Goal: Task Accomplishment & Management: Manage account settings

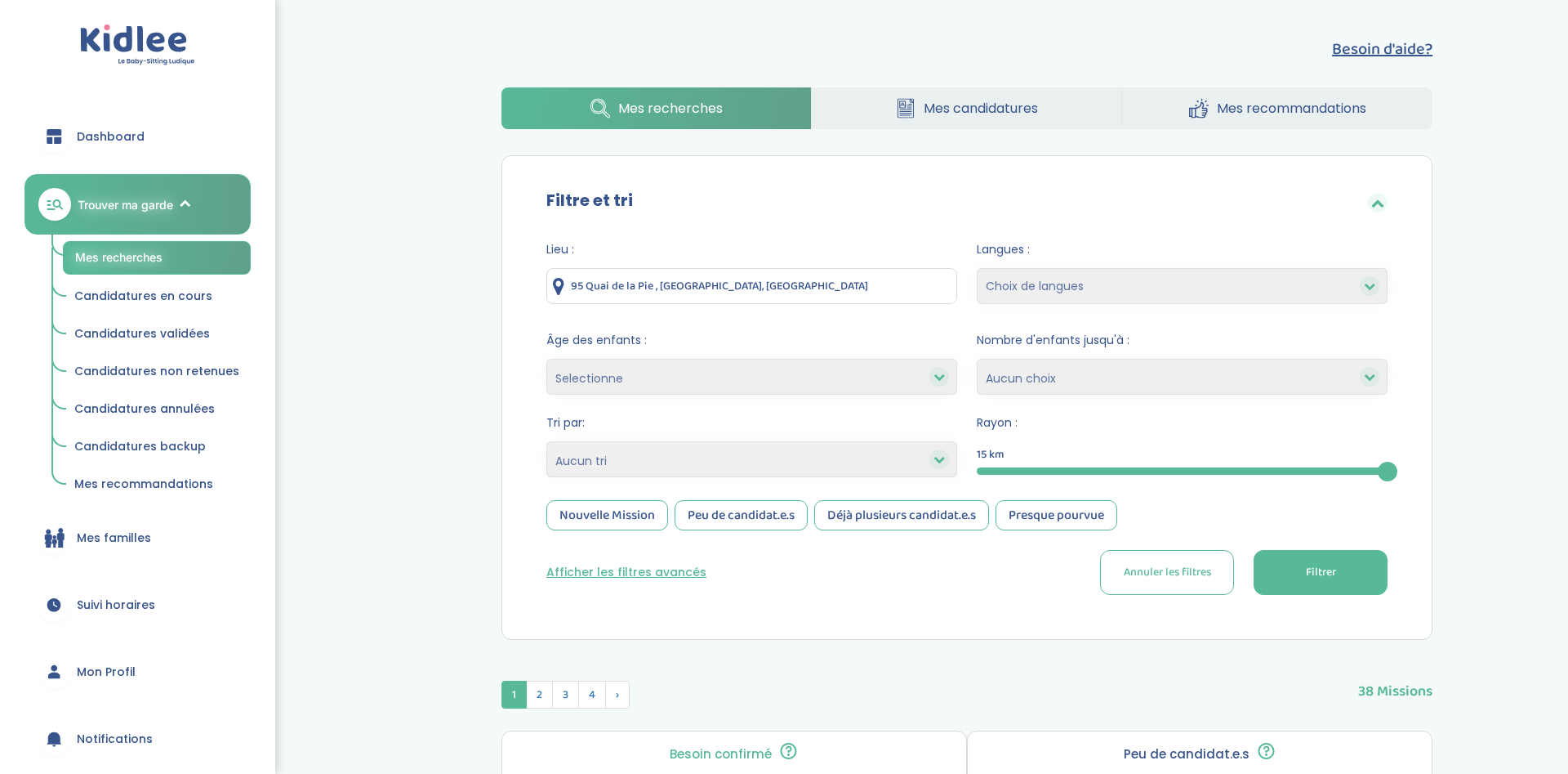
click at [977, 268] on select "Choix de langues Anglais Arabe Espagnol Italien Russe Français Coréen" at bounding box center [1182, 286] width 411 height 36
click at [1112, 280] on select "Choix de langues Anglais Arabe Espagnol Italien Russe Français Coréen" at bounding box center [1182, 286] width 411 height 36
click at [946, 379] on div at bounding box center [940, 377] width 20 height 20
click at [940, 380] on icon at bounding box center [940, 377] width 12 height 12
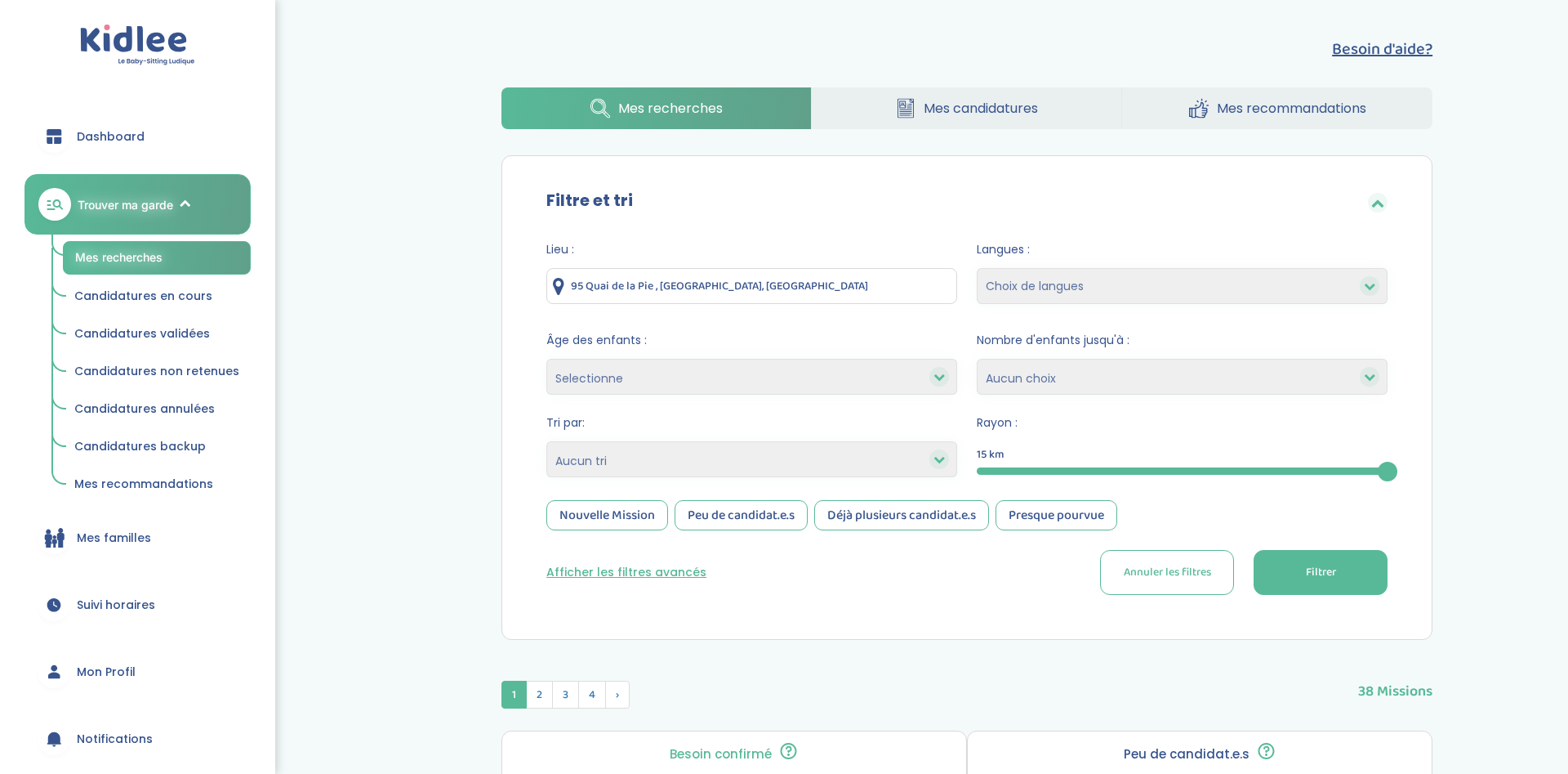
click at [547, 359] on select "Selectionne moins de 3 ans entre 3 et 6 ans plus de 6 ans" at bounding box center [752, 377] width 411 height 36
select select "+6"
click option "plus de 6 ans" at bounding box center [0, 0] width 0 height 0
select select
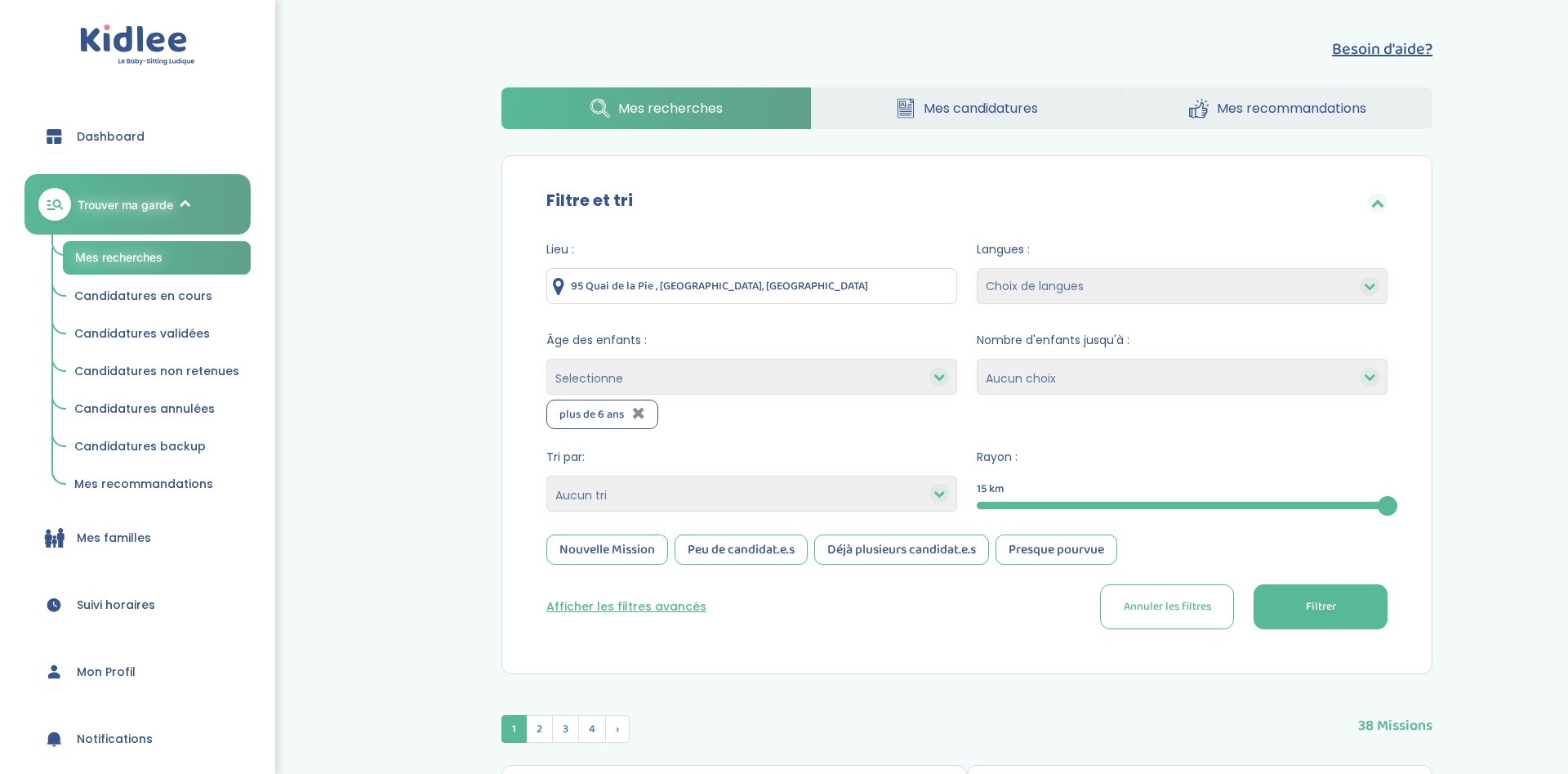
click at [977, 268] on select "Choix de langues Anglais Arabe Espagnol Italien Russe Français Coréen" at bounding box center [1182, 286] width 411 height 36
select select "12"
click option "Français" at bounding box center [0, 0] width 0 height 0
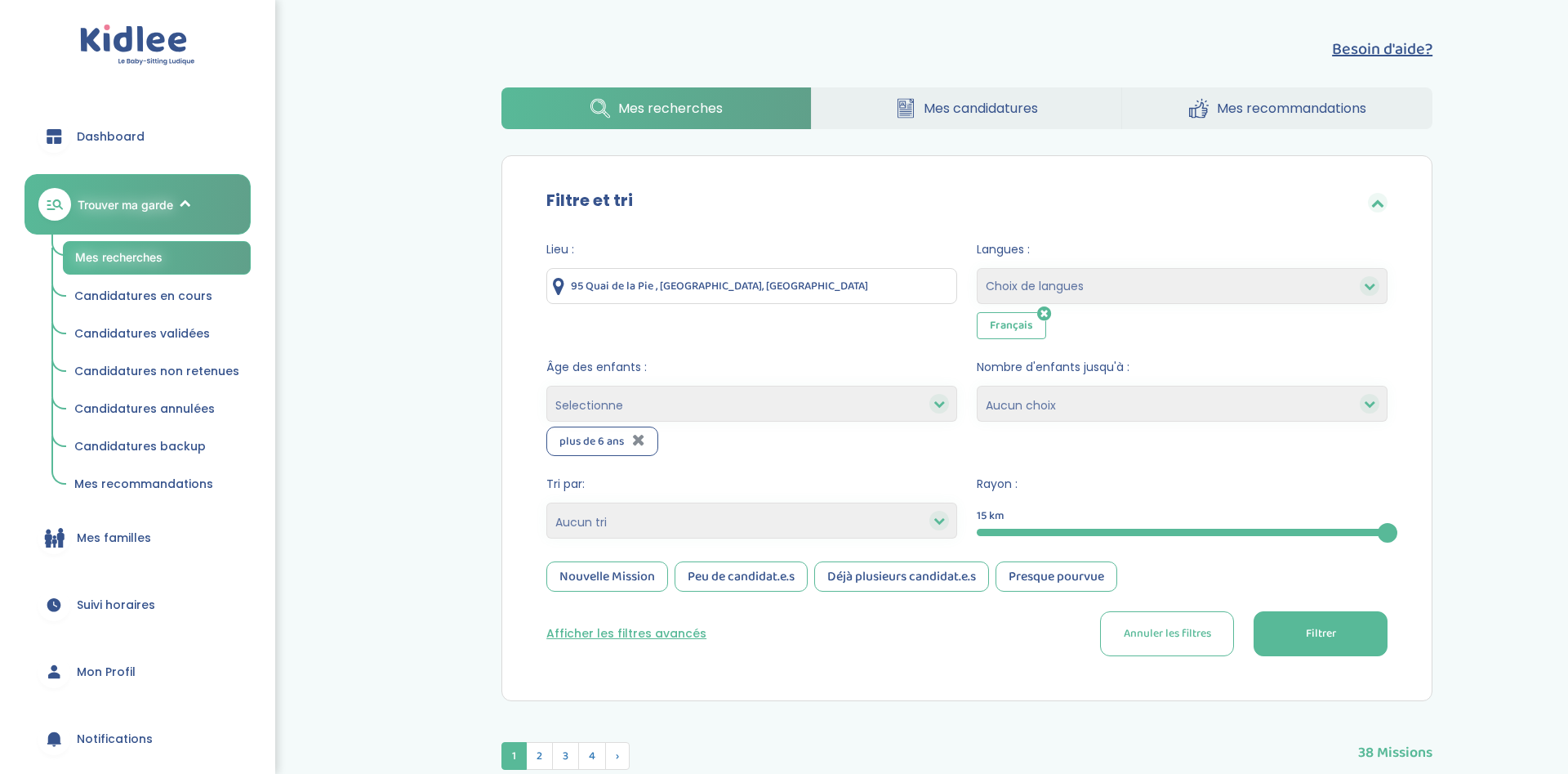
click at [977, 268] on select "Choix de langues Anglais Arabe Espagnol Italien Russe Français Coréen" at bounding box center [1182, 286] width 411 height 36
select select "2"
click option "Anglais" at bounding box center [0, 0] width 0 height 0
select select
click at [977, 386] on select "1 2 3 4 Aucun choix" at bounding box center [1182, 404] width 411 height 36
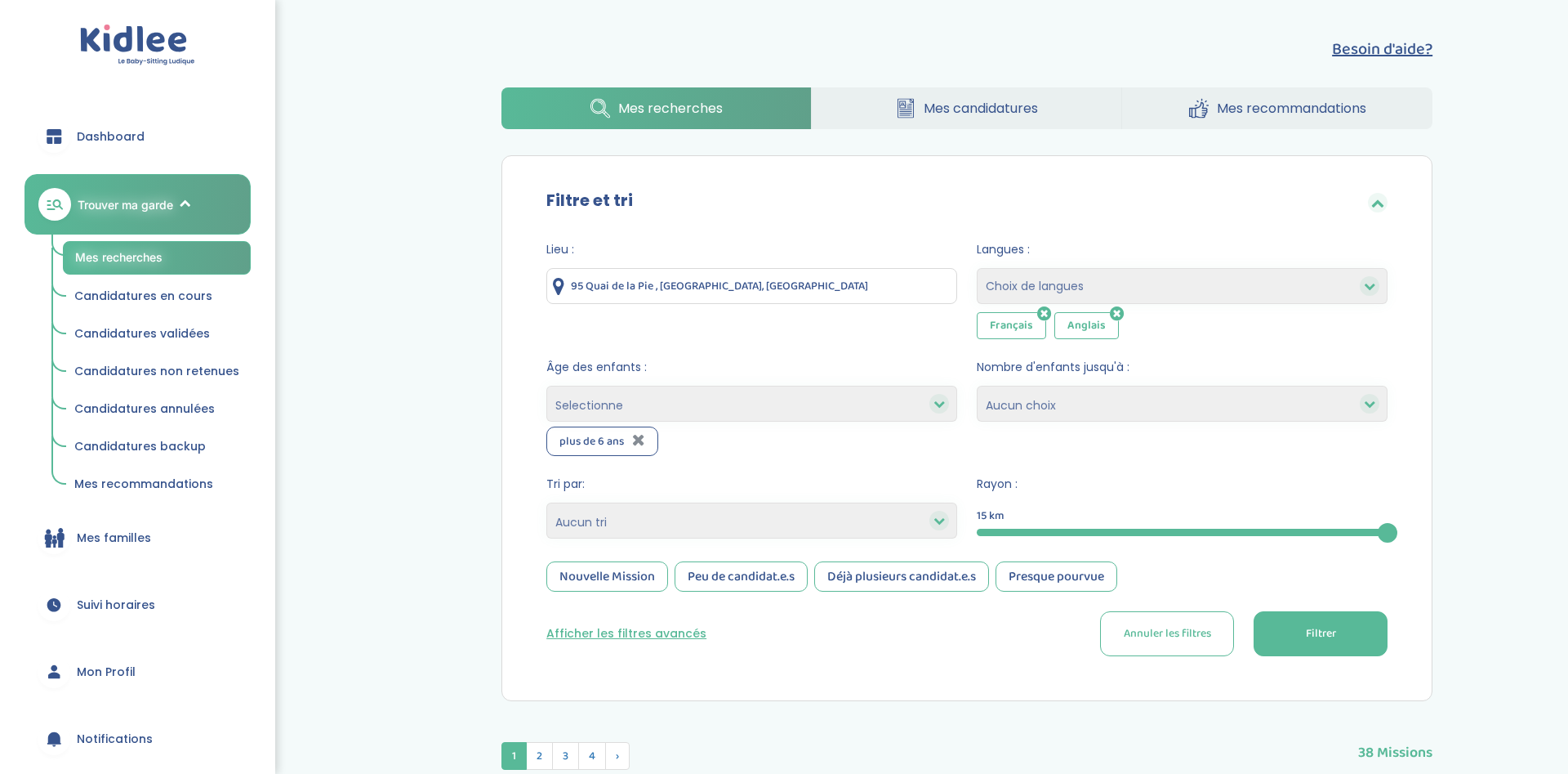
select select "2"
click option "2" at bounding box center [0, 0] width 0 height 0
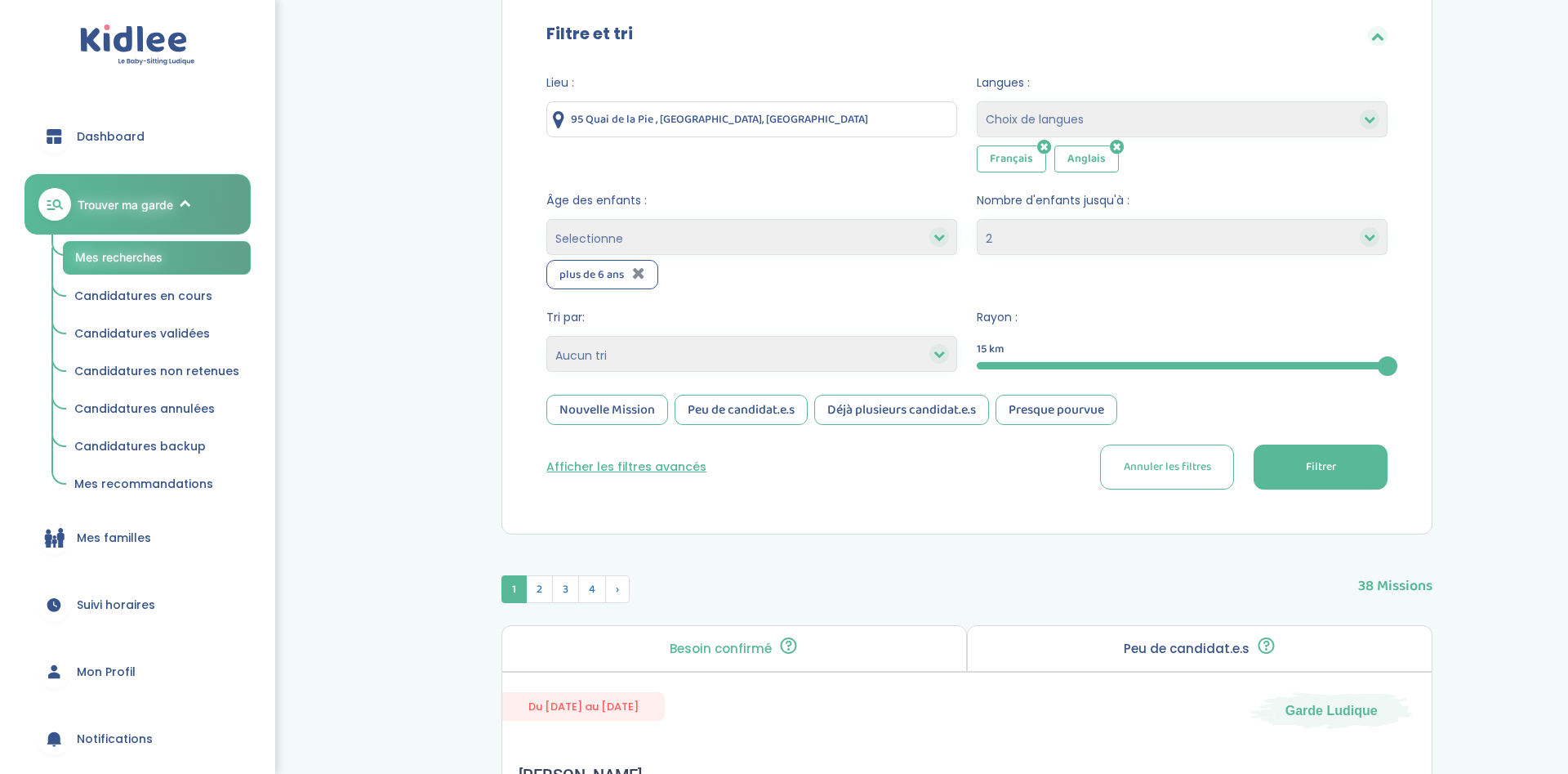
click at [946, 357] on div at bounding box center [940, 354] width 20 height 20
click at [945, 358] on div at bounding box center [940, 354] width 20 height 20
click at [942, 358] on icon at bounding box center [940, 354] width 12 height 12
click at [1306, 472] on span "Filtrer" at bounding box center [1321, 467] width 31 height 17
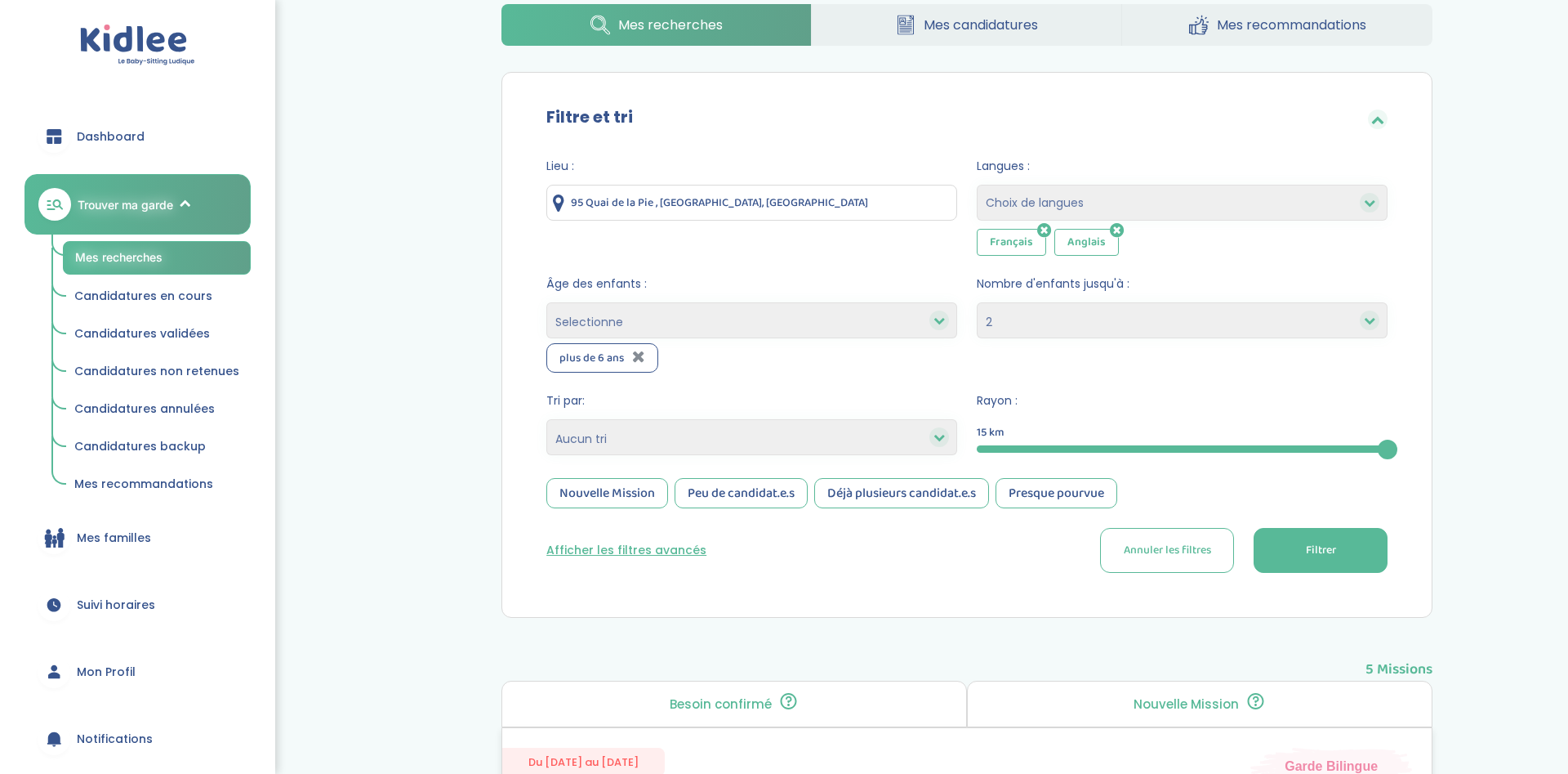
scroll to position [0, 0]
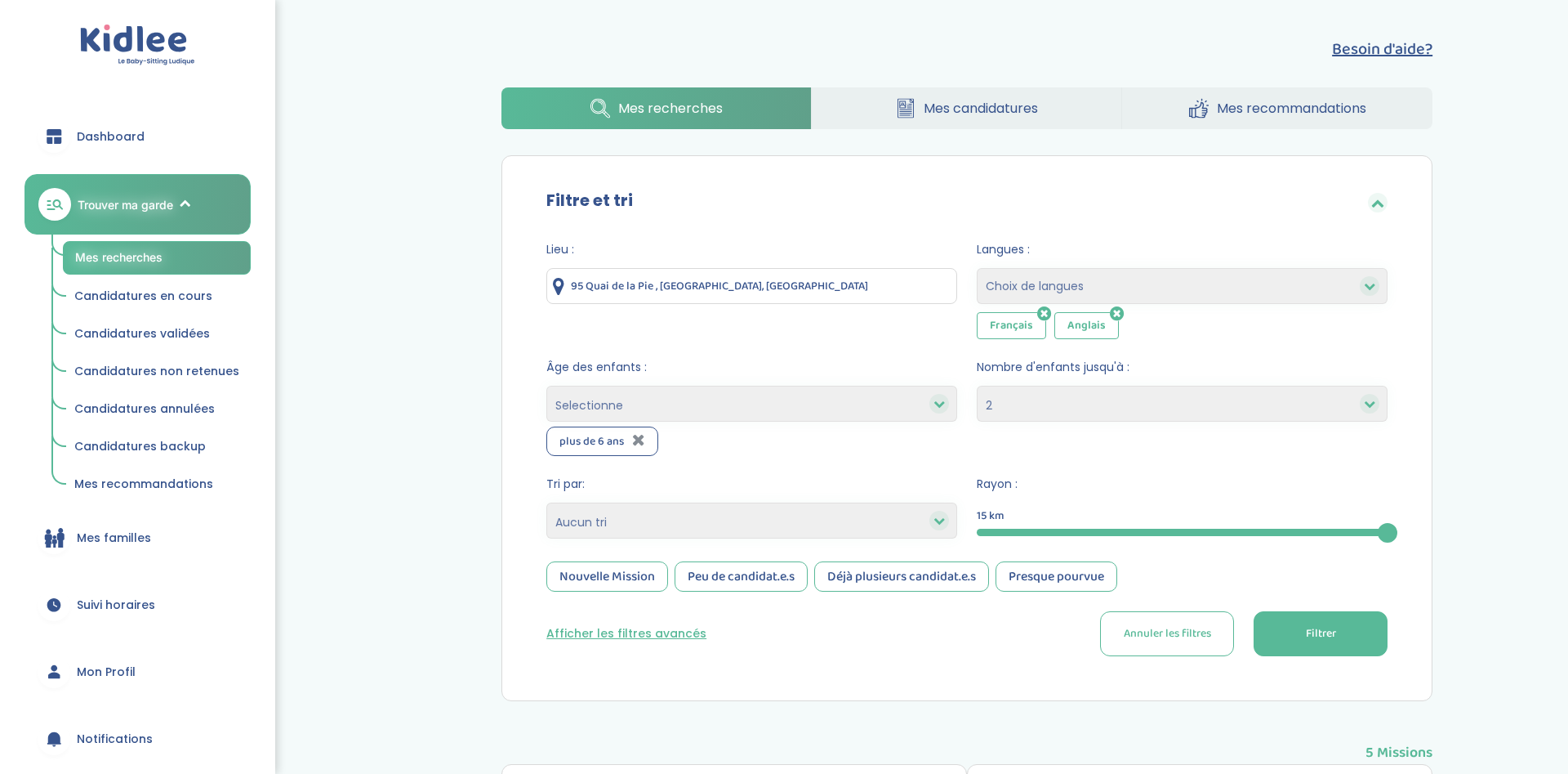
click at [1013, 103] on span "Mes candidatures" at bounding box center [981, 108] width 114 height 21
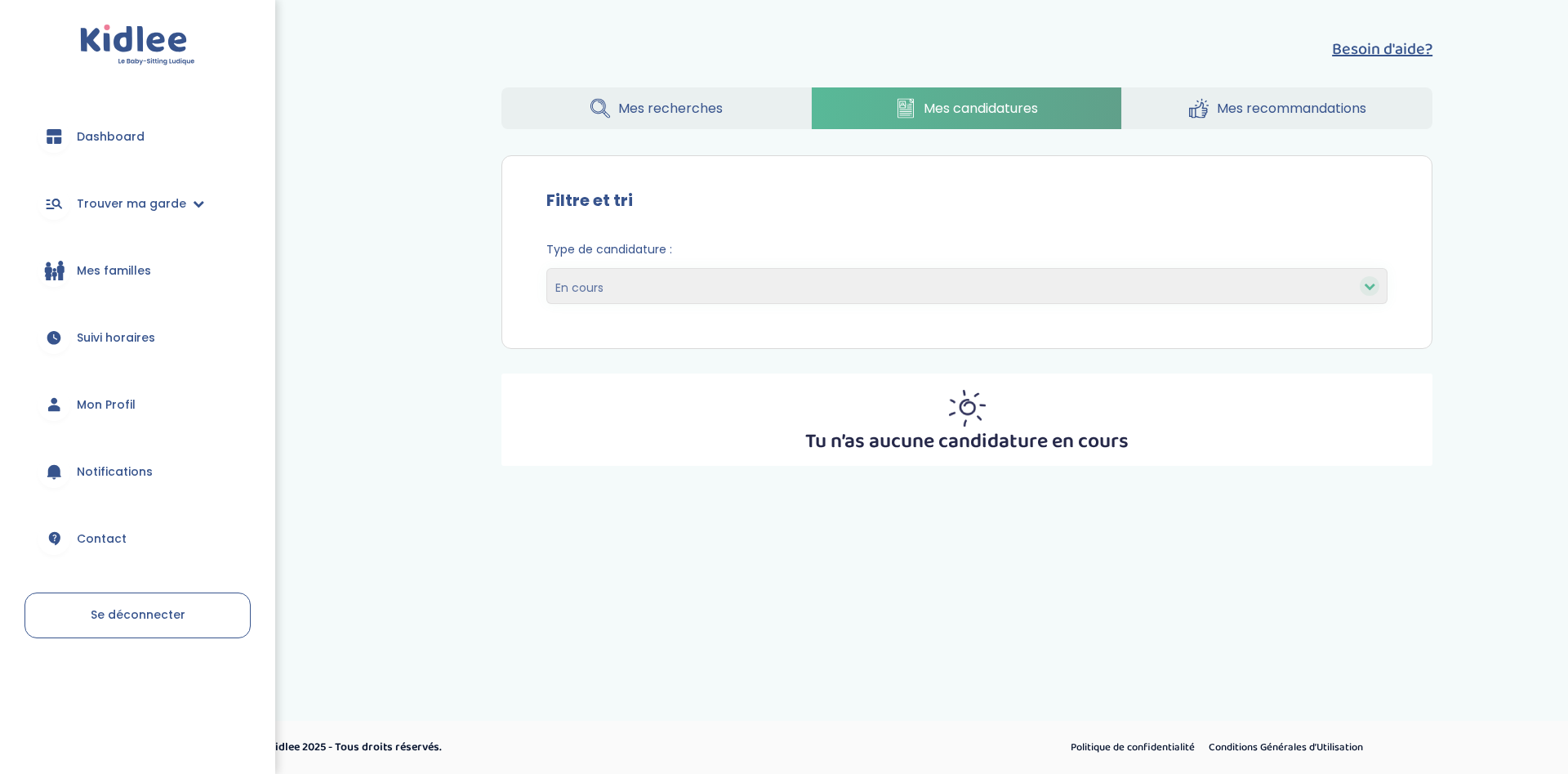
click at [633, 106] on span "Mes recherches" at bounding box center [670, 108] width 105 height 21
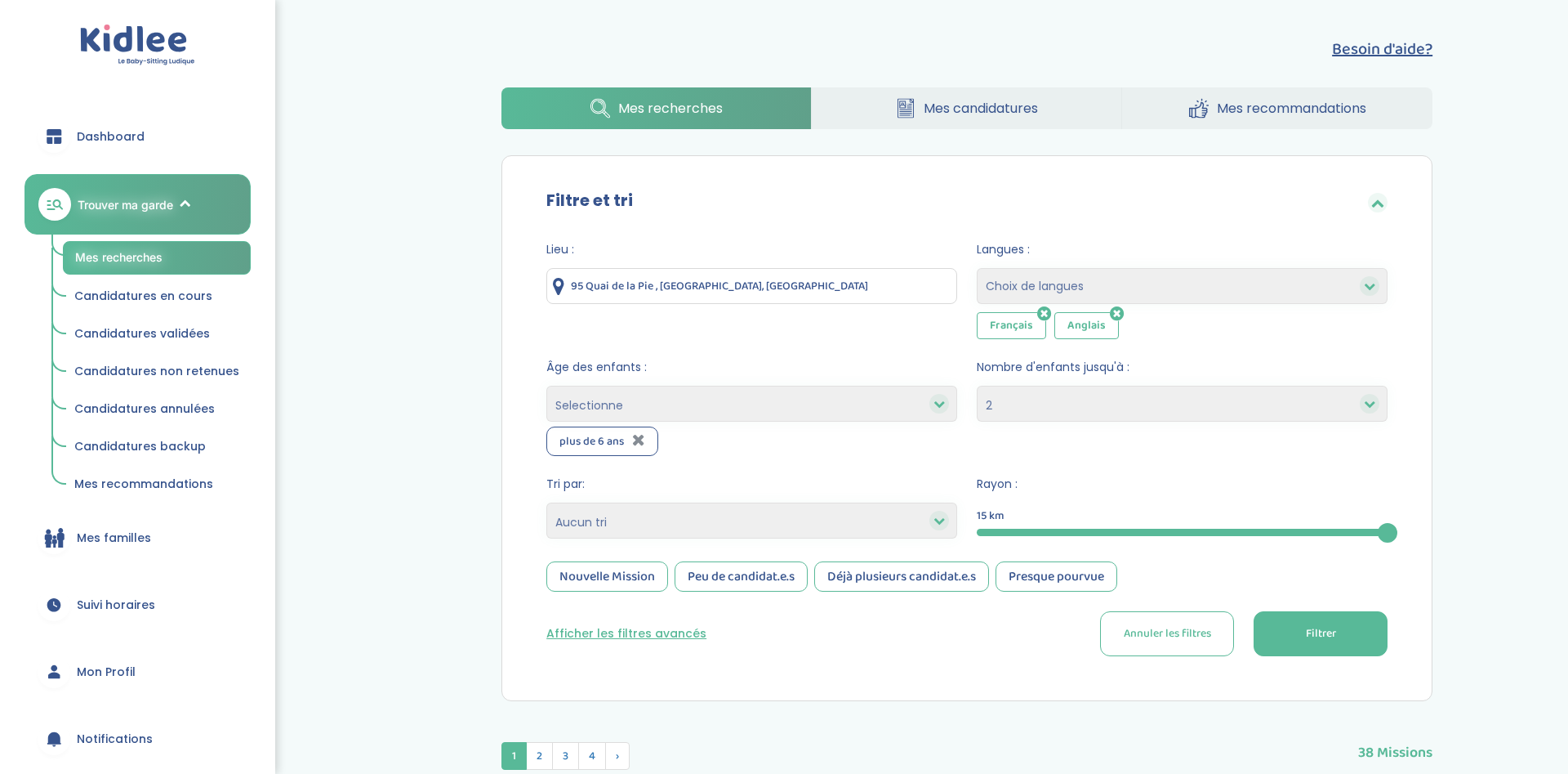
select select "2"
click at [1271, 103] on span "Mes recommandations" at bounding box center [1291, 108] width 149 height 21
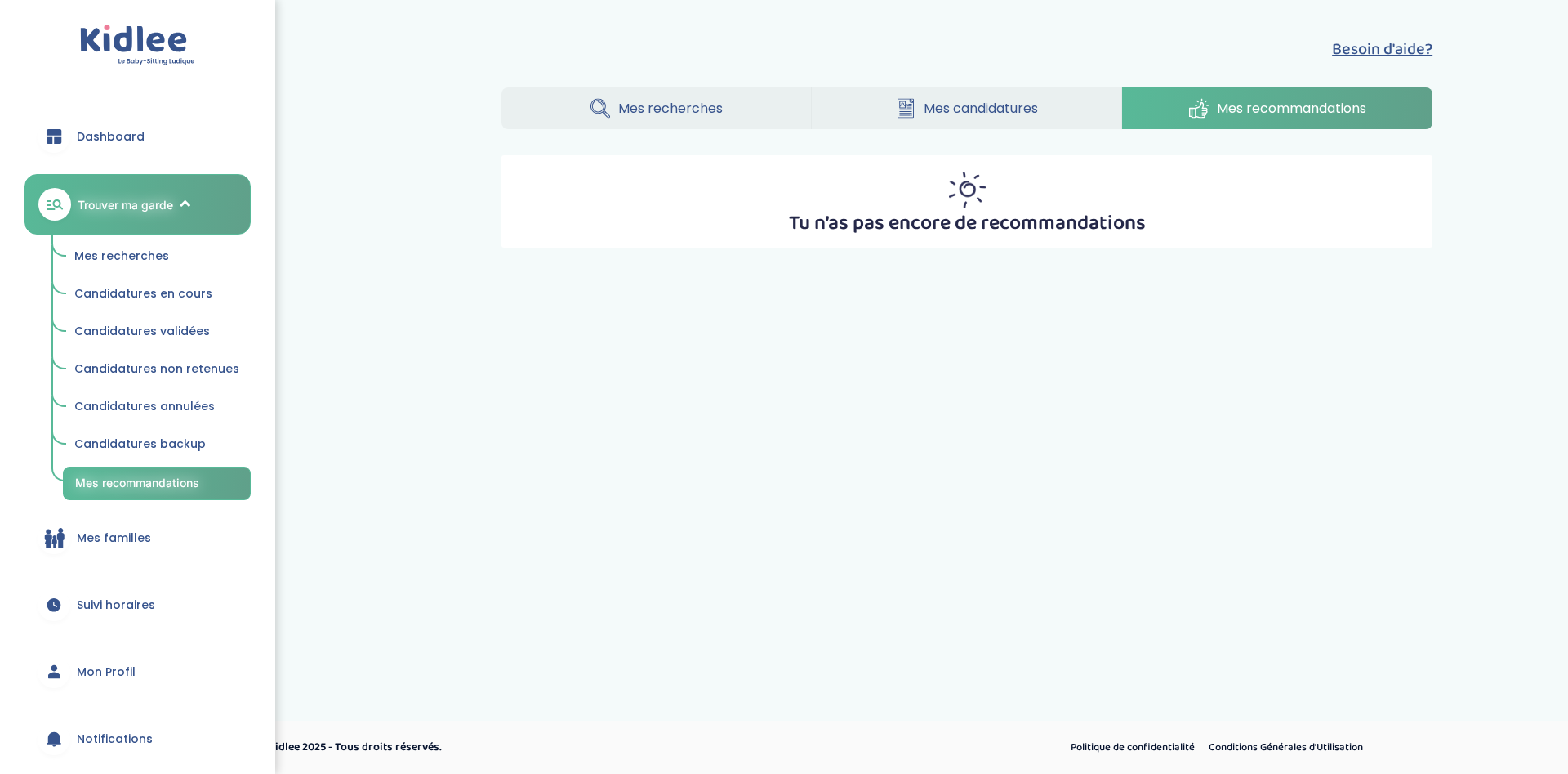
click at [638, 105] on span "Mes recherches" at bounding box center [670, 108] width 105 height 21
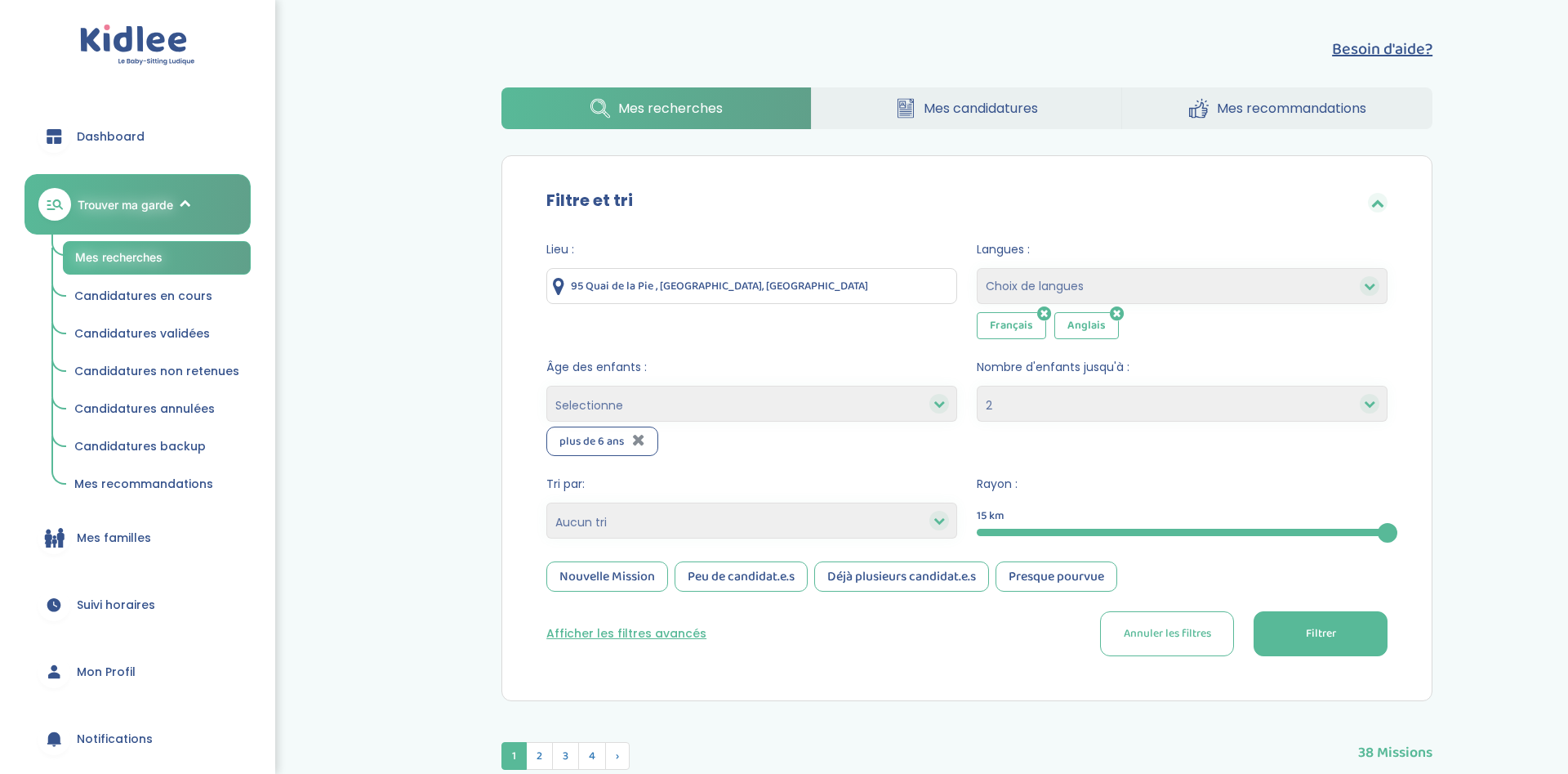
select select "2"
click at [190, 306] on link "Candidatures en cours" at bounding box center [156, 297] width 187 height 31
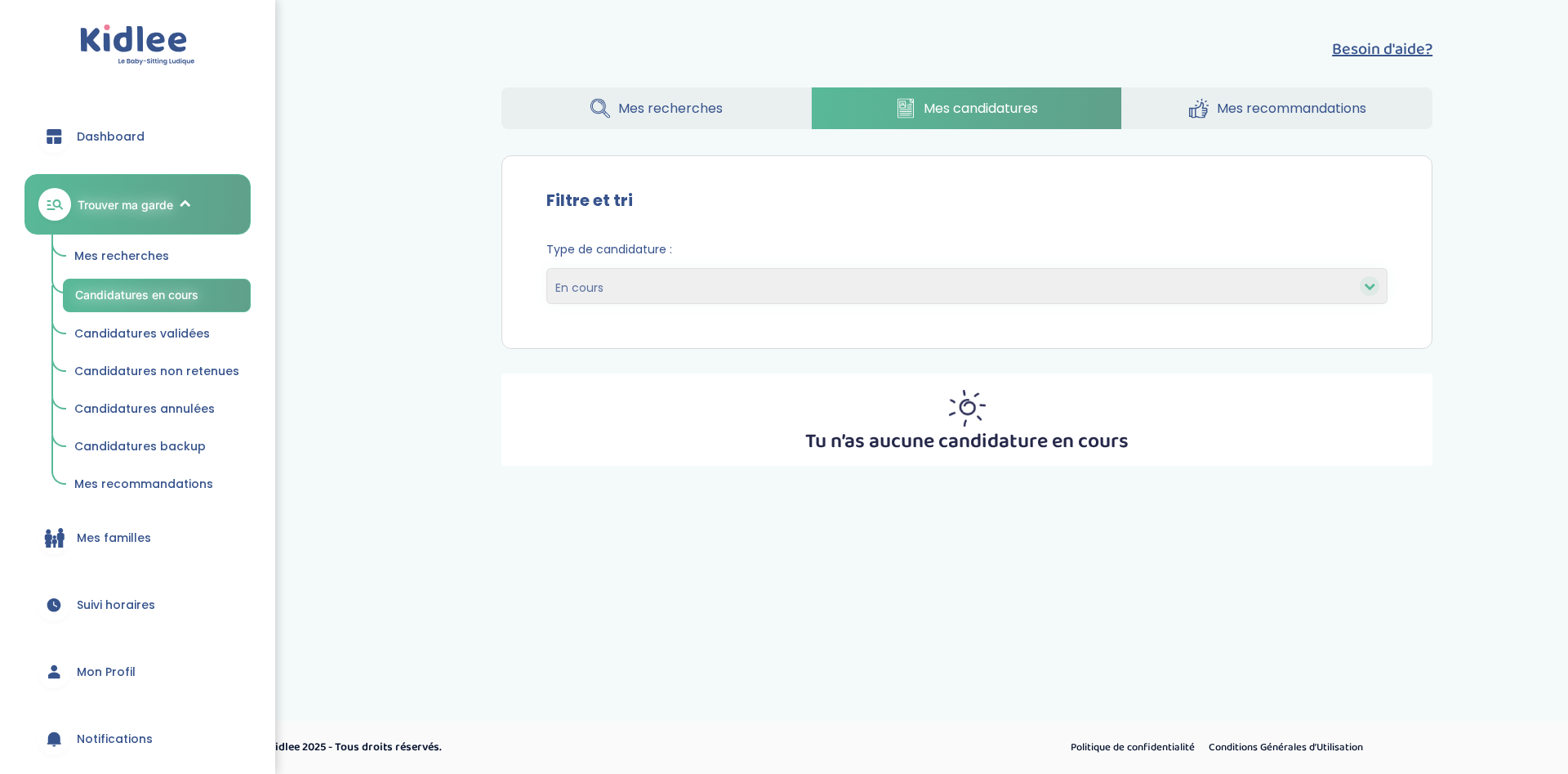
click at [183, 325] on link "Candidatures validées" at bounding box center [156, 335] width 187 height 31
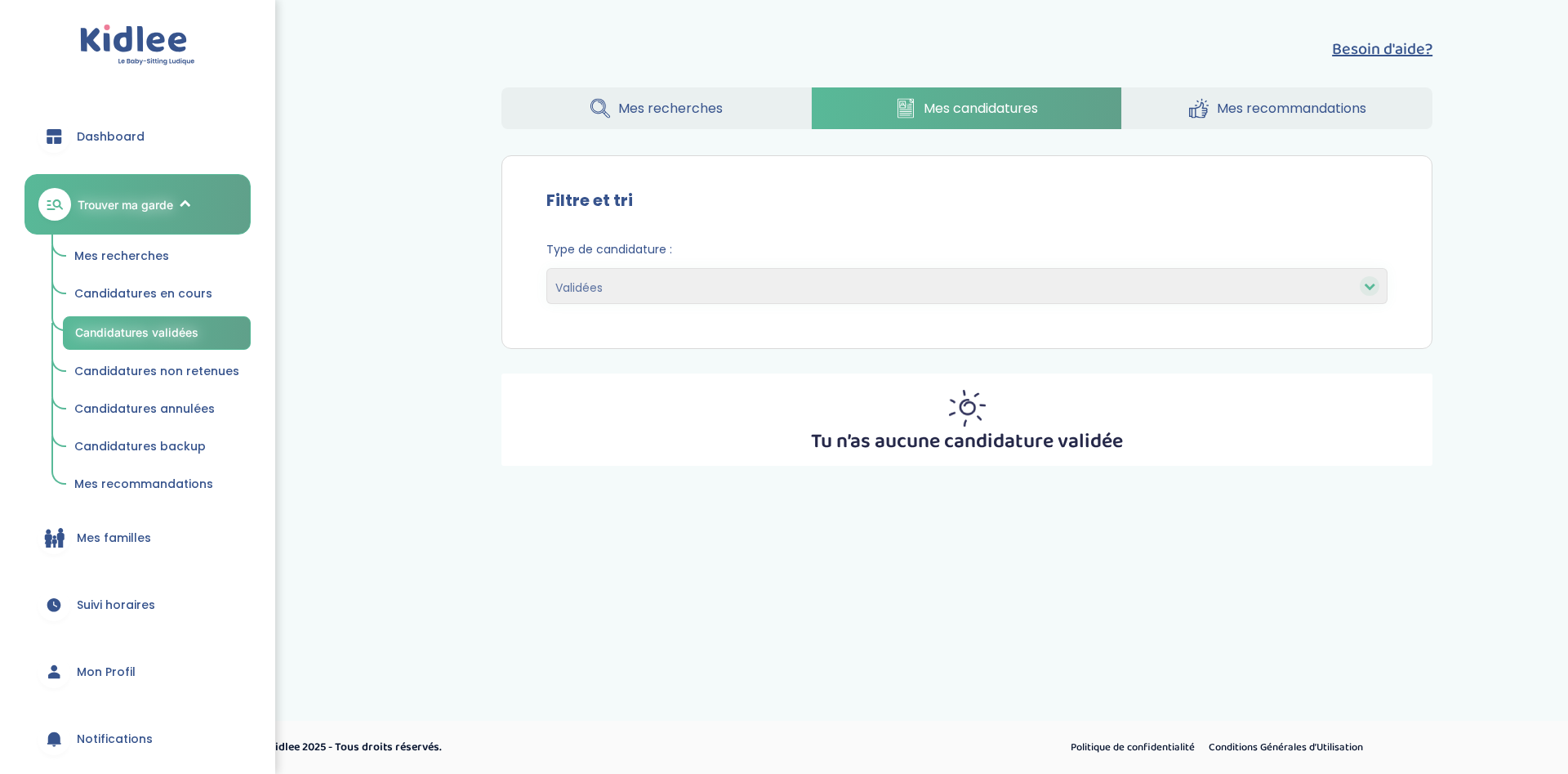
select select "accepted"
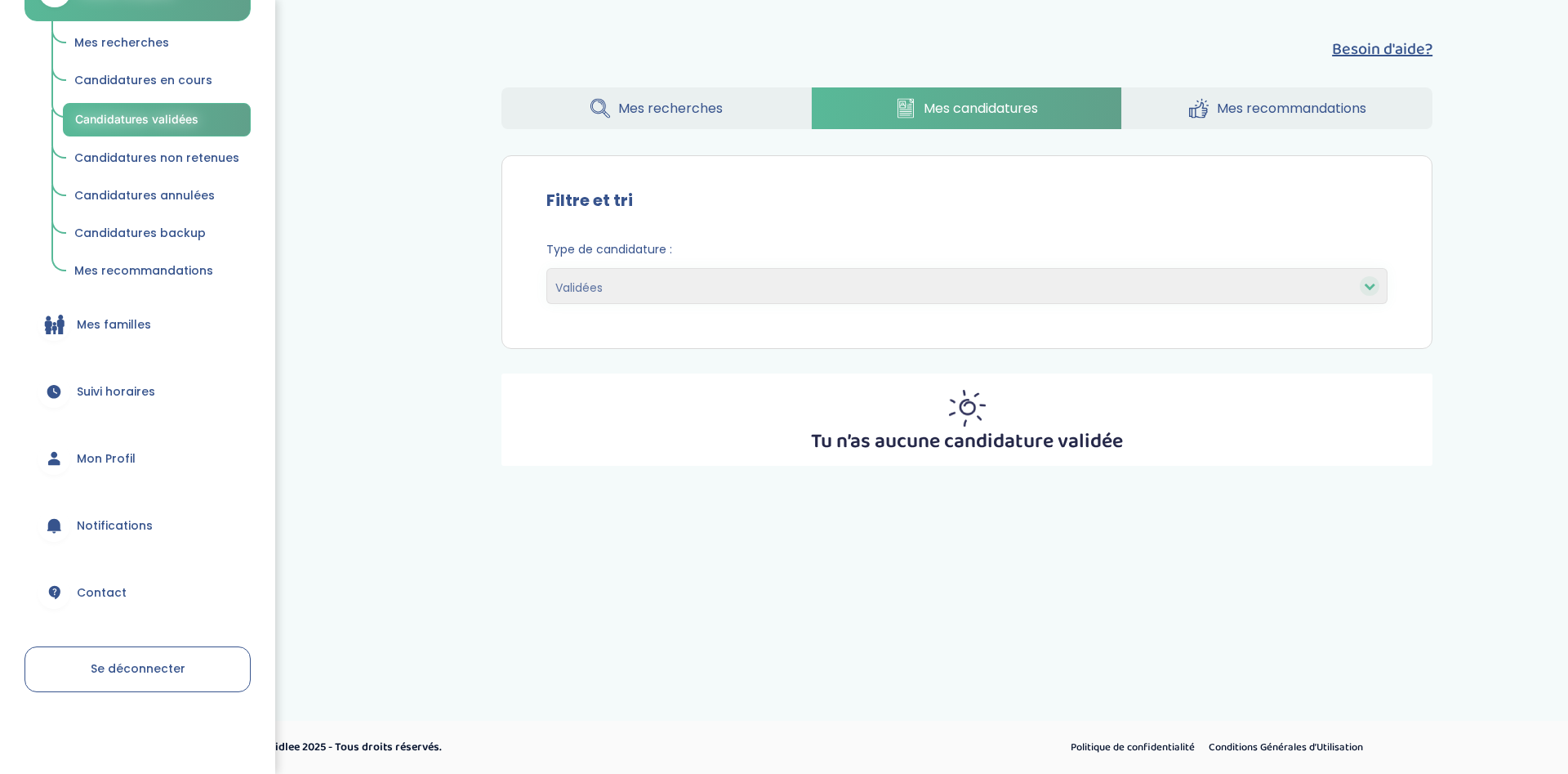
click at [122, 463] on span "Mon Profil" at bounding box center [106, 458] width 59 height 17
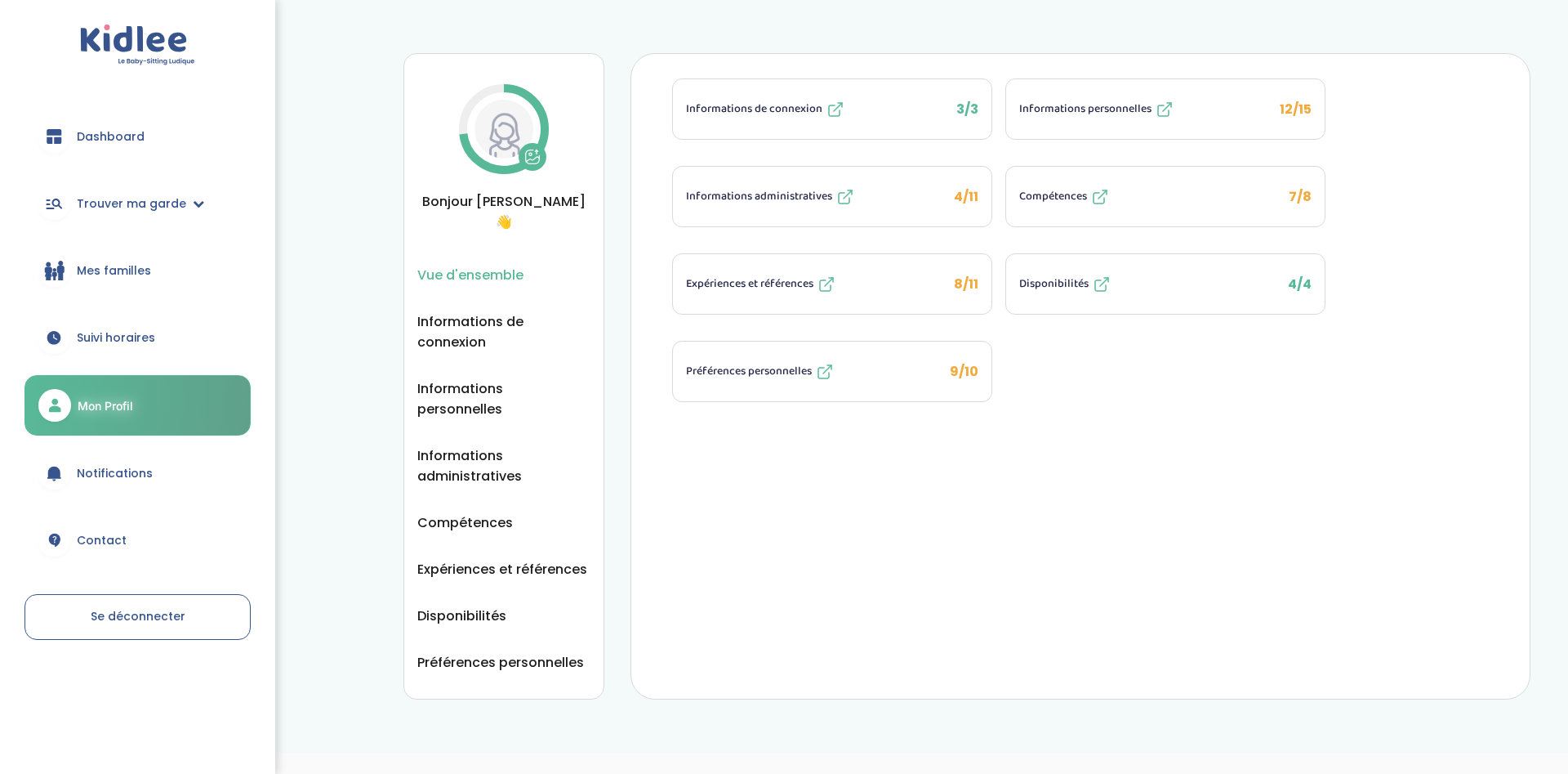
click at [1205, 111] on button "Informations personnelles 12/15" at bounding box center [1166, 109] width 319 height 59
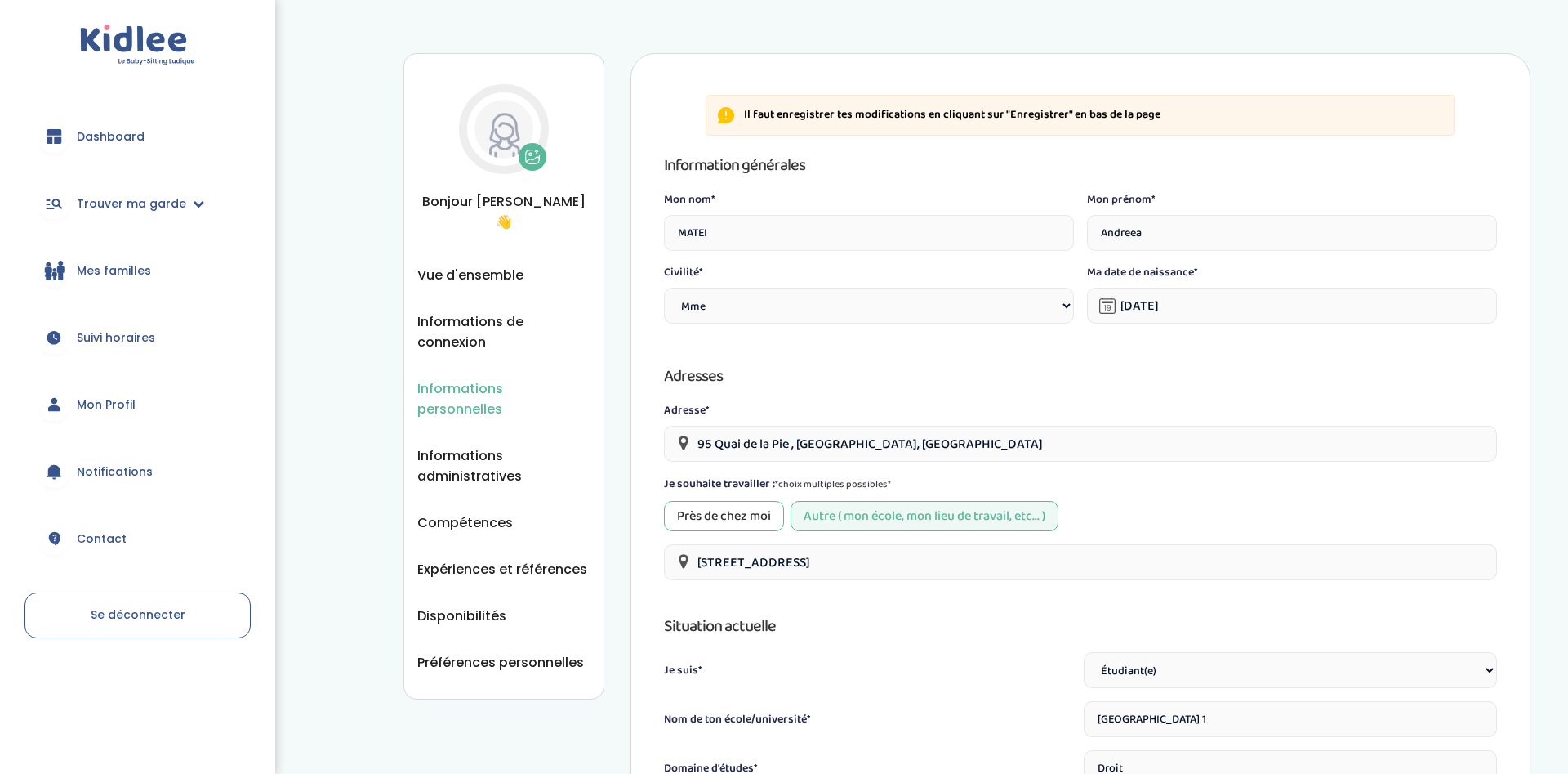
select select "1"
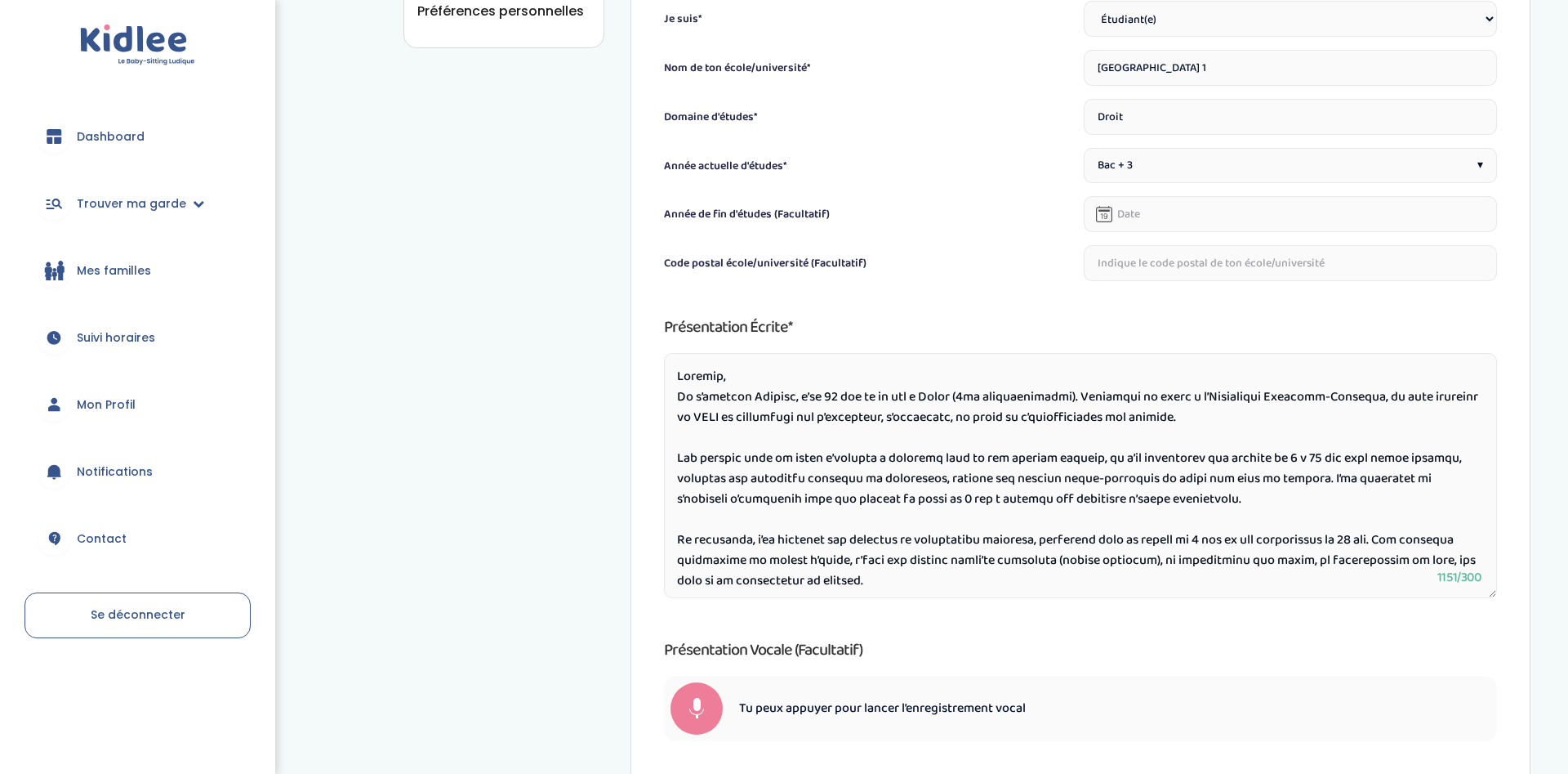
scroll to position [567, 0]
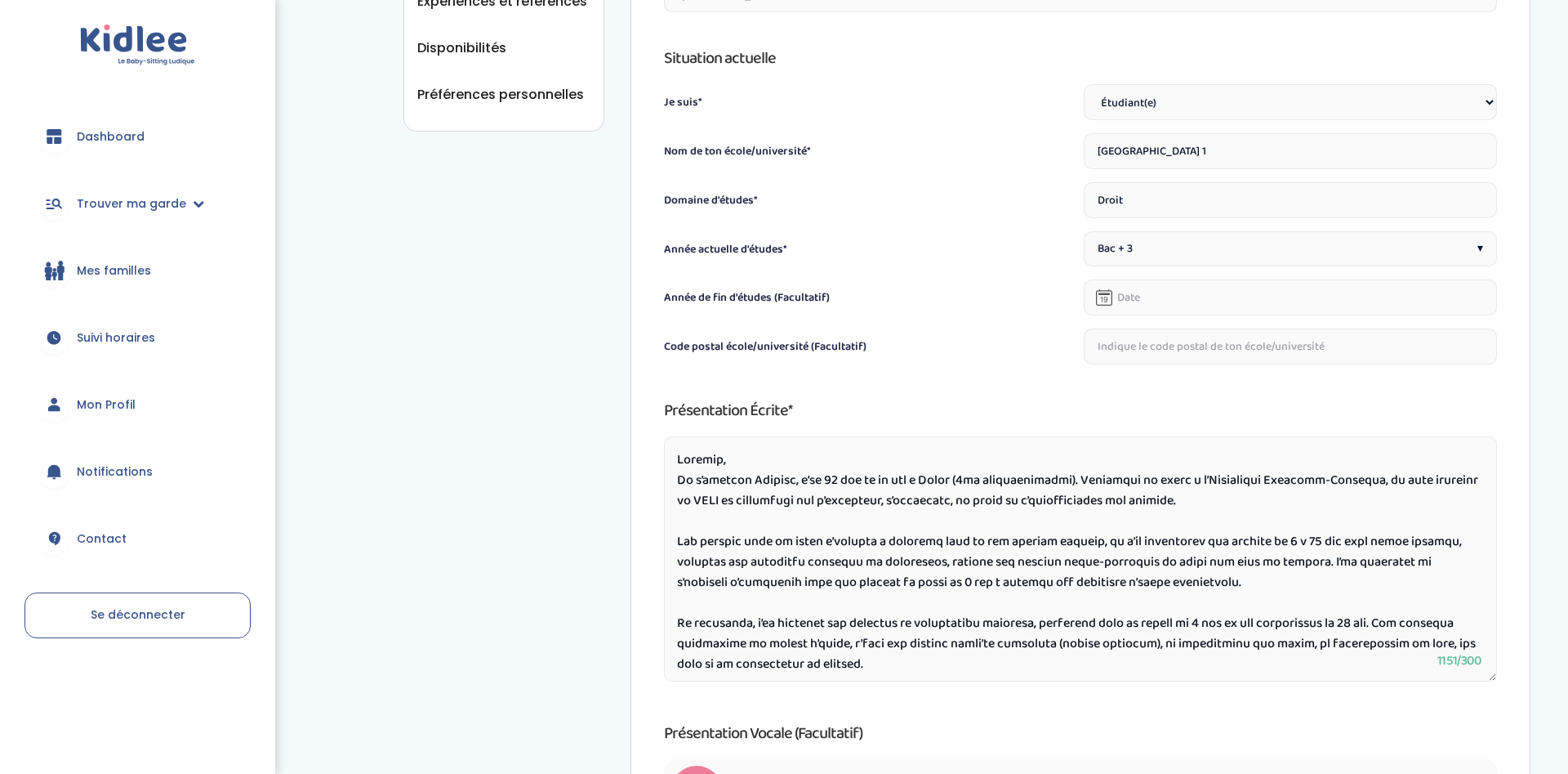
drag, startPoint x: 1045, startPoint y: 482, endPoint x: 871, endPoint y: 486, distance: 174.0
click at [871, 486] on textarea at bounding box center [1080, 558] width 833 height 245
click at [879, 482] on textarea at bounding box center [1080, 558] width 833 height 245
drag, startPoint x: 1209, startPoint y: 482, endPoint x: 992, endPoint y: 488, distance: 217.1
click at [992, 488] on textarea at bounding box center [1080, 558] width 833 height 245
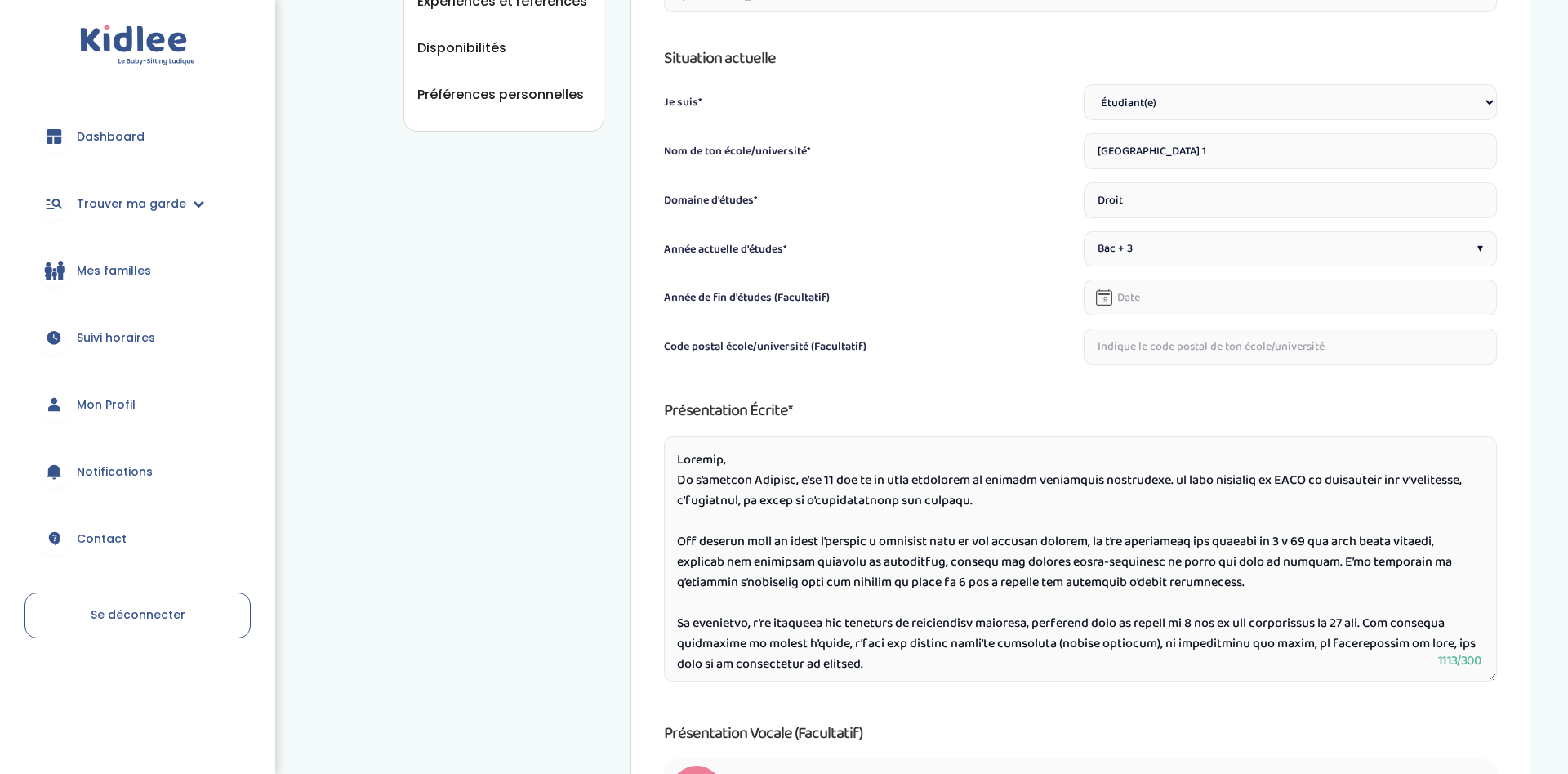
click at [1166, 479] on textarea at bounding box center [1080, 558] width 833 height 245
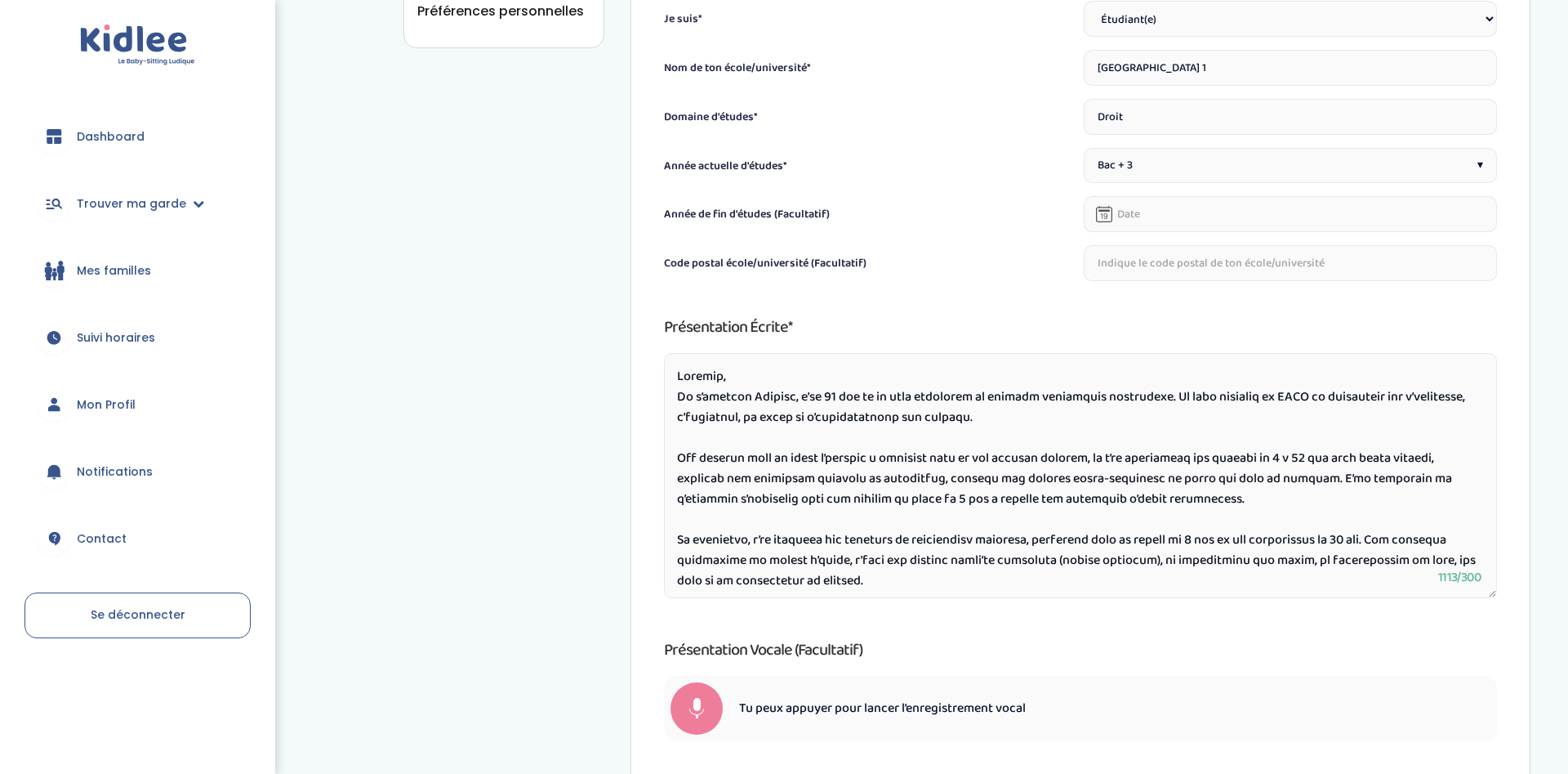
click at [1319, 462] on textarea at bounding box center [1080, 475] width 833 height 245
click at [1315, 461] on textarea at bounding box center [1080, 475] width 833 height 245
click at [908, 503] on textarea at bounding box center [1080, 475] width 833 height 245
click at [1171, 501] on textarea at bounding box center [1080, 475] width 833 height 245
click at [934, 496] on textarea at bounding box center [1080, 475] width 833 height 245
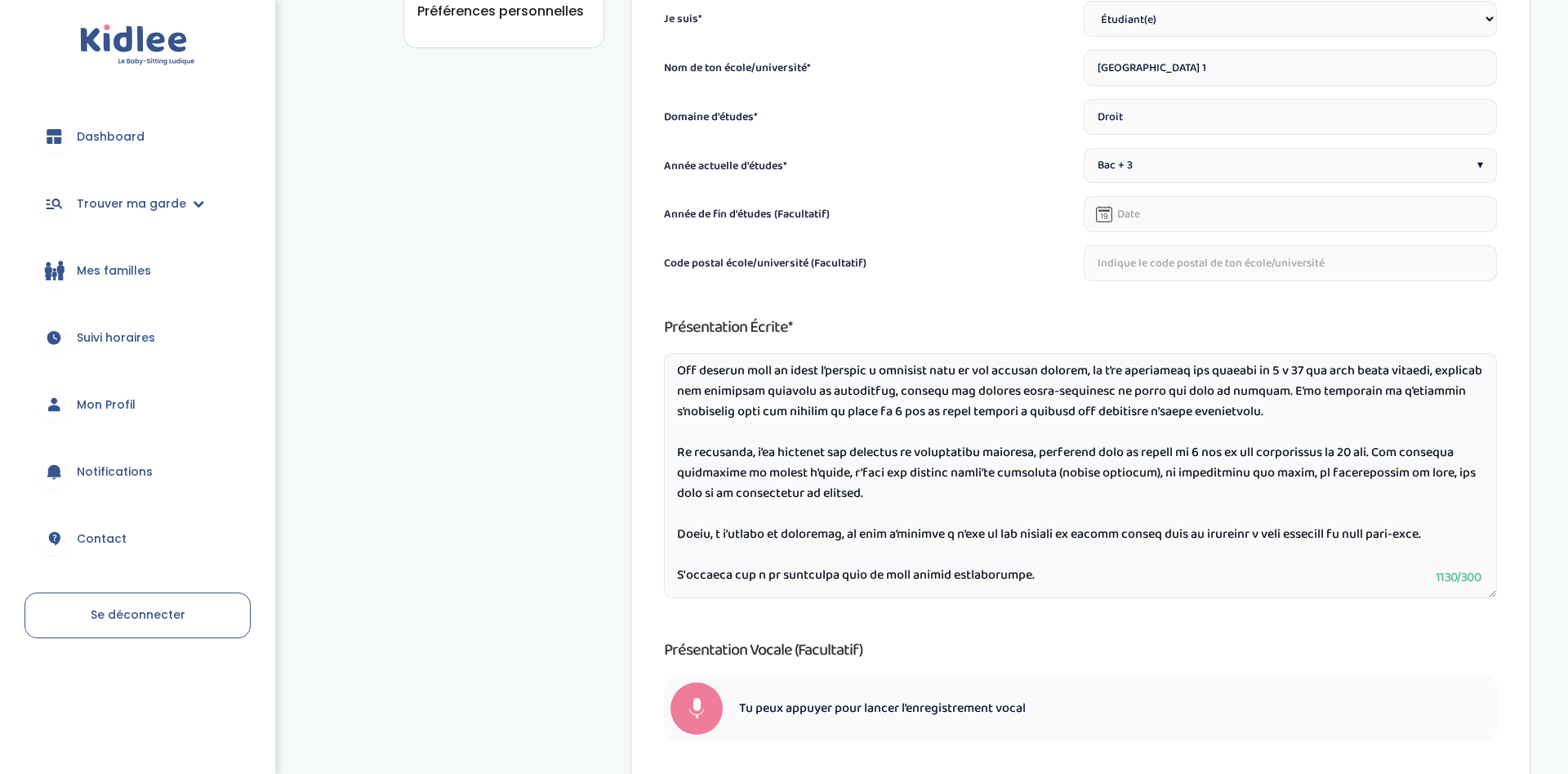
scroll to position [818, 0]
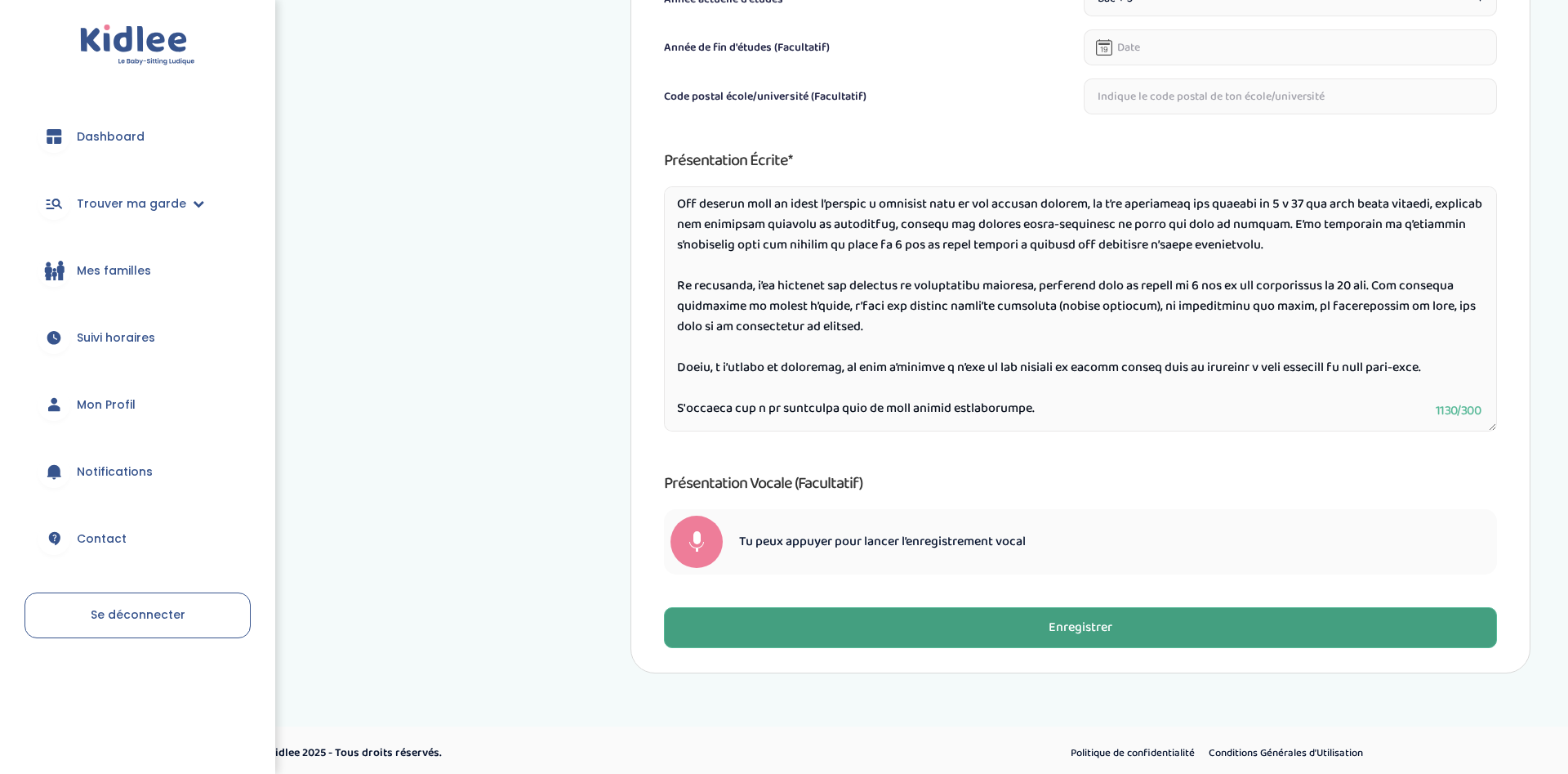
type textarea "Bonjour, Je m’appelle Andreea, j’ai 25 ans et je suis étudiante en langues étra…"
click at [1106, 629] on div "Enregistrer" at bounding box center [1080, 628] width 64 height 19
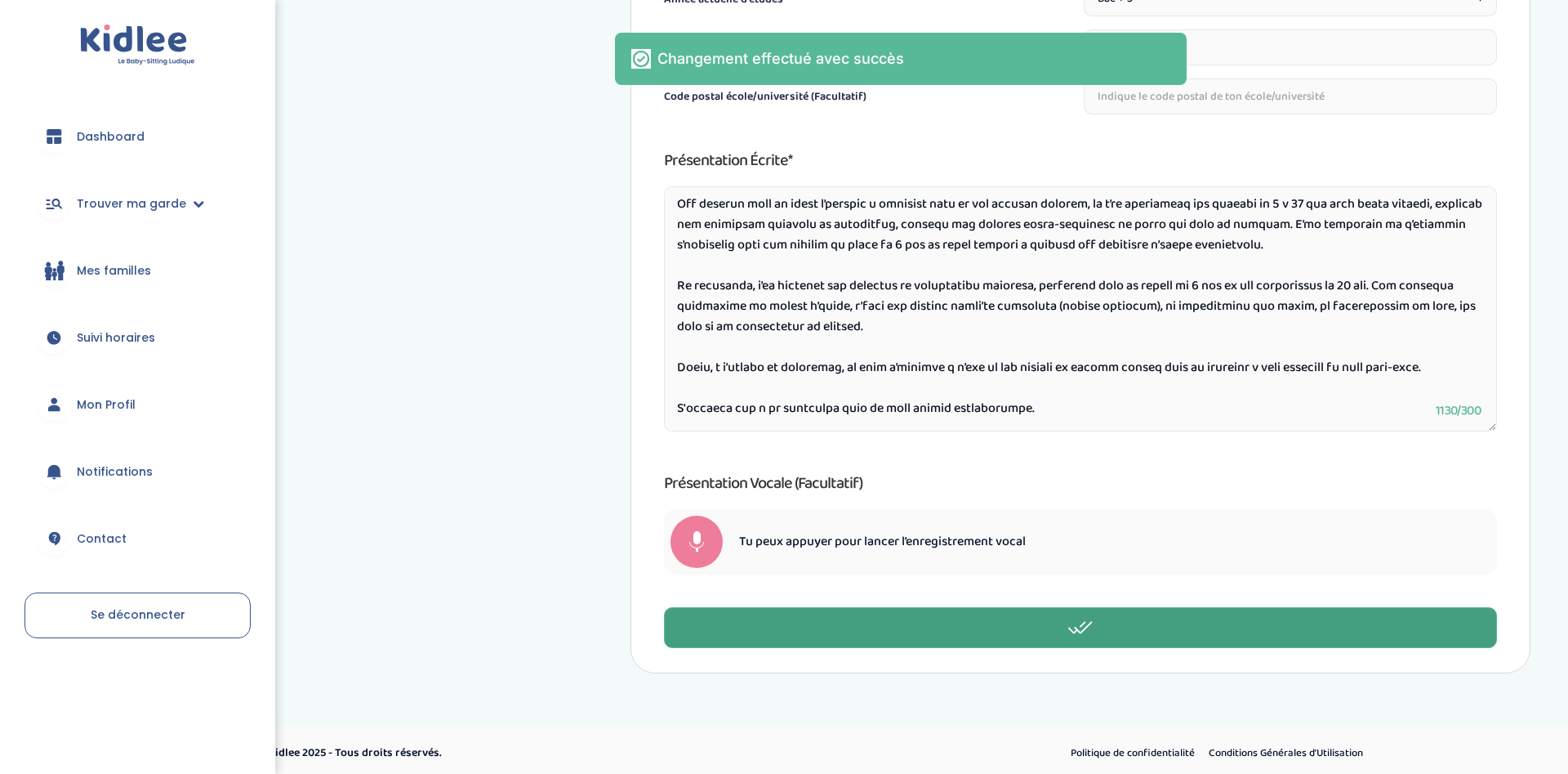
scroll to position [485, 0]
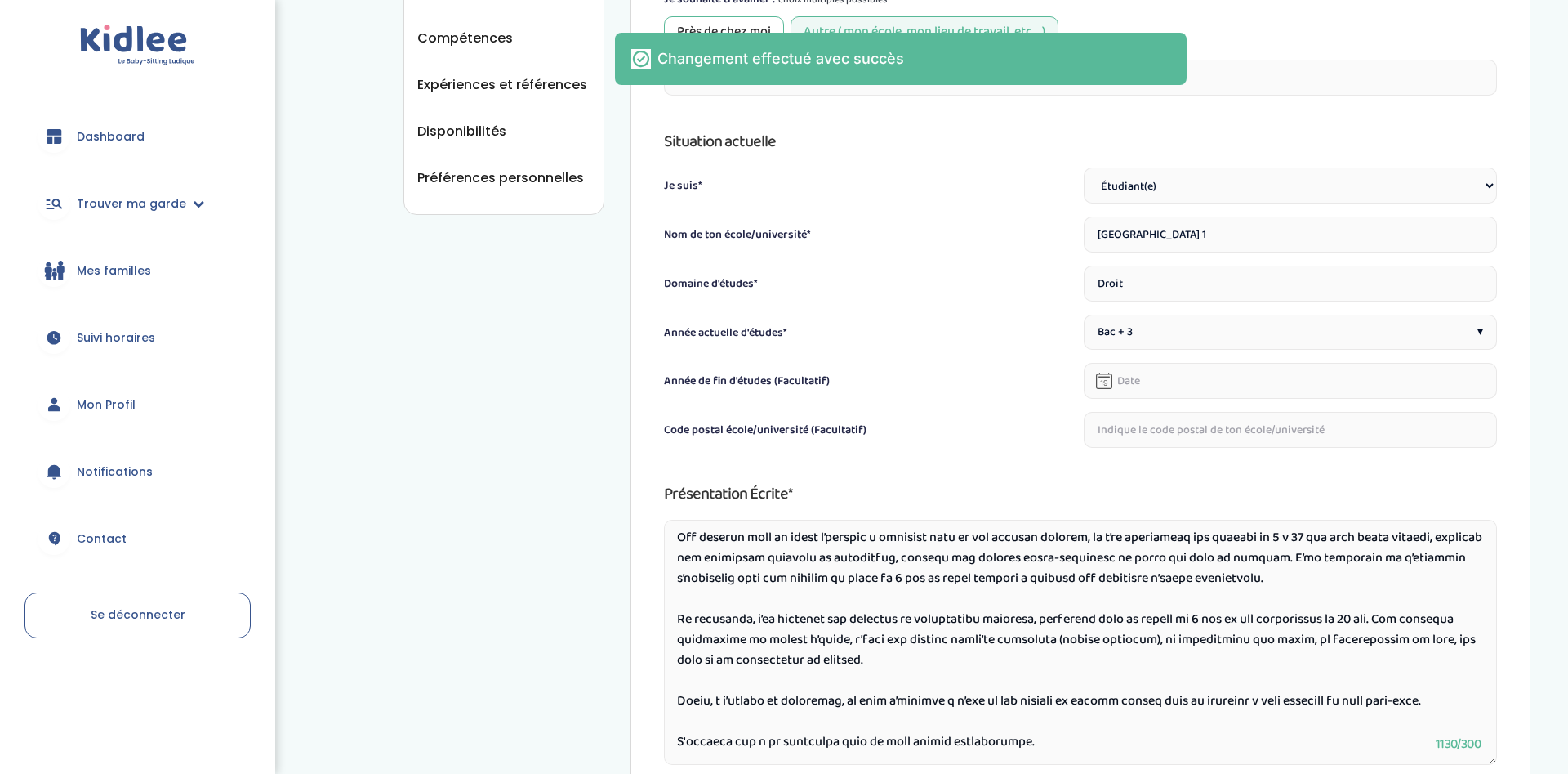
click at [1083, 168] on select "Étudiant(e) Salarié Professionnel(le) de la petite enfance Retraité(e) En reche…" at bounding box center [1290, 186] width 413 height 36
click at [1012, 255] on div "Situation actuelle Je suis* Étudiant(e) Salarié Professionnel(le) de la petite …" at bounding box center [1080, 287] width 833 height 320
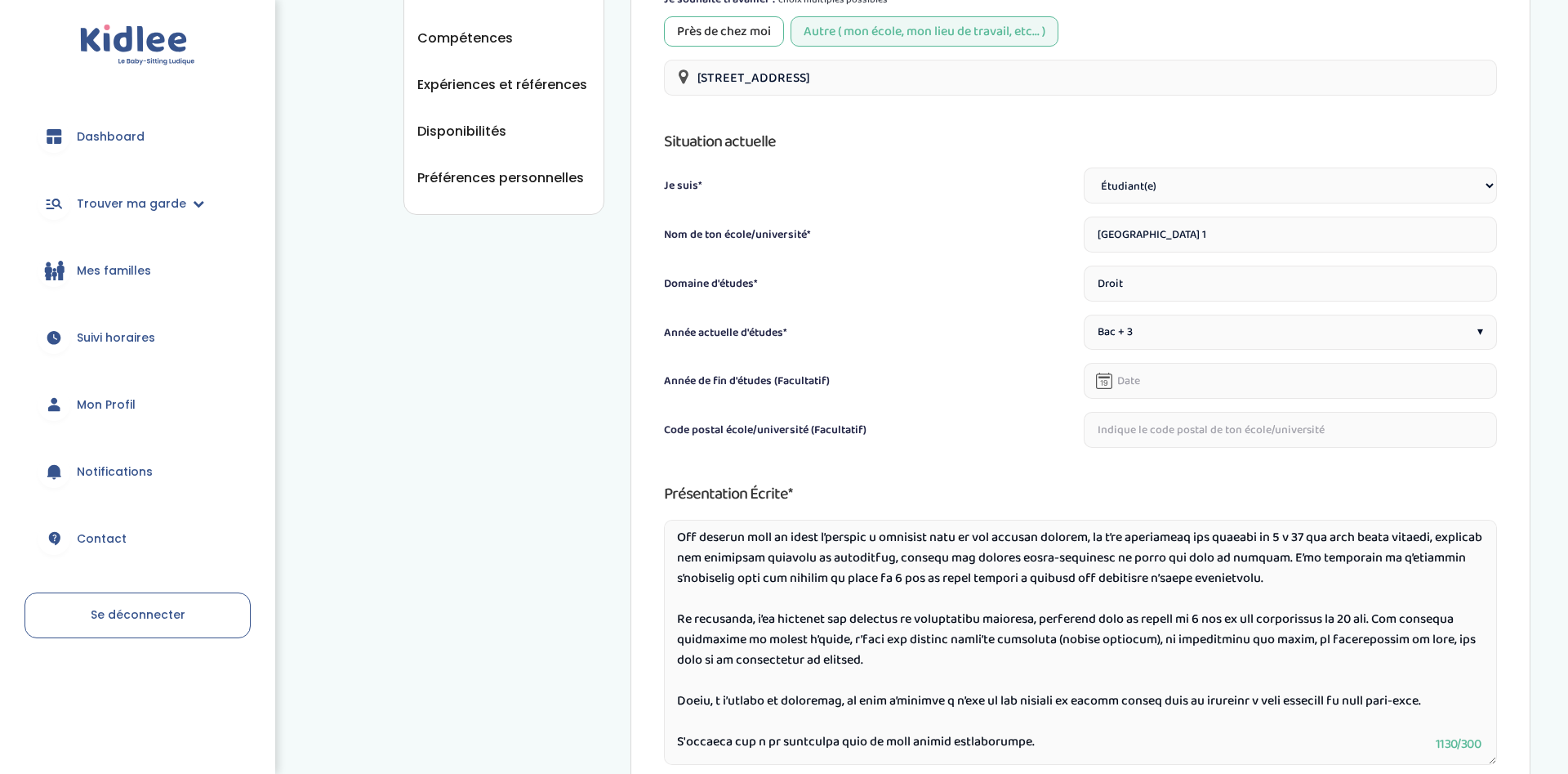
click at [1163, 233] on input "Université Panthéon-Sorbonne - Paris 1" at bounding box center [1290, 235] width 413 height 36
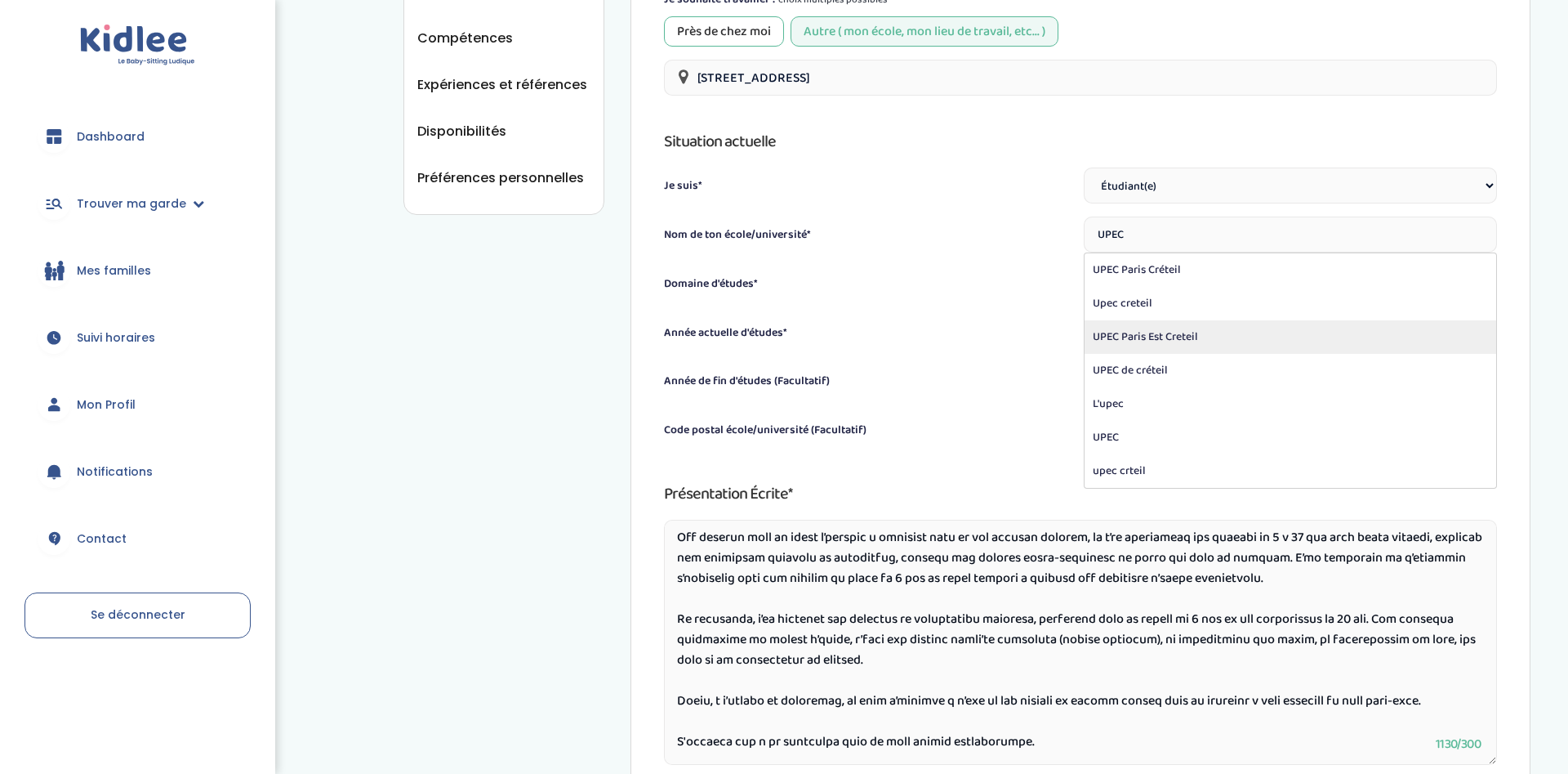
type input "UPEC Paris Est Creteil"
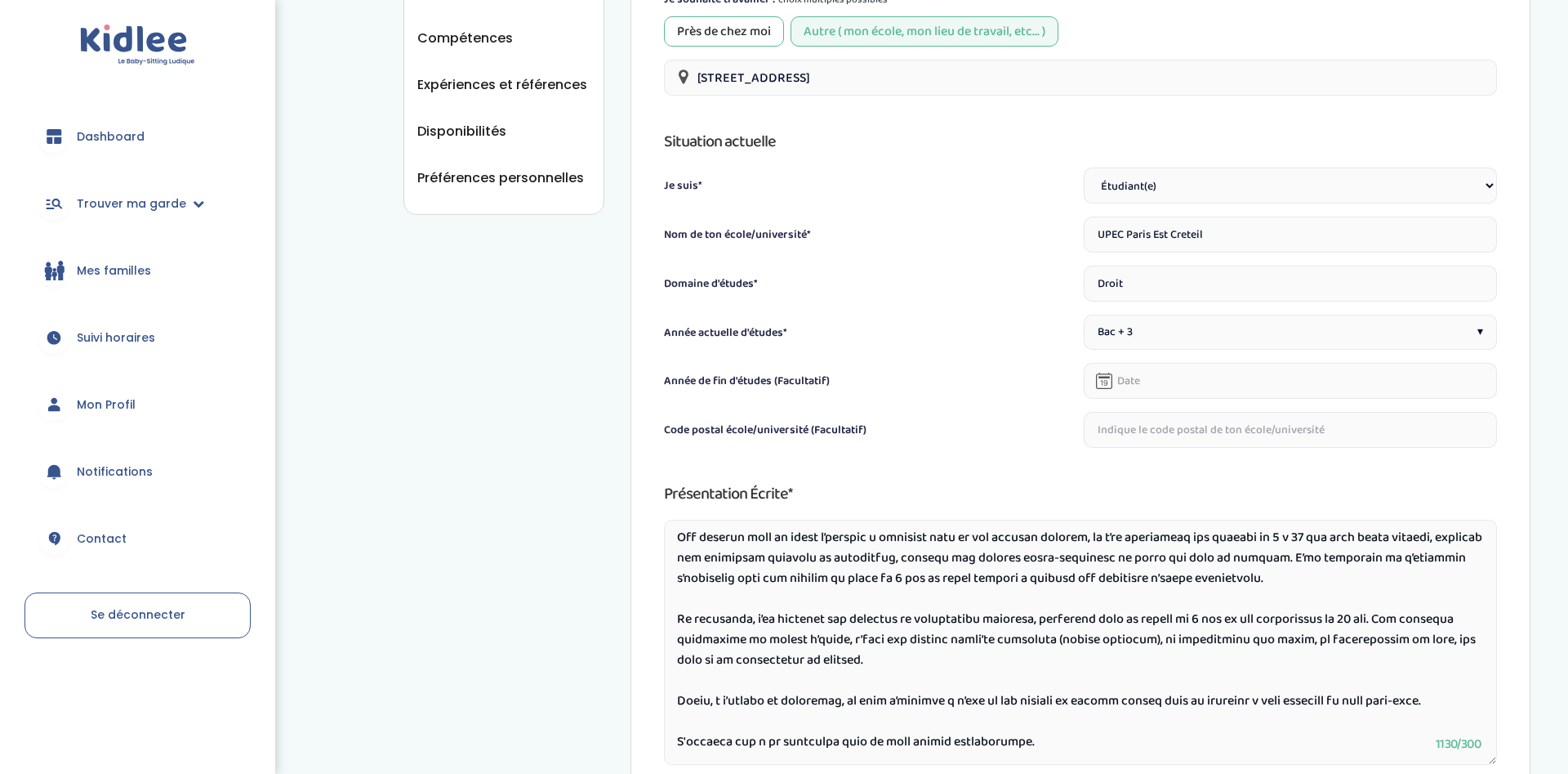
click at [1253, 283] on input "Droit" at bounding box center [1290, 283] width 413 height 36
type input "L"
type input "l"
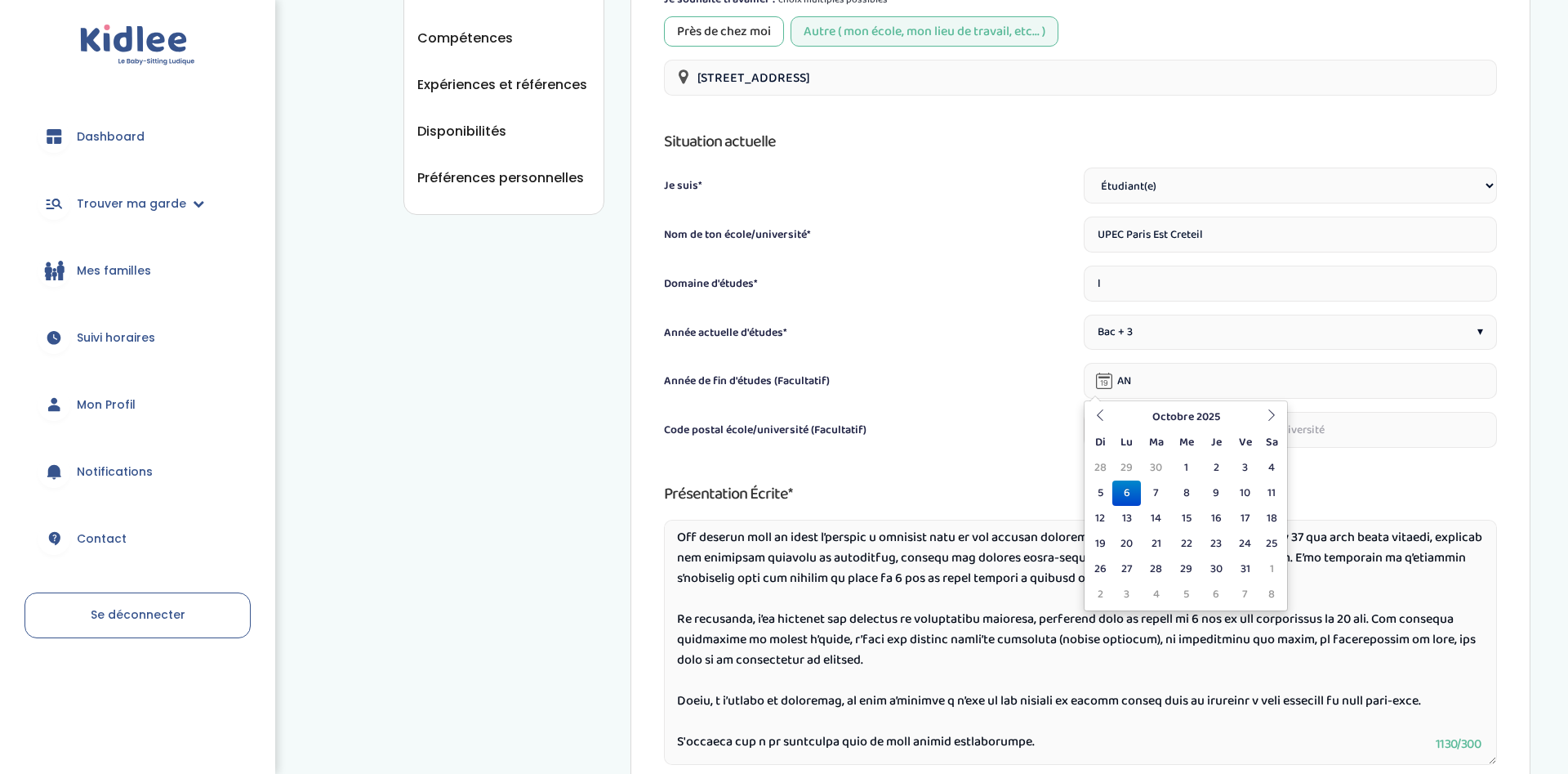
type input "06-10-2025"
click at [814, 424] on label "Code postal école/université (Facultatif)" at bounding box center [765, 430] width 202 height 17
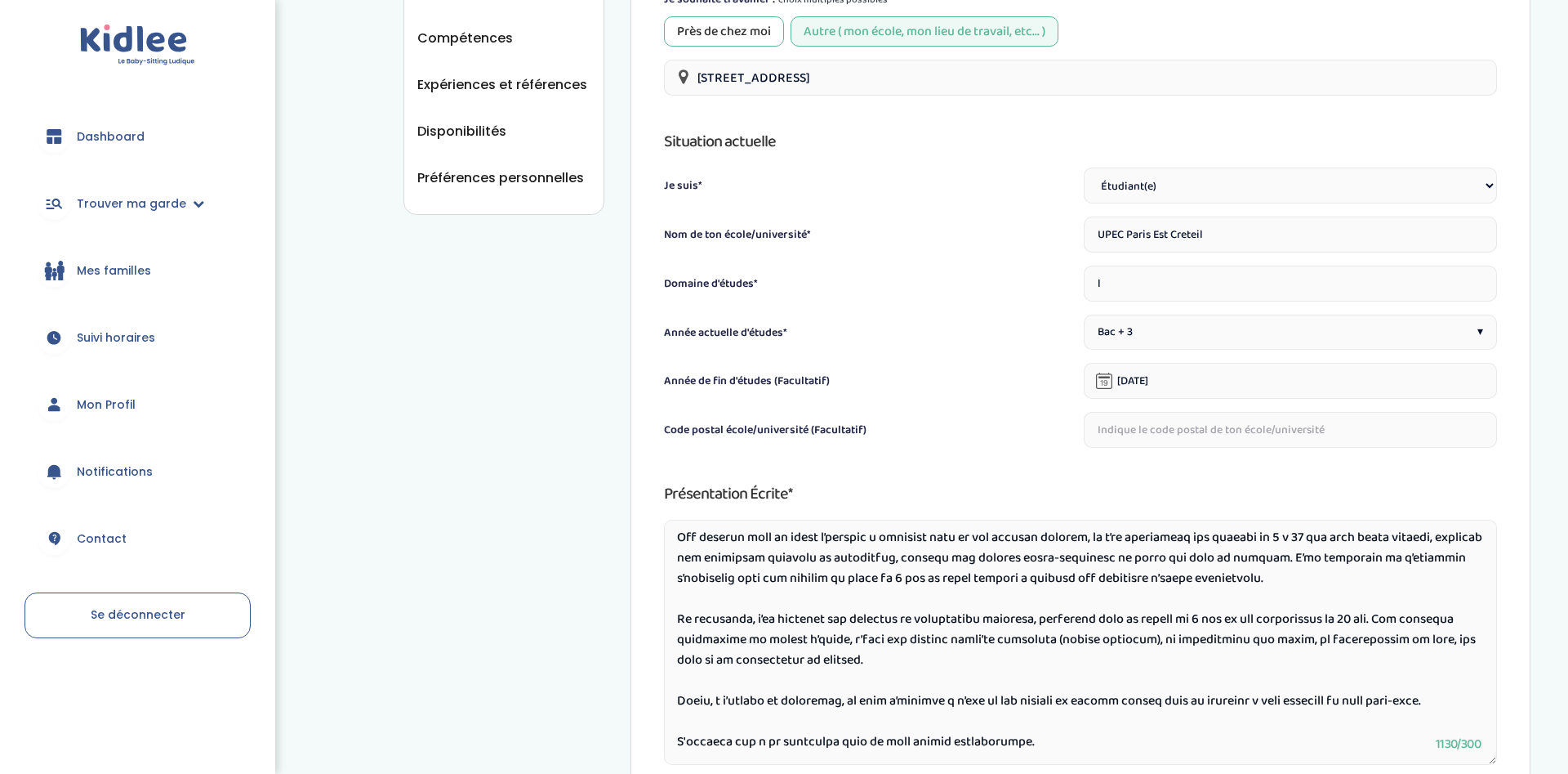
click at [1135, 283] on input "l" at bounding box center [1290, 283] width 413 height 36
type input "l"
type input "Langues étrangères appliquées"
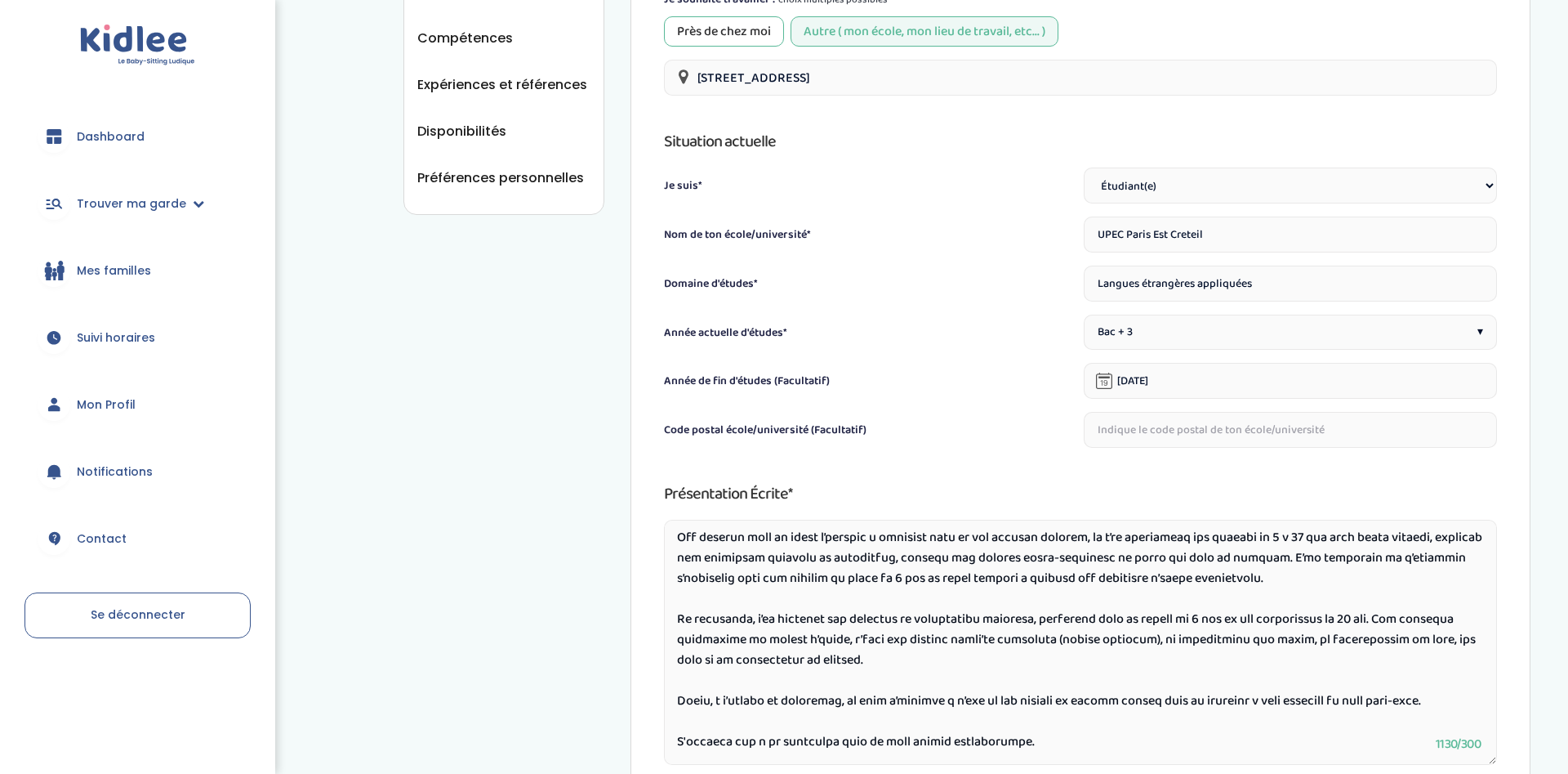
click at [1228, 419] on input "text" at bounding box center [1290, 430] width 413 height 36
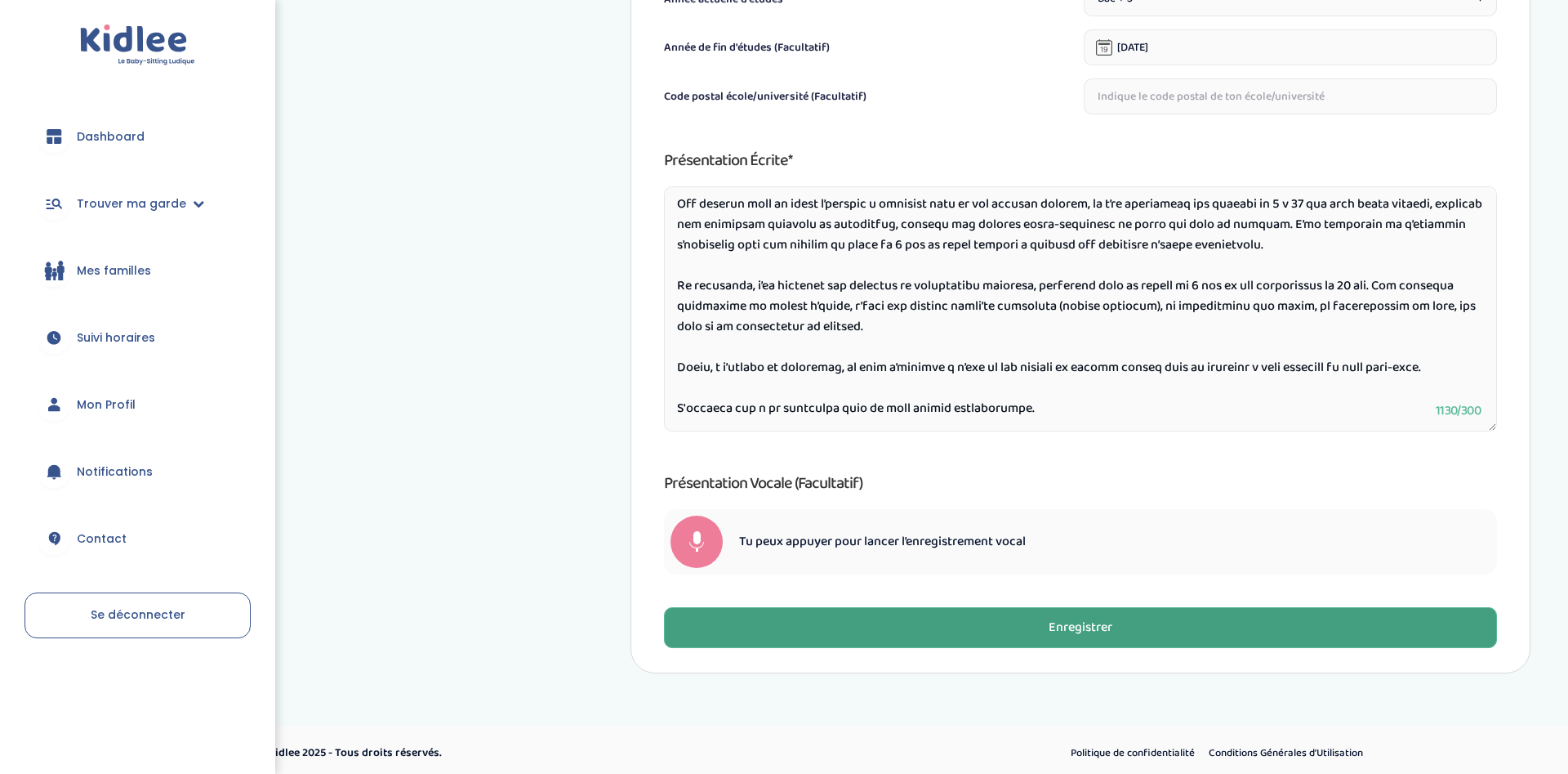
click at [1098, 624] on div "Enregistrer" at bounding box center [1080, 628] width 64 height 19
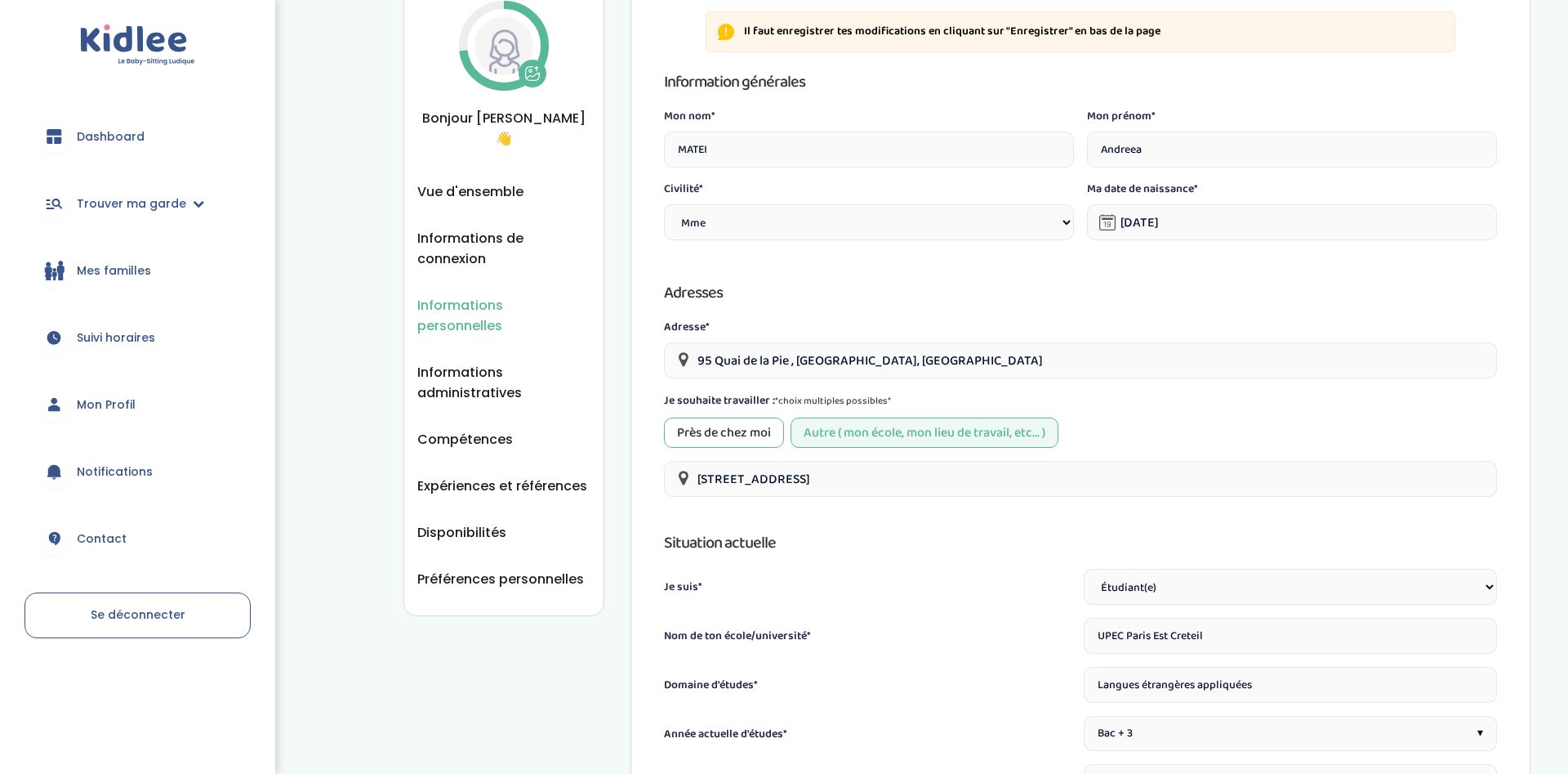
scroll to position [0, 0]
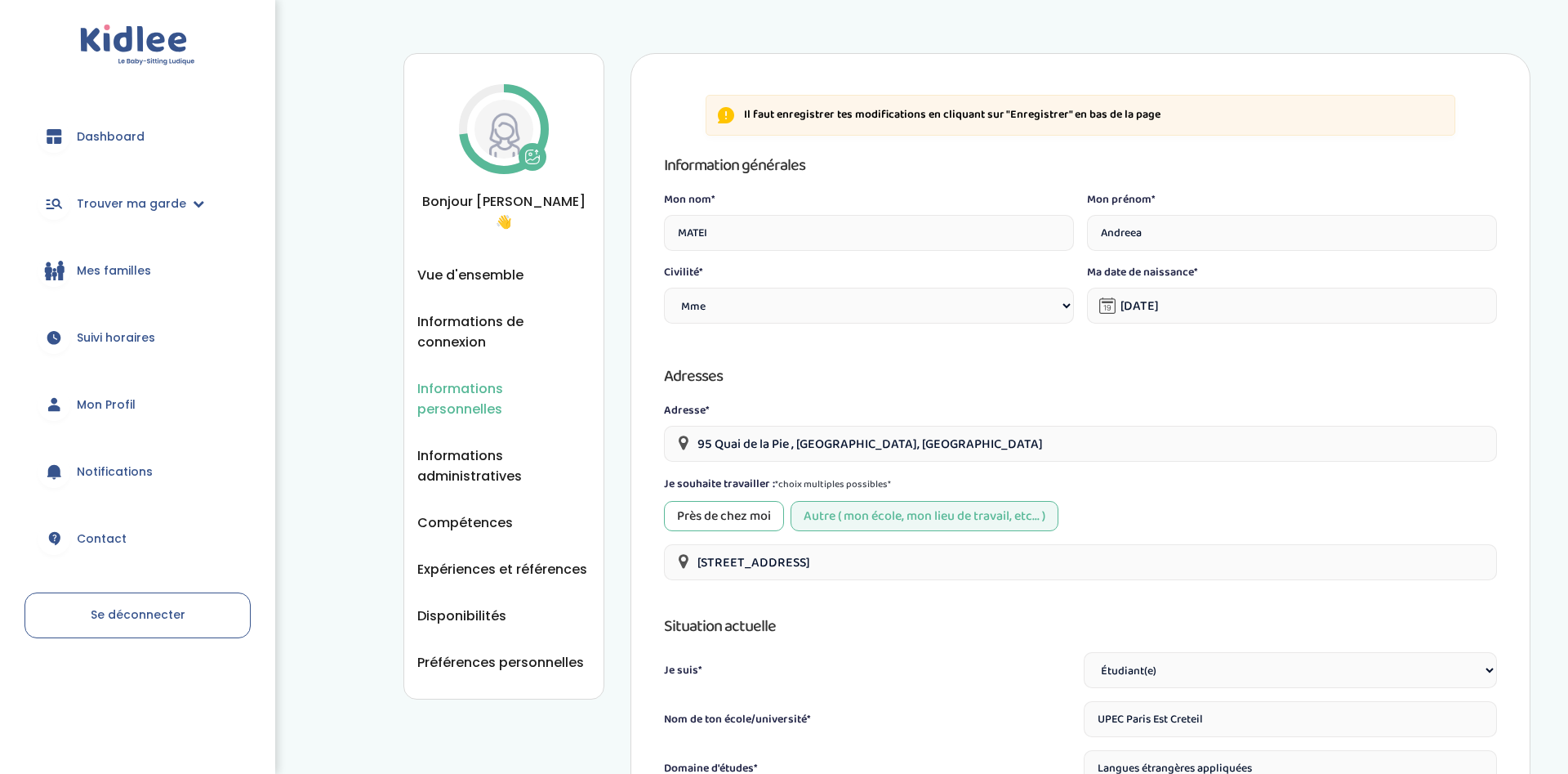
click at [743, 563] on input "4 Place du Louvre , Paris, France" at bounding box center [1080, 563] width 833 height 36
click at [802, 432] on input "95 Quai de la Pie , Saint-Maur-des-Fossés, France" at bounding box center [1080, 444] width 833 height 36
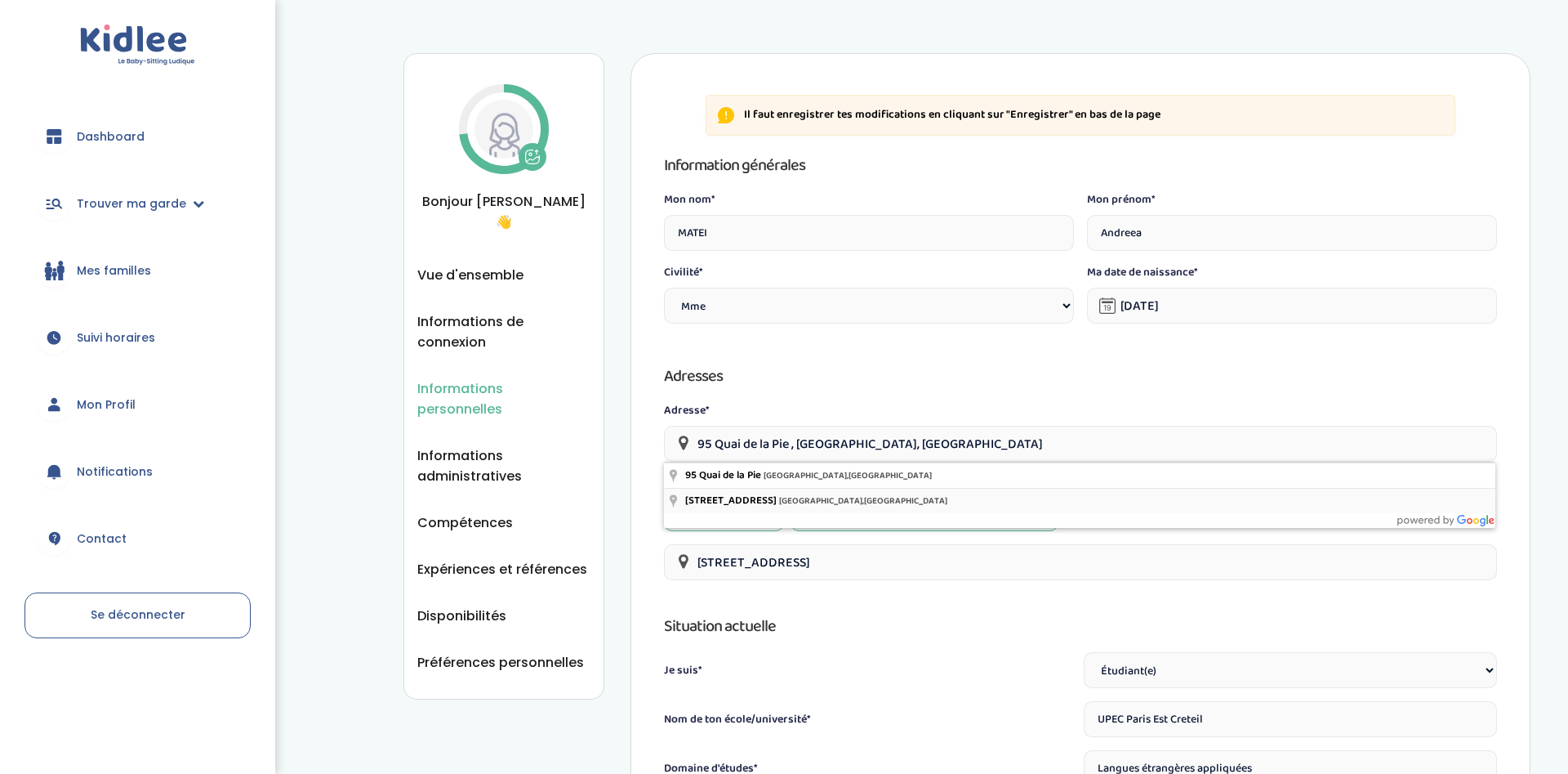
scroll to position [83, 0]
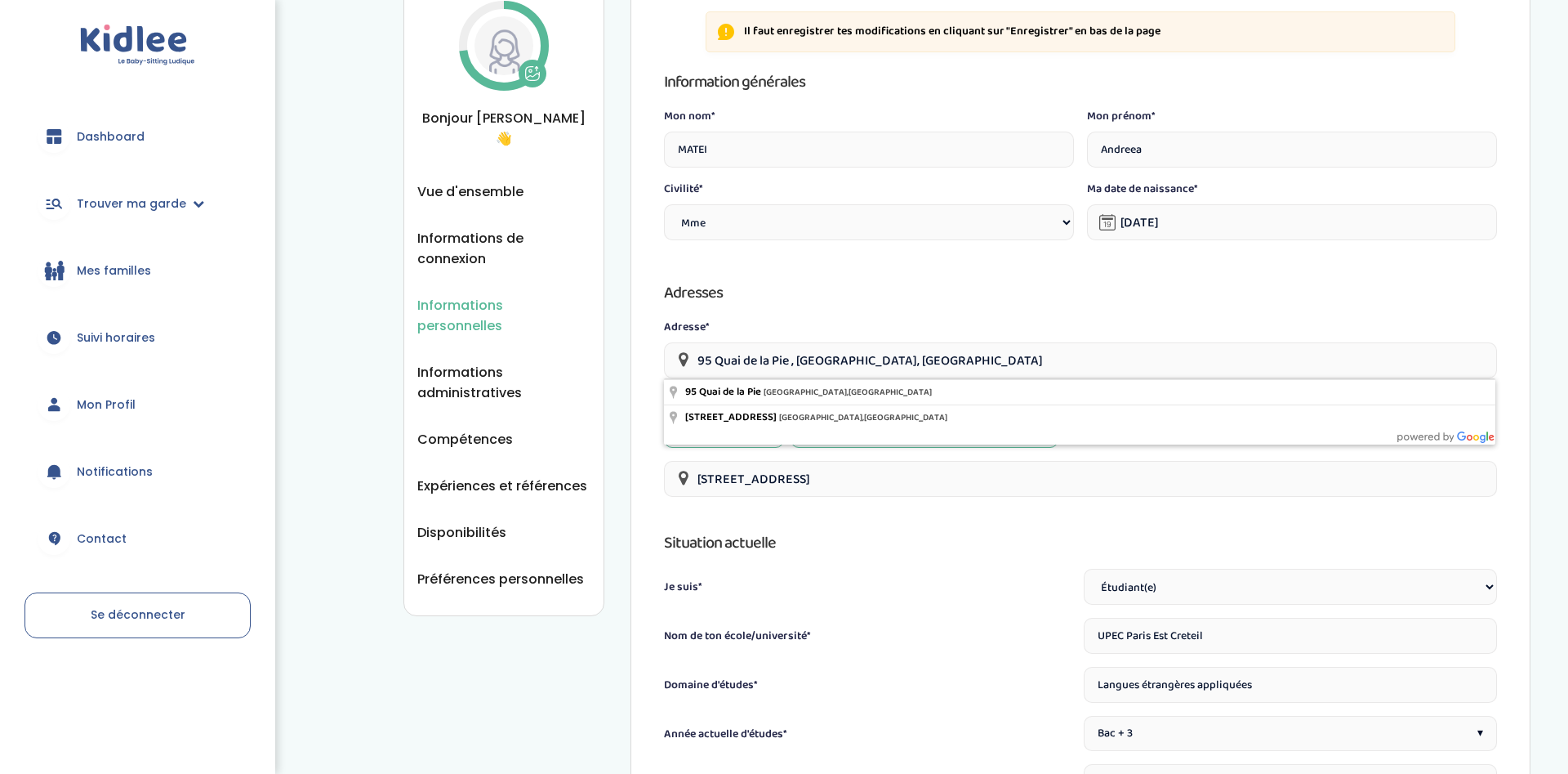
click at [877, 478] on input "4 Place du Louvre , Paris, France" at bounding box center [1080, 479] width 833 height 36
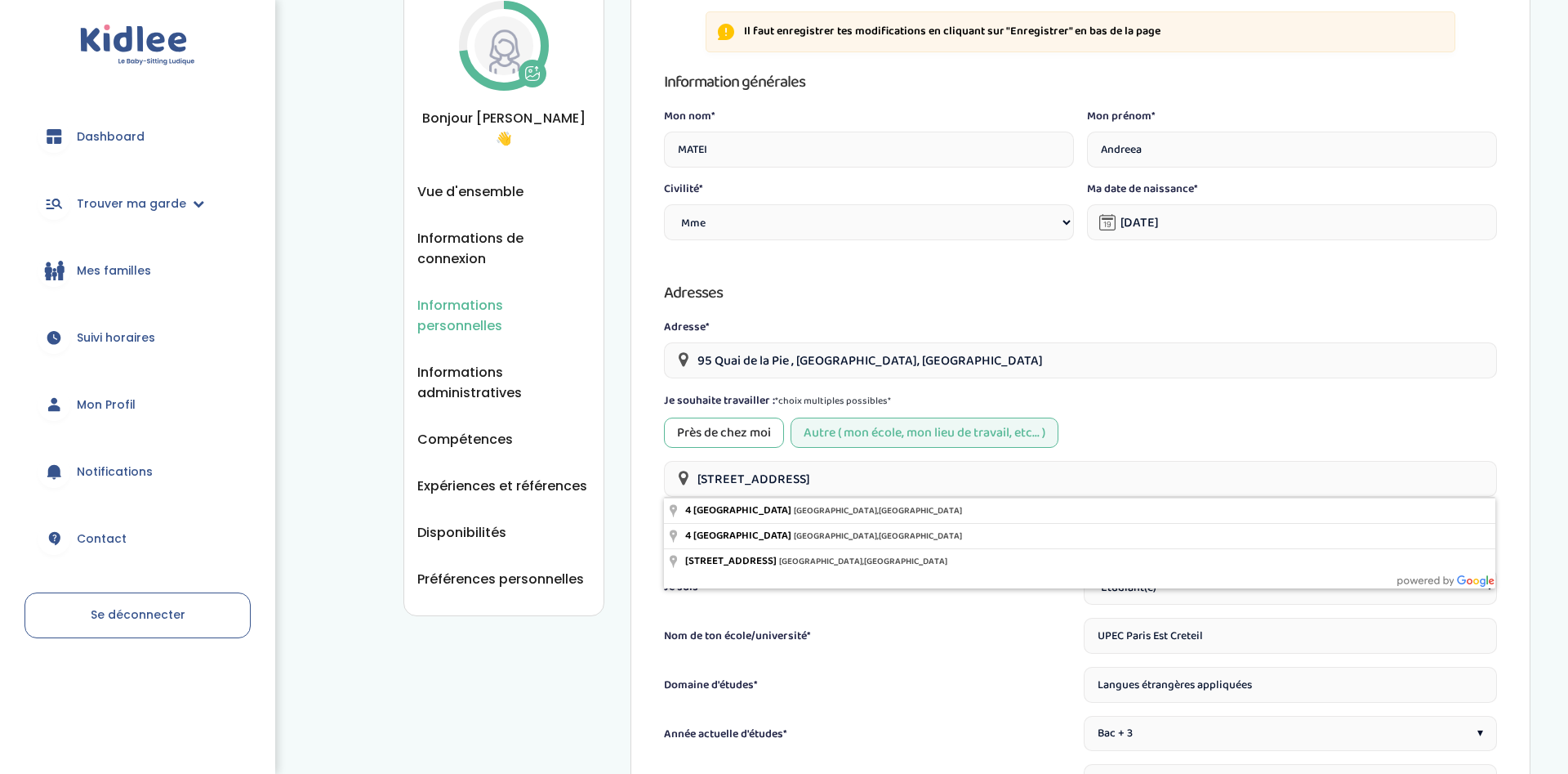
click at [900, 468] on input "4 Place du Louvre , Paris, France" at bounding box center [1080, 479] width 833 height 36
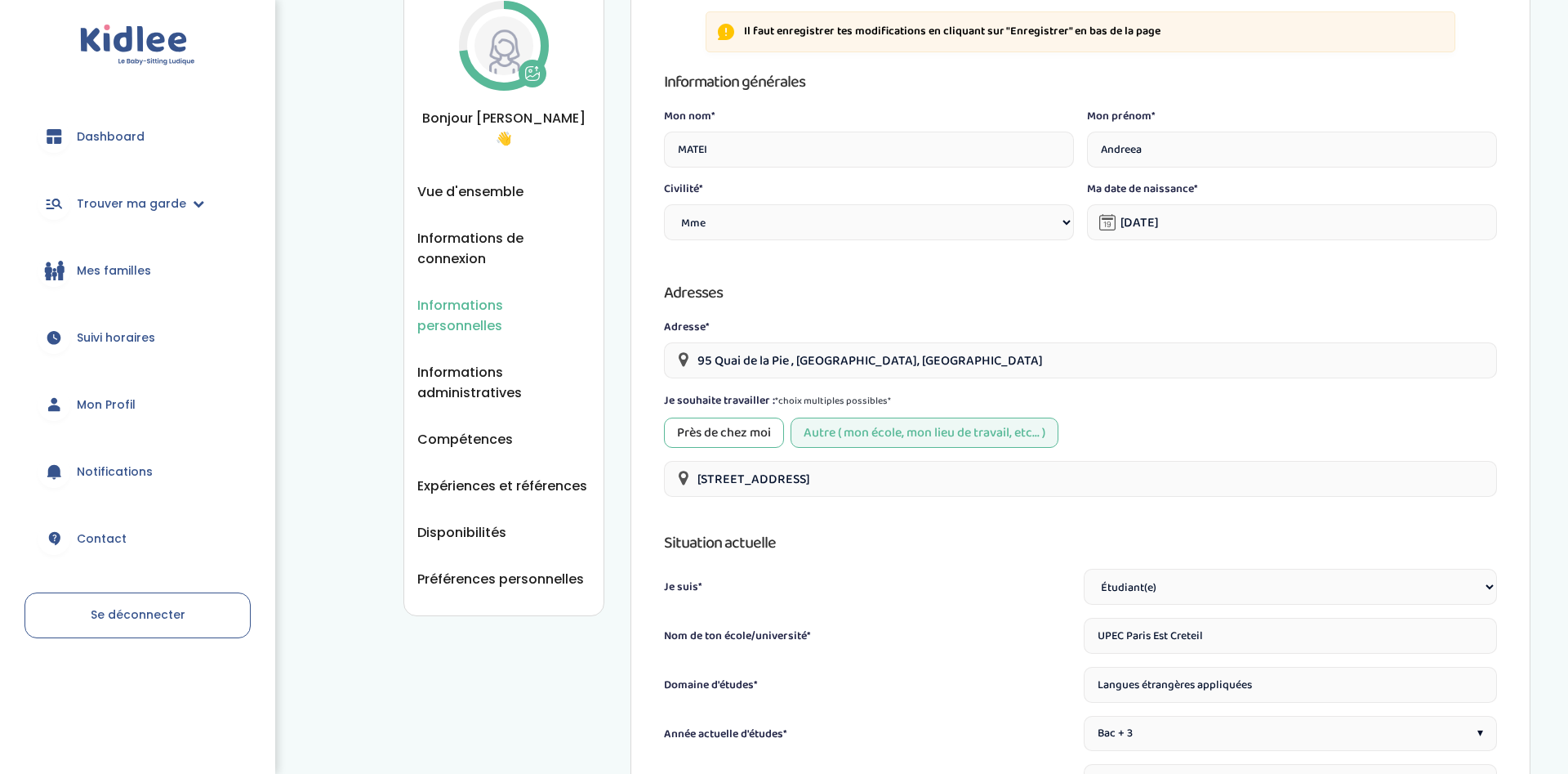
click at [734, 426] on div "Près de chez moi" at bounding box center [723, 432] width 120 height 31
click at [1127, 420] on div "Près de chez moi Autre ( mon école, mon lieu de travail, etc... )" at bounding box center [1080, 432] width 833 height 31
click at [529, 634] on div "Informations personnelles Vue d'ensemble Informations de connexion Informations…" at bounding box center [967, 688] width 1127 height 1438
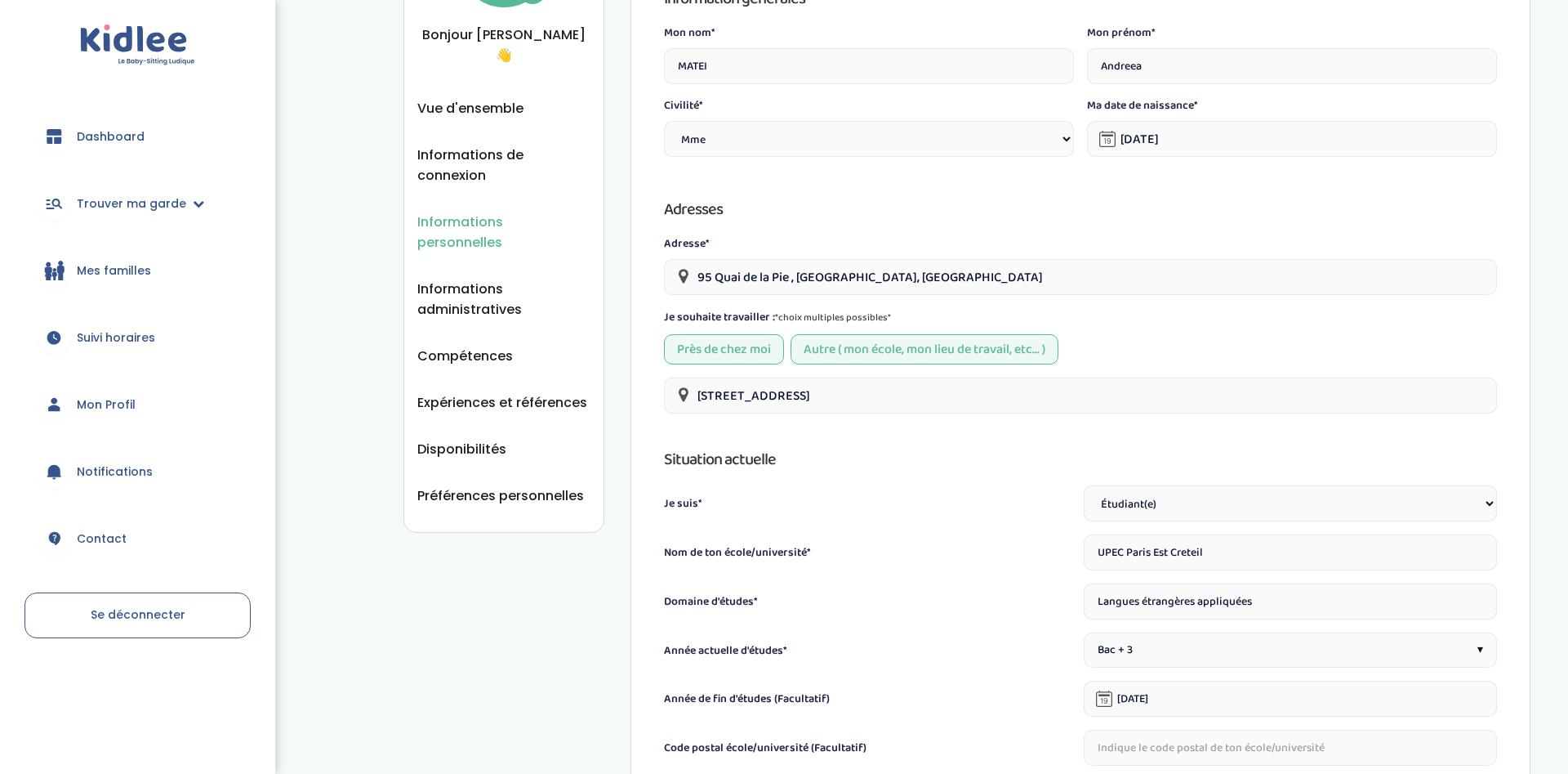
scroll to position [250, 0]
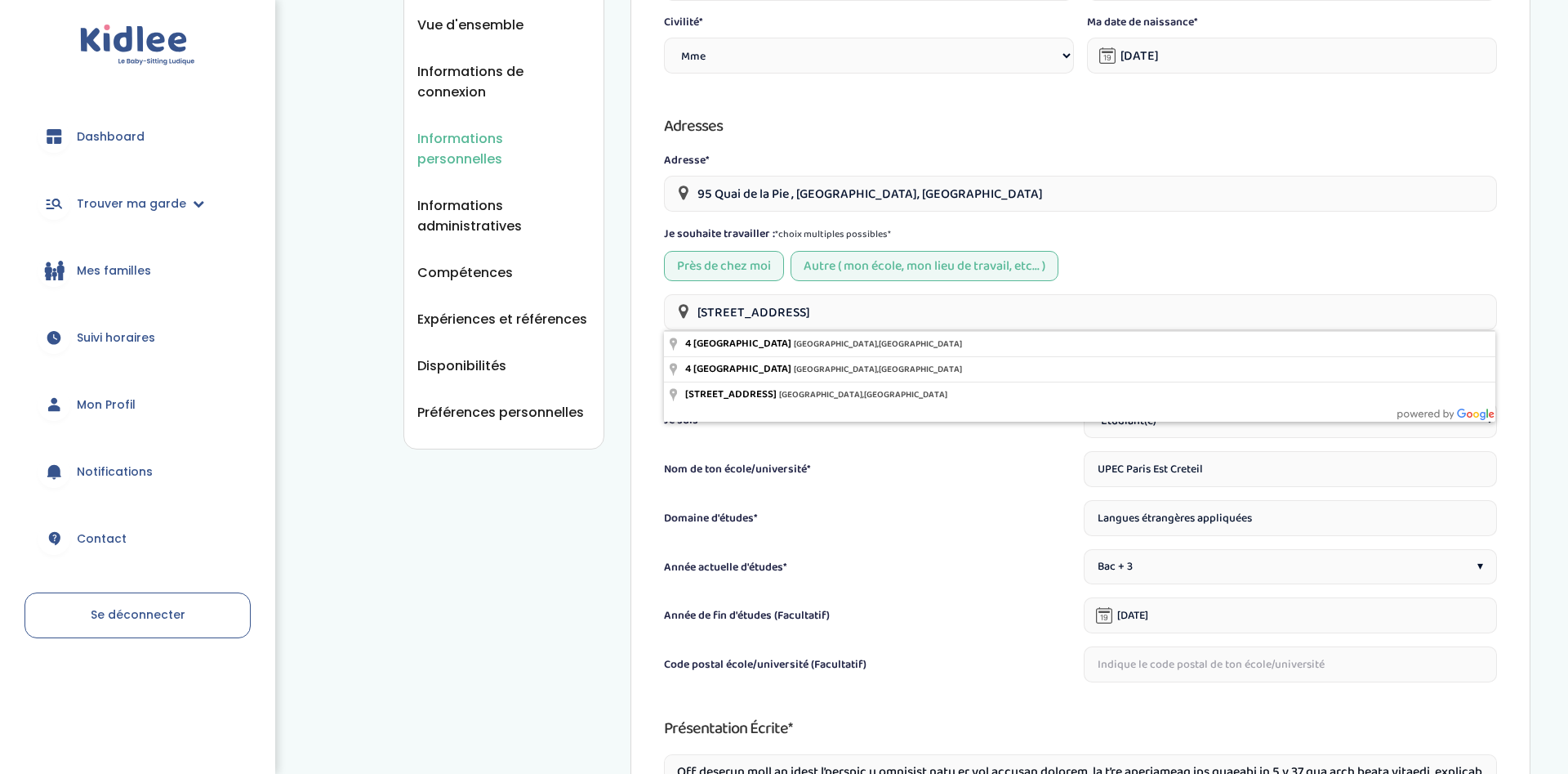
click at [837, 308] on input "4 Place du Louvre , Paris, France" at bounding box center [1080, 312] width 833 height 36
click at [900, 305] on input "4 Place du Louvre , Paris, France" at bounding box center [1080, 312] width 833 height 36
click at [898, 309] on input "4 Place du Louvre , Paris, France" at bounding box center [1080, 312] width 833 height 36
click at [895, 311] on input "4 Place du Louvre , Paris, France" at bounding box center [1080, 312] width 833 height 36
drag, startPoint x: 895, startPoint y: 311, endPoint x: 676, endPoint y: 311, distance: 219.0
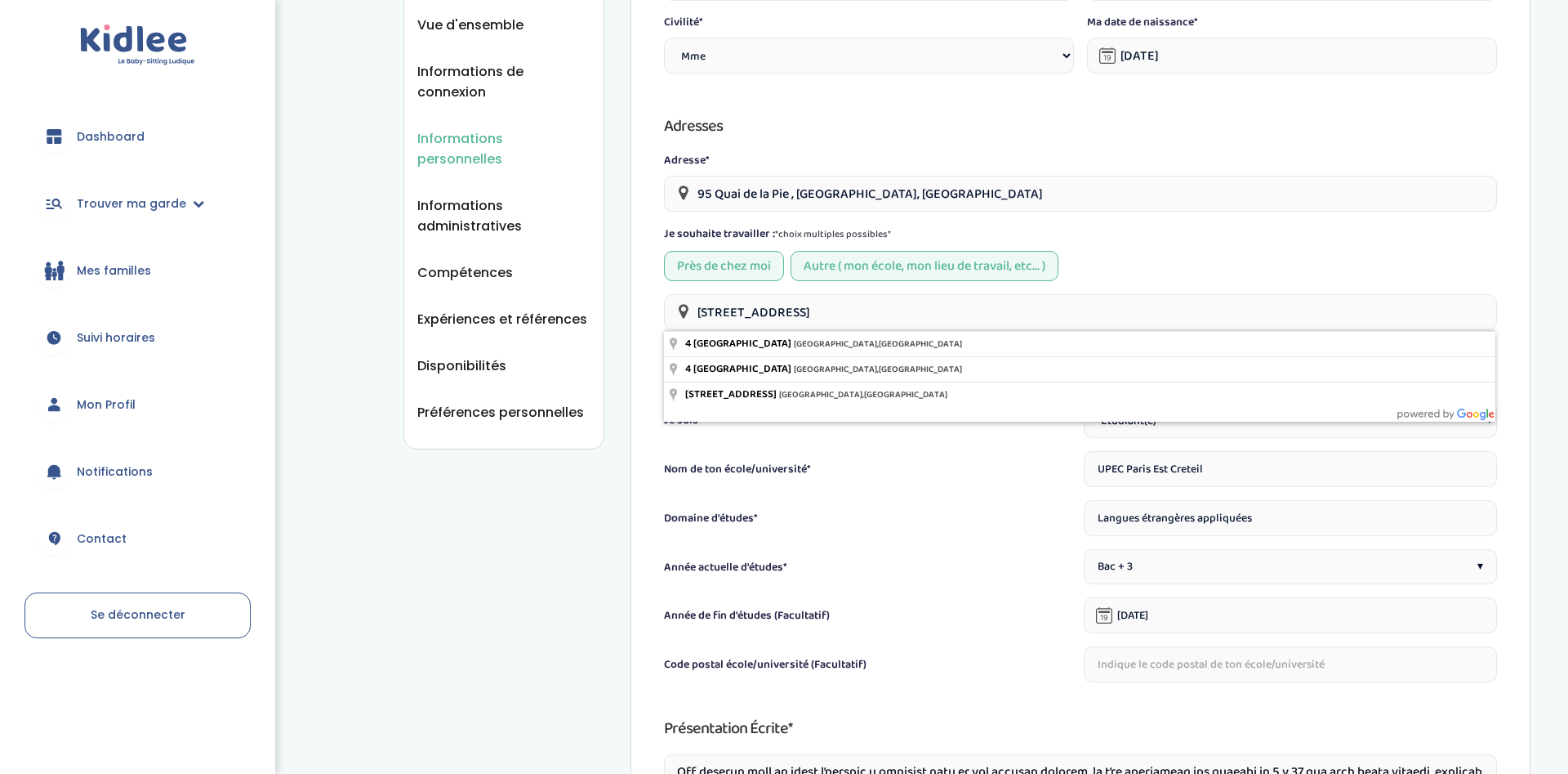
click at [685, 304] on input "4 Place du Louvre , Paris, France" at bounding box center [1080, 312] width 833 height 36
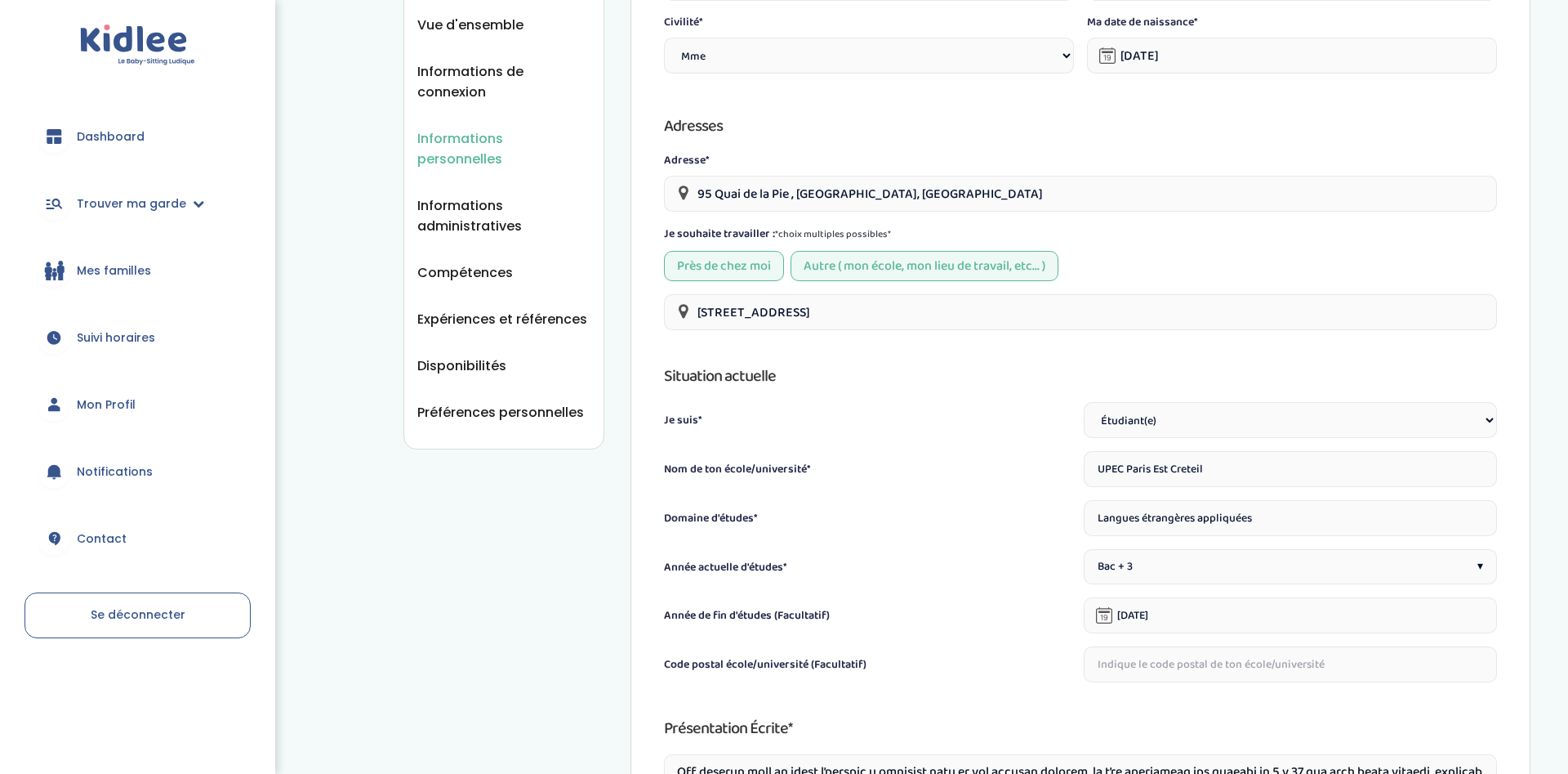
click at [618, 485] on div "Informations personnelles Vue d'ensemble Informations de connexion Informations…" at bounding box center [967, 522] width 1127 height 1438
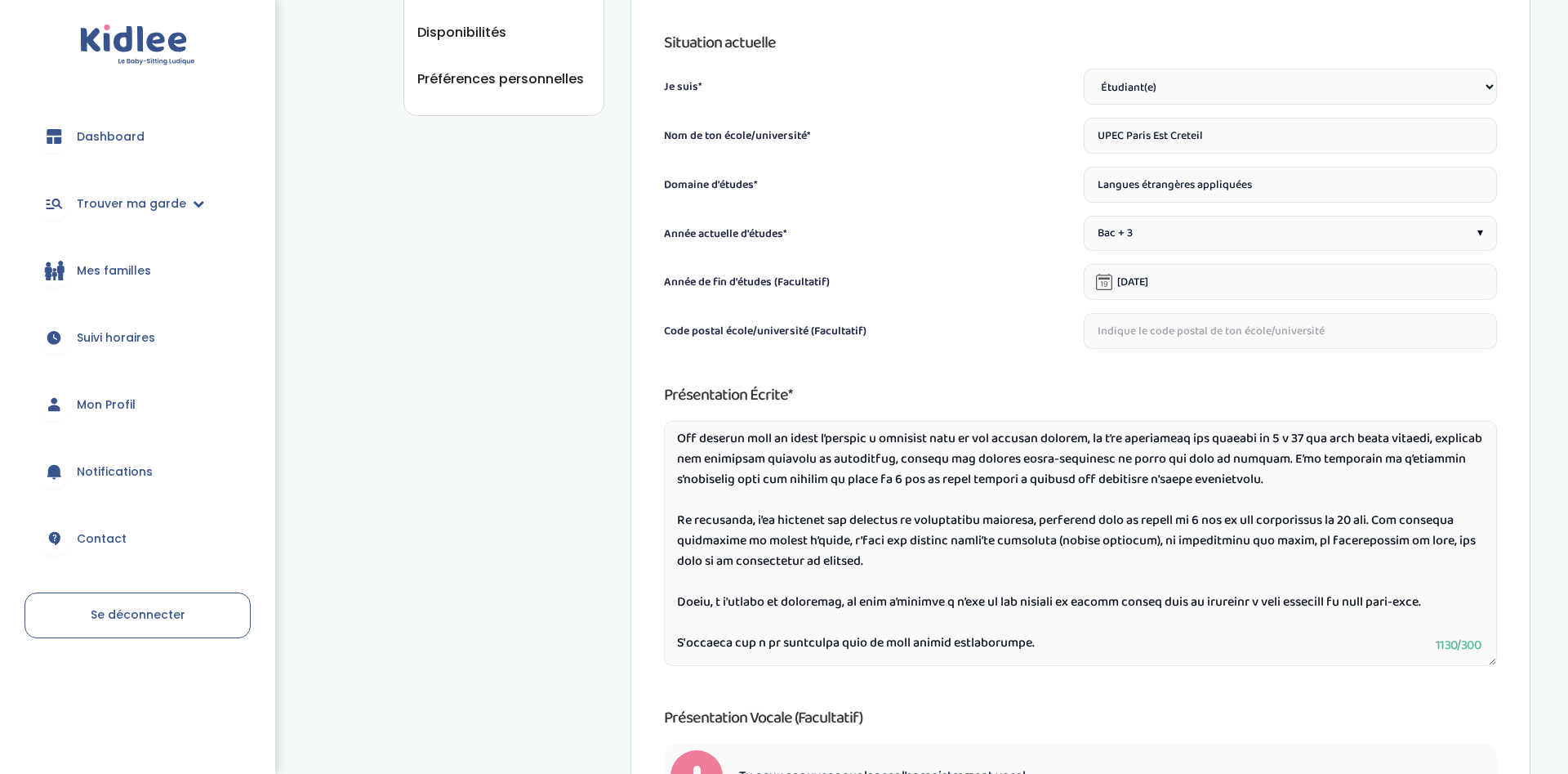
scroll to position [818, 0]
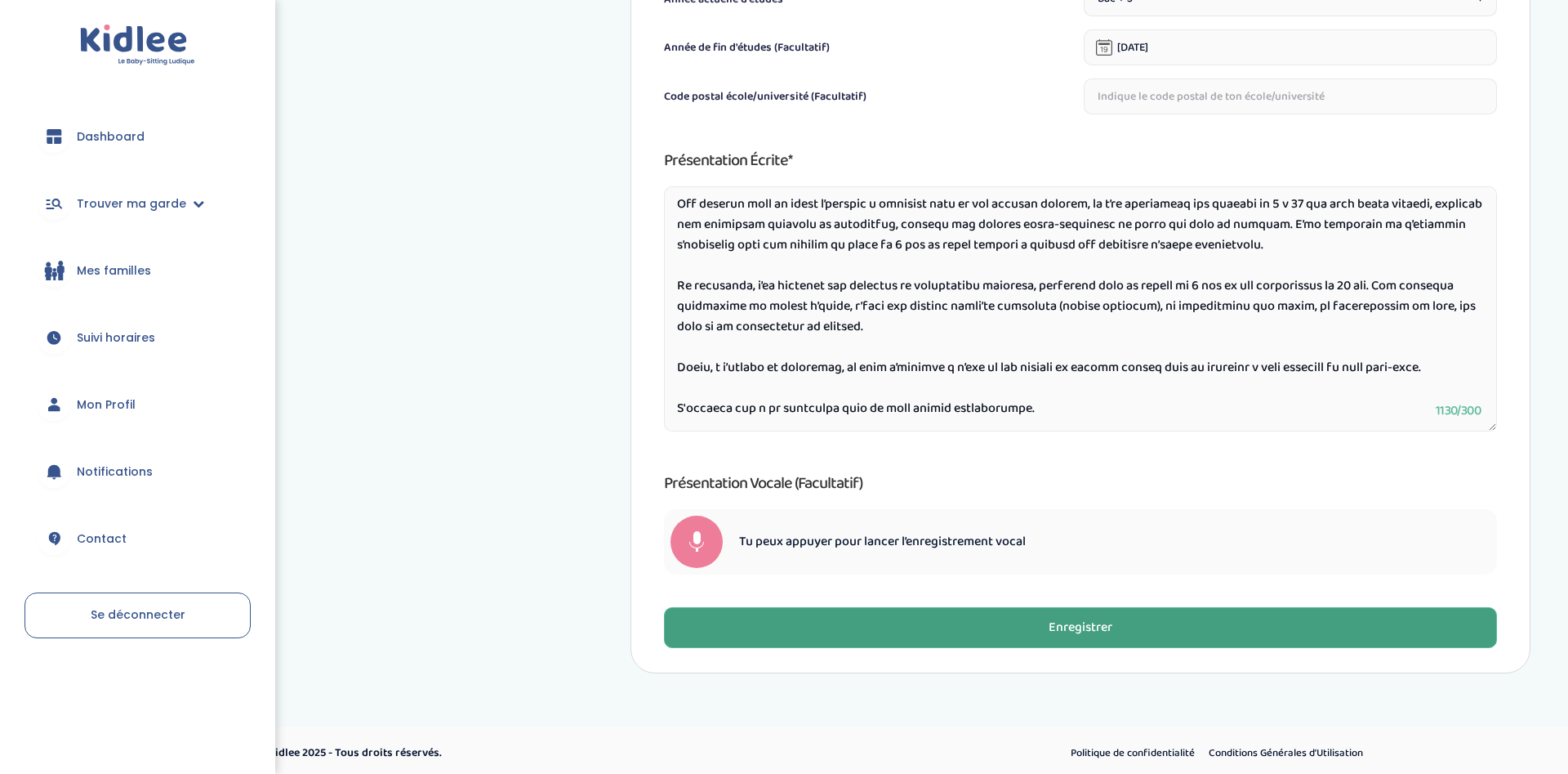
click at [1078, 619] on div "Enregistrer" at bounding box center [1080, 628] width 64 height 19
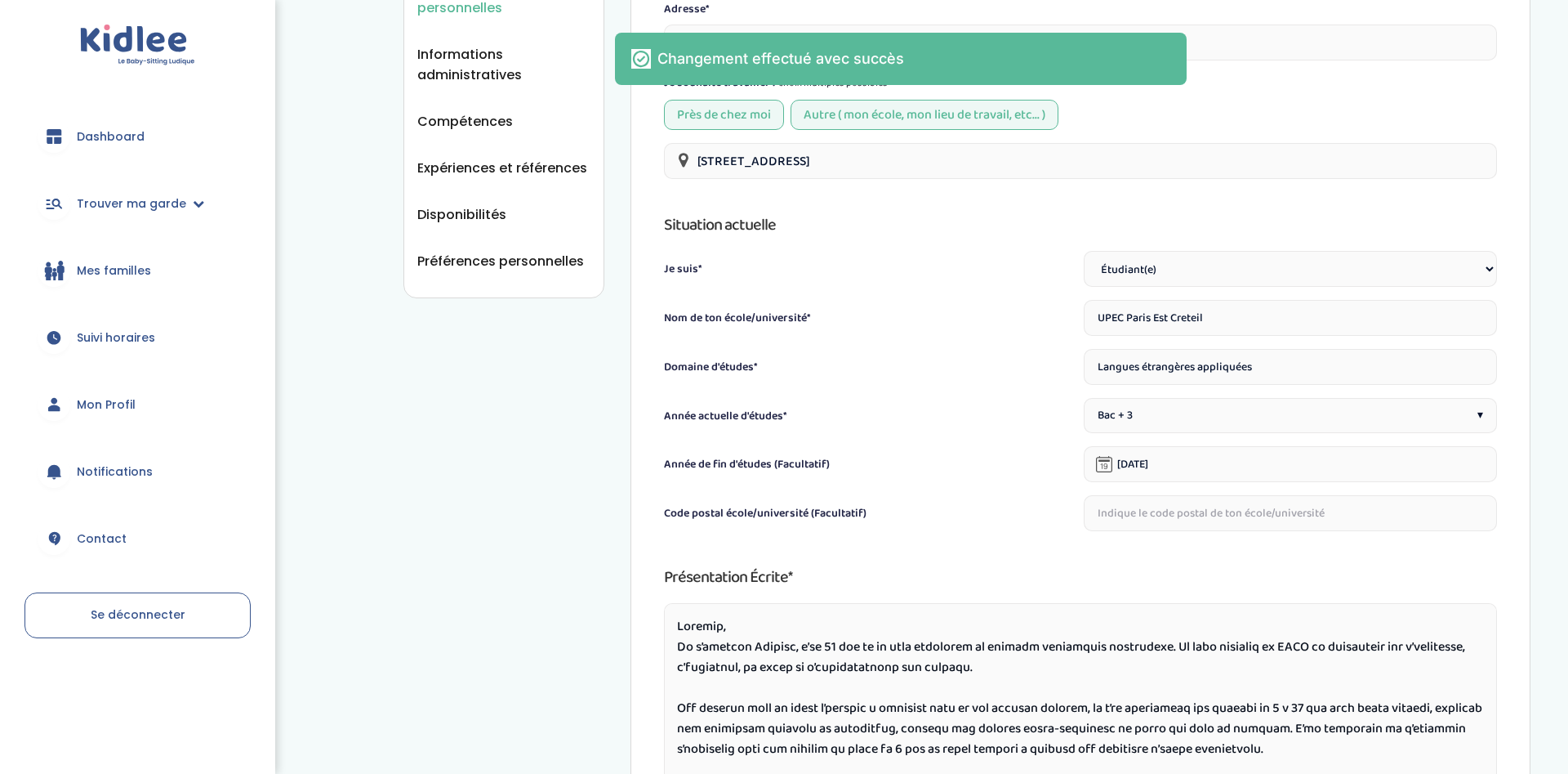
scroll to position [0, 0]
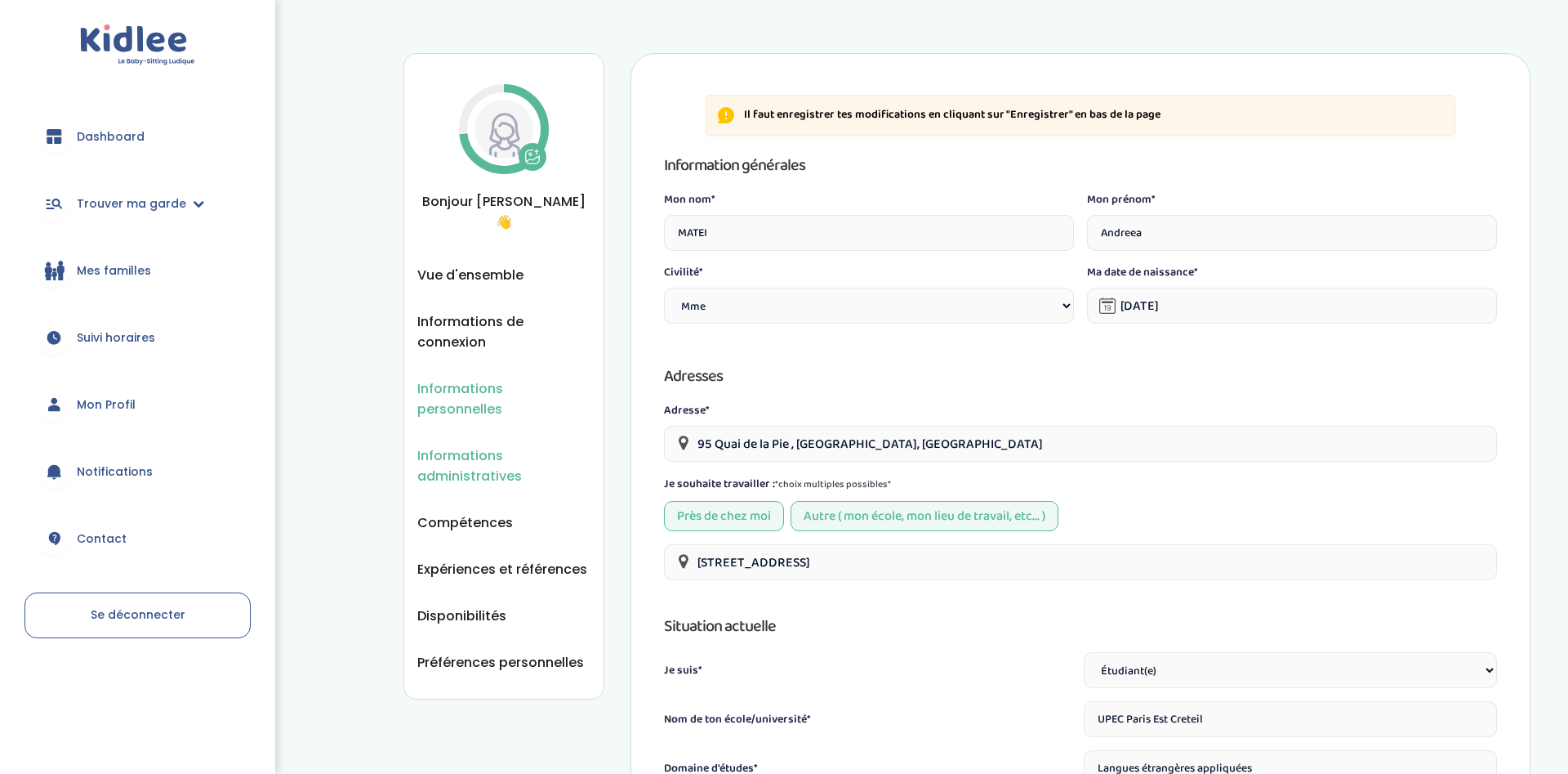
click at [473, 445] on span "Informations administratives" at bounding box center [504, 465] width 173 height 40
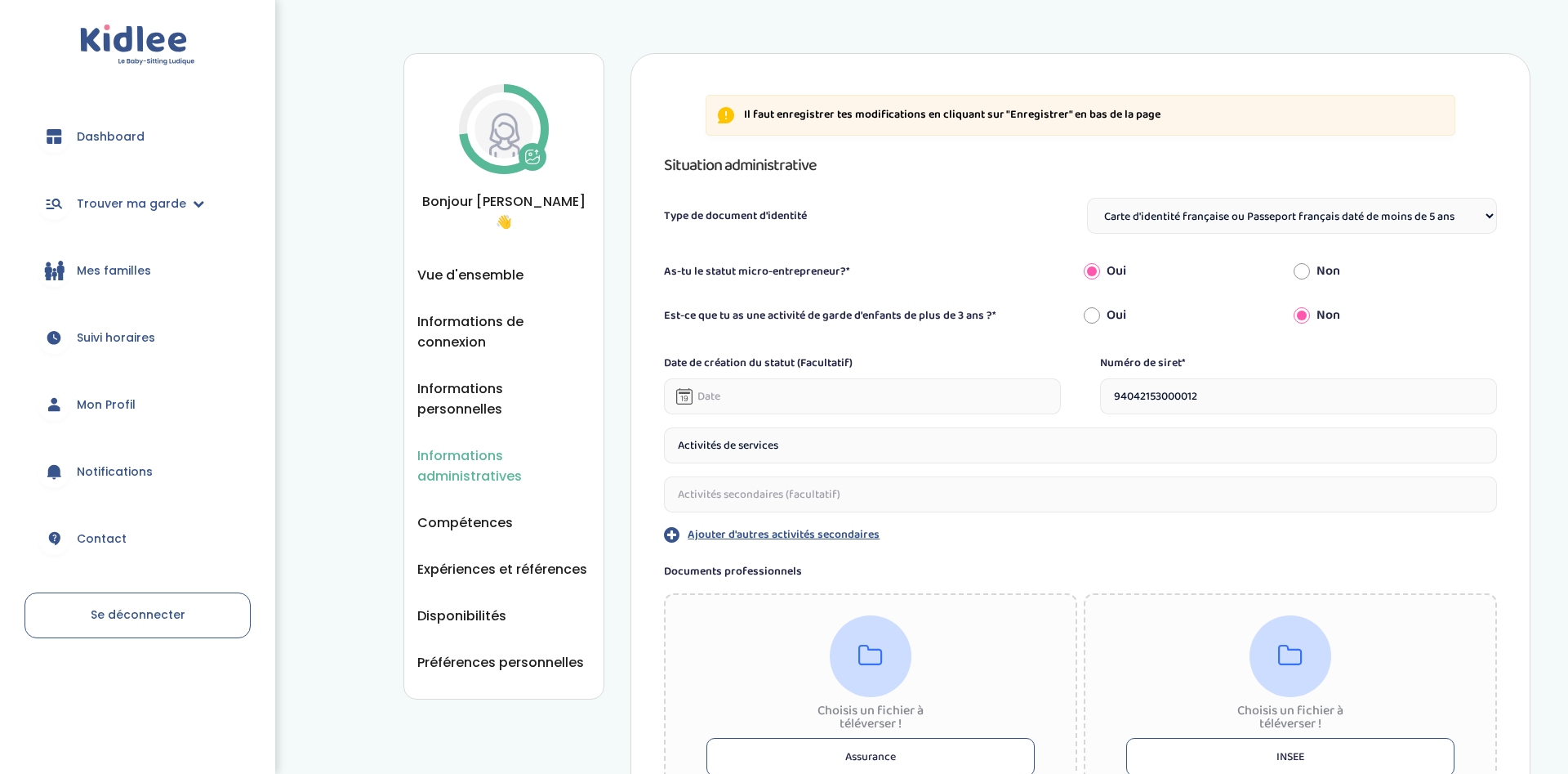
select select "Carte d'identité française ou Passeport français daté de moins de 5 ans"
click at [478, 199] on span "Bonjour [PERSON_NAME] 👋" at bounding box center [504, 211] width 173 height 40
click at [471, 264] on span "Vue d'ensemble" at bounding box center [470, 274] width 107 height 21
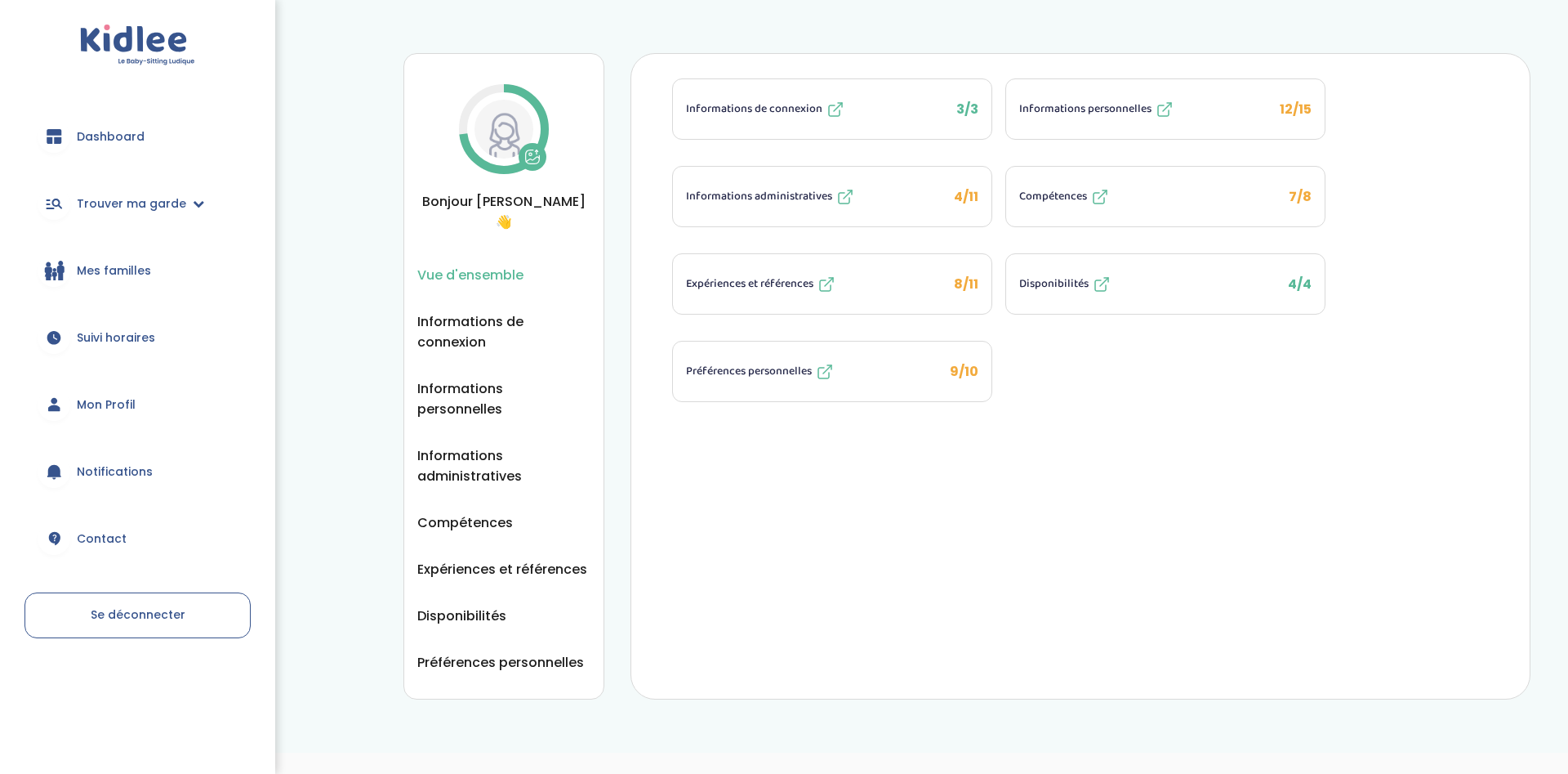
click at [1051, 195] on span "Compétences" at bounding box center [1053, 196] width 68 height 17
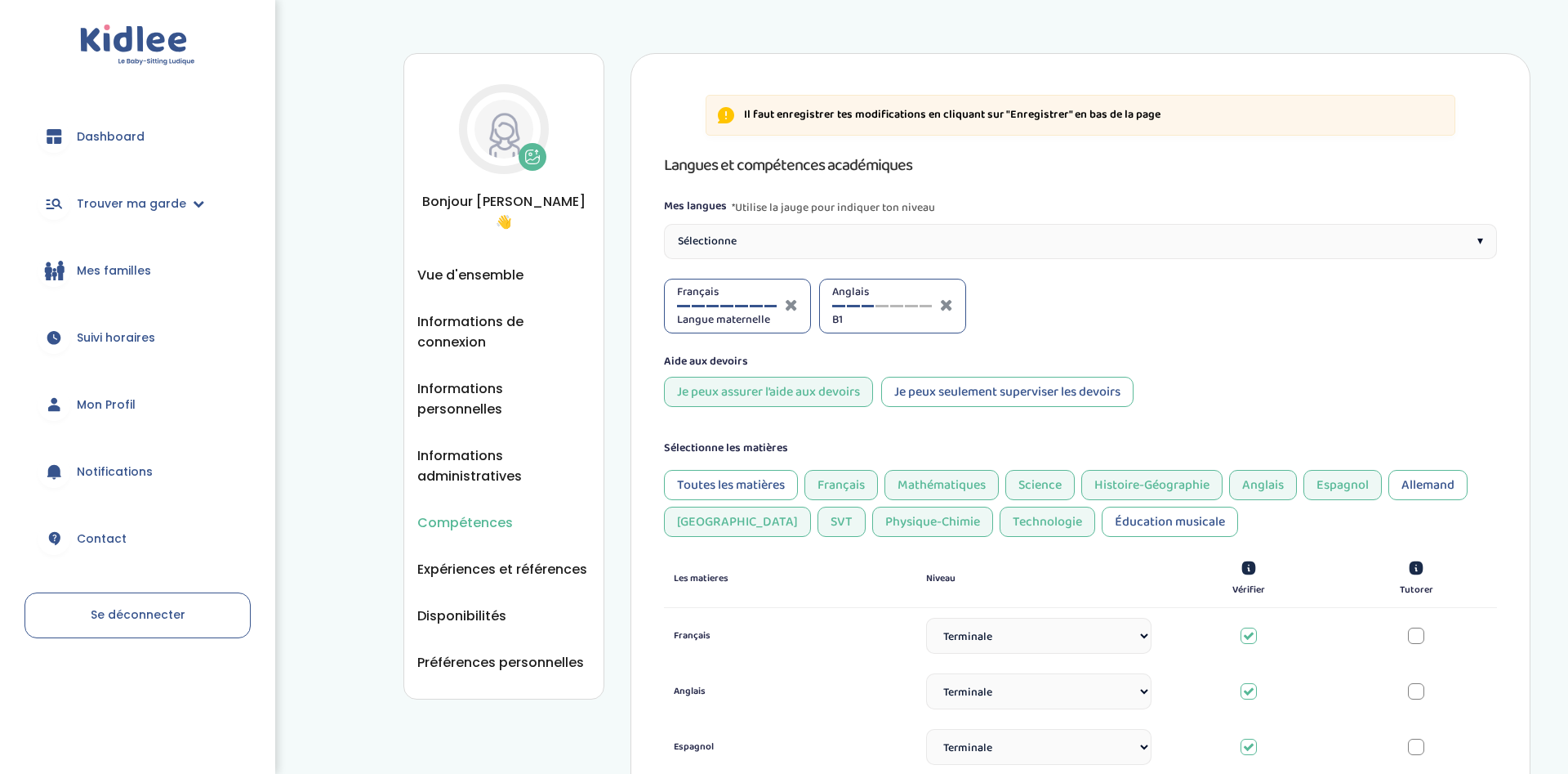
select select "Terminale"
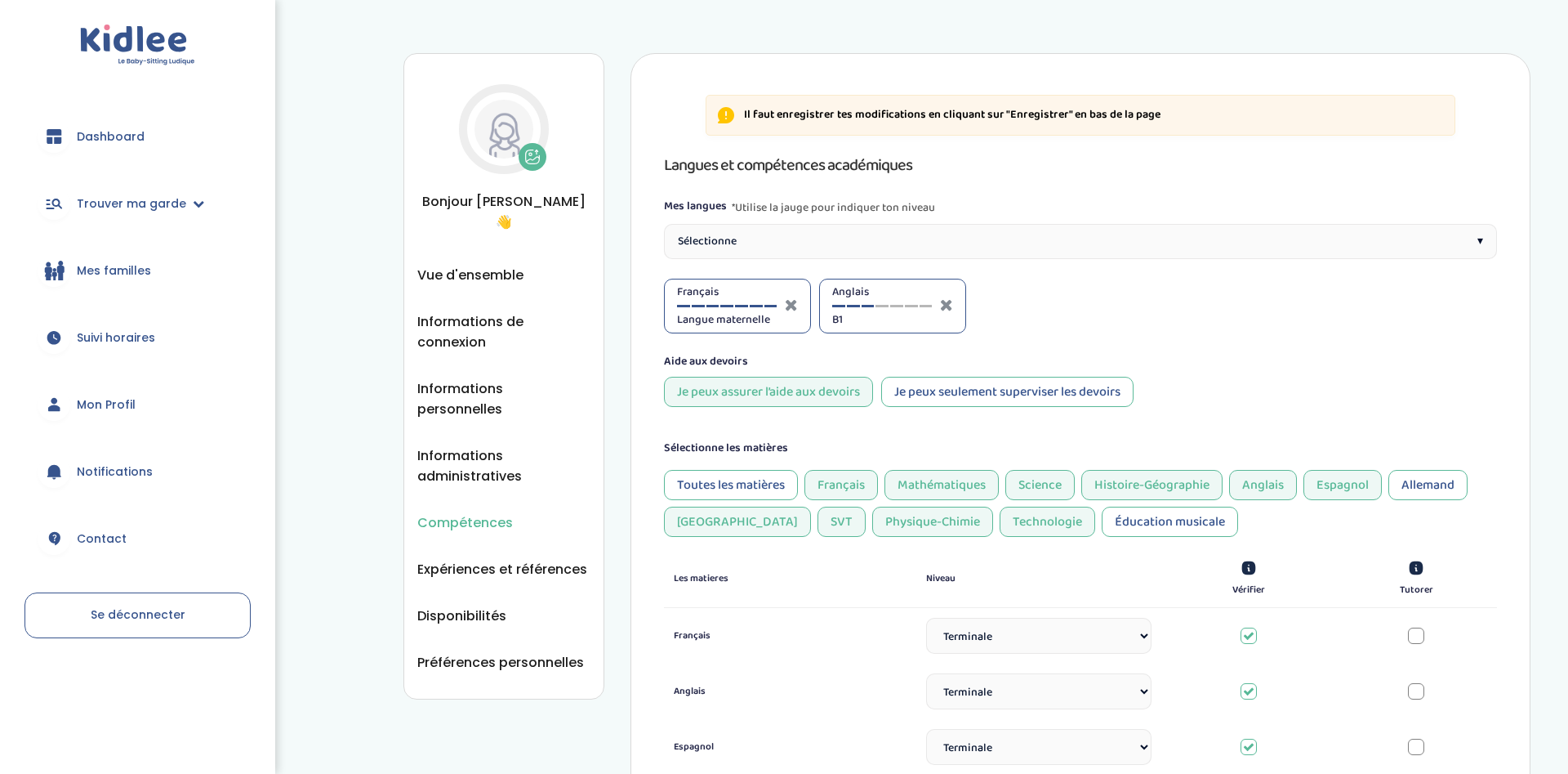
select select "Terminale"
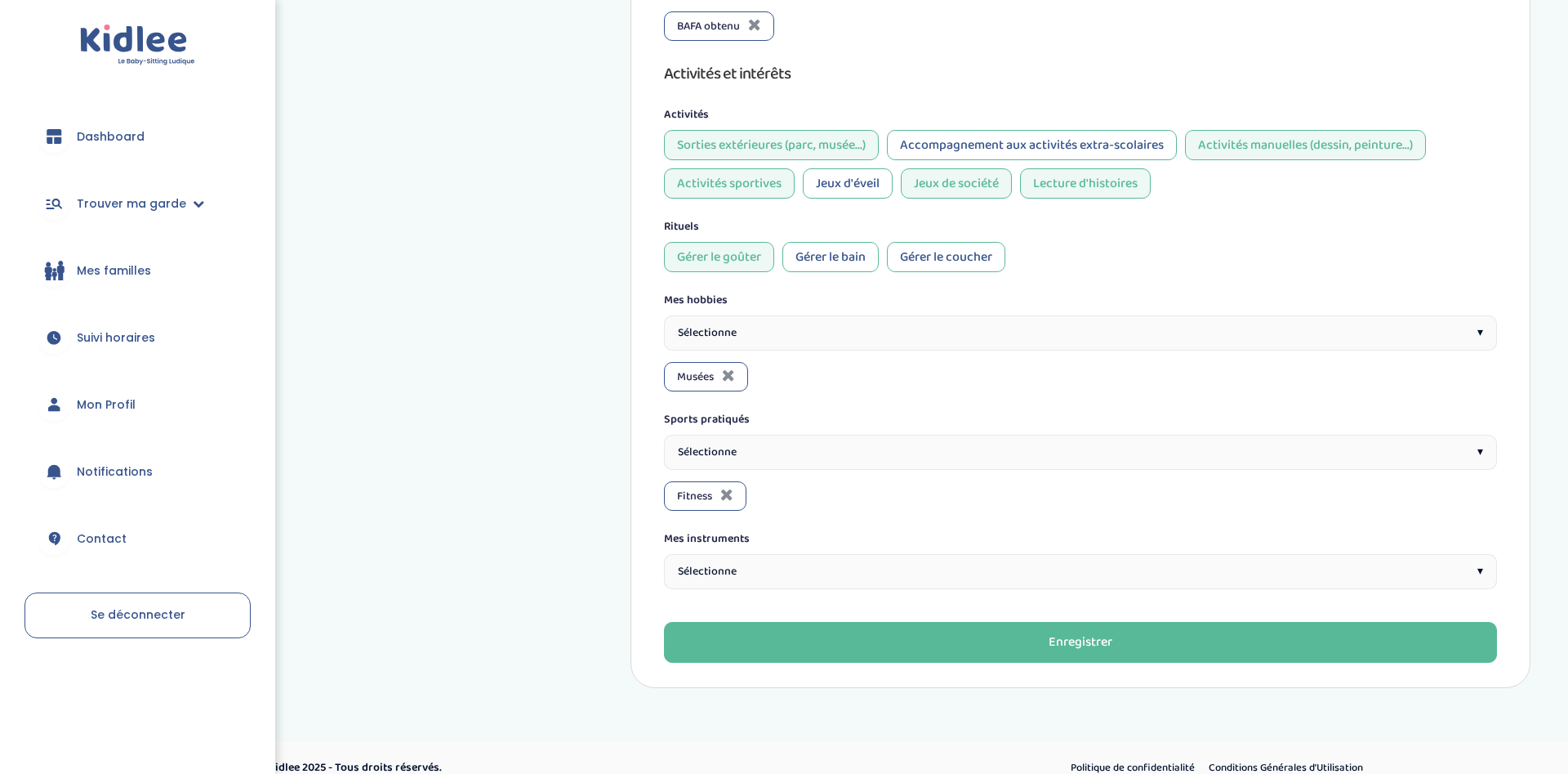
scroll to position [1270, 0]
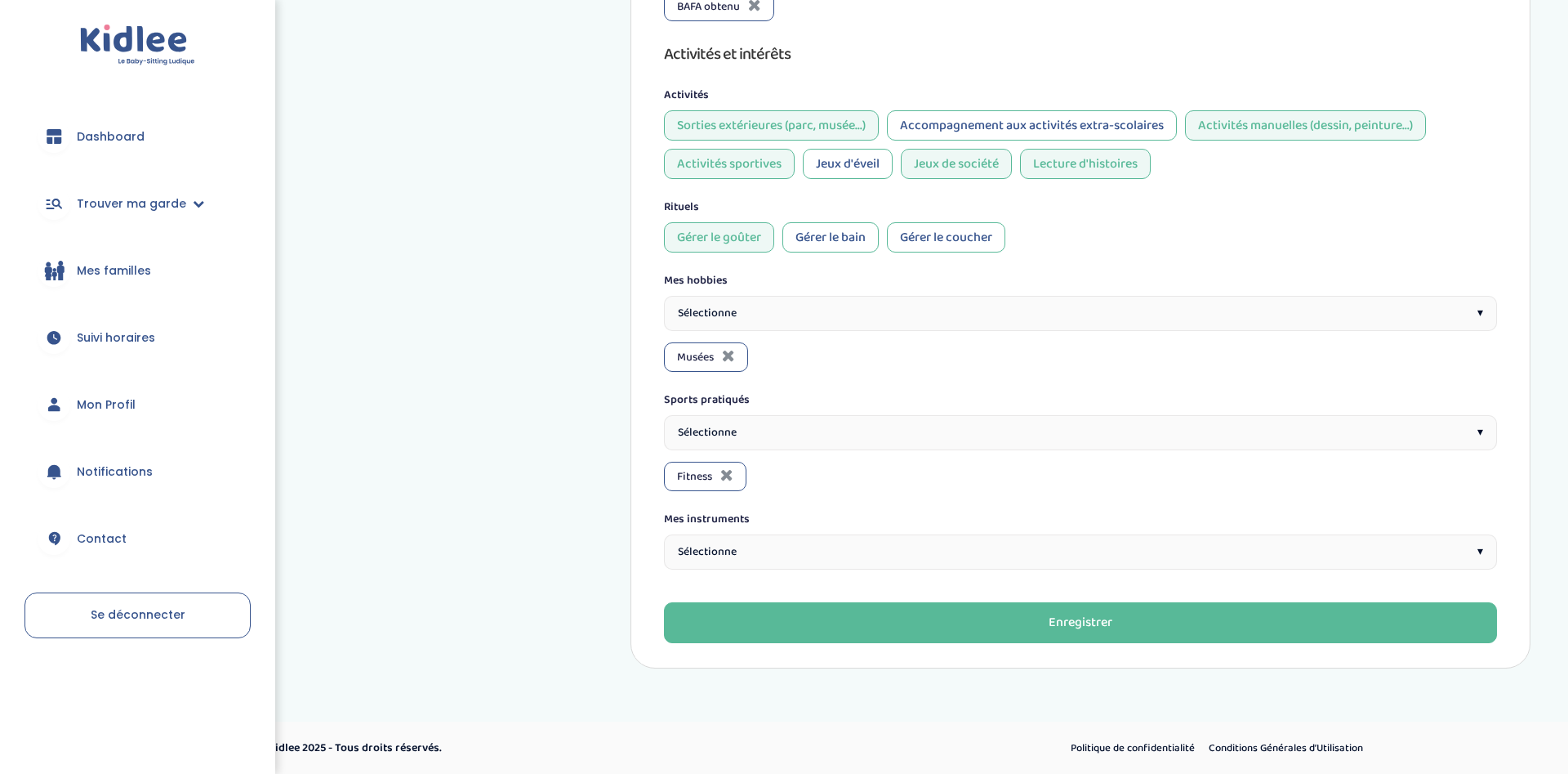
click at [868, 550] on div "Sélectionne ▾" at bounding box center [1080, 552] width 833 height 36
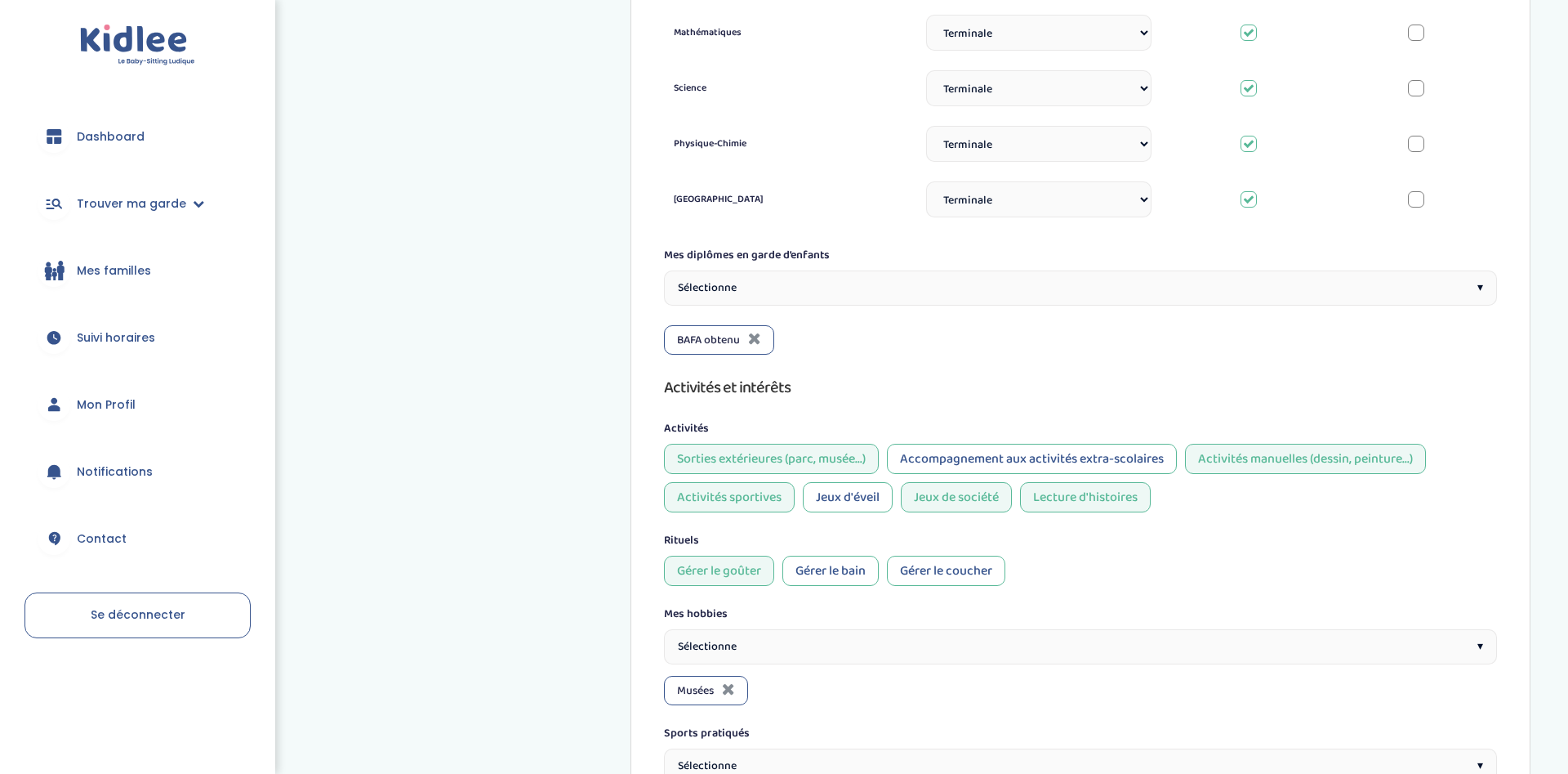
scroll to position [1186, 0]
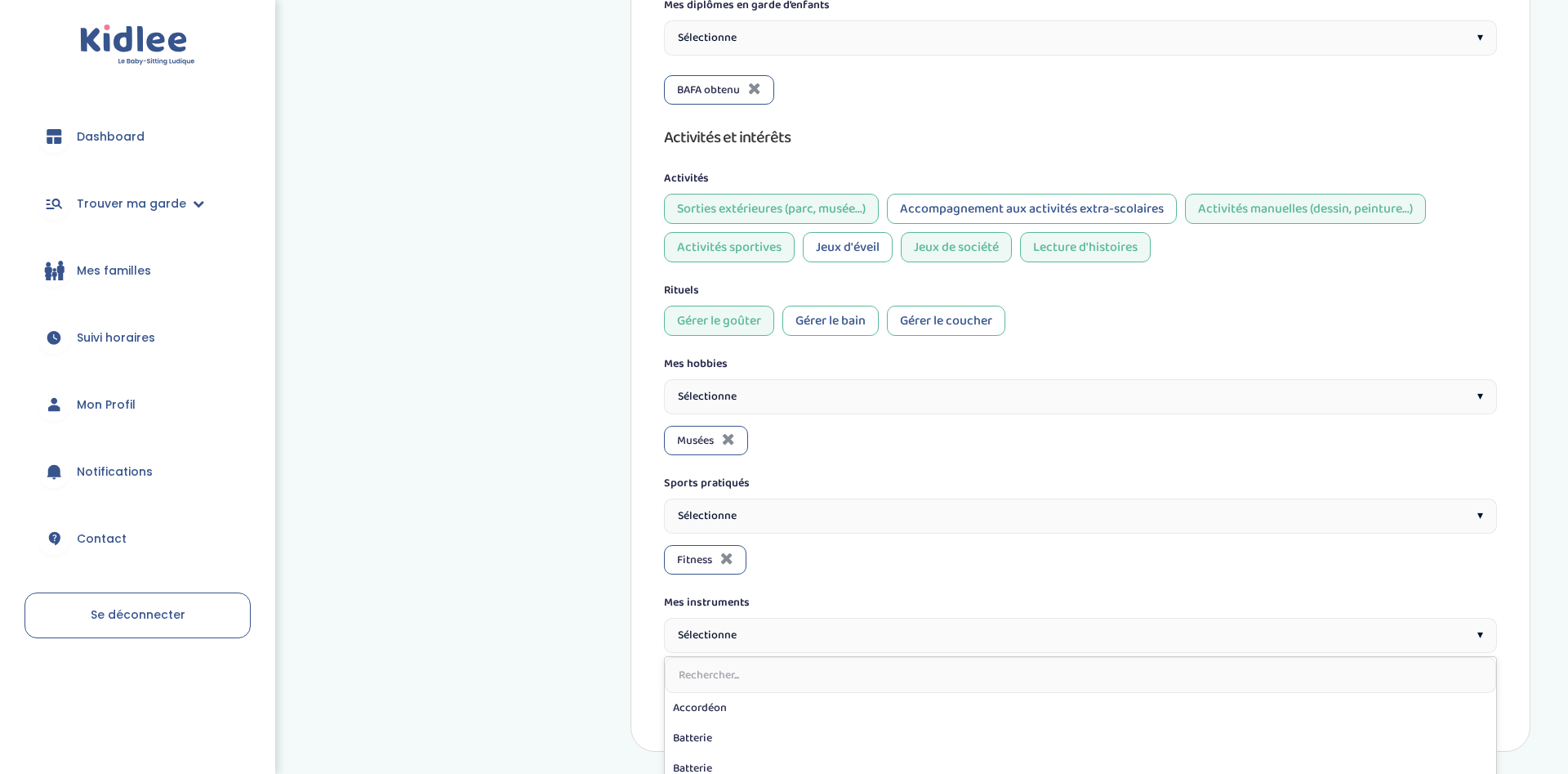
click at [910, 399] on div "Sélectionne ▾" at bounding box center [1080, 396] width 833 height 36
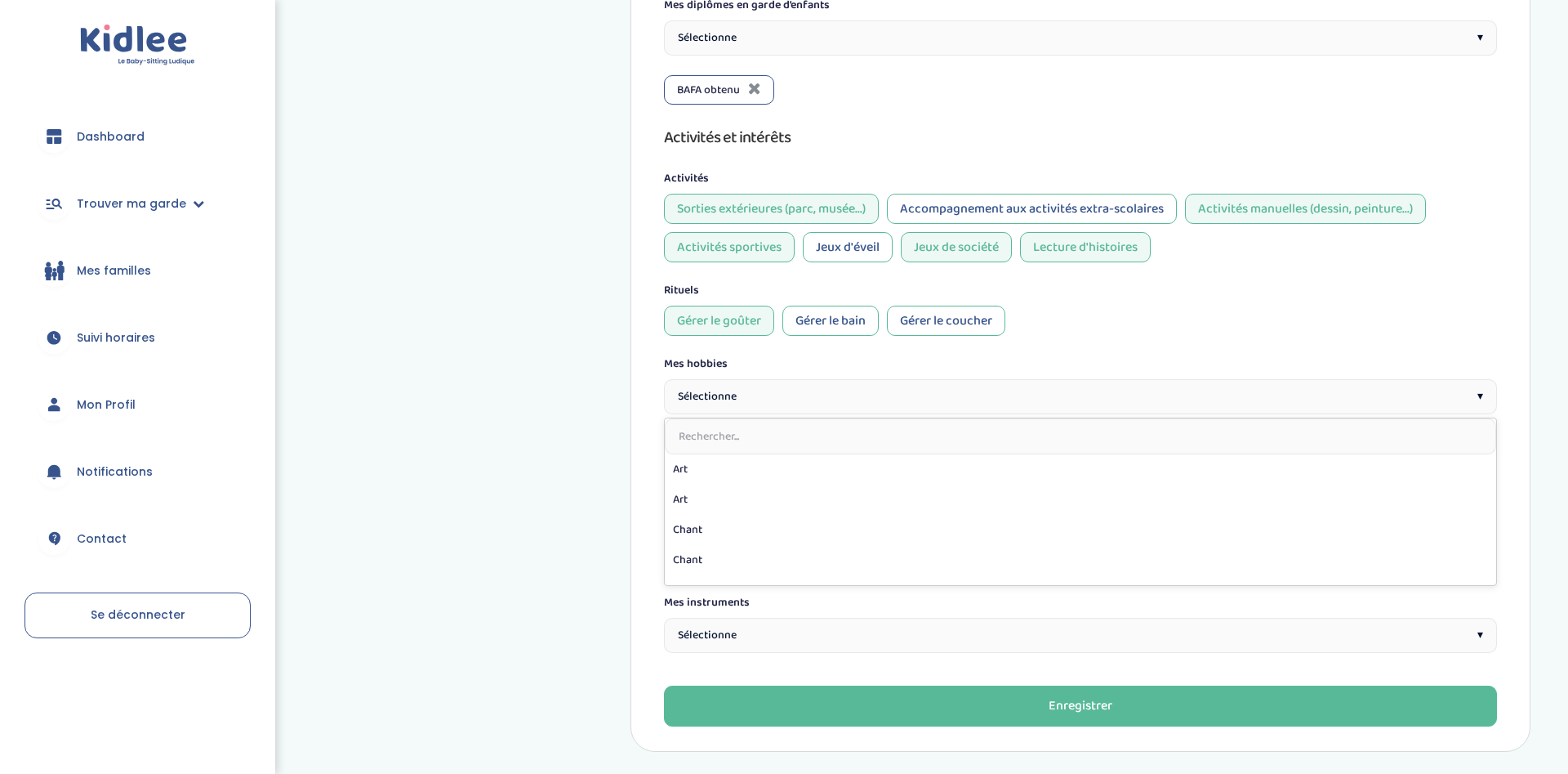
click at [910, 399] on div "Sélectionne ▾" at bounding box center [1080, 396] width 833 height 36
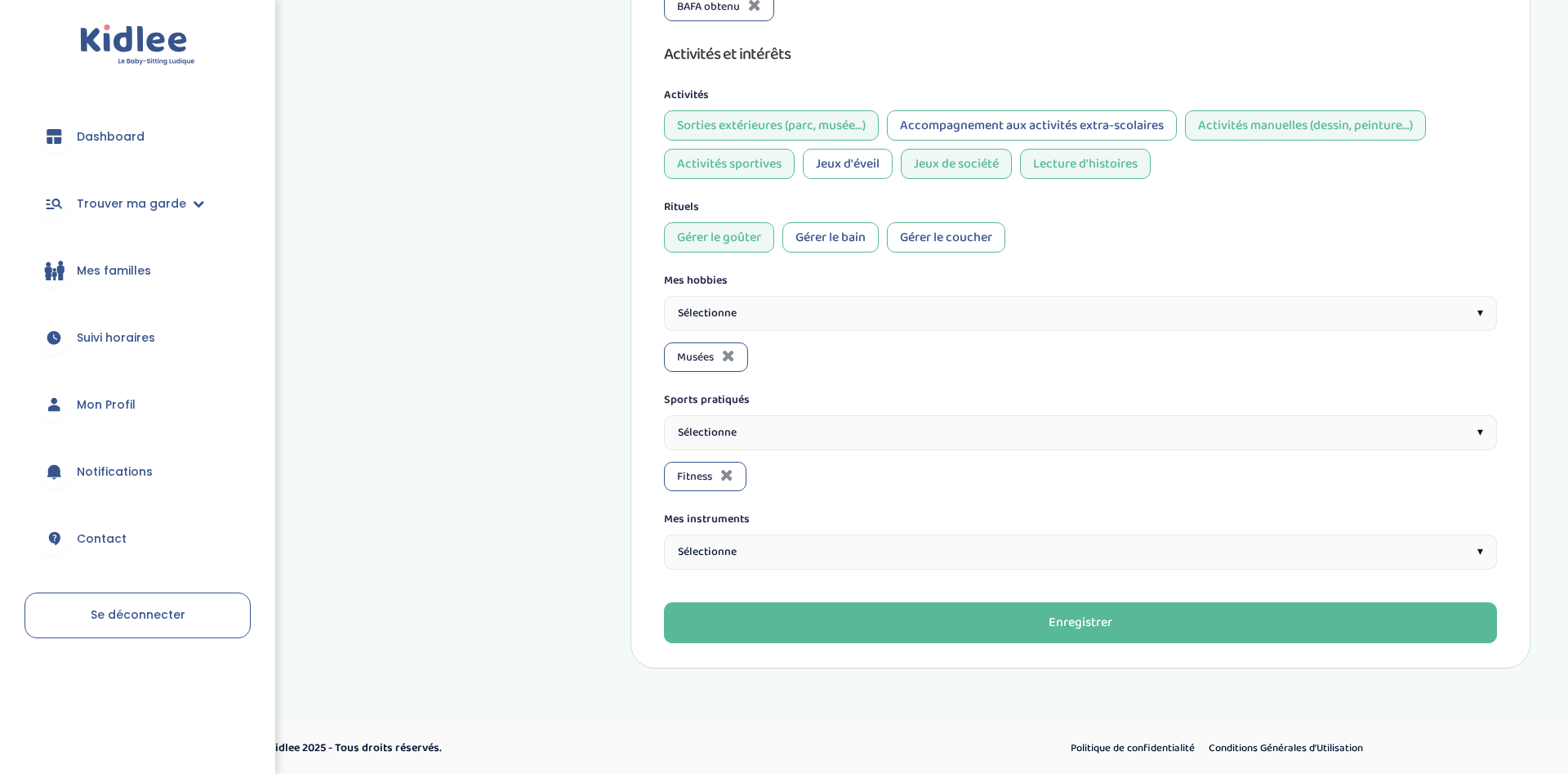
click at [834, 441] on div "Sélectionne ▾" at bounding box center [1080, 432] width 833 height 36
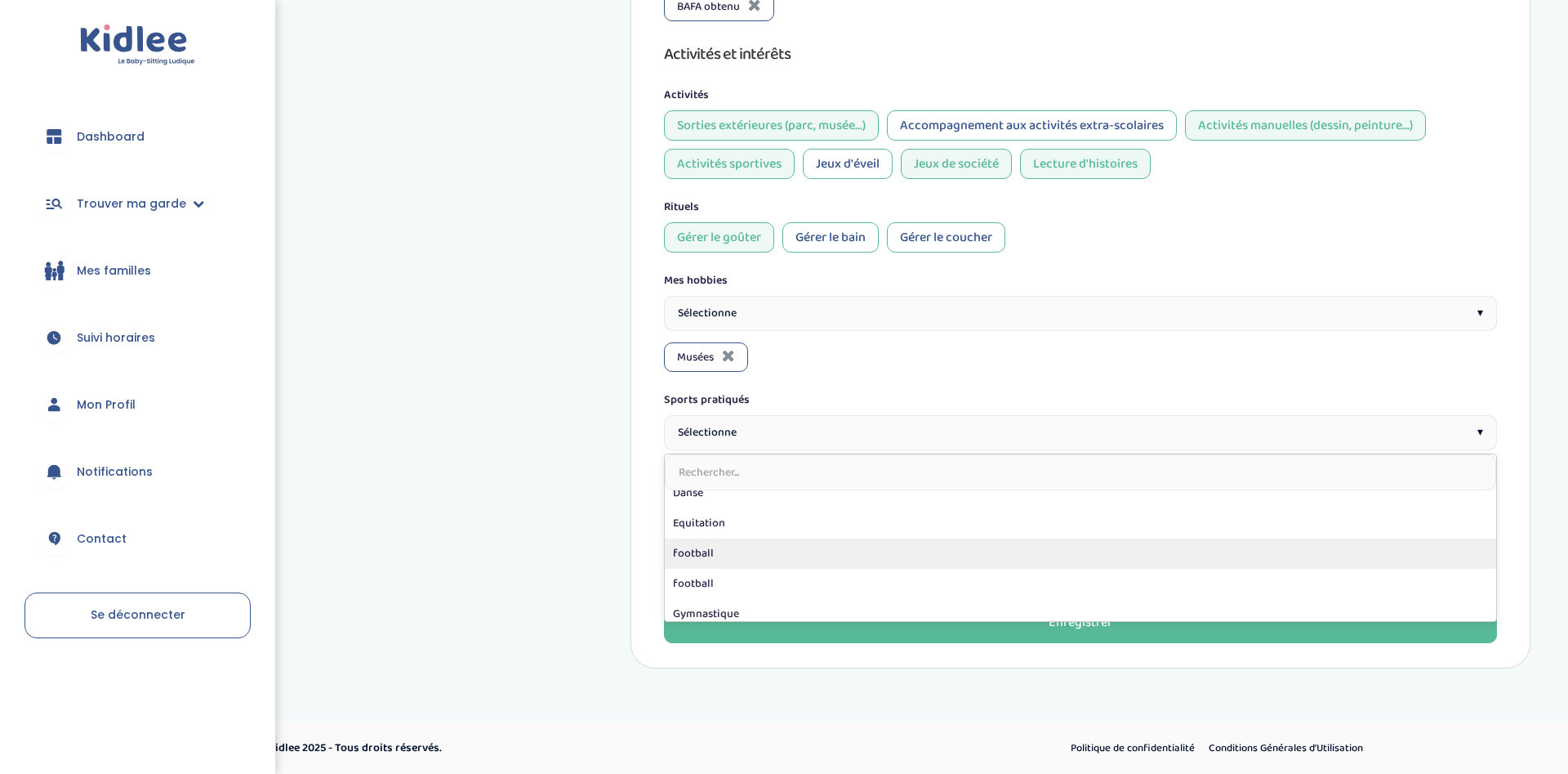
scroll to position [0, 0]
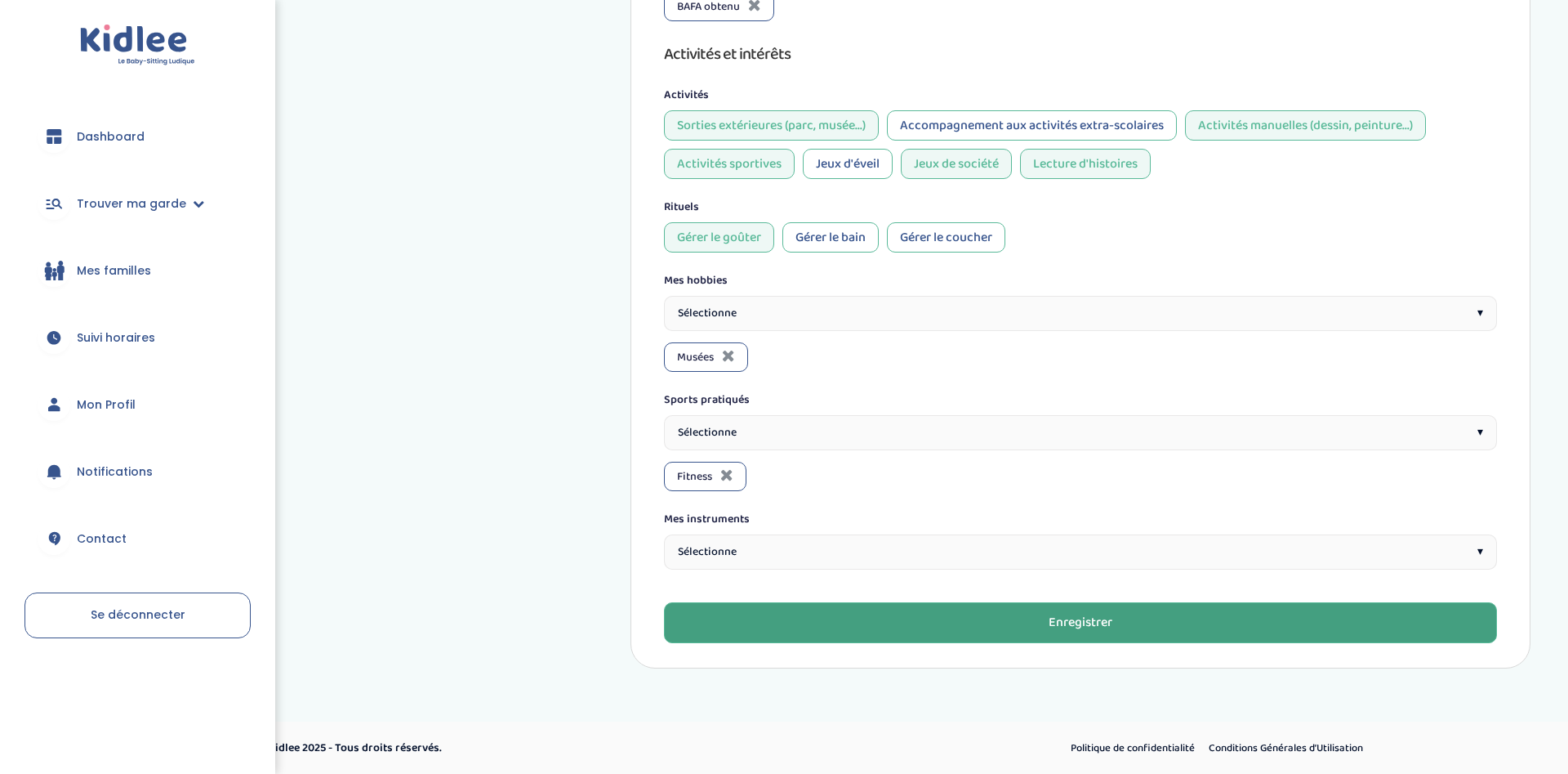
click at [1152, 630] on button "Enregistrer" at bounding box center [1080, 622] width 833 height 40
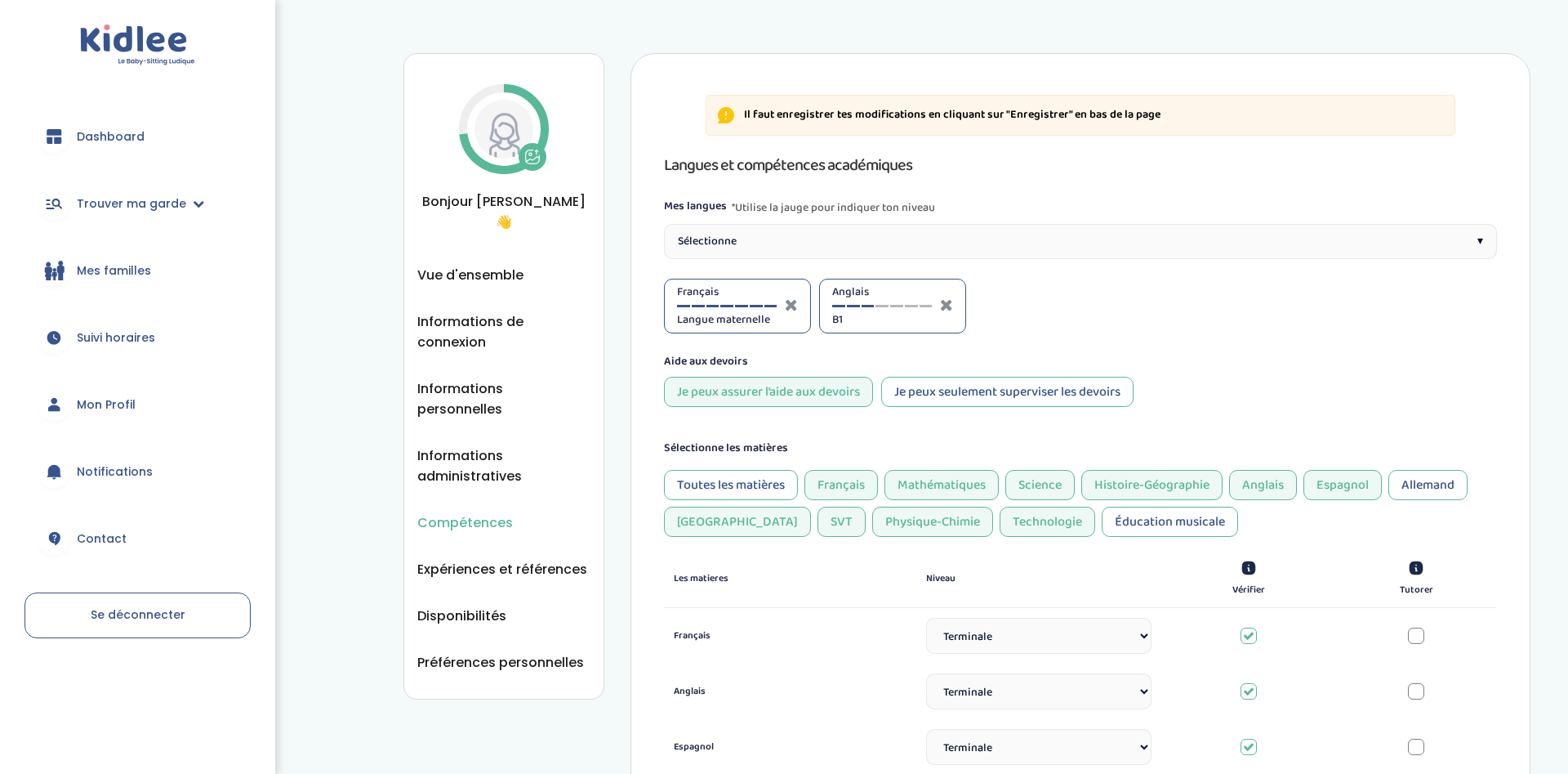
click at [750, 243] on div "Sélectionne ▾" at bounding box center [1080, 241] width 833 height 36
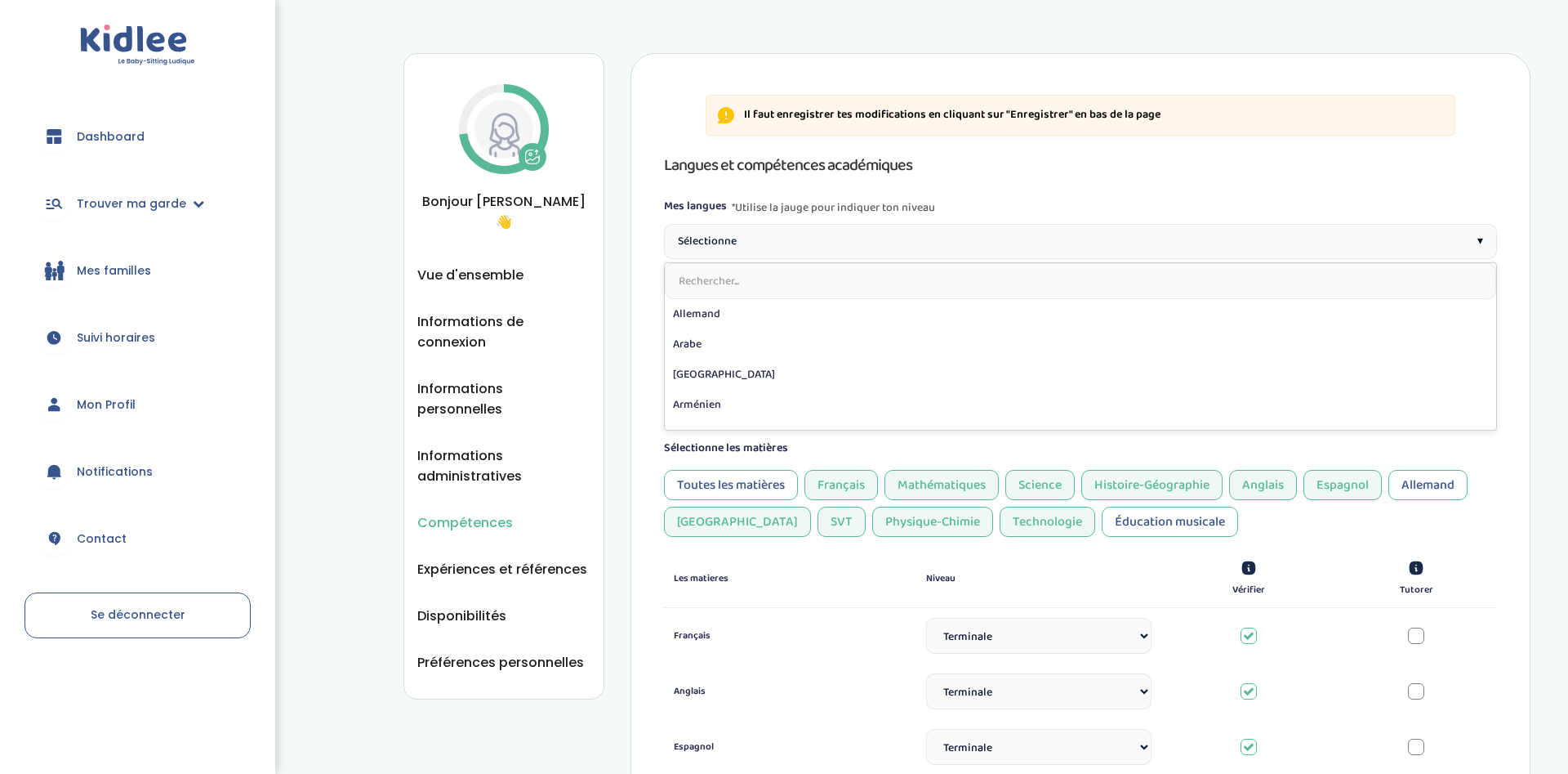
click at [750, 243] on div "Sélectionne ▾" at bounding box center [1080, 241] width 833 height 36
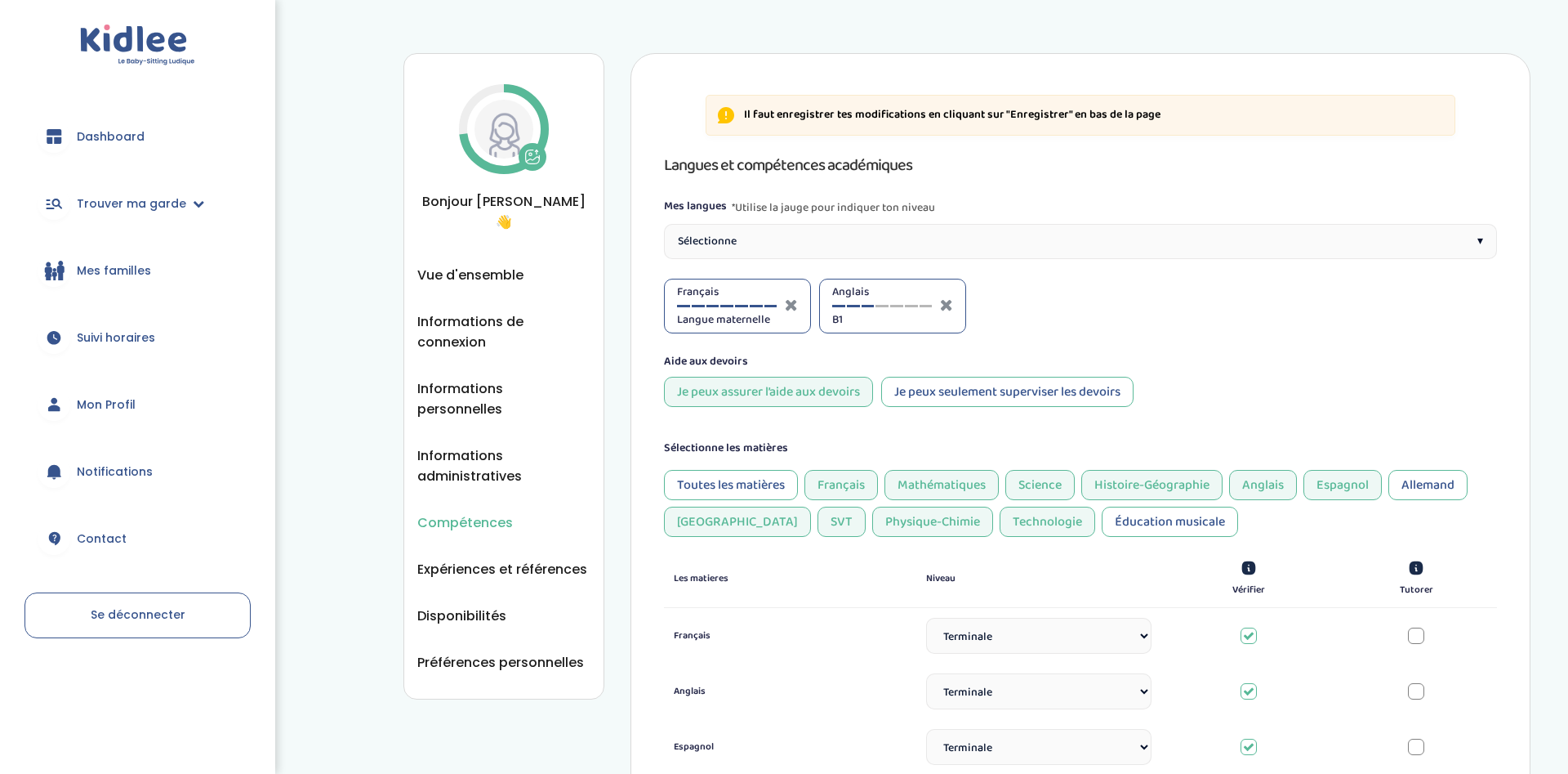
click at [471, 243] on div "Compétences Vue d'ensemble Informations de connexion Informations personnelles …" at bounding box center [504, 376] width 201 height 646
click at [457, 264] on span "Vue d'ensemble" at bounding box center [470, 274] width 107 height 21
click at [460, 264] on span "Vue d'ensemble" at bounding box center [470, 274] width 107 height 21
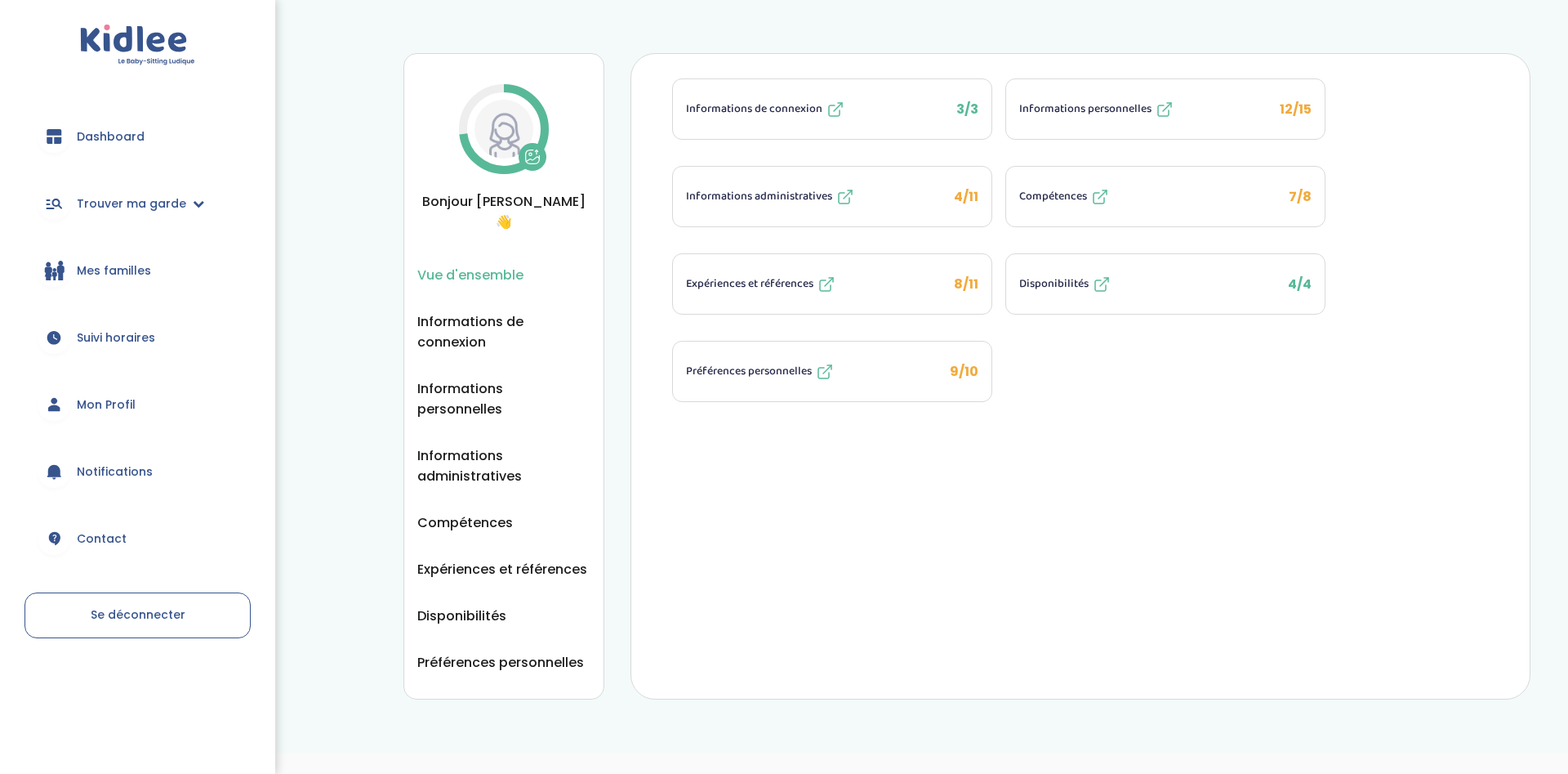
click at [860, 199] on button "Informations administratives 4/11" at bounding box center [832, 197] width 319 height 59
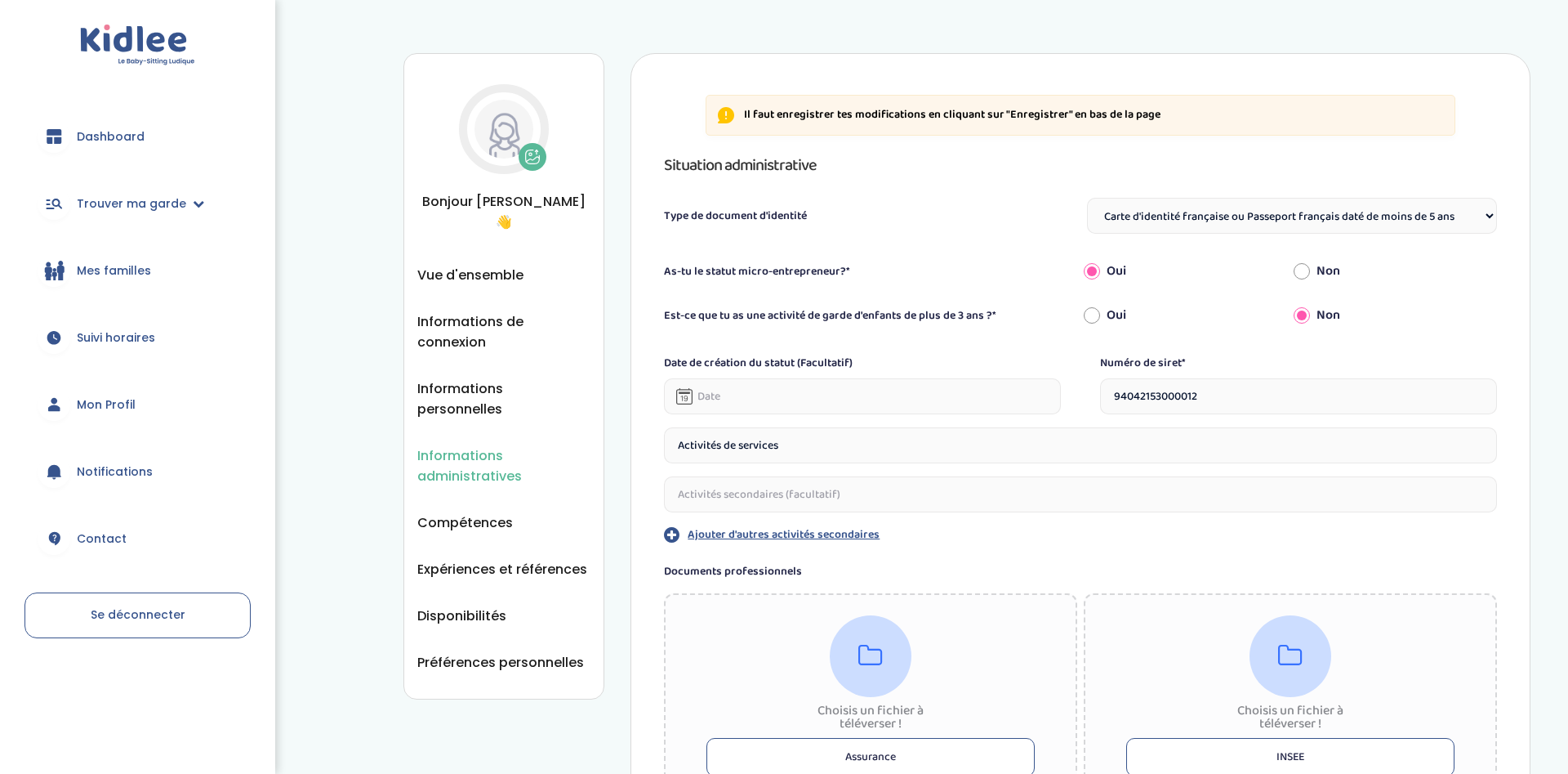
select select "Carte d'identité française ou Passeport français daté de moins de 5 ans"
click at [112, 202] on span "Trouver ma garde" at bounding box center [131, 203] width 110 height 17
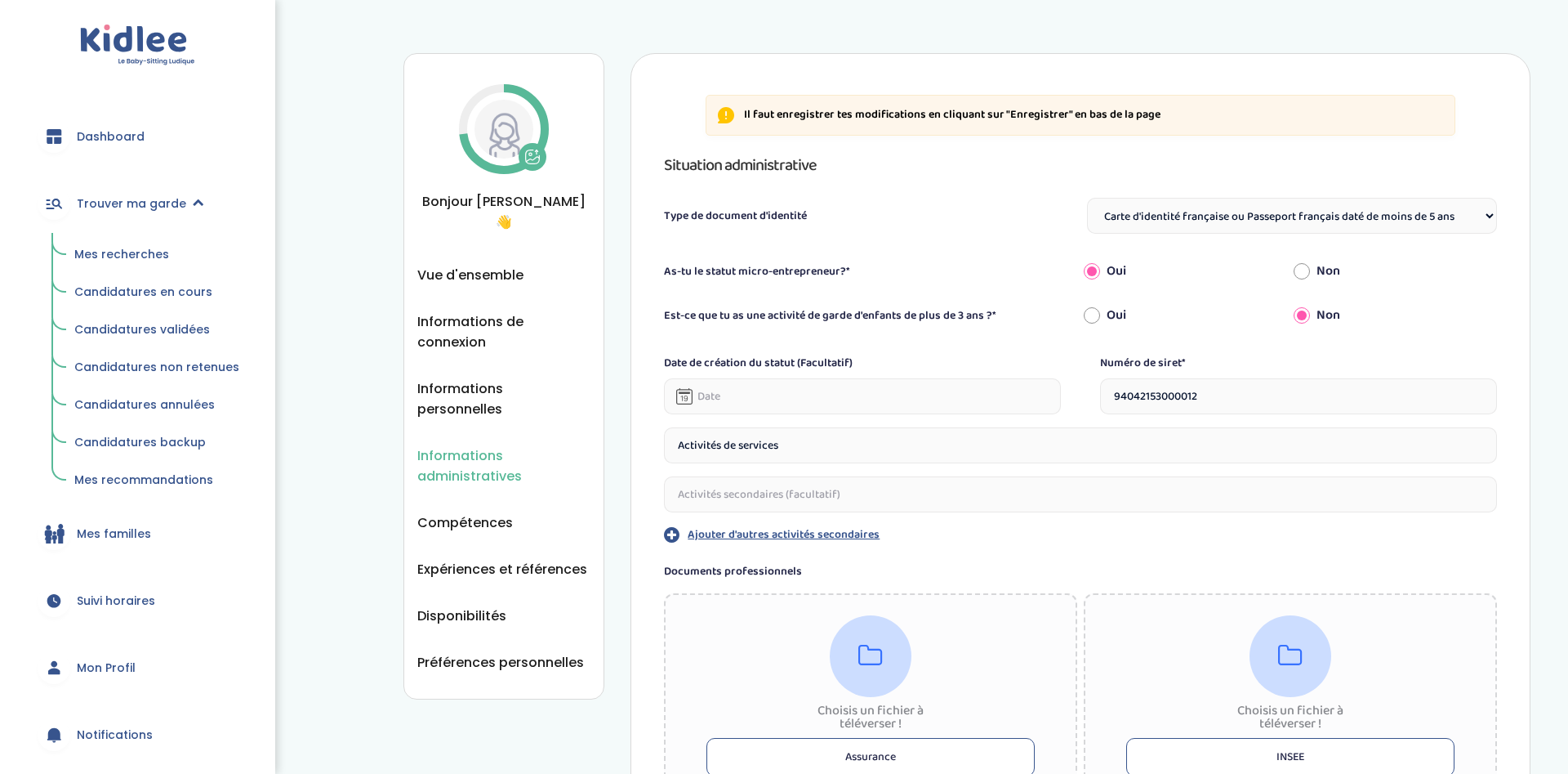
click at [106, 256] on span "Mes recherches" at bounding box center [121, 254] width 95 height 17
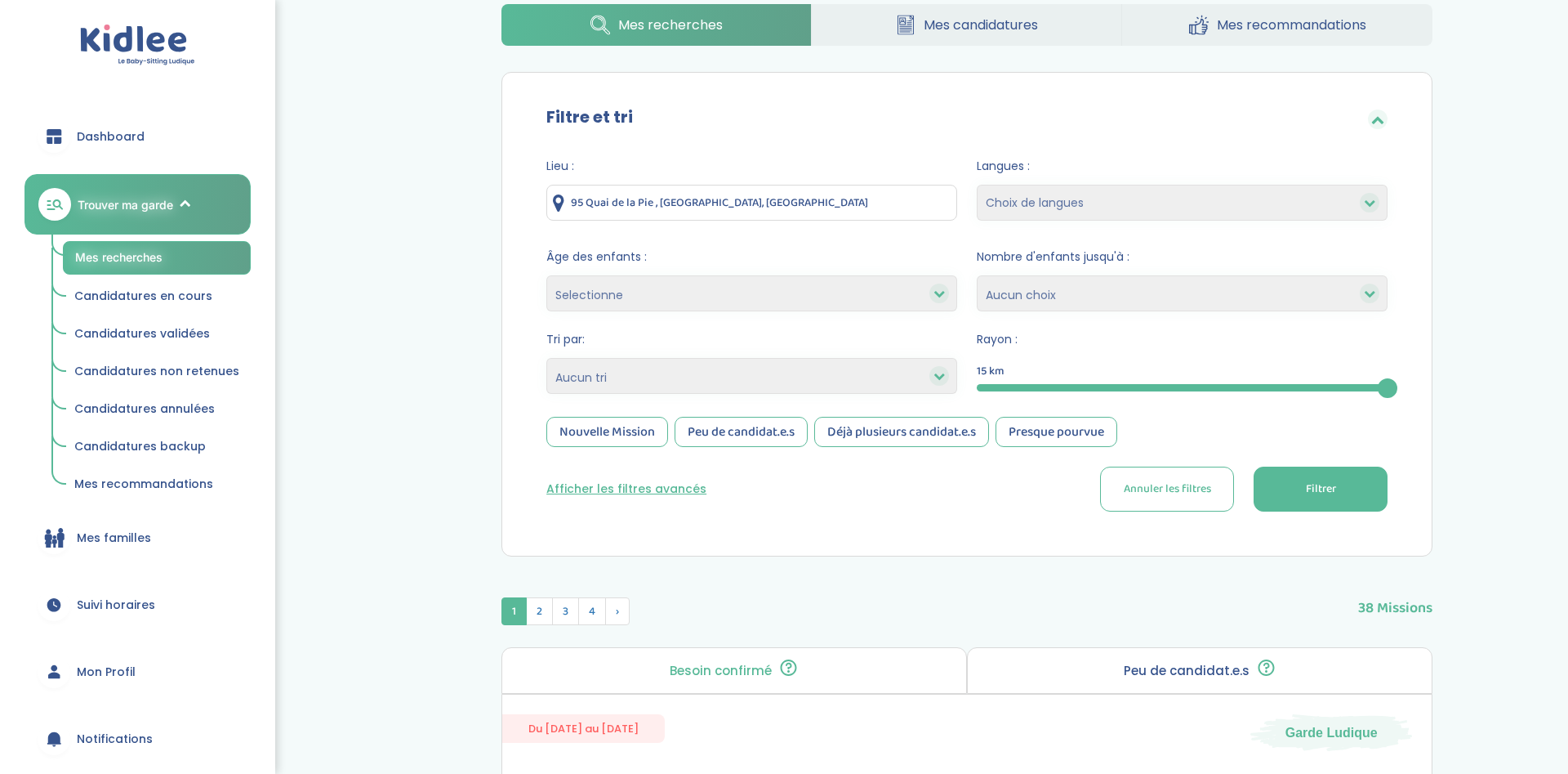
scroll to position [167, 0]
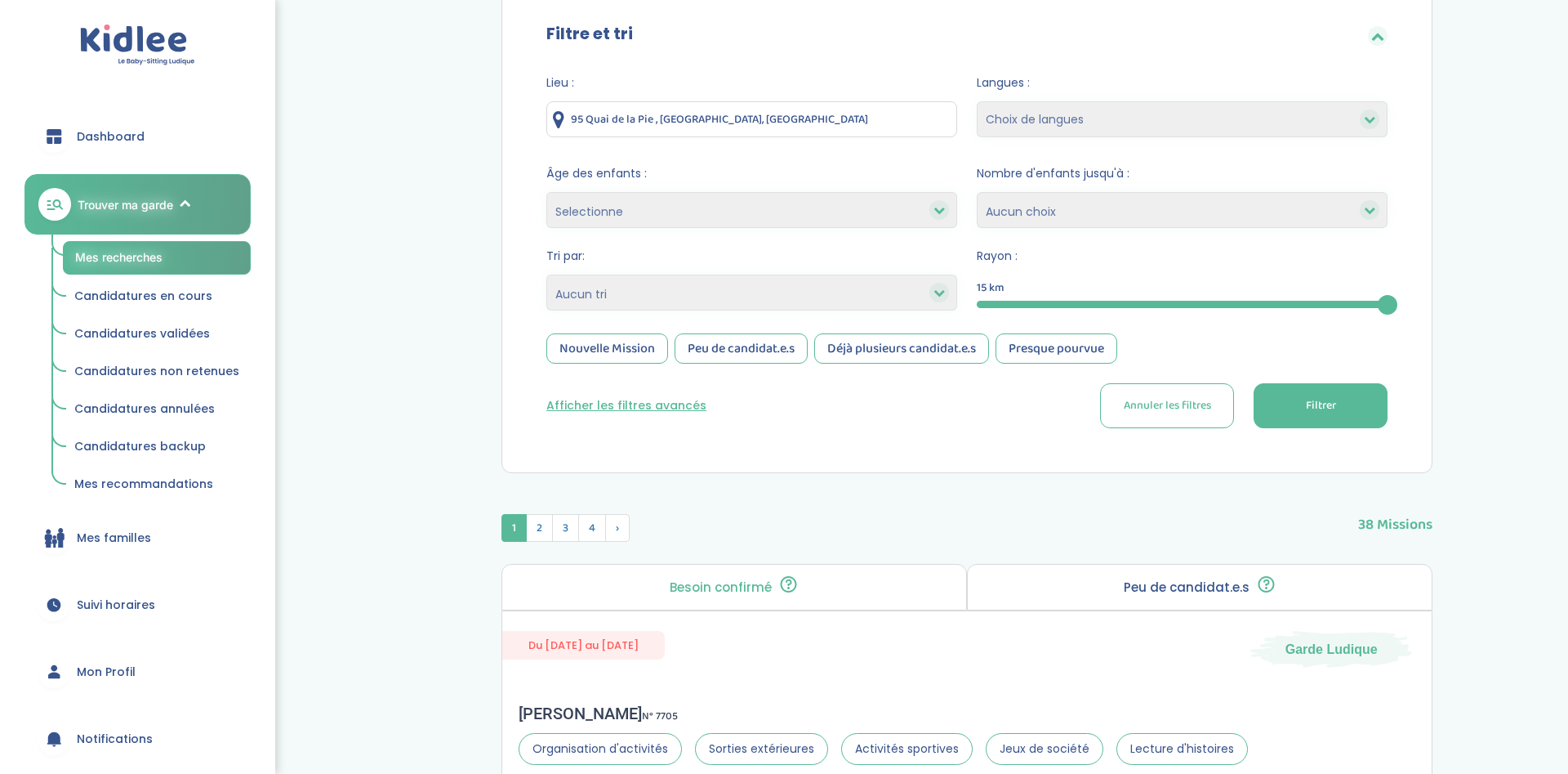
click at [547, 192] on select "Selectionne moins de 3 ans entre 3 et 6 ans plus de 6 ans" at bounding box center [752, 210] width 411 height 36
select select "+6"
click option "plus de 6 ans" at bounding box center [0, 0] width 0 height 0
select select
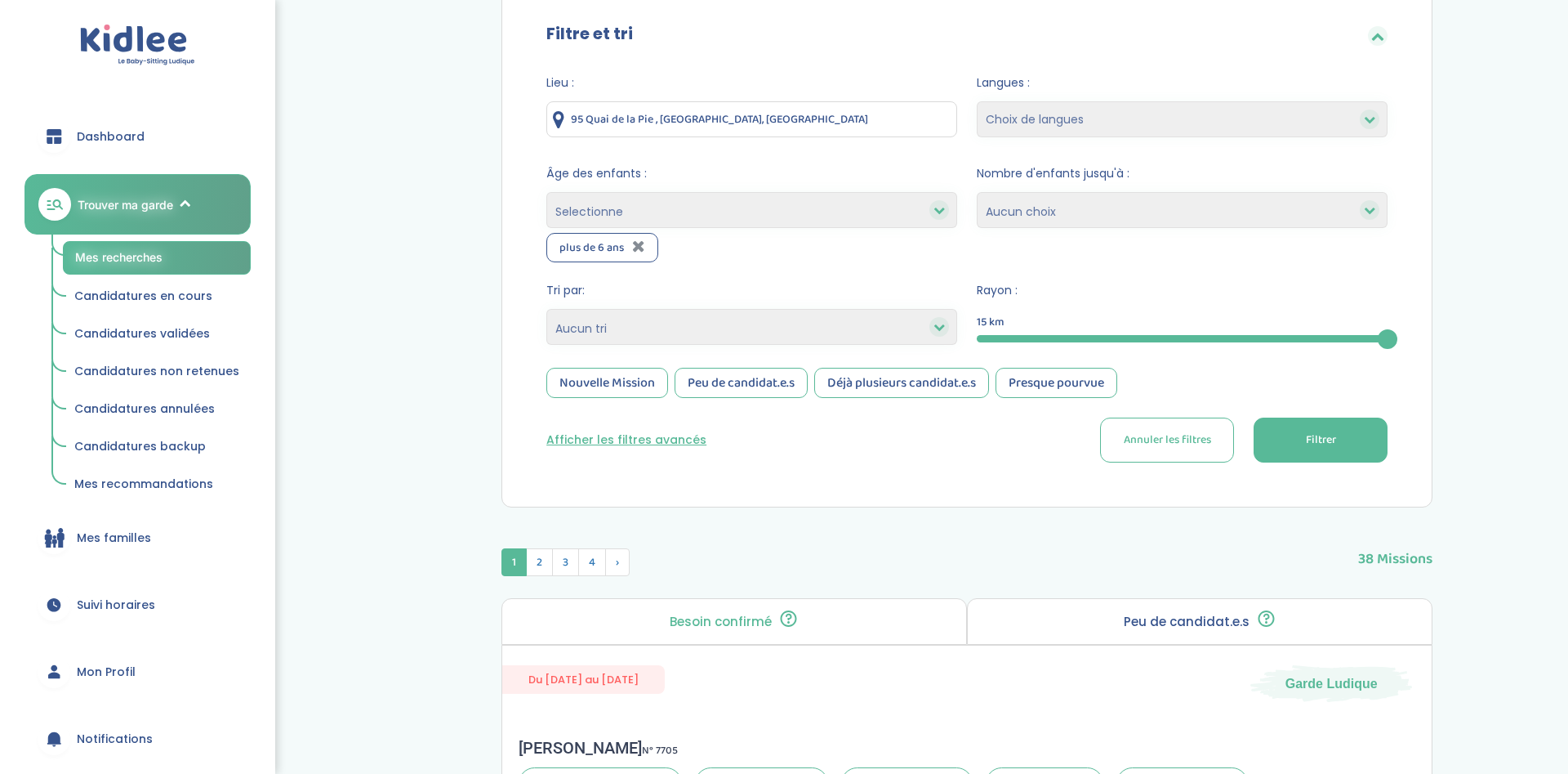
click at [977, 192] on select "1 2 3 4 Aucun choix" at bounding box center [1182, 210] width 411 height 36
select select "1"
click option "1" at bounding box center [0, 0] width 0 height 0
click at [977, 192] on select "1 2 3 4 Aucun choix" at bounding box center [1182, 210] width 411 height 36
click at [1011, 207] on select "1 2 3 4 Aucun choix" at bounding box center [1182, 210] width 411 height 36
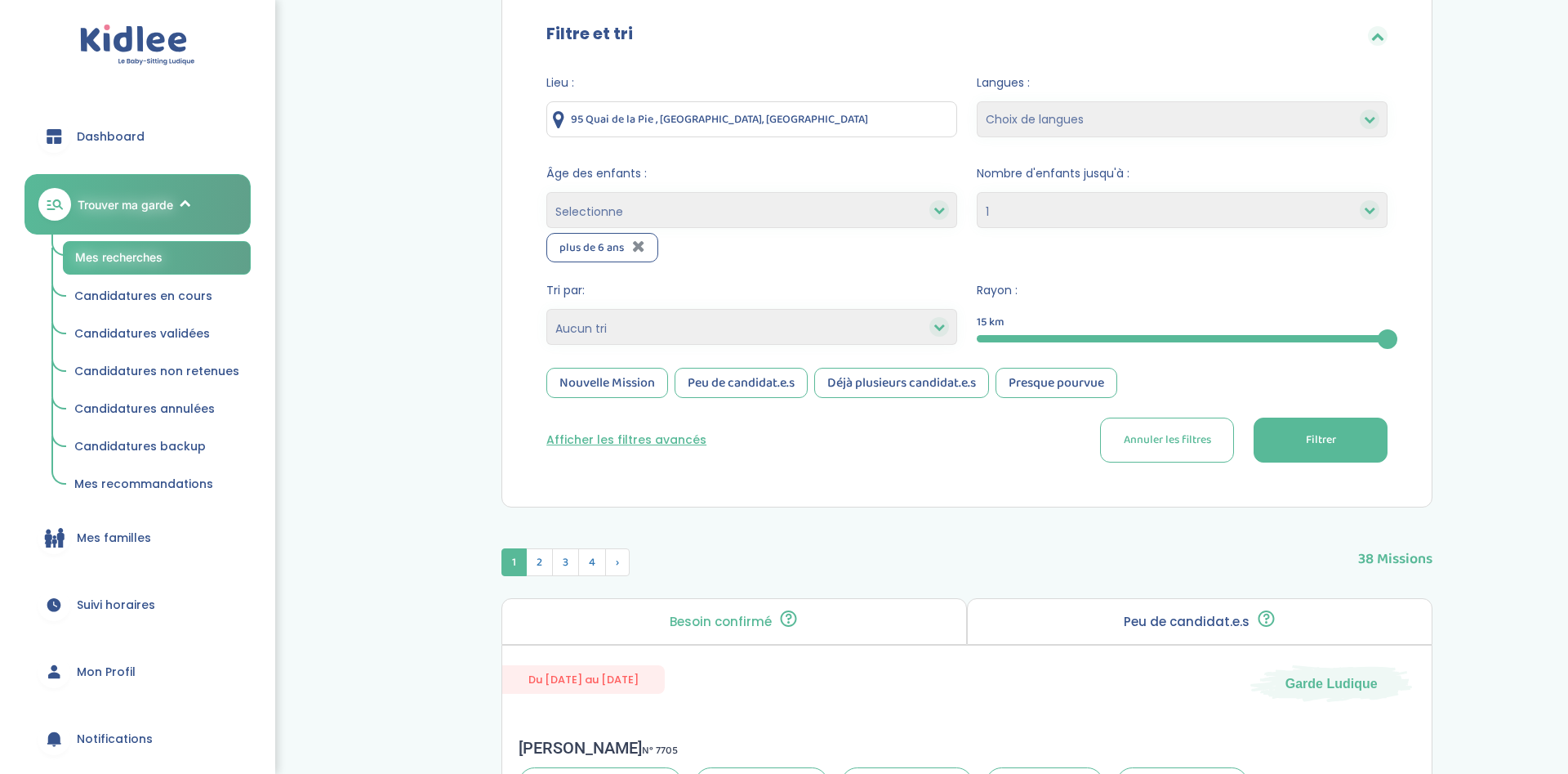
click at [977, 102] on select "Choix de langues Anglais Arabe Espagnol Italien Russe Français Coréen" at bounding box center [1182, 120] width 411 height 36
select select "12"
click option "Français" at bounding box center [0, 0] width 0 height 0
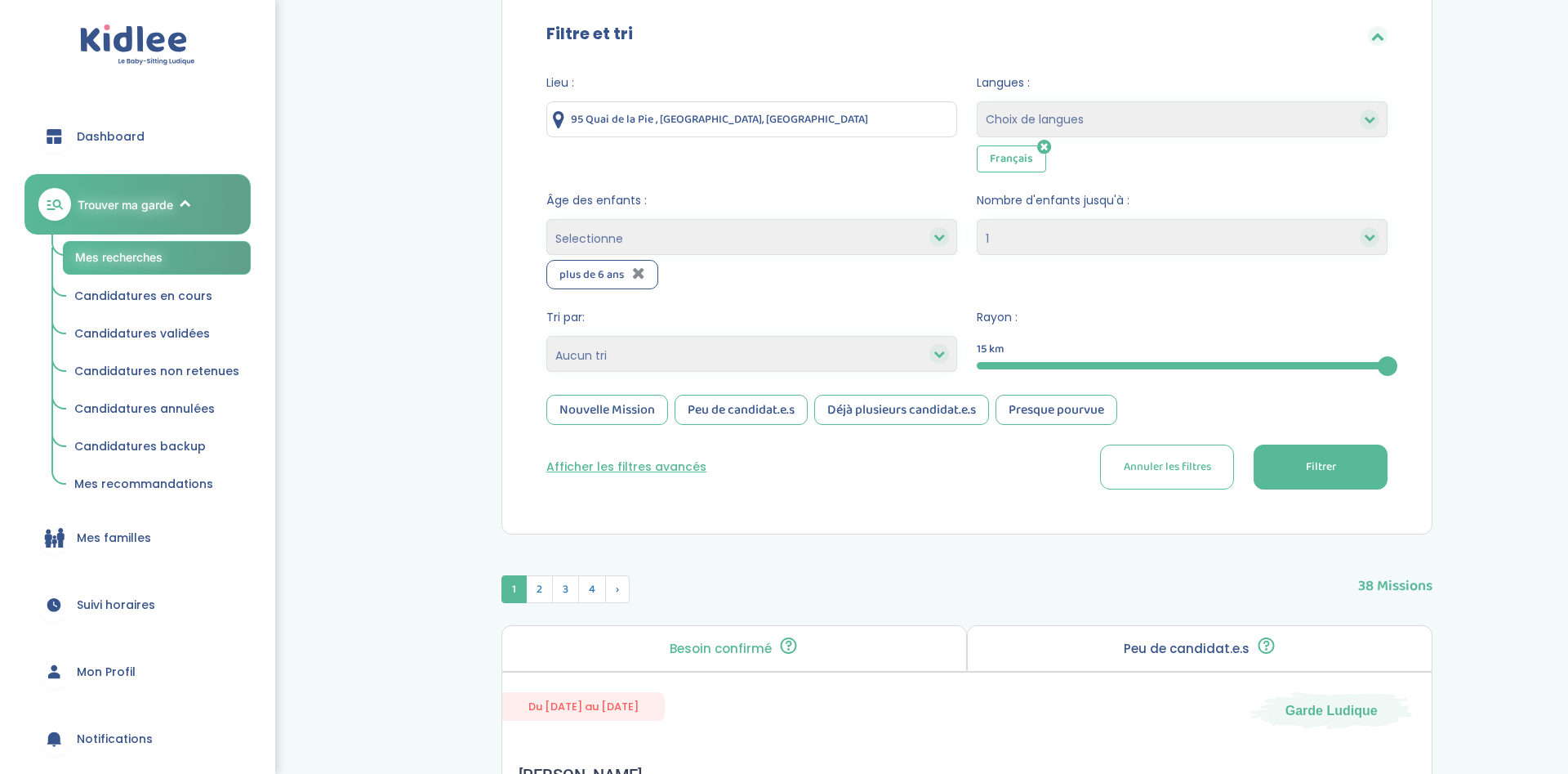
click at [977, 102] on select "Choix de langues Anglais Arabe Espagnol Italien Russe Français Coréen" at bounding box center [1182, 120] width 411 height 36
select select "2"
click option "Anglais" at bounding box center [0, 0] width 0 height 0
select select
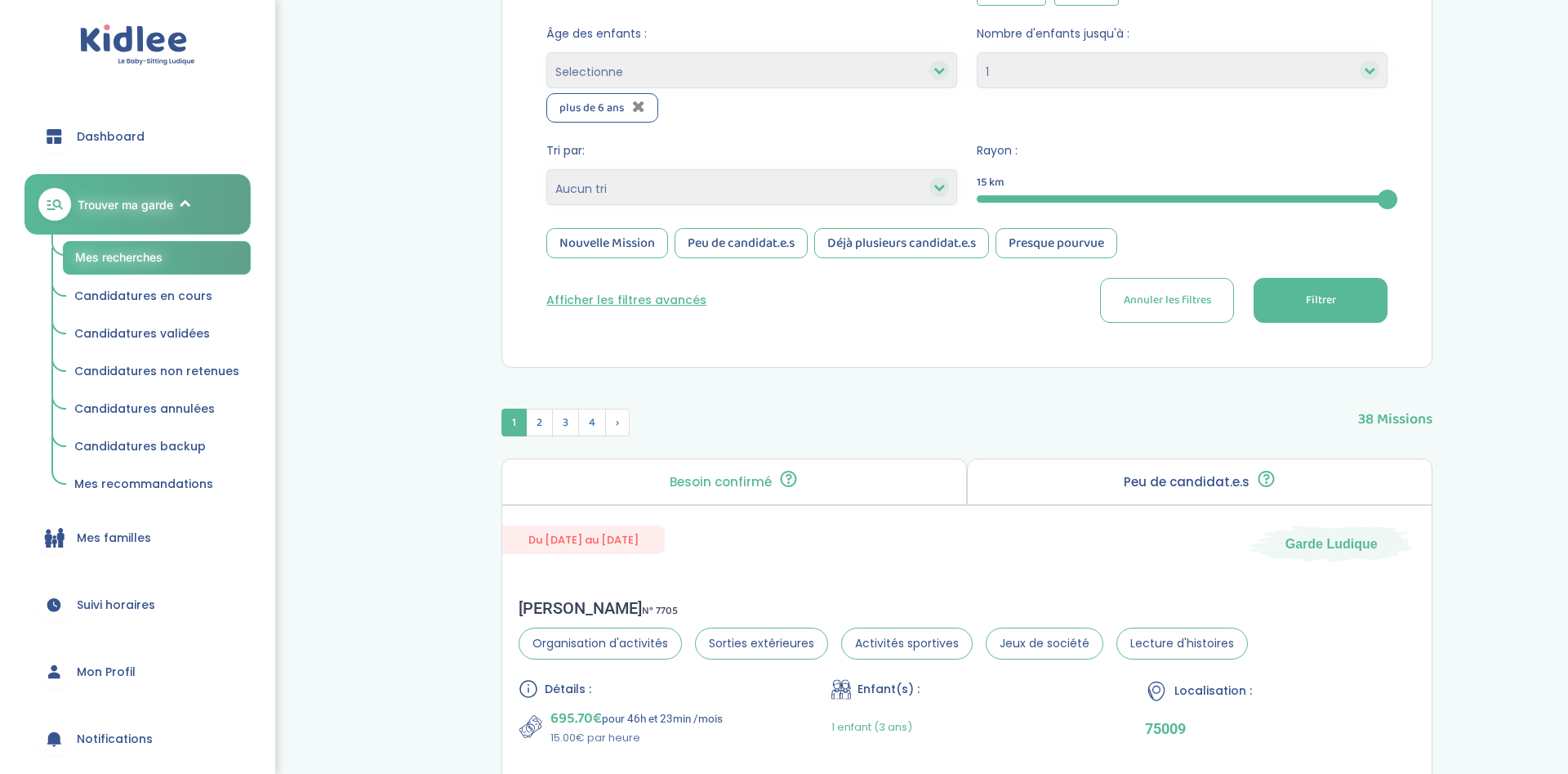
click at [669, 256] on div "Nouvelle Mission Peu de candidat.e.s Déjà plusieurs candidat.e.s Presque pourvue" at bounding box center [967, 243] width 841 height 31
click at [587, 251] on div "Nouvelle Mission" at bounding box center [607, 243] width 121 height 31
click at [1253, 314] on button "Filtrer" at bounding box center [1320, 300] width 134 height 45
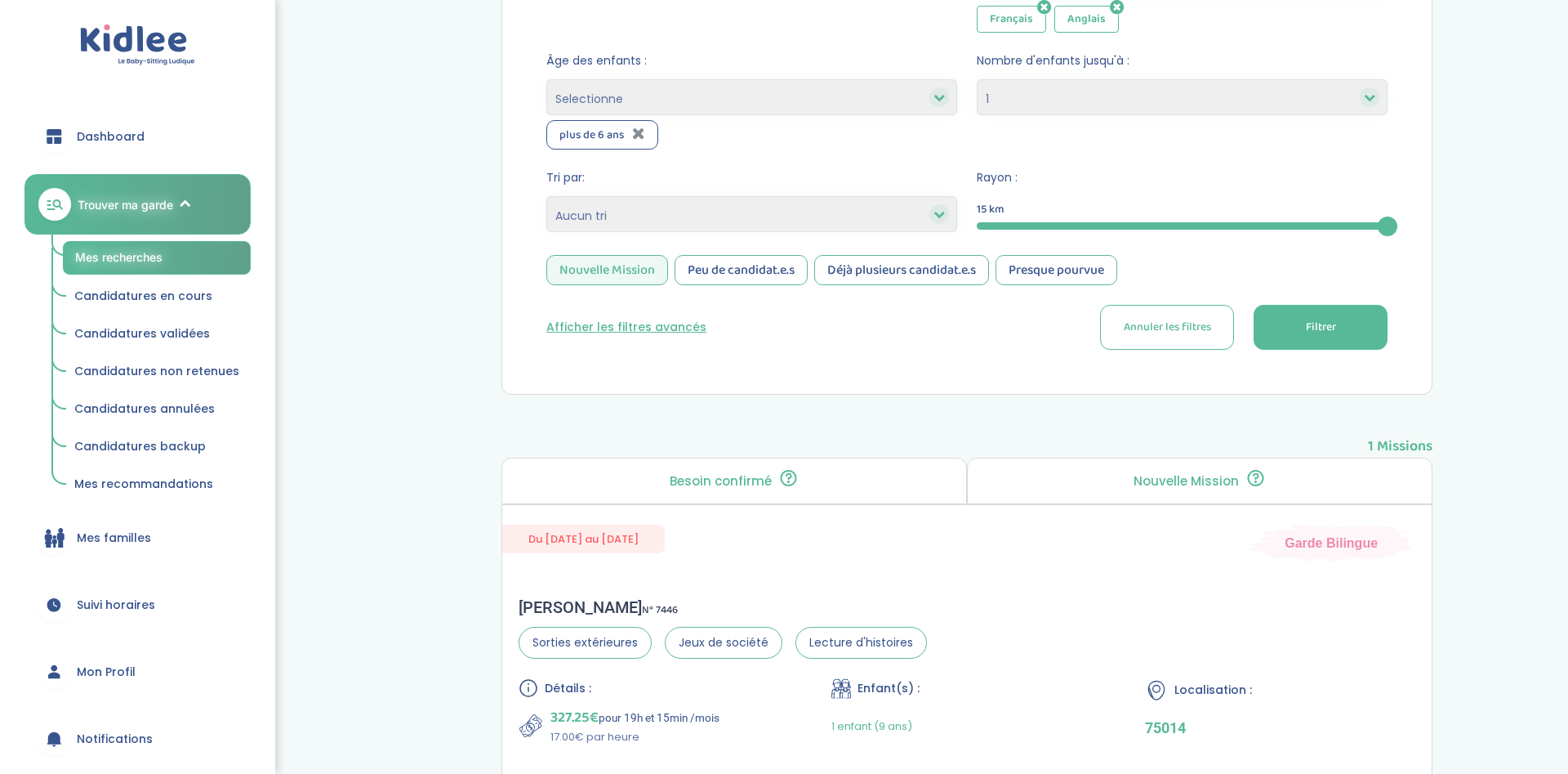
scroll to position [223, 0]
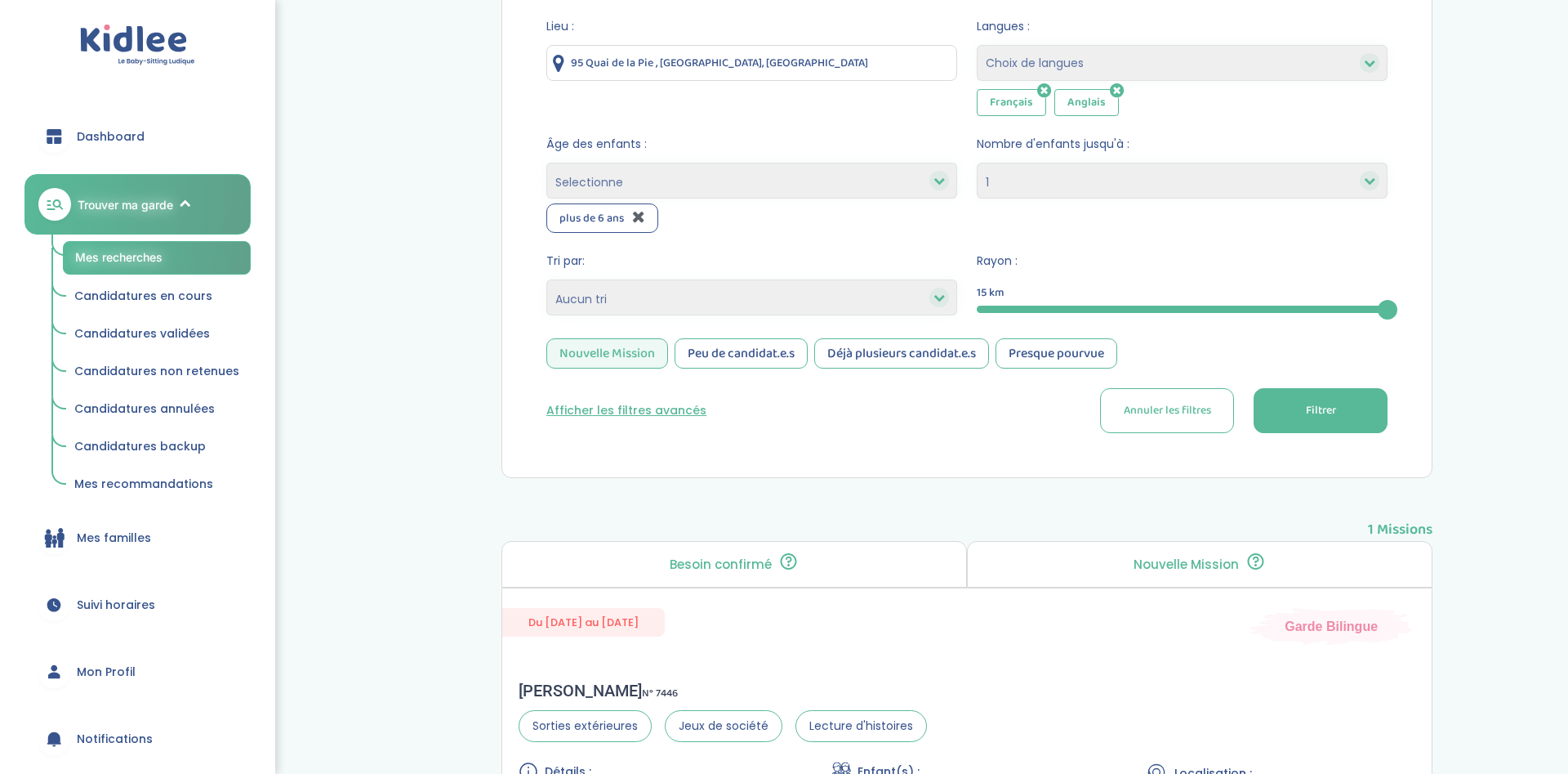
click at [640, 216] on icon at bounding box center [639, 216] width 13 height 17
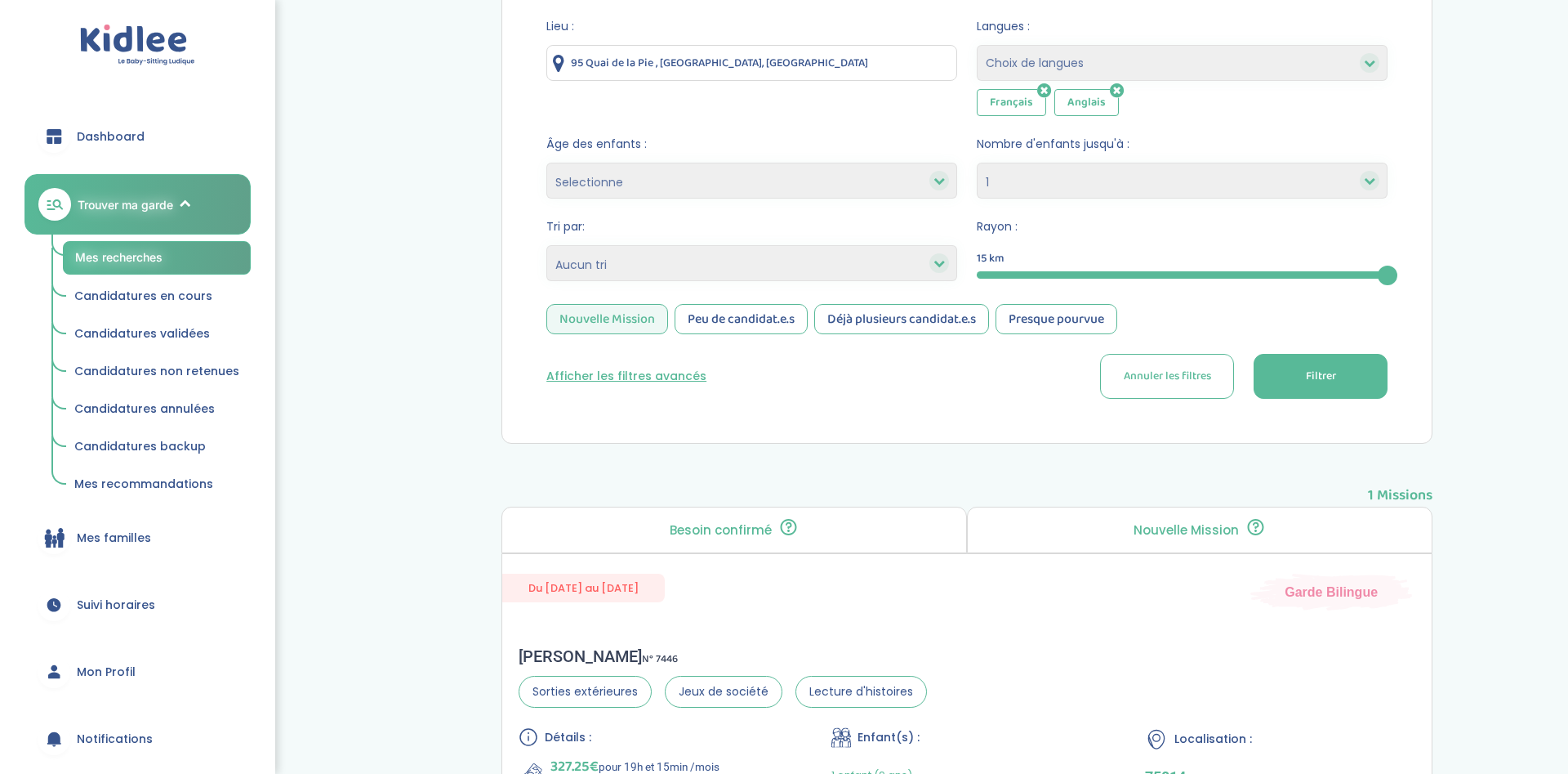
click at [547, 163] on select "Selectionne moins de 3 ans entre 3 et 6 ans plus de 6 ans" at bounding box center [752, 181] width 411 height 36
click at [467, 230] on div "Besoin d'aide? Mes recherches Mes candidatures Mes recommandations Besoin d'aid…" at bounding box center [967, 390] width 1202 height 1177
click at [1253, 389] on button "Filtrer" at bounding box center [1320, 376] width 134 height 45
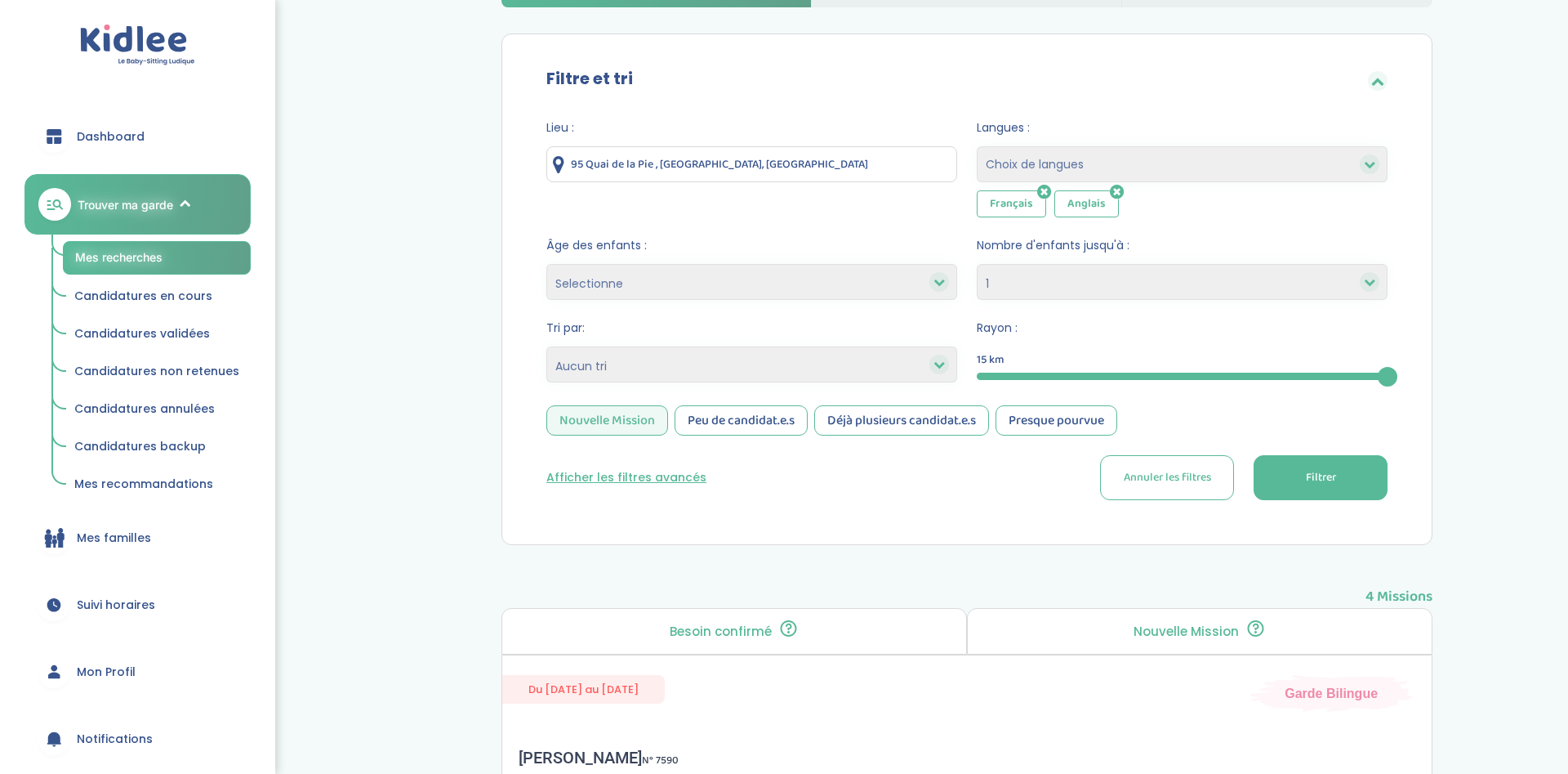
scroll to position [0, 0]
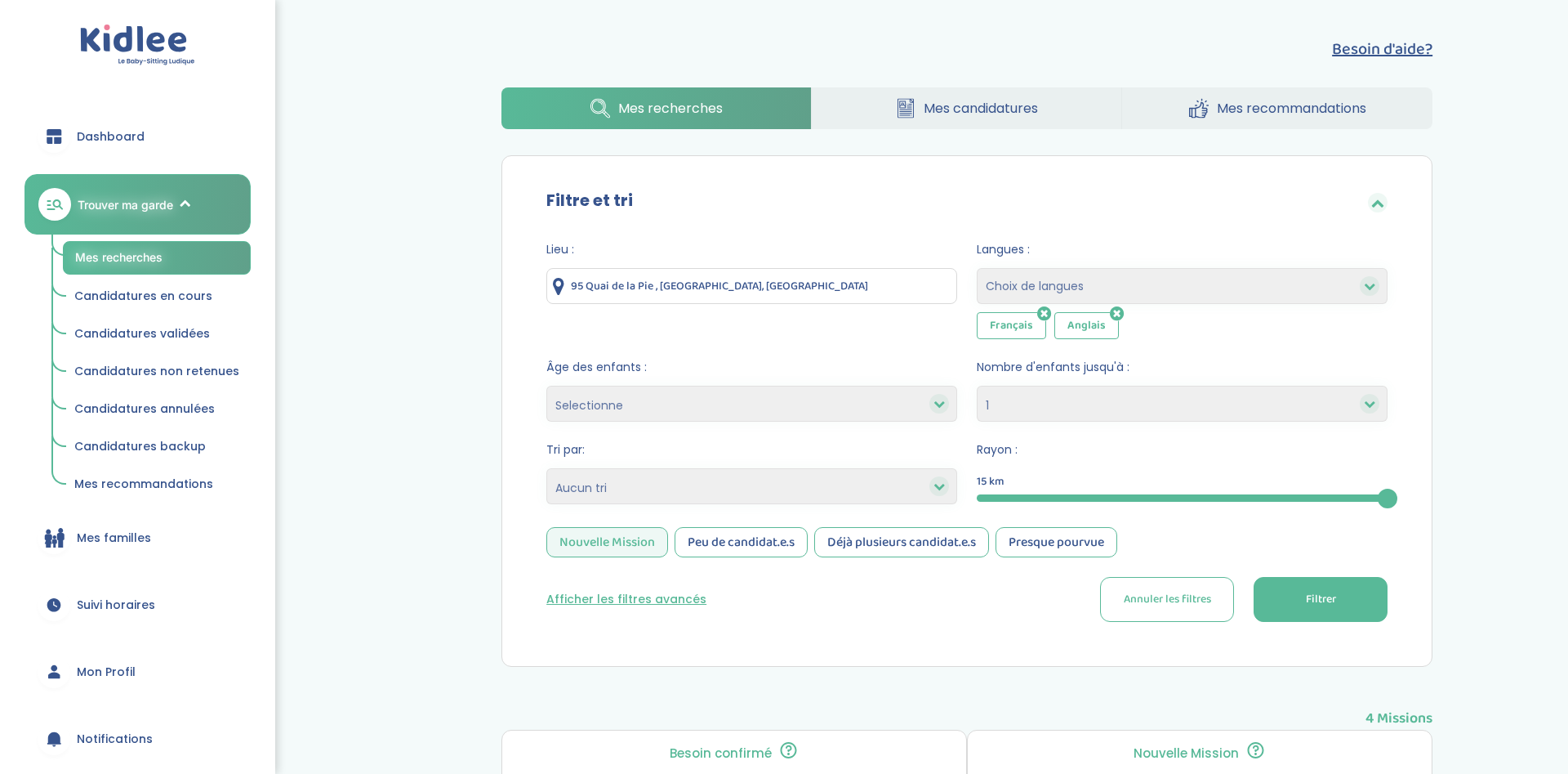
click at [930, 102] on span "Mes candidatures" at bounding box center [981, 108] width 114 height 21
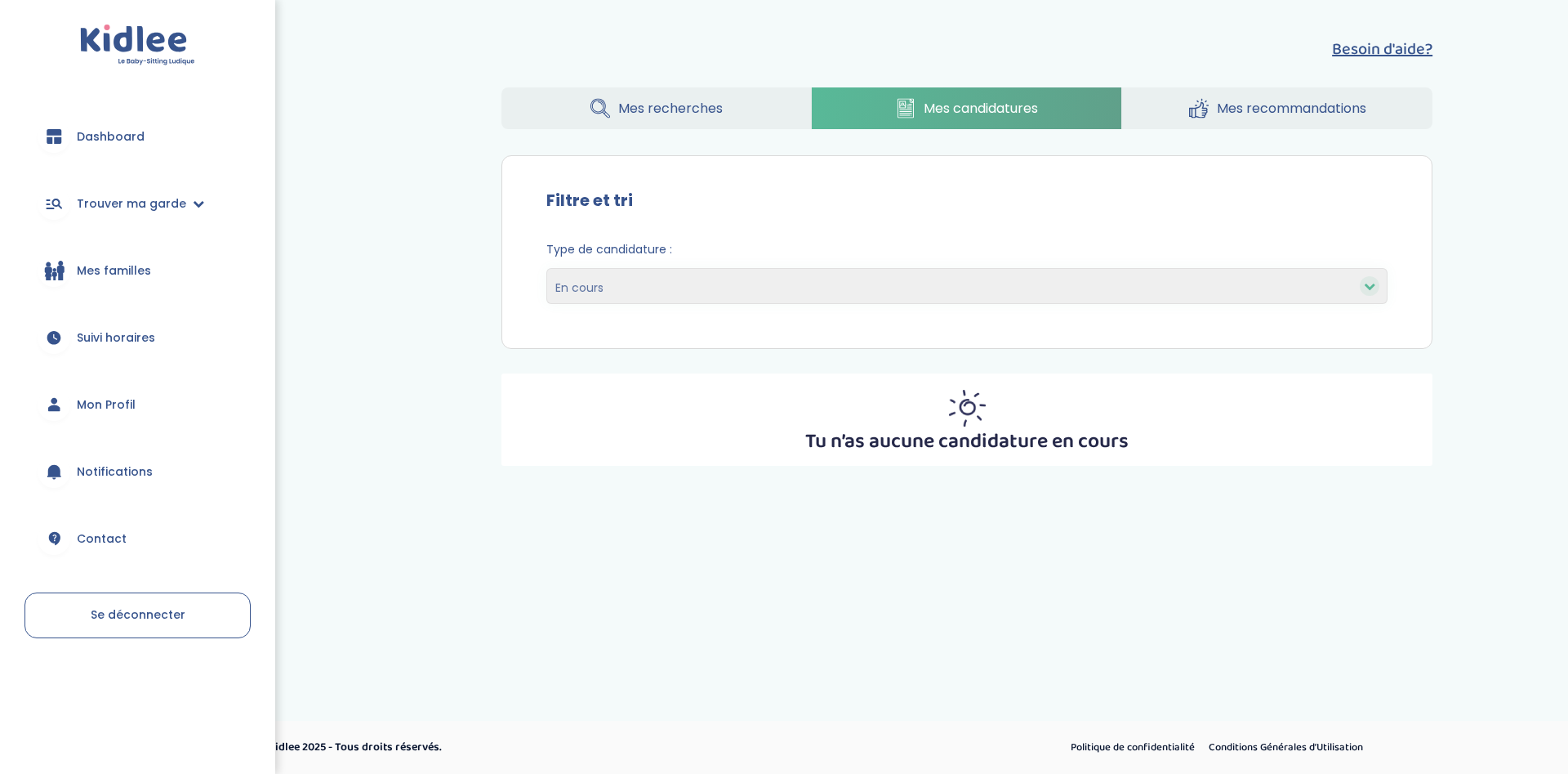
click at [547, 268] on select "En cours Validées Non retenues Annulées Backup" at bounding box center [967, 286] width 841 height 36
click at [691, 208] on div "Filtre et tri" at bounding box center [967, 202] width 890 height 53
click at [1328, 112] on span "Mes recommandations" at bounding box center [1291, 108] width 149 height 21
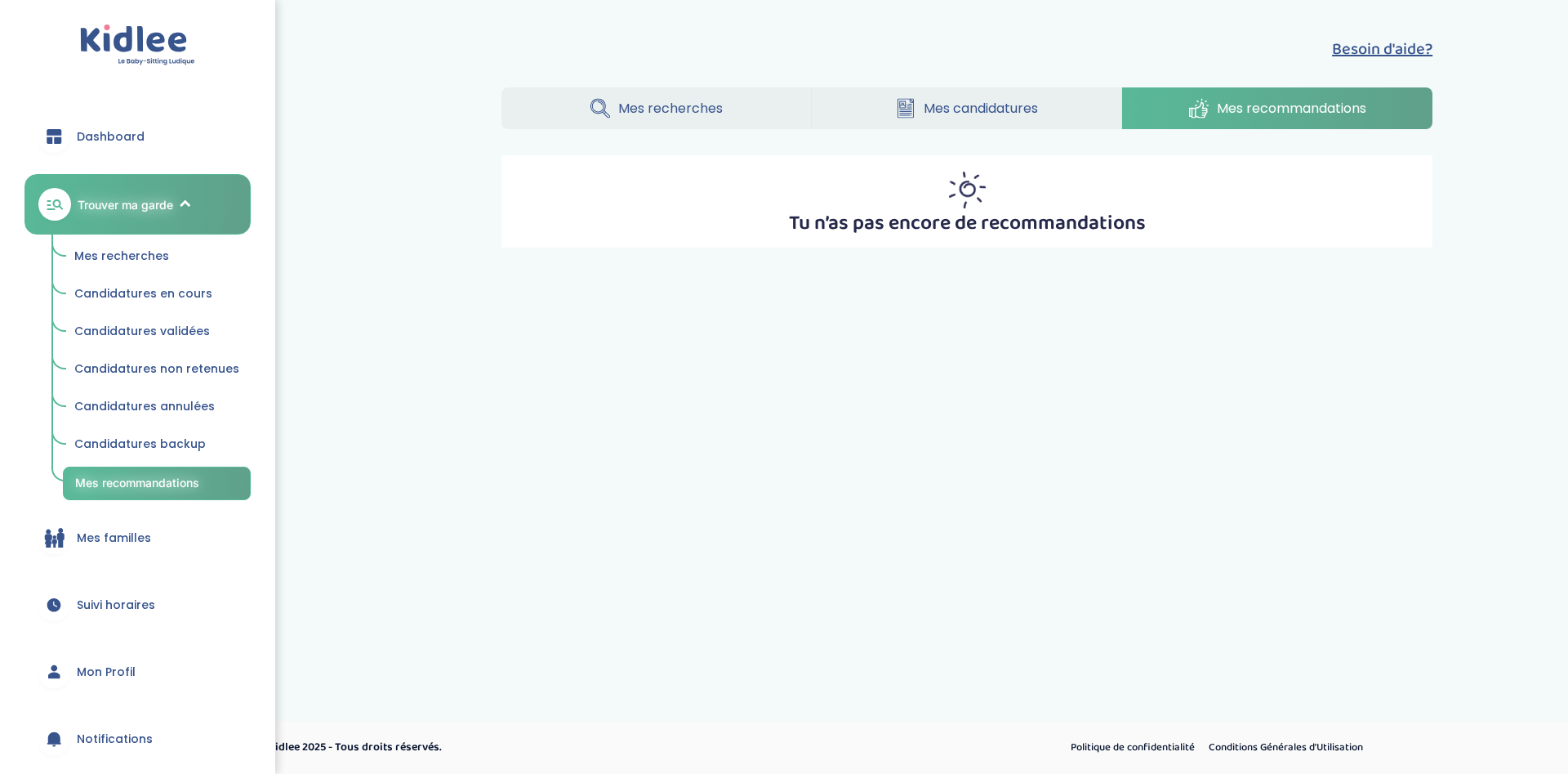
click at [776, 101] on link "Mes recherches" at bounding box center [656, 108] width 310 height 41
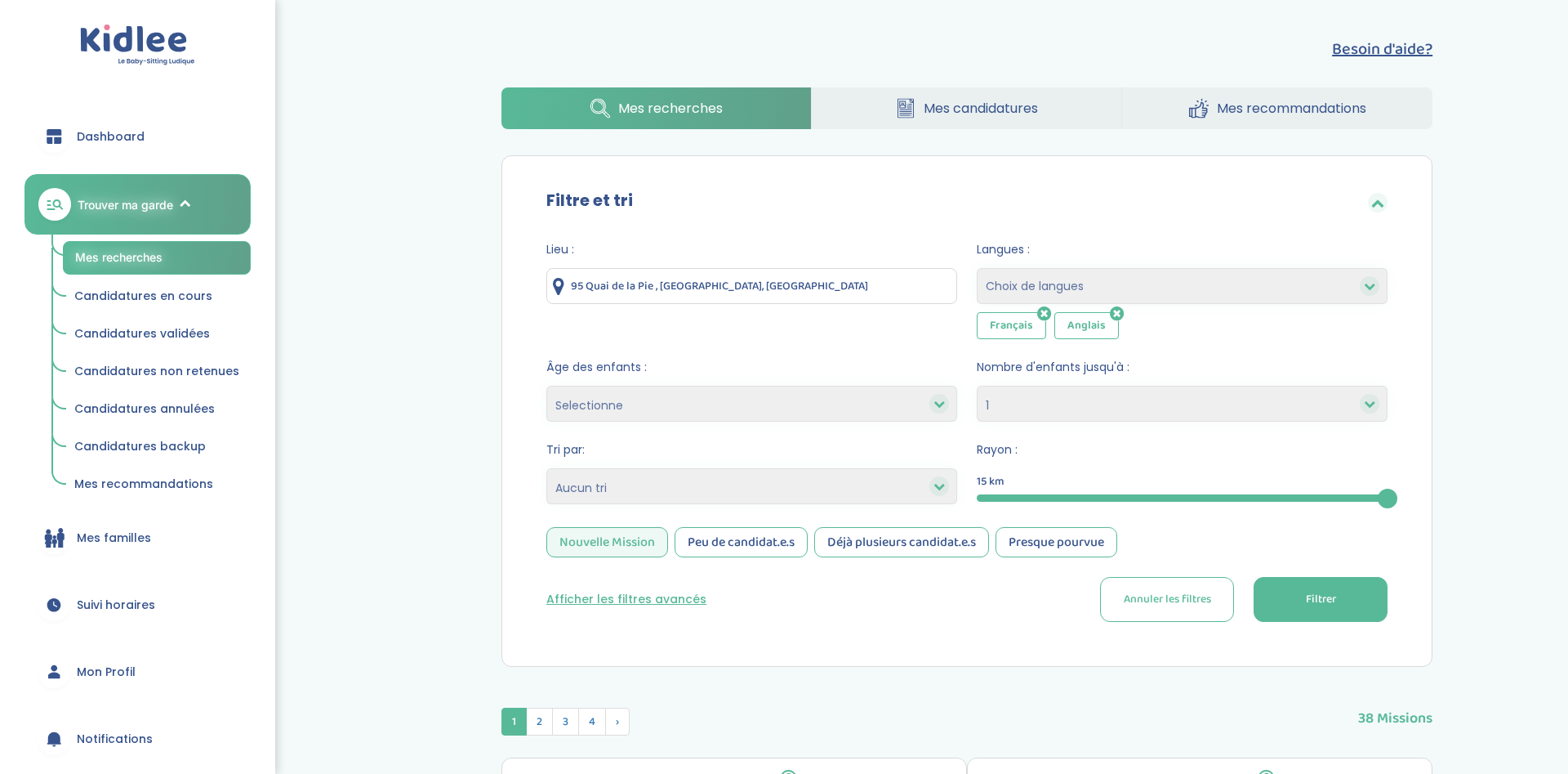
select select "1"
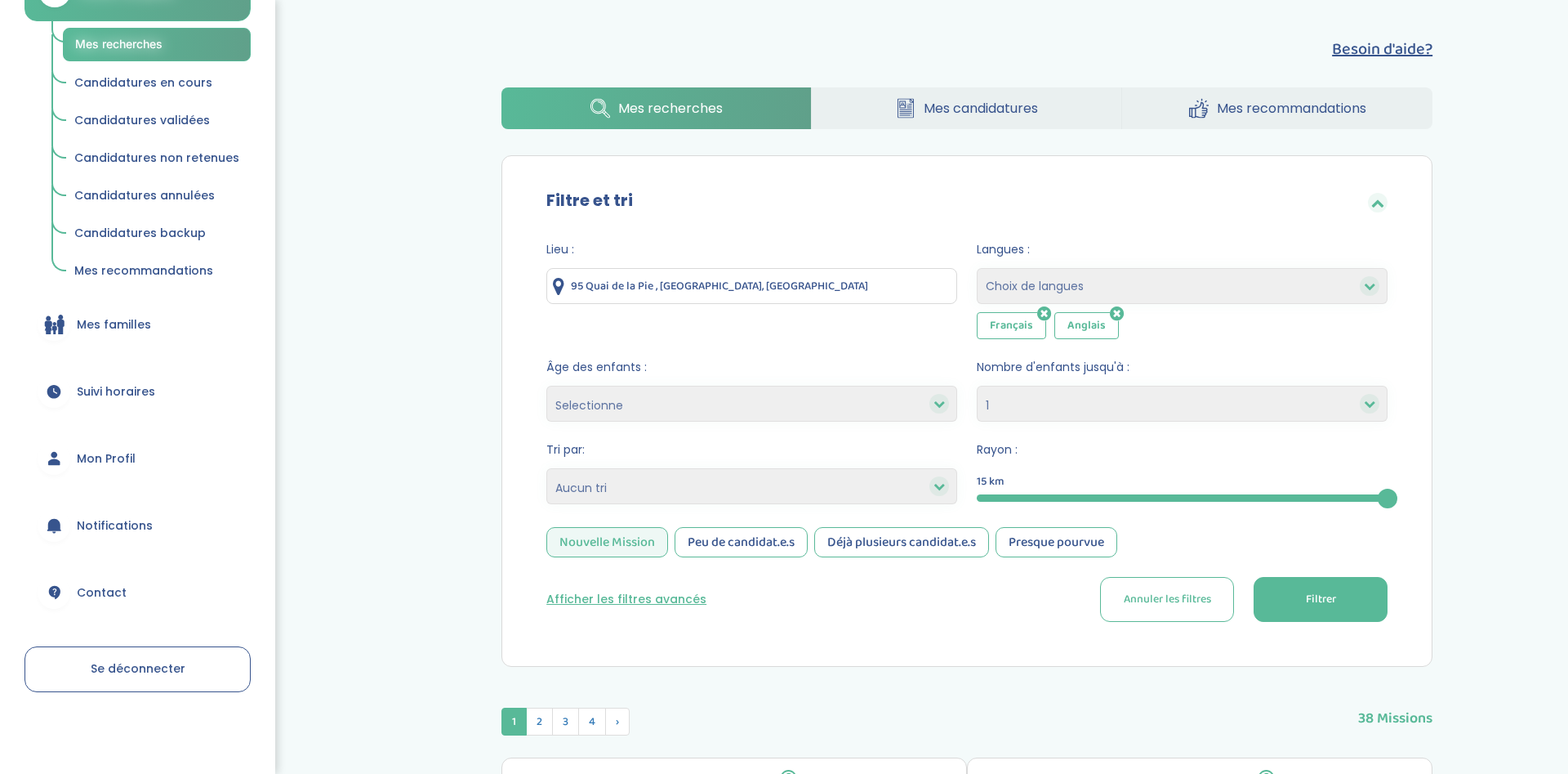
click at [144, 328] on span "Mes familles" at bounding box center [114, 325] width 74 height 17
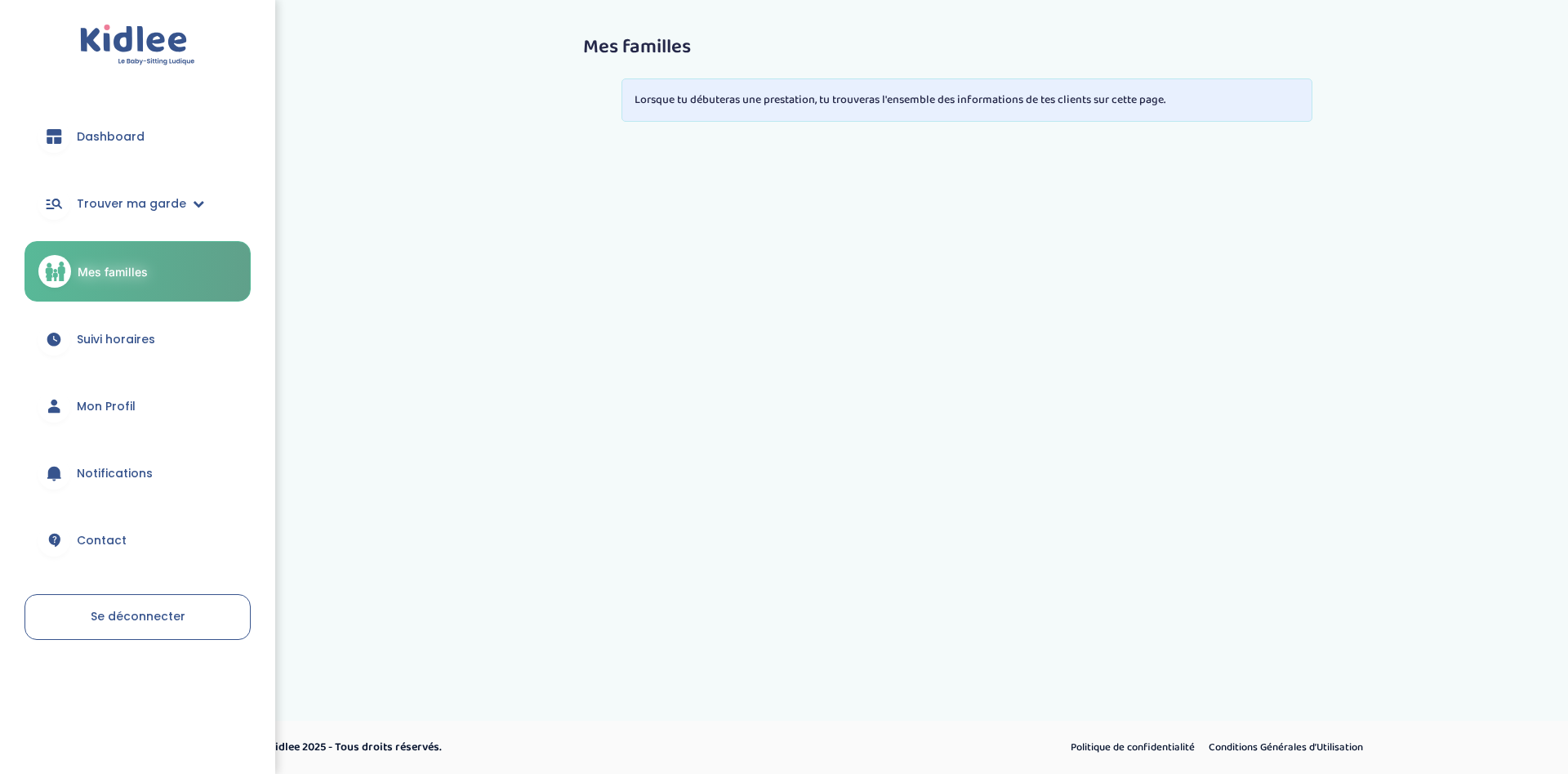
click at [144, 342] on span "Suivi horaires" at bounding box center [116, 340] width 78 height 17
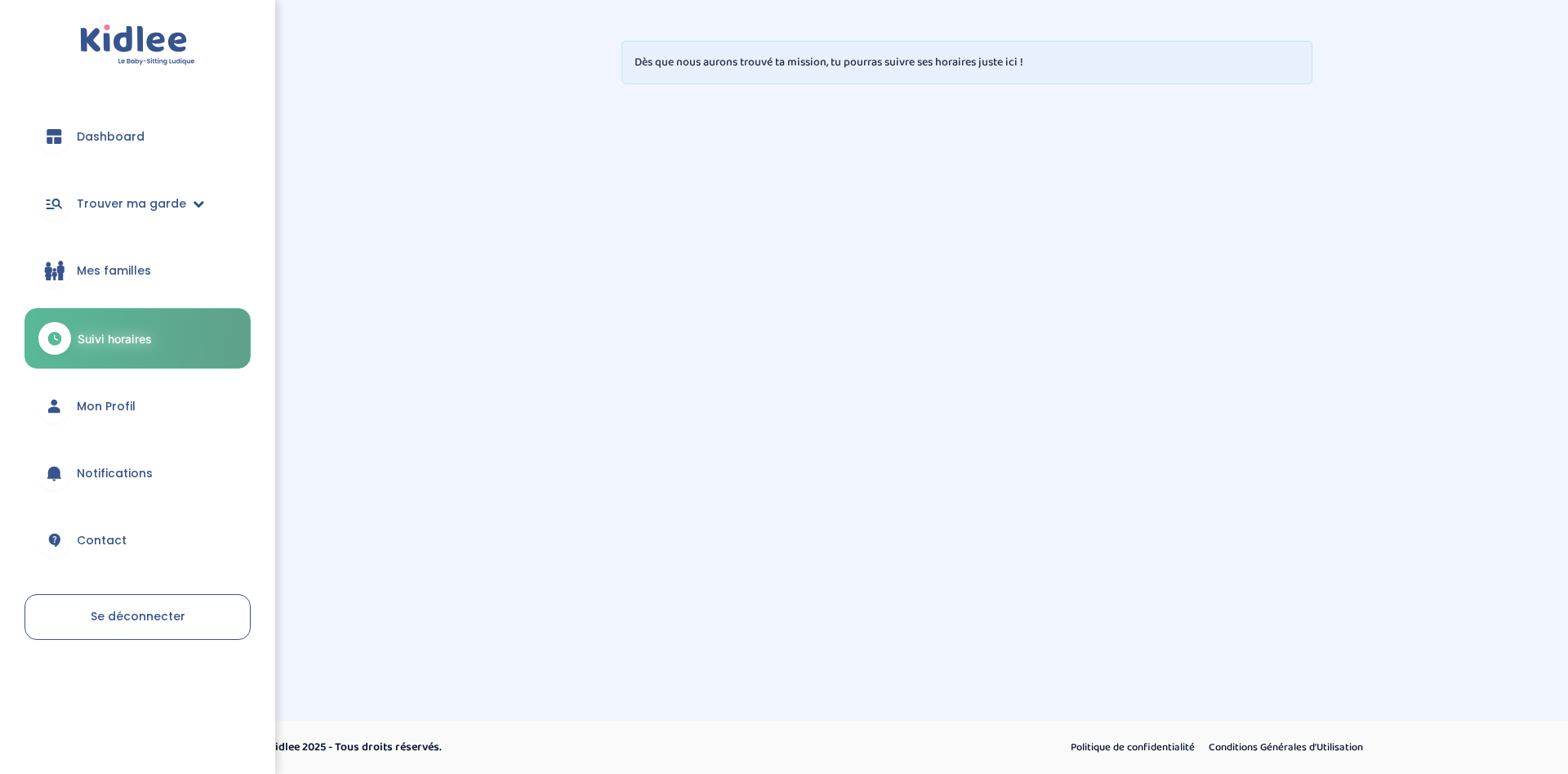
click at [168, 211] on span "Trouver ma garde" at bounding box center [131, 203] width 110 height 17
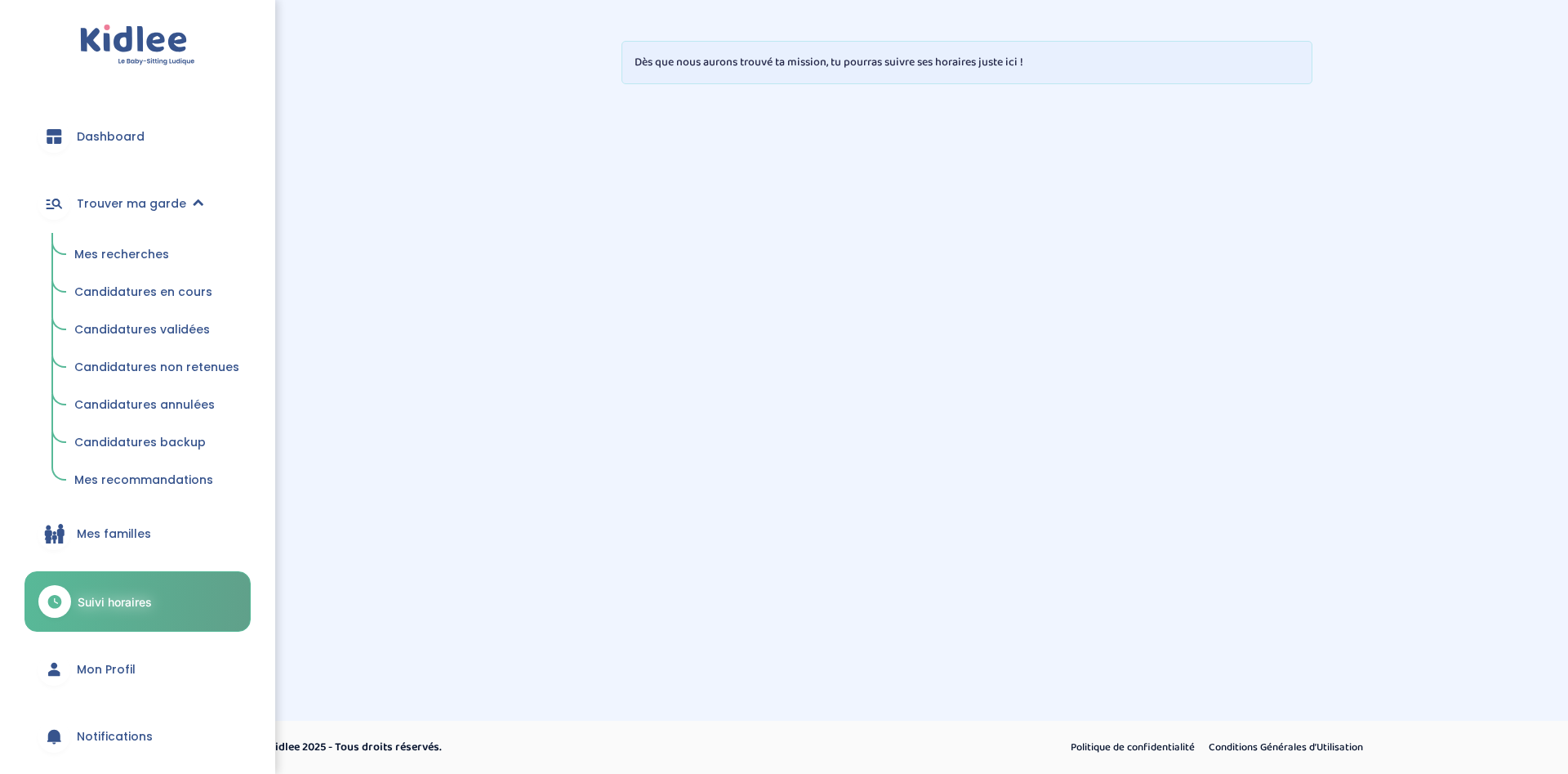
click at [144, 267] on link "Mes recherches" at bounding box center [156, 255] width 187 height 31
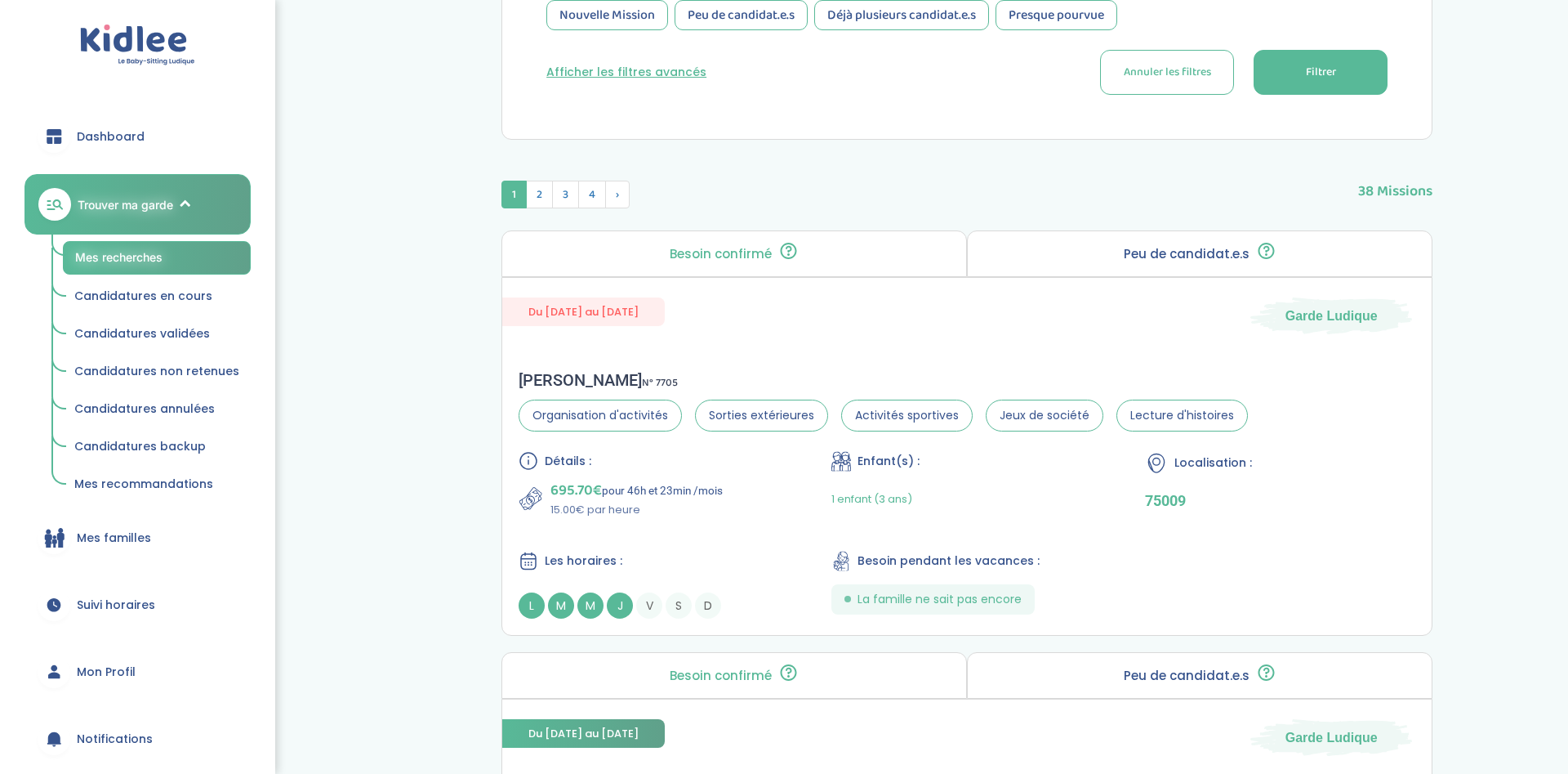
scroll to position [416, 0]
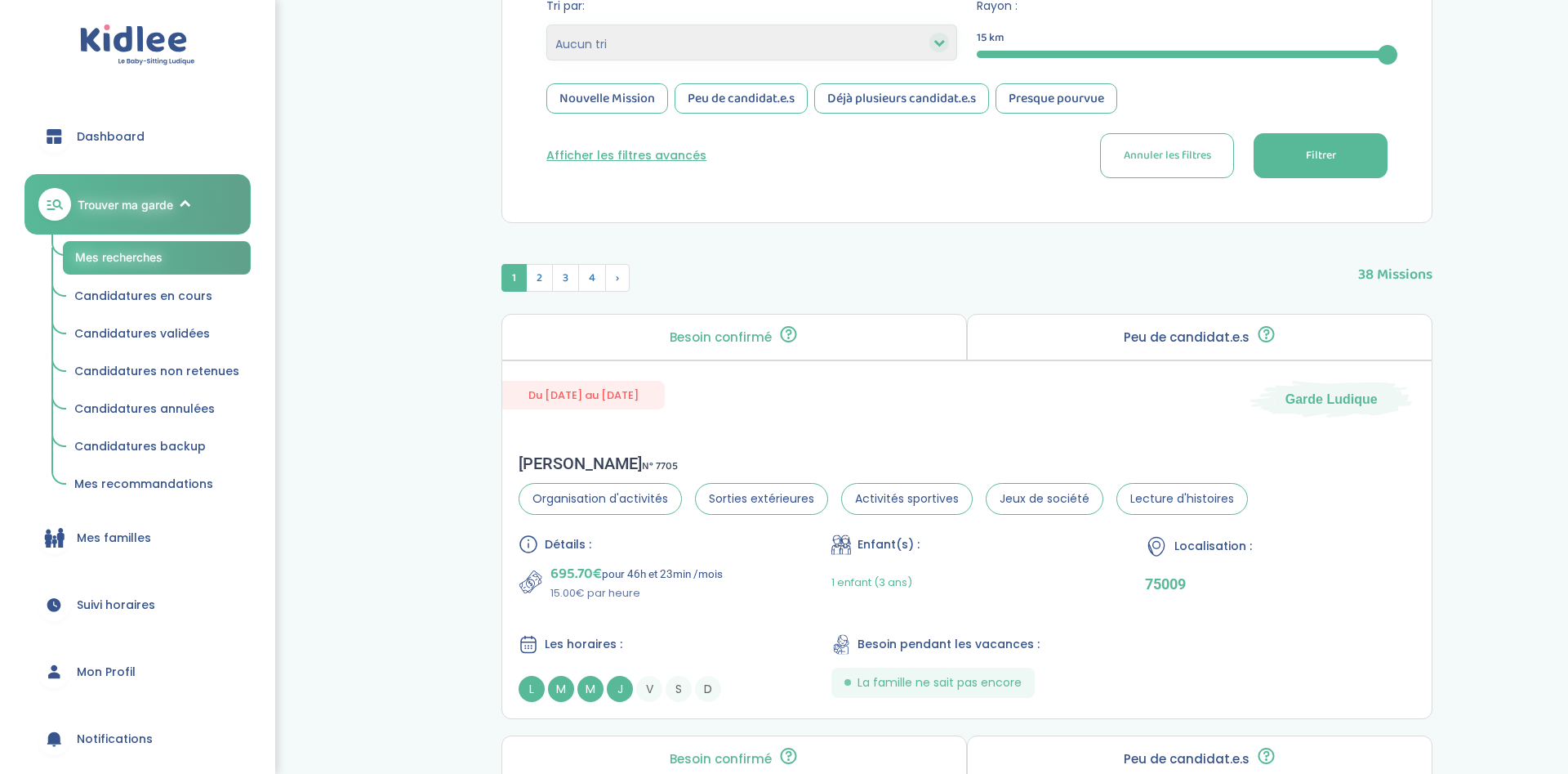
click at [641, 161] on button "Afficher les filtres avancés" at bounding box center [627, 155] width 160 height 17
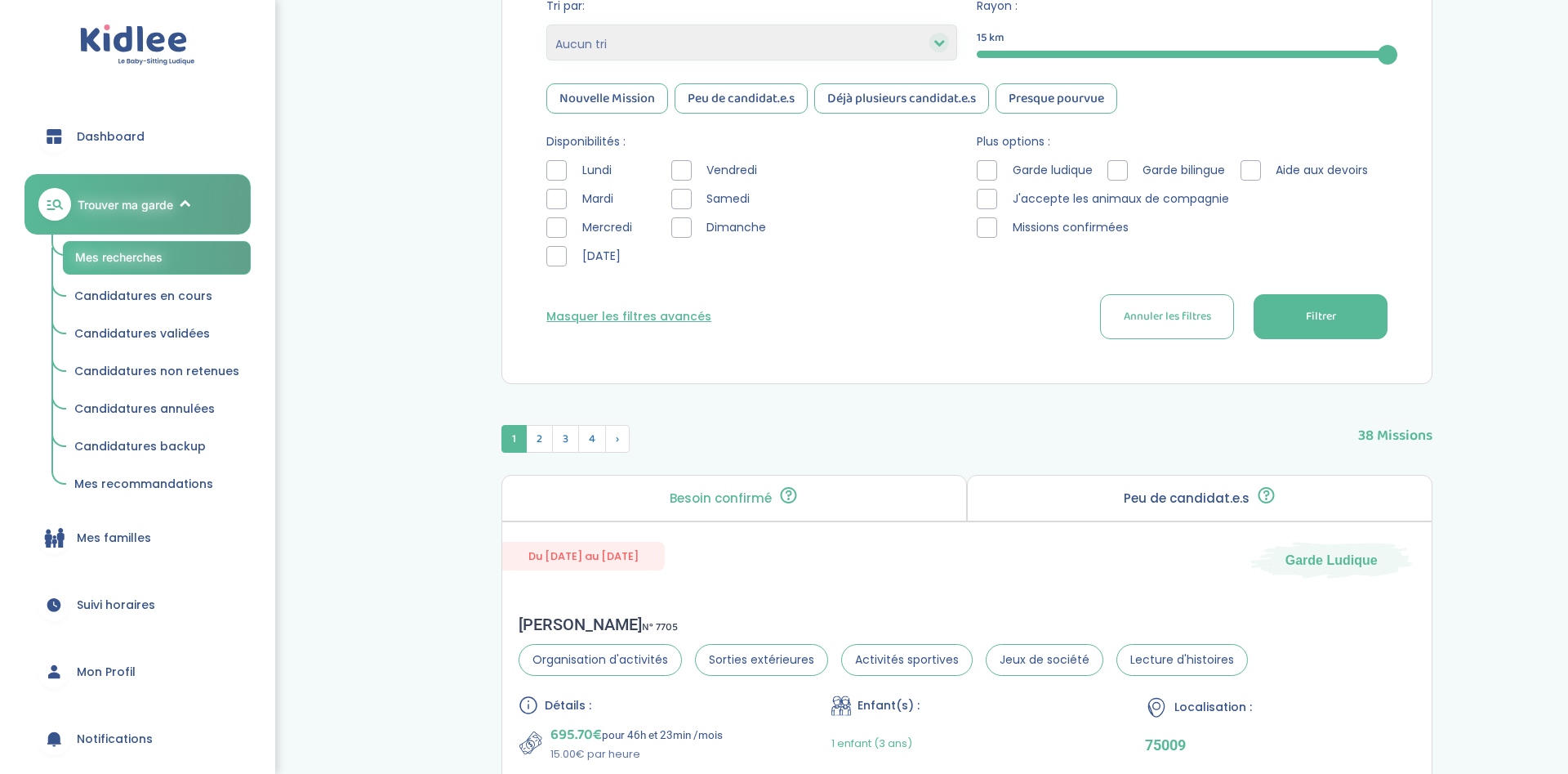
click at [554, 170] on div at bounding box center [557, 170] width 21 height 21
click at [553, 201] on div at bounding box center [557, 198] width 21 height 21
click at [549, 226] on div at bounding box center [557, 227] width 21 height 21
click at [1253, 316] on button "Filtrer" at bounding box center [1320, 316] width 134 height 45
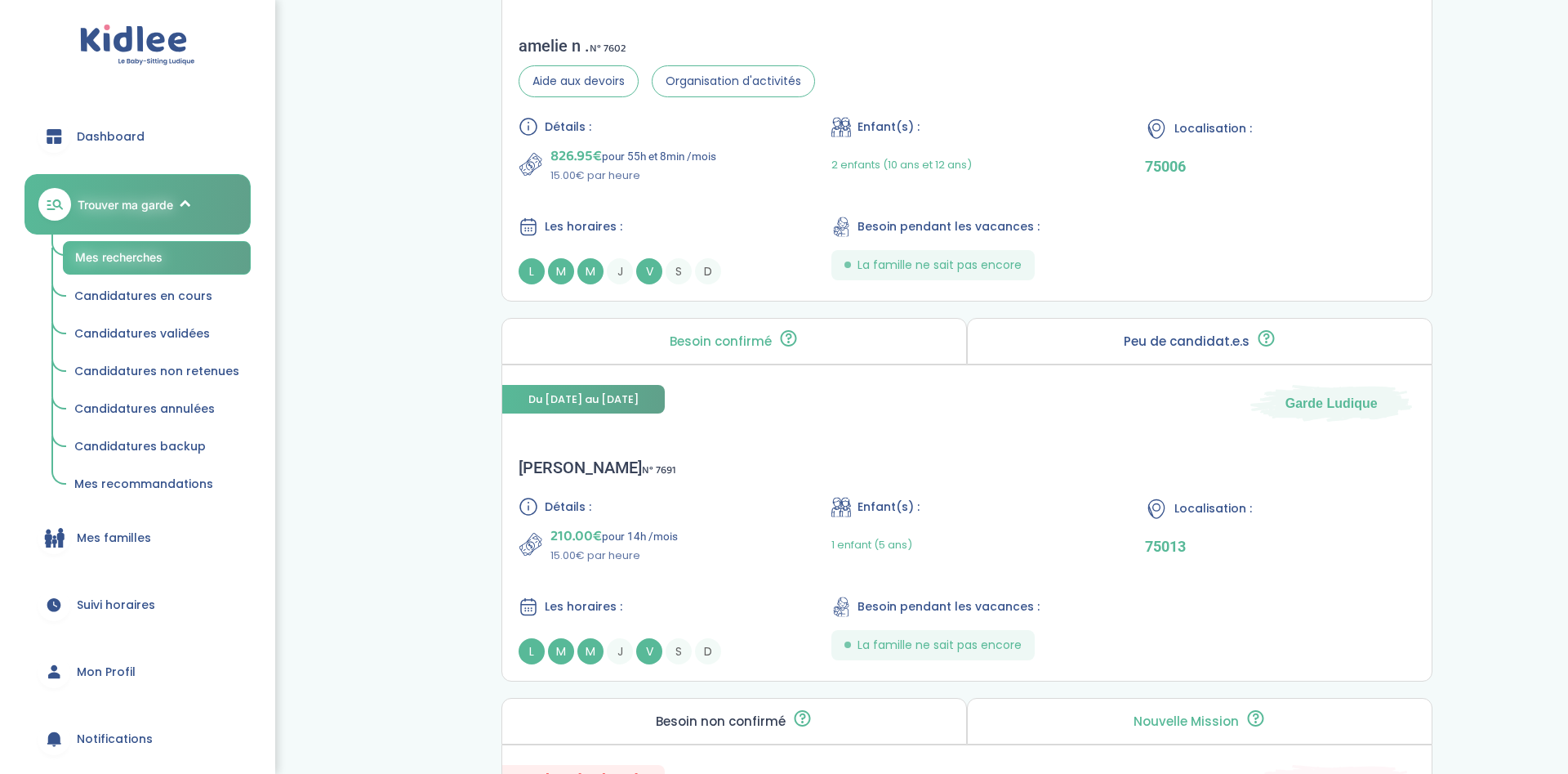
scroll to position [1584, 0]
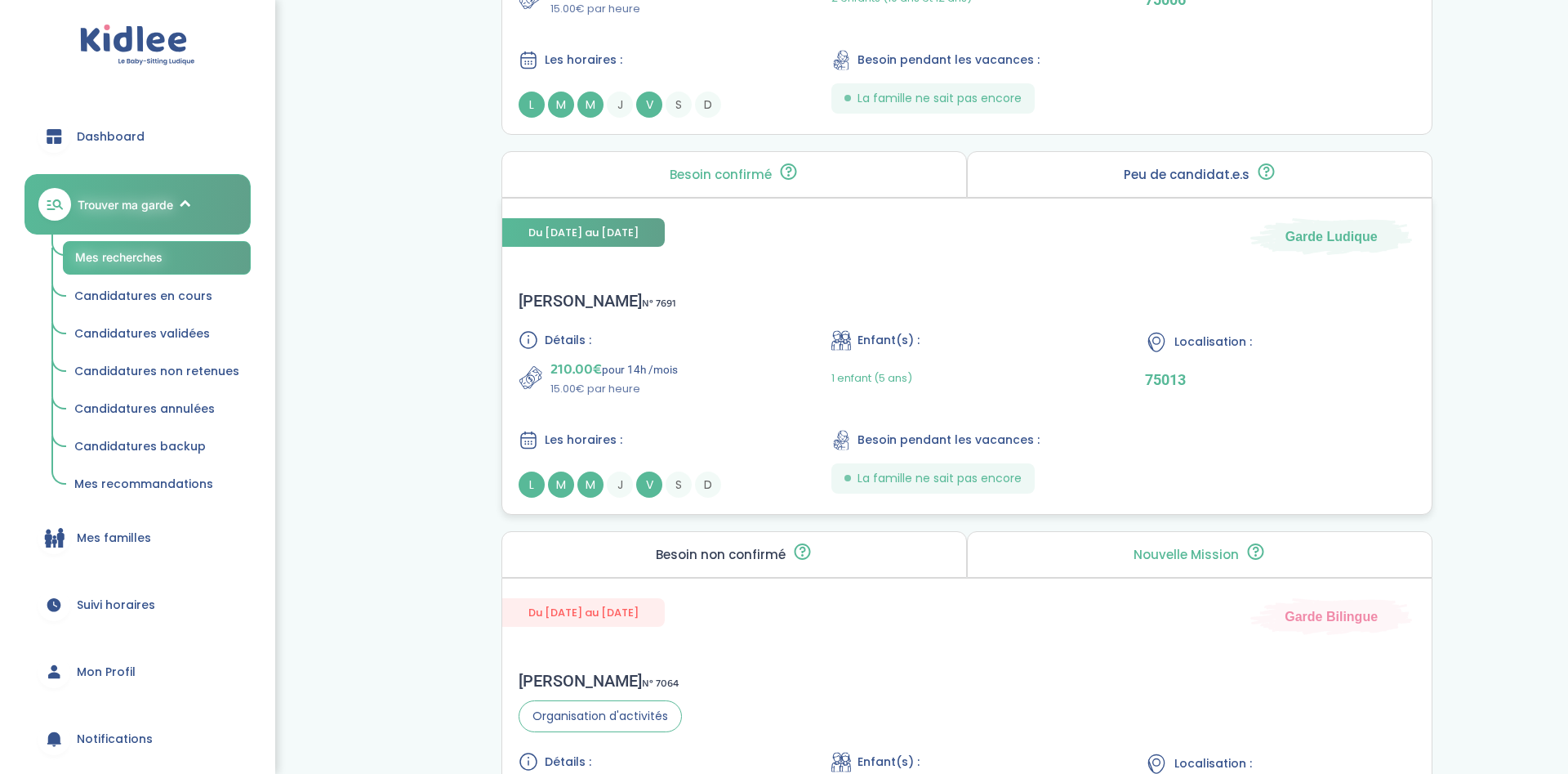
click at [587, 383] on p "15.00€ par heure" at bounding box center [614, 389] width 127 height 17
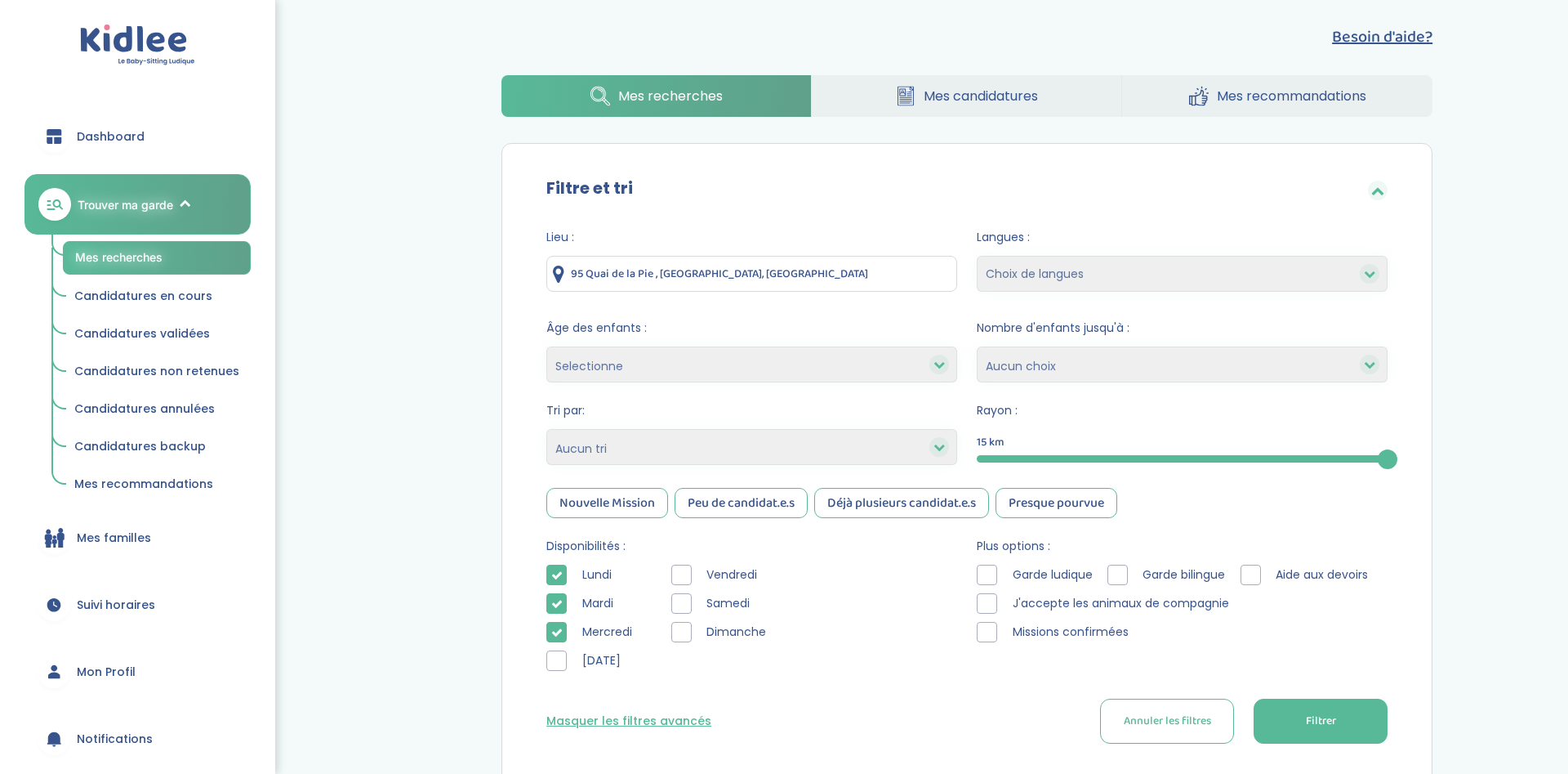
scroll to position [0, 0]
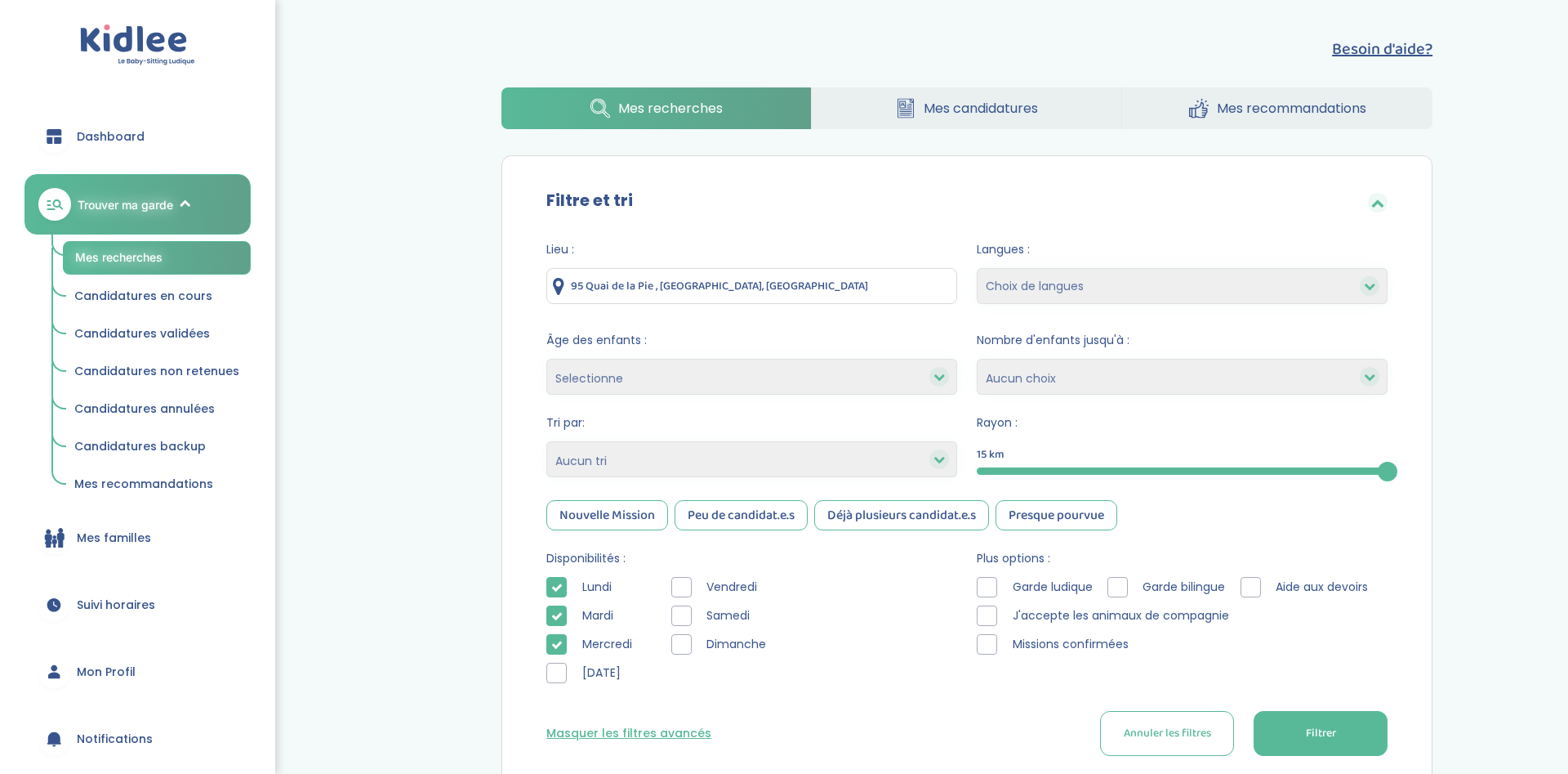
click at [128, 669] on span "Mon Profil" at bounding box center [106, 672] width 59 height 17
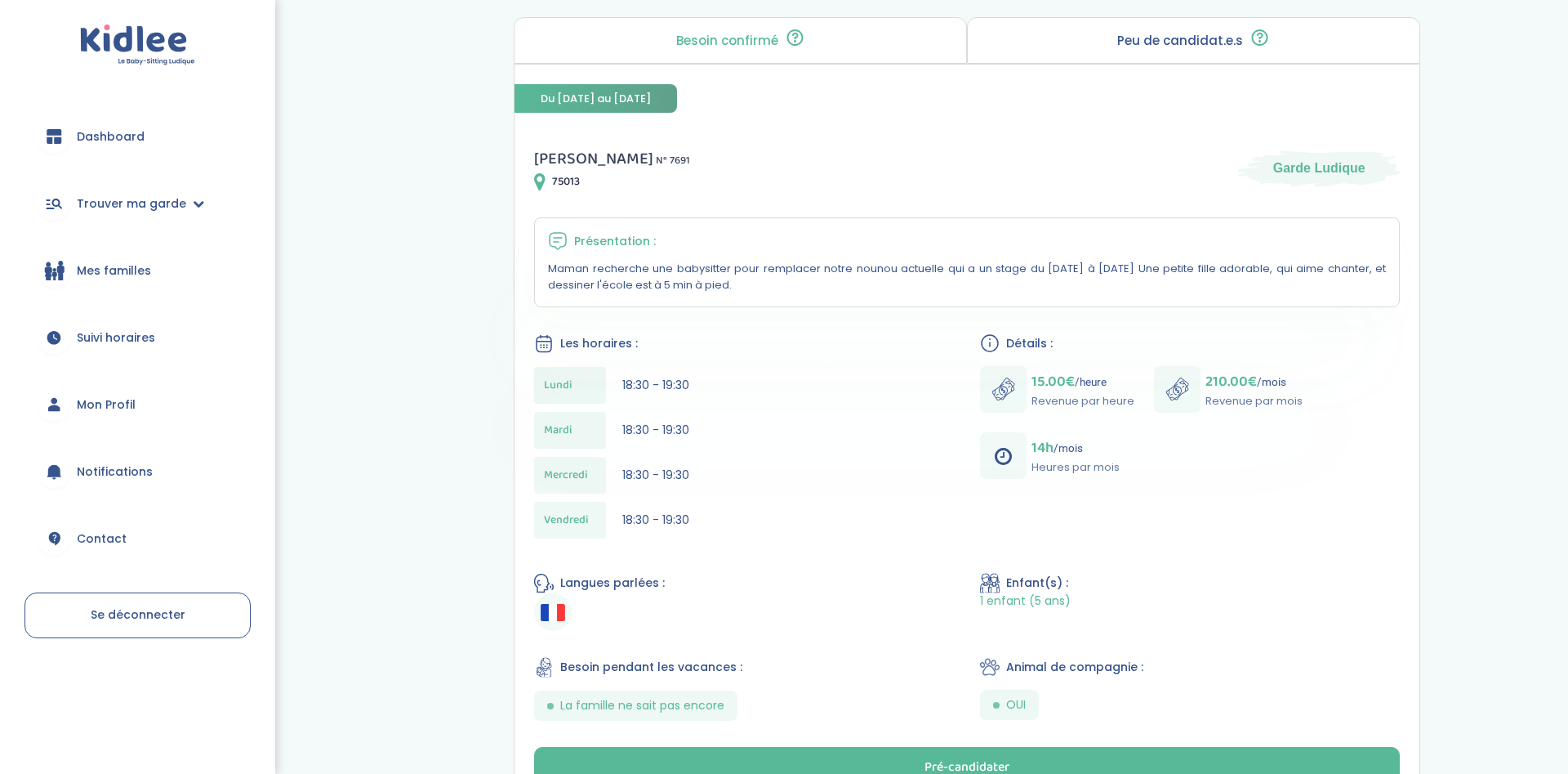
scroll to position [310, 0]
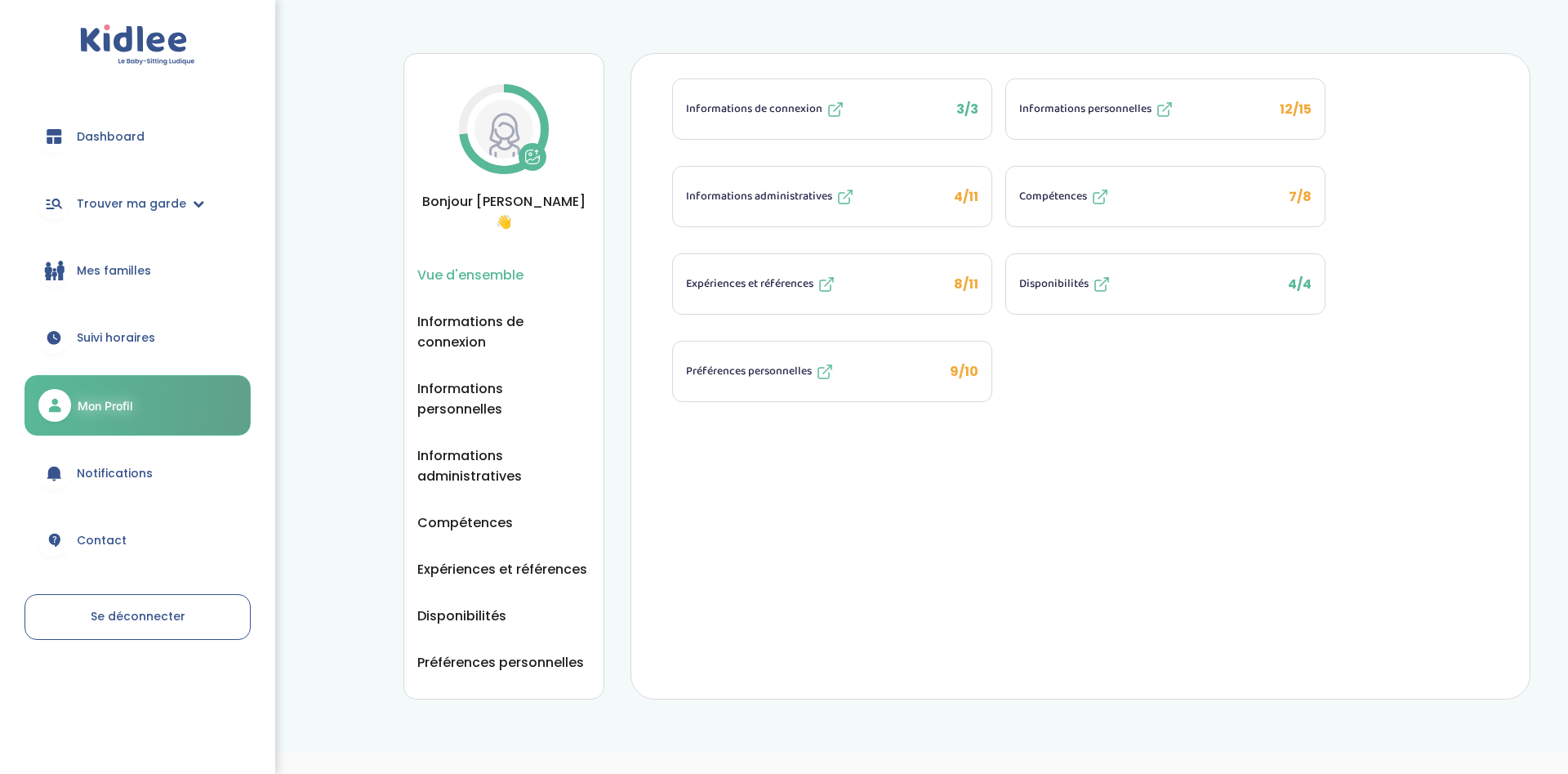
click at [1067, 275] on span "Disponibilités" at bounding box center [1054, 283] width 69 height 17
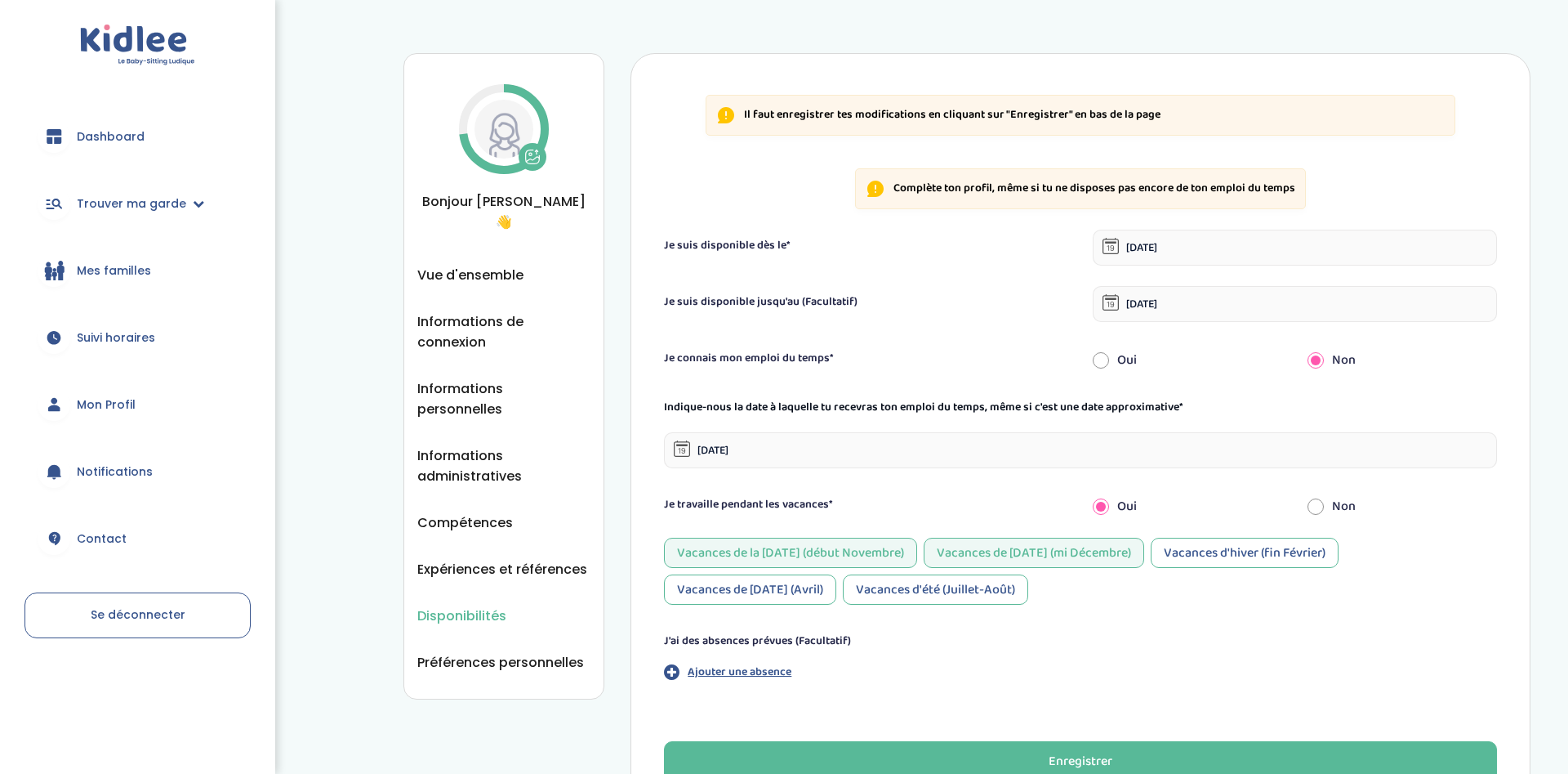
click at [827, 450] on input "[DATE]" at bounding box center [1080, 450] width 833 height 36
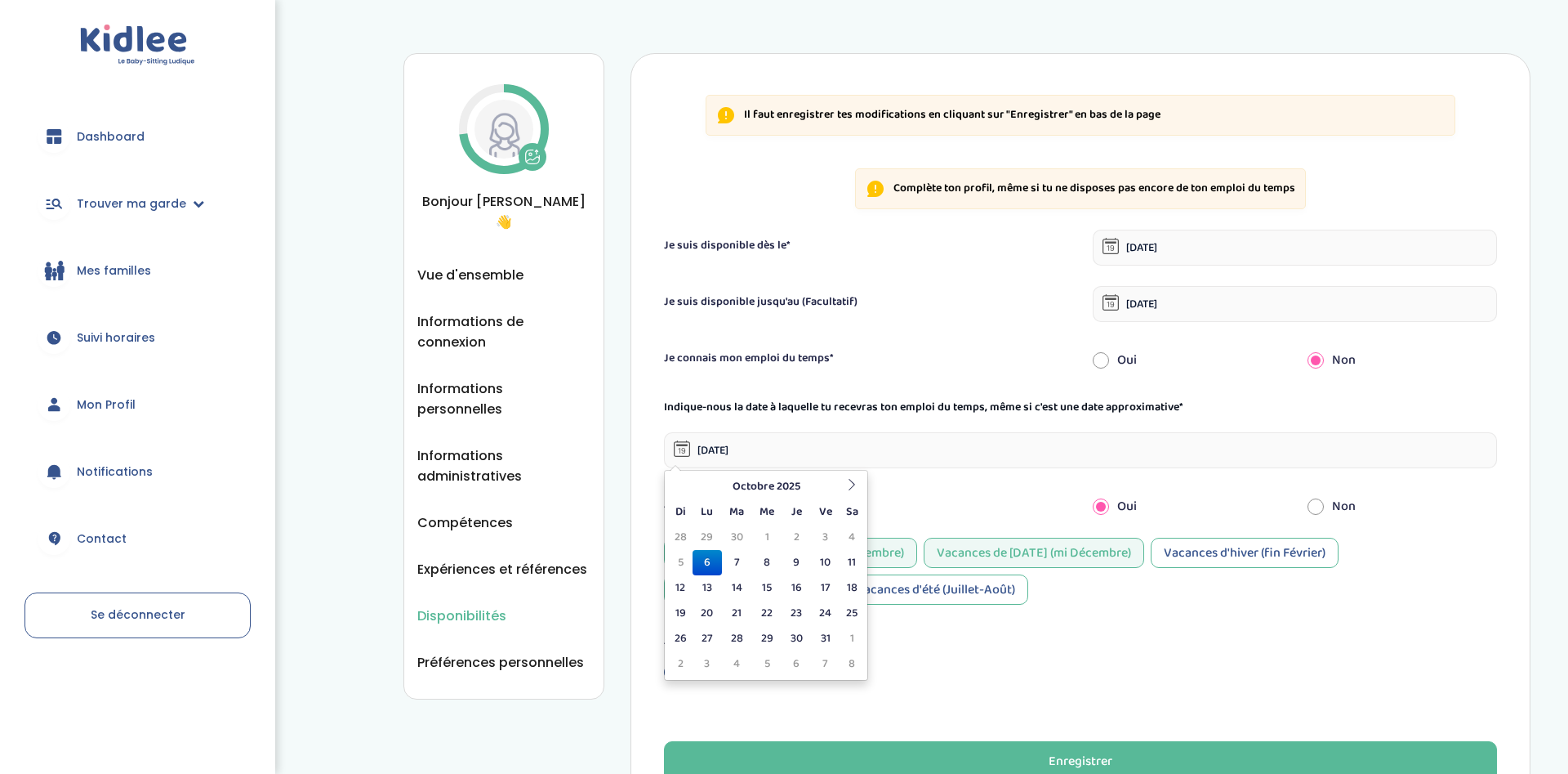
type input "[DATE]"
click at [886, 431] on div "Indique-nous la date à laquelle tu recevras ton emploi du temps, même si c'est …" at bounding box center [1080, 434] width 858 height 69
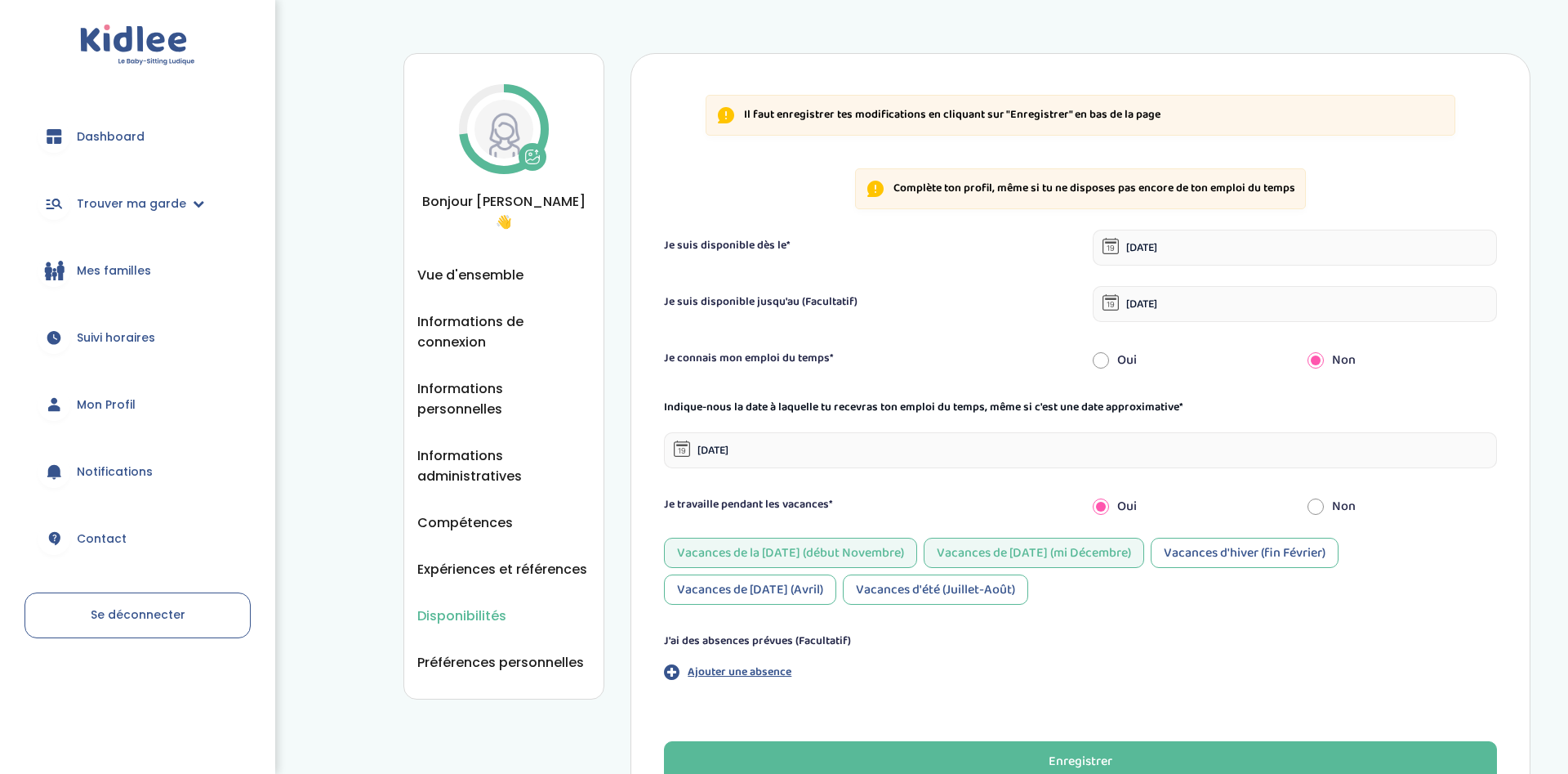
scroll to position [83, 0]
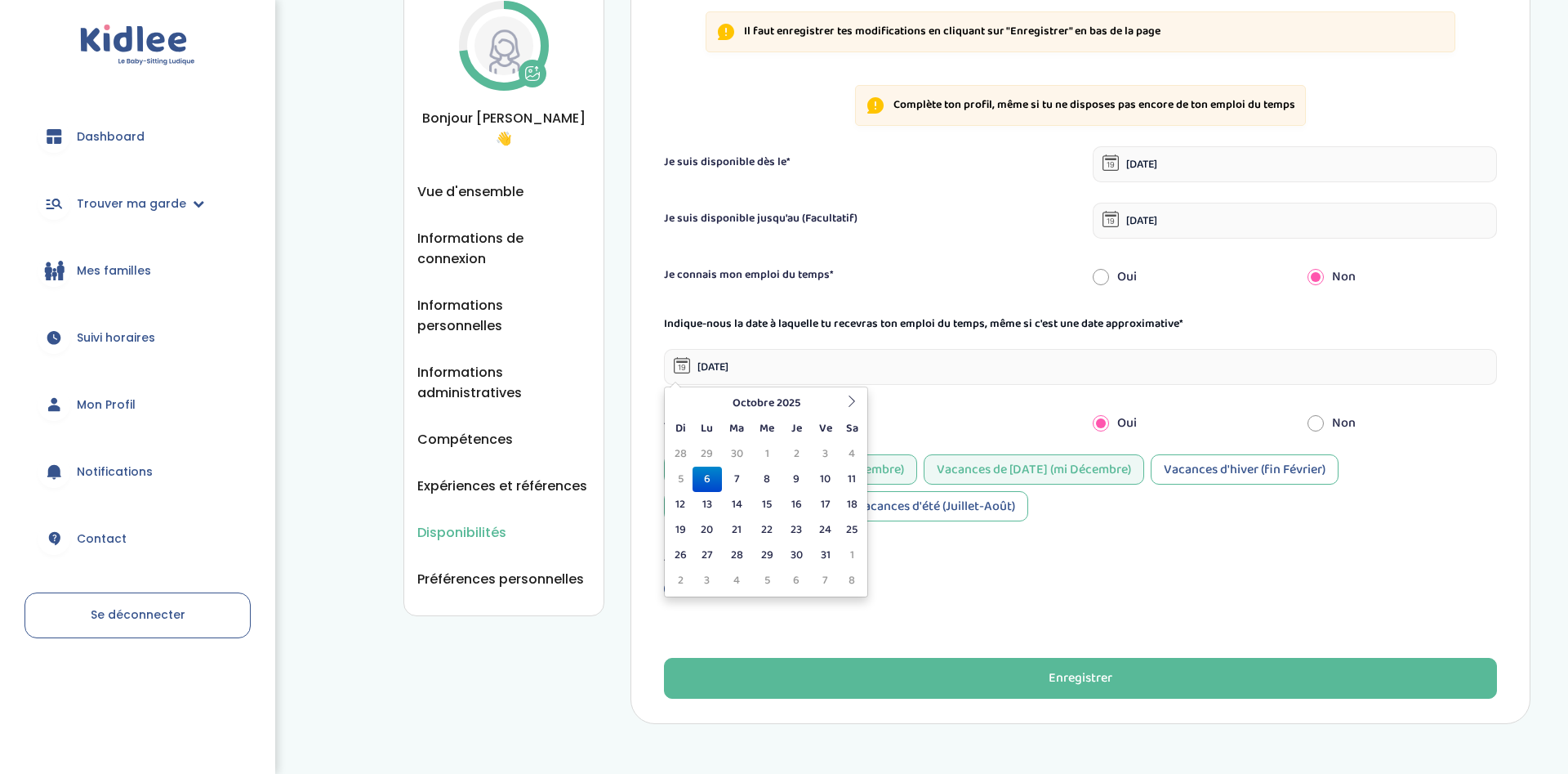
click at [774, 366] on input "[DATE]" at bounding box center [1080, 367] width 833 height 36
click at [801, 368] on input "[DATE]" at bounding box center [1080, 367] width 833 height 36
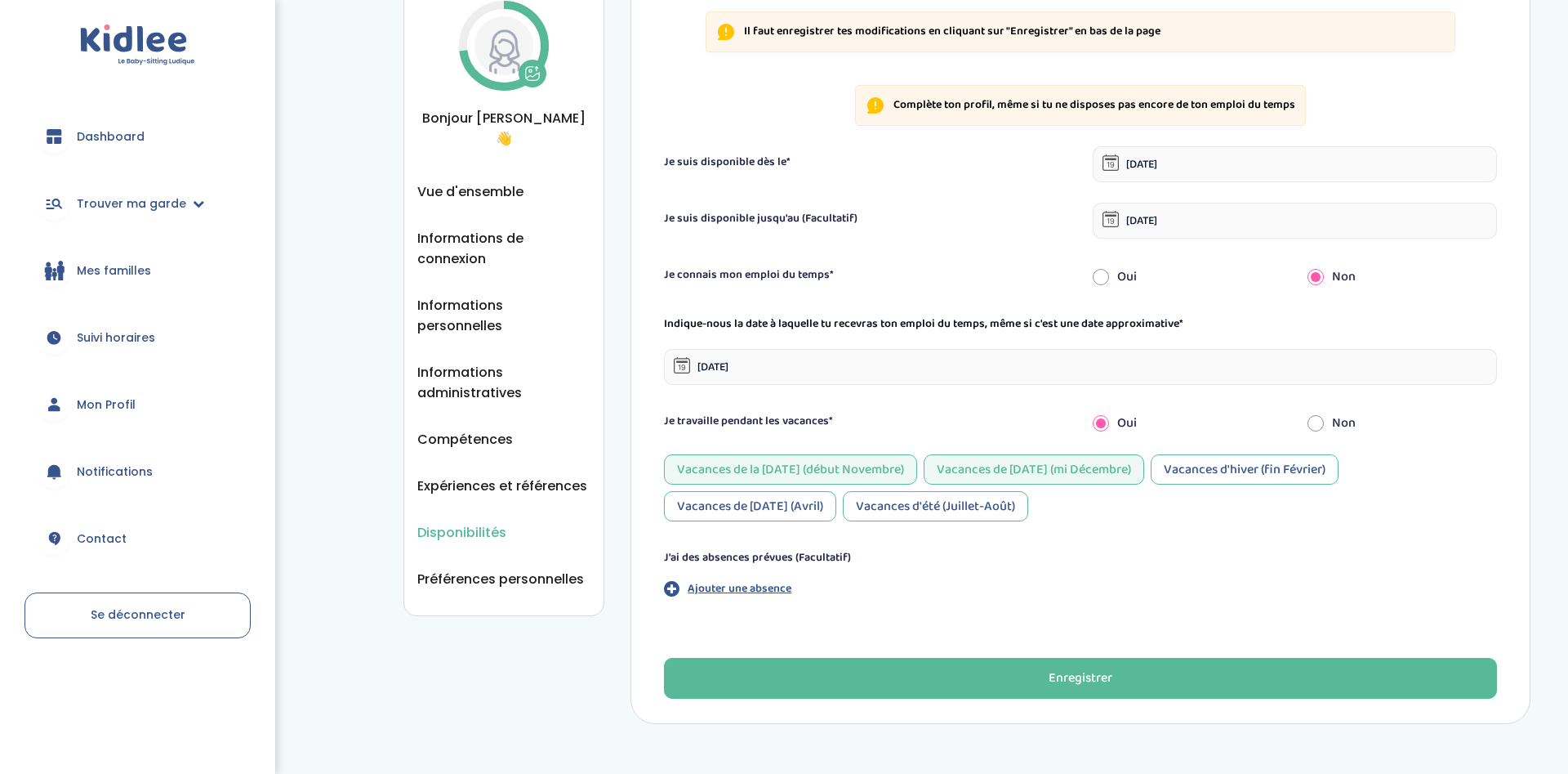
click at [926, 230] on div "Je suis disponible jusqu'au (Facultatif) 31-08-2026" at bounding box center [1080, 221] width 858 height 36
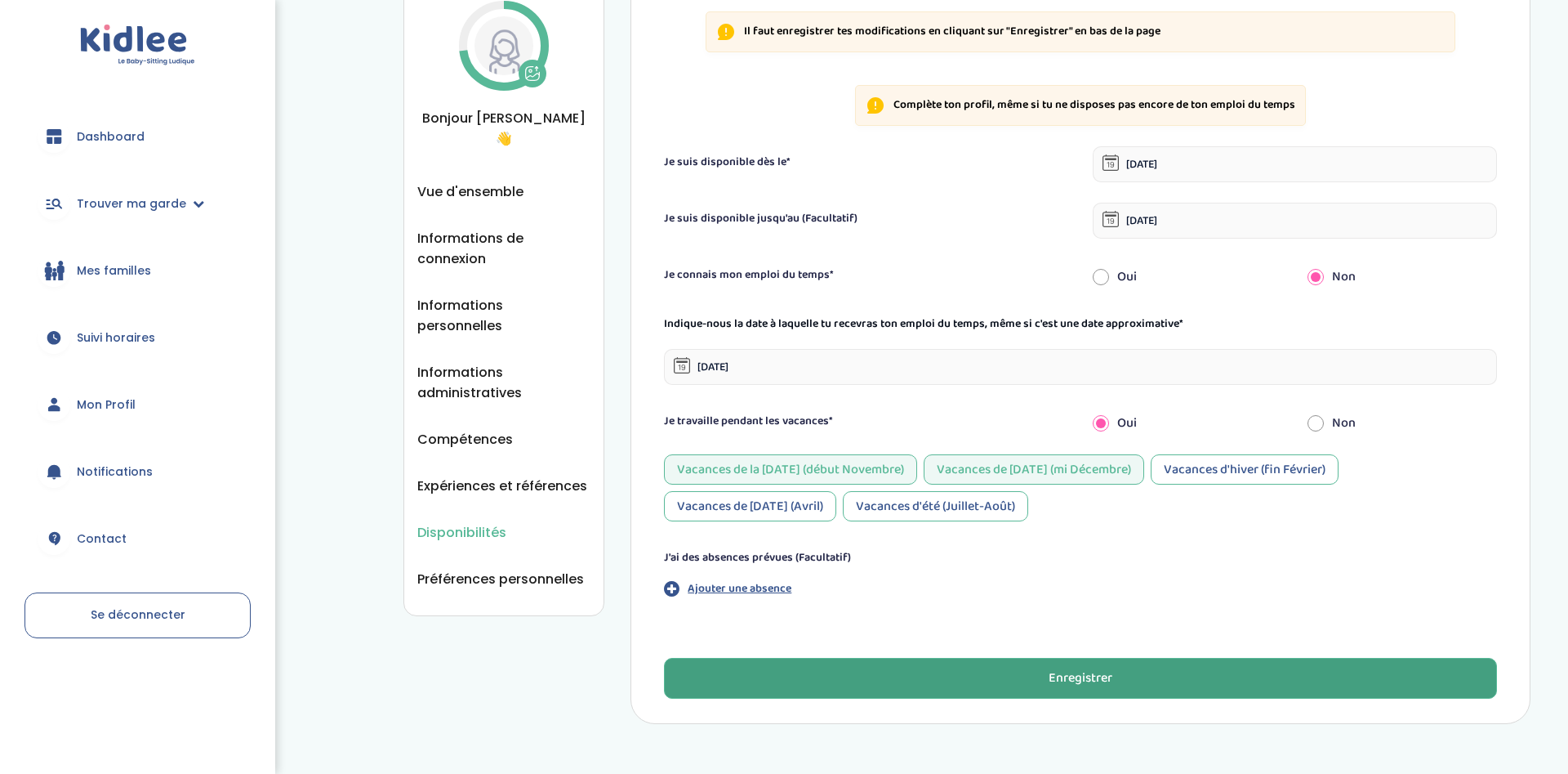
click at [1060, 672] on div "Enregistrer" at bounding box center [1080, 678] width 64 height 19
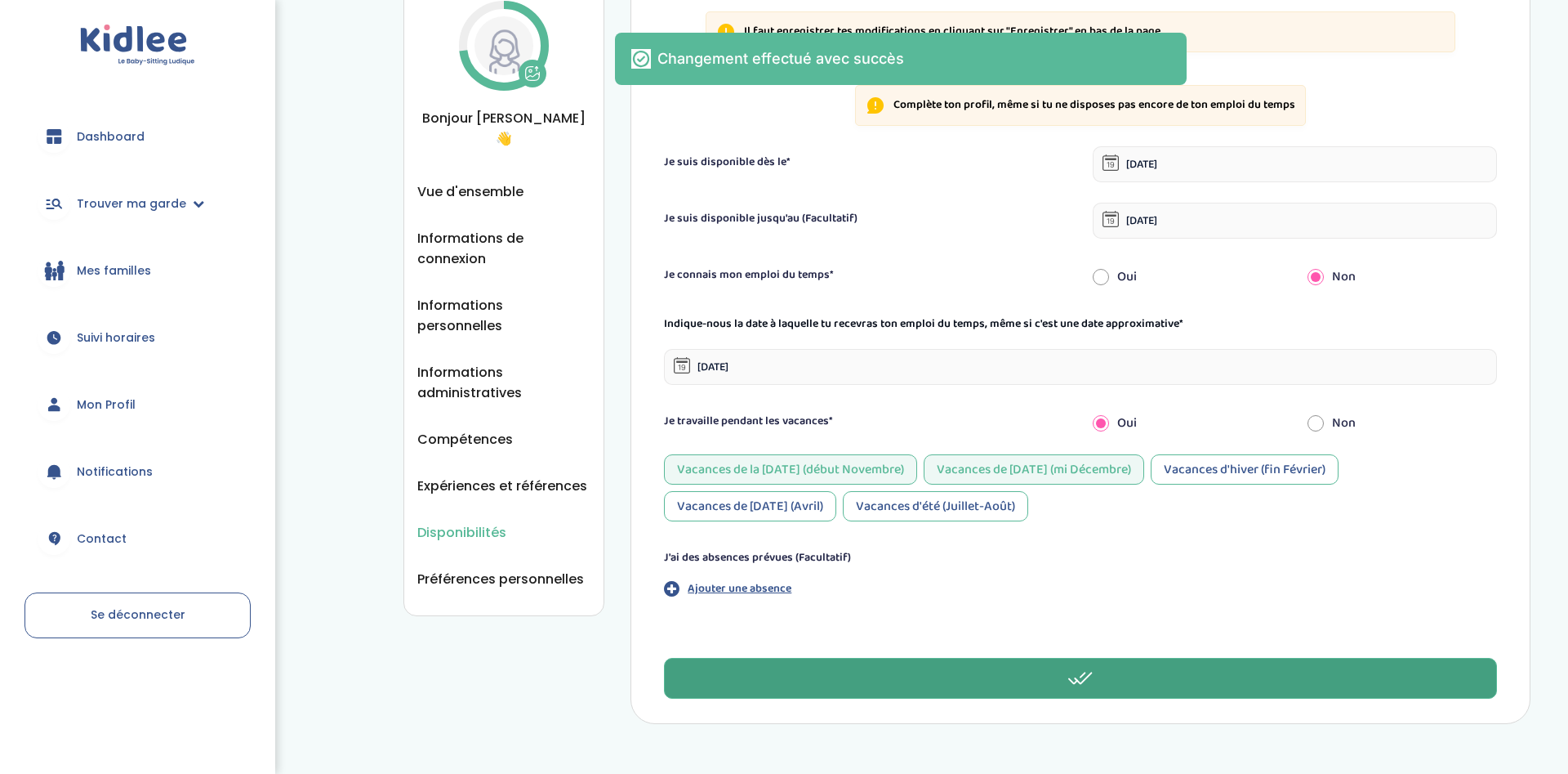
click at [141, 273] on span "Mes familles" at bounding box center [114, 270] width 74 height 17
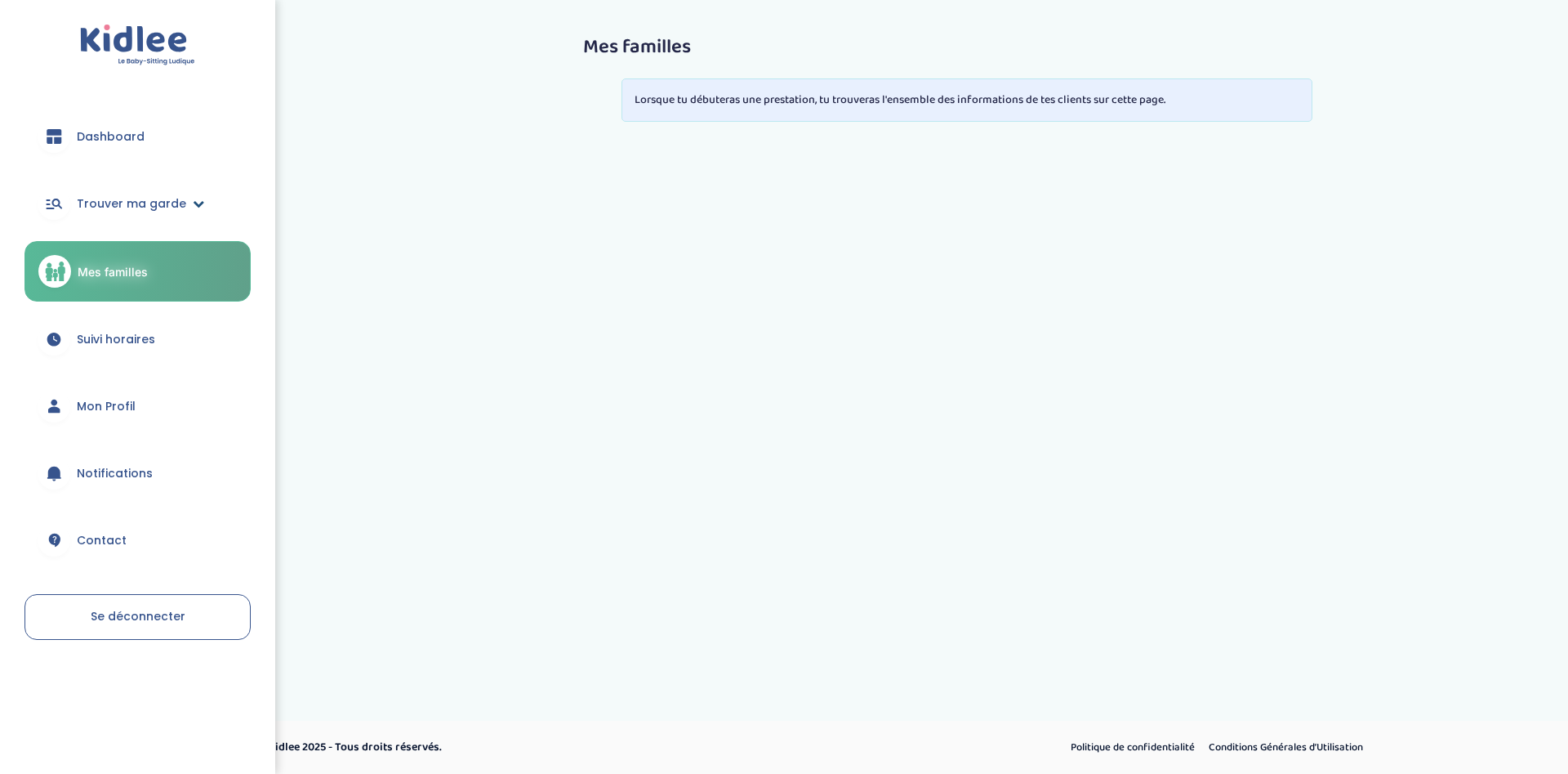
click at [171, 204] on span "Trouver ma garde" at bounding box center [131, 203] width 110 height 17
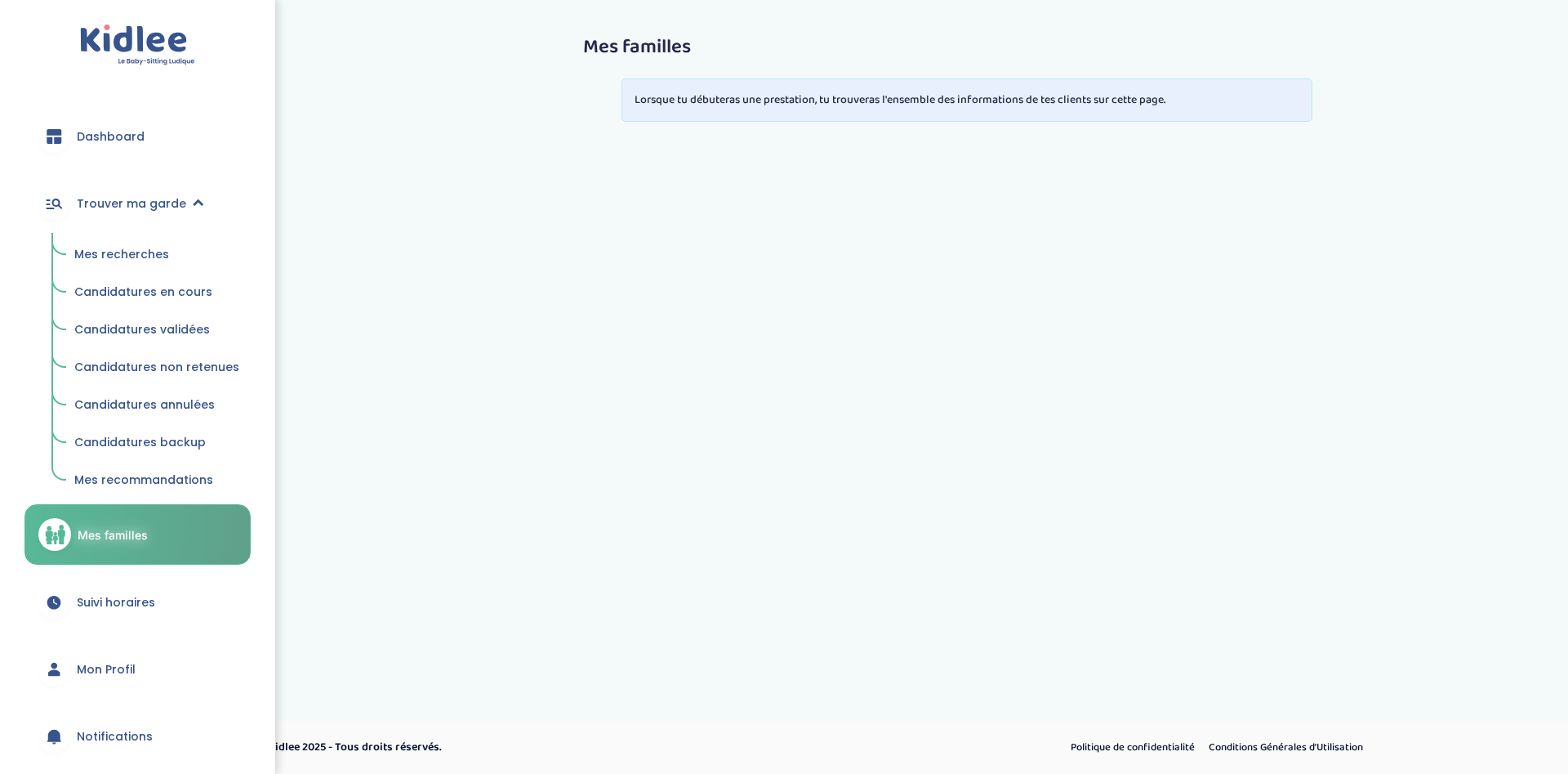
click at [137, 249] on span "Mes recherches" at bounding box center [121, 254] width 95 height 17
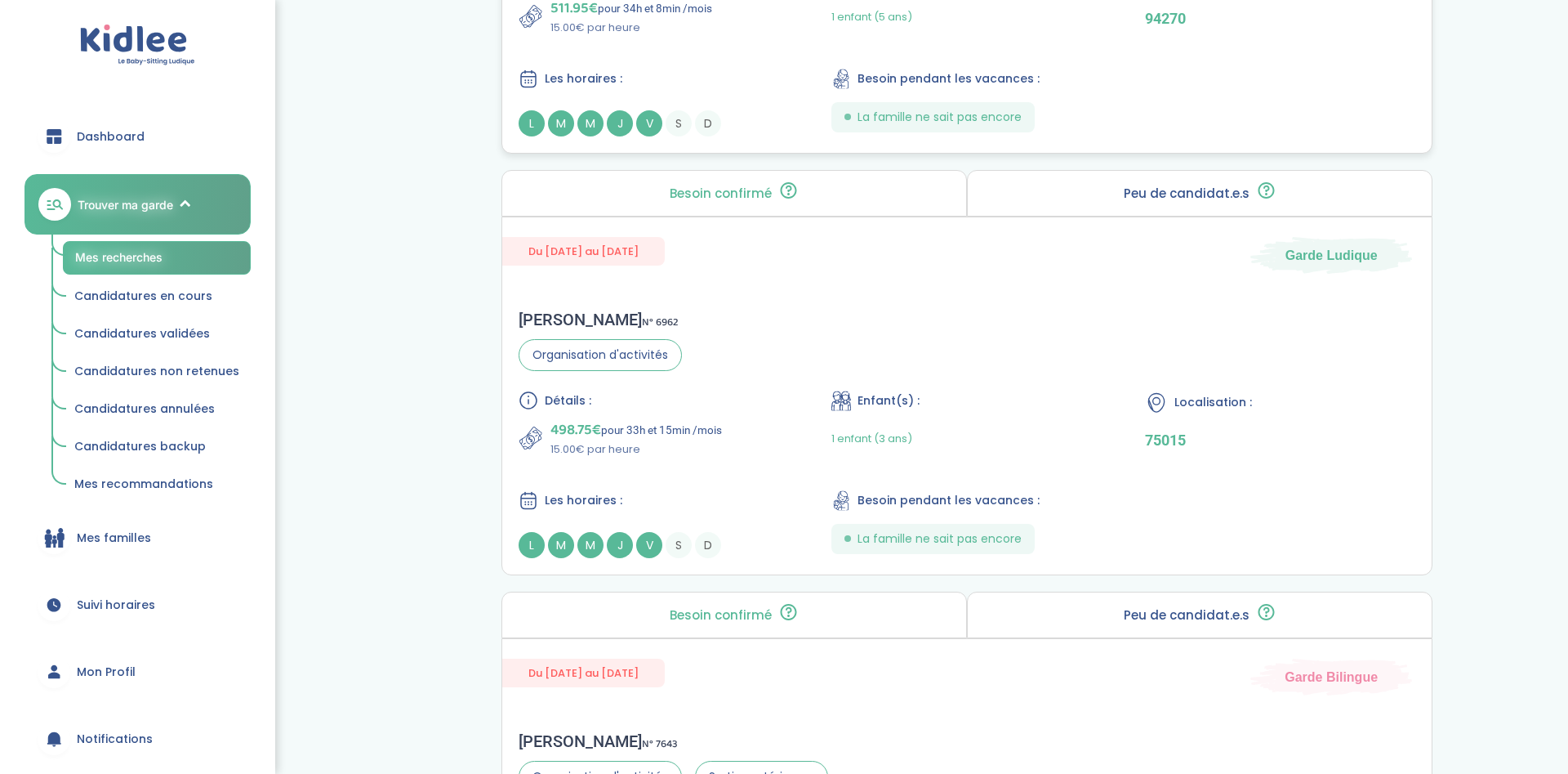
scroll to position [2334, 0]
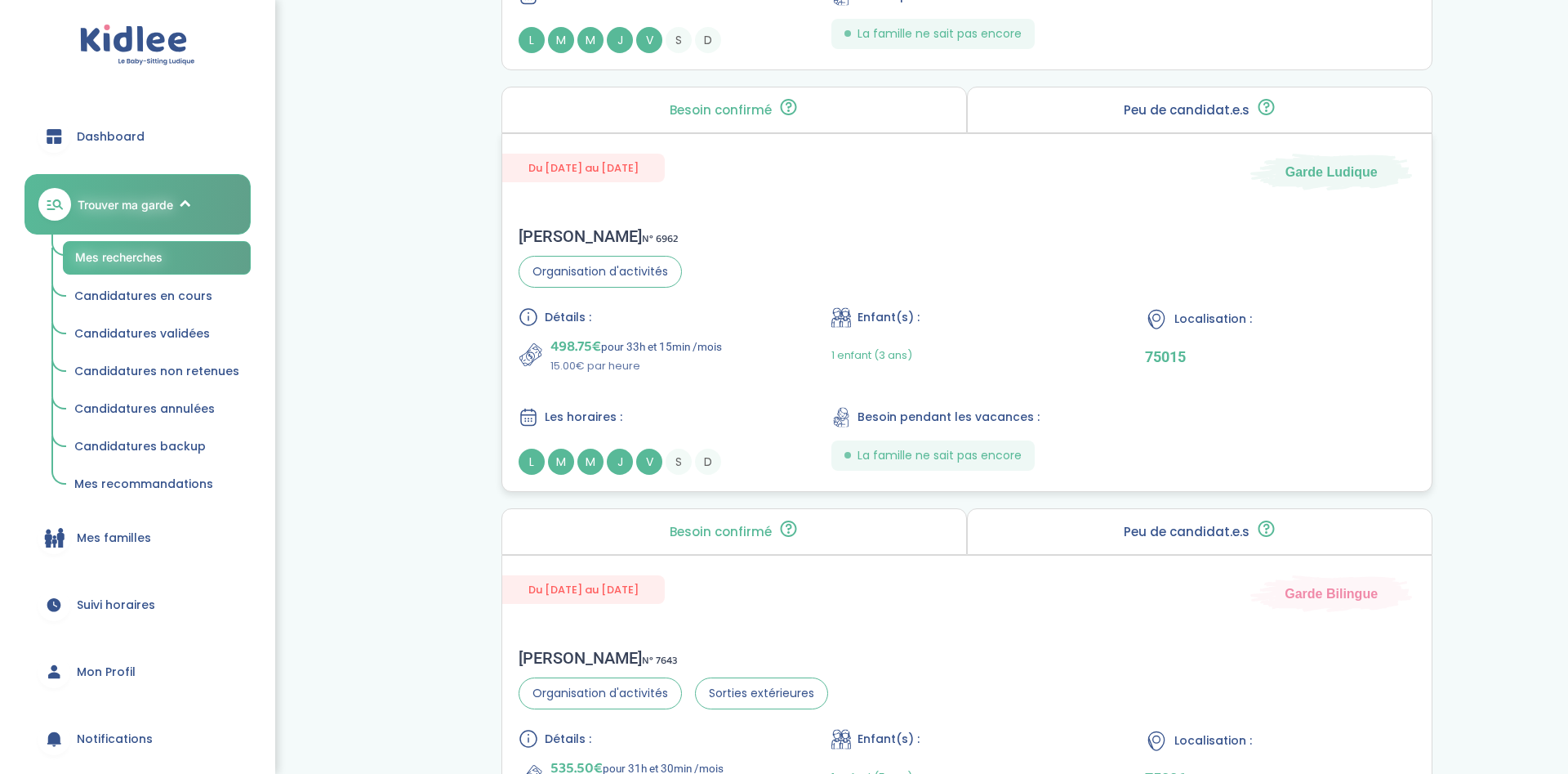
click at [607, 367] on p "15.00€ par heure" at bounding box center [637, 366] width 172 height 17
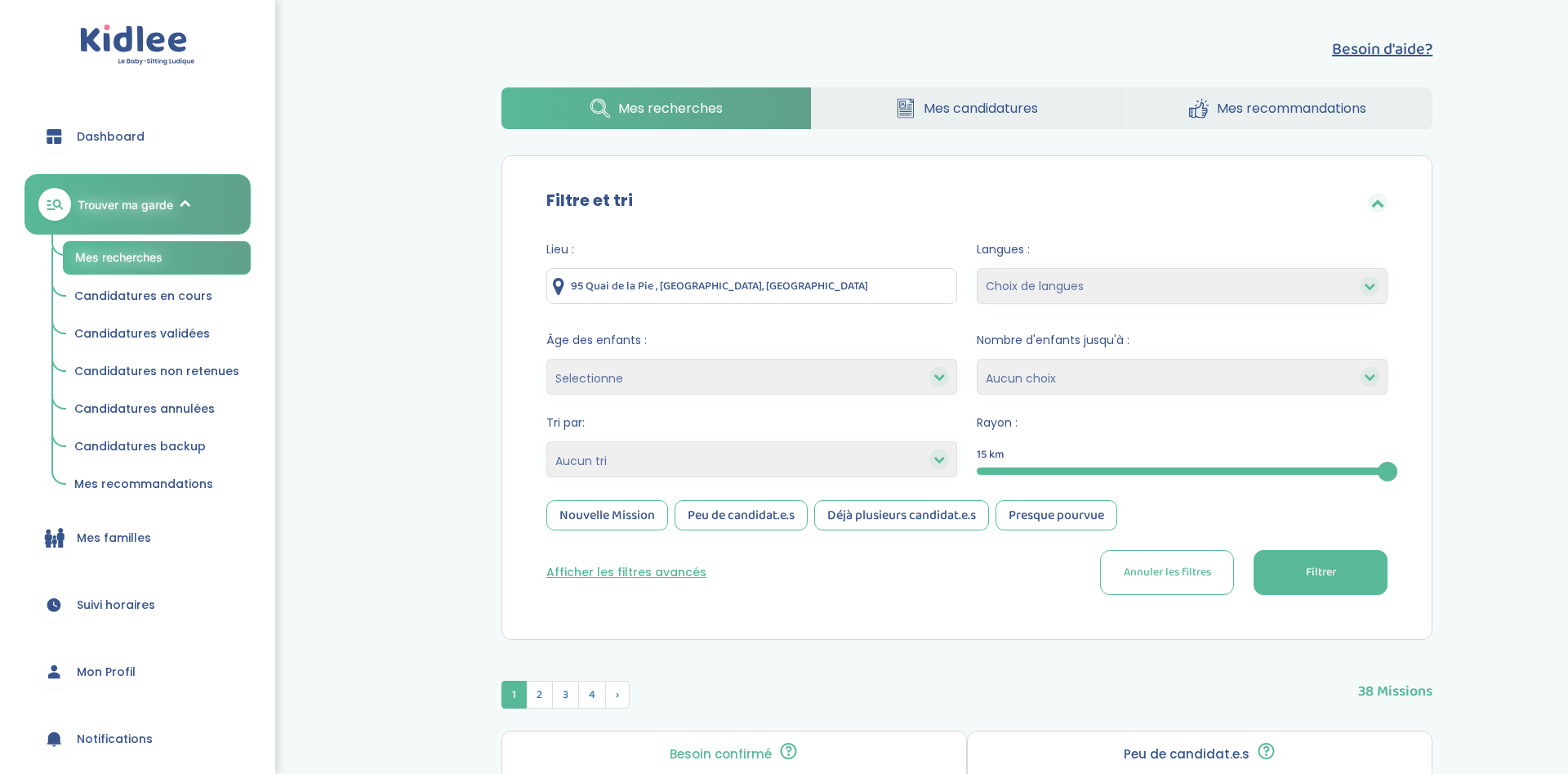
scroll to position [167, 0]
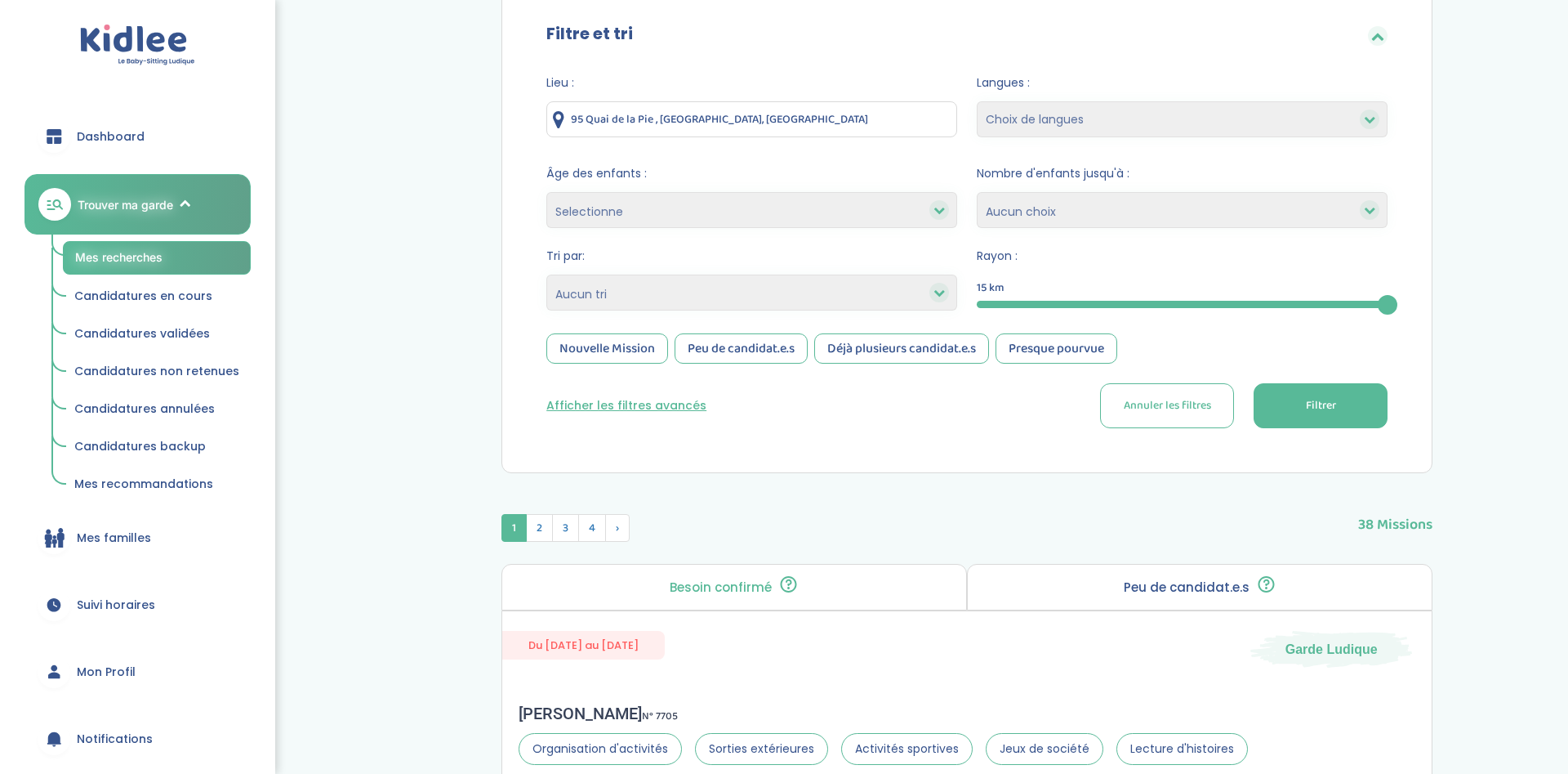
click at [596, 413] on button "Afficher les filtres avancés" at bounding box center [627, 406] width 160 height 17
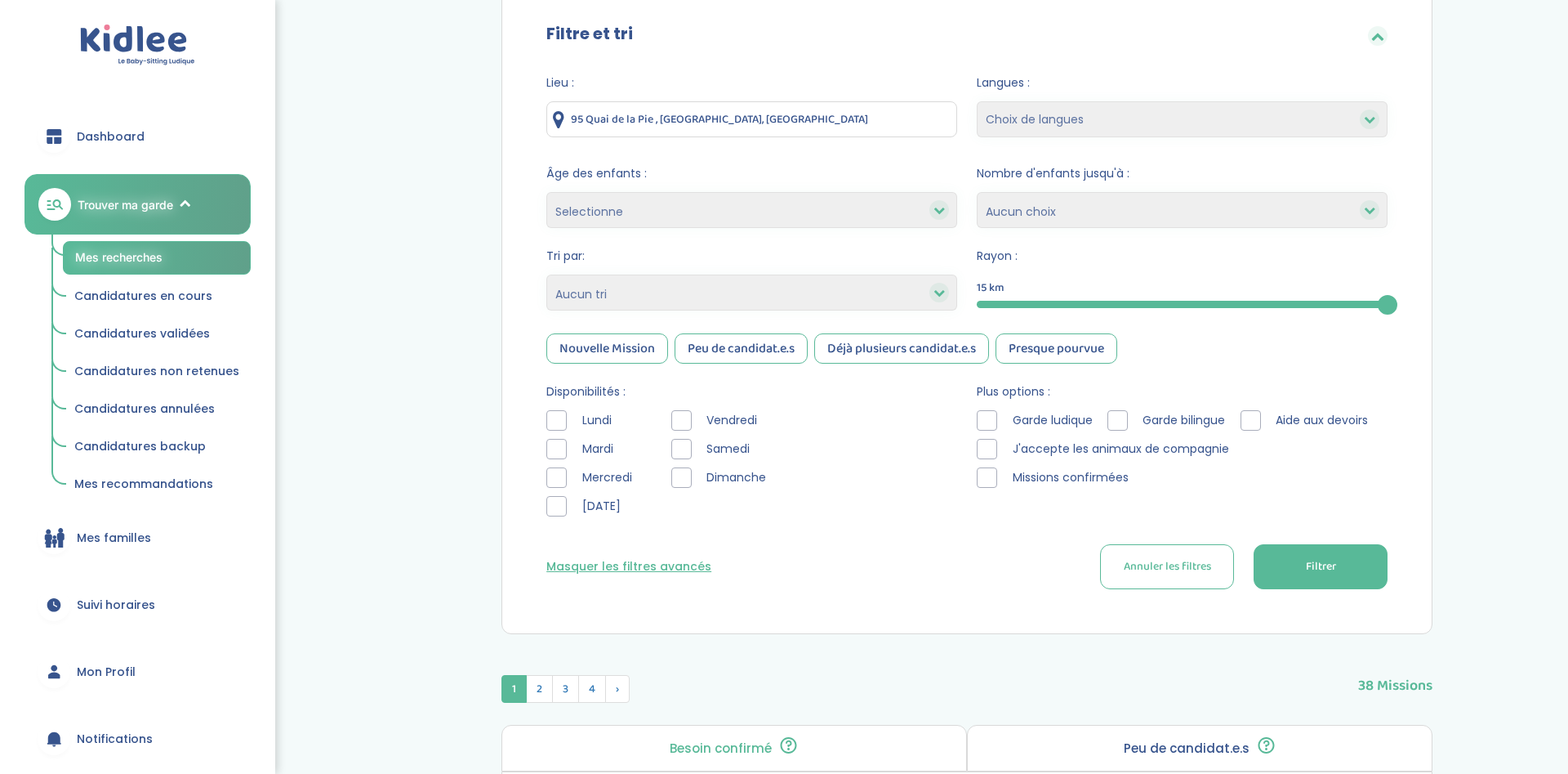
scroll to position [250, 0]
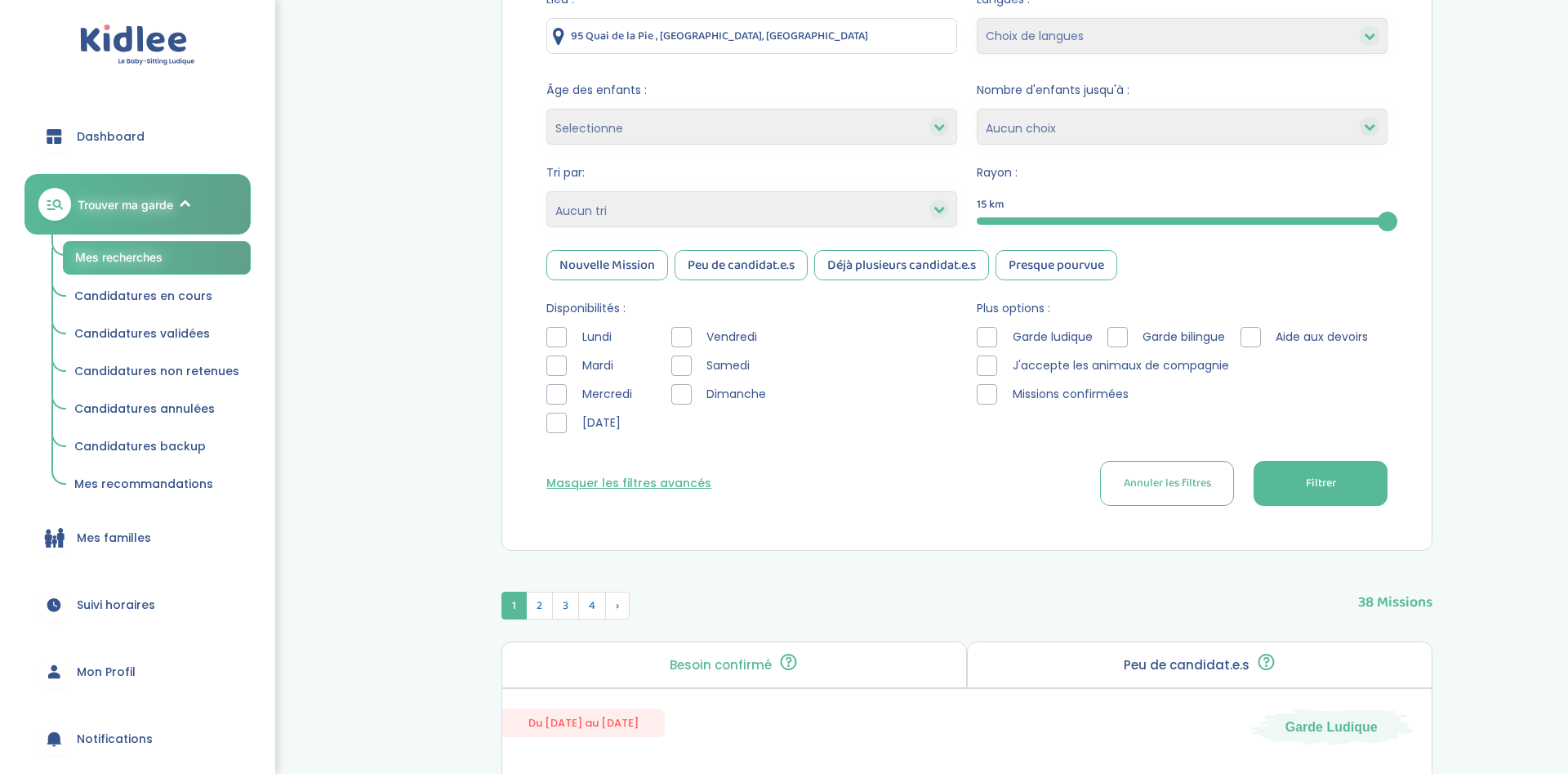
click at [556, 335] on div at bounding box center [557, 337] width 21 height 21
click at [556, 335] on icon at bounding box center [557, 338] width 12 height 12
click at [664, 354] on div "Lundi Mardi Mercredi Jeudi Vendredi Samedi Dimanche" at bounding box center [752, 384] width 411 height 114
click at [679, 367] on div at bounding box center [681, 365] width 21 height 21
click at [681, 397] on div at bounding box center [681, 394] width 21 height 21
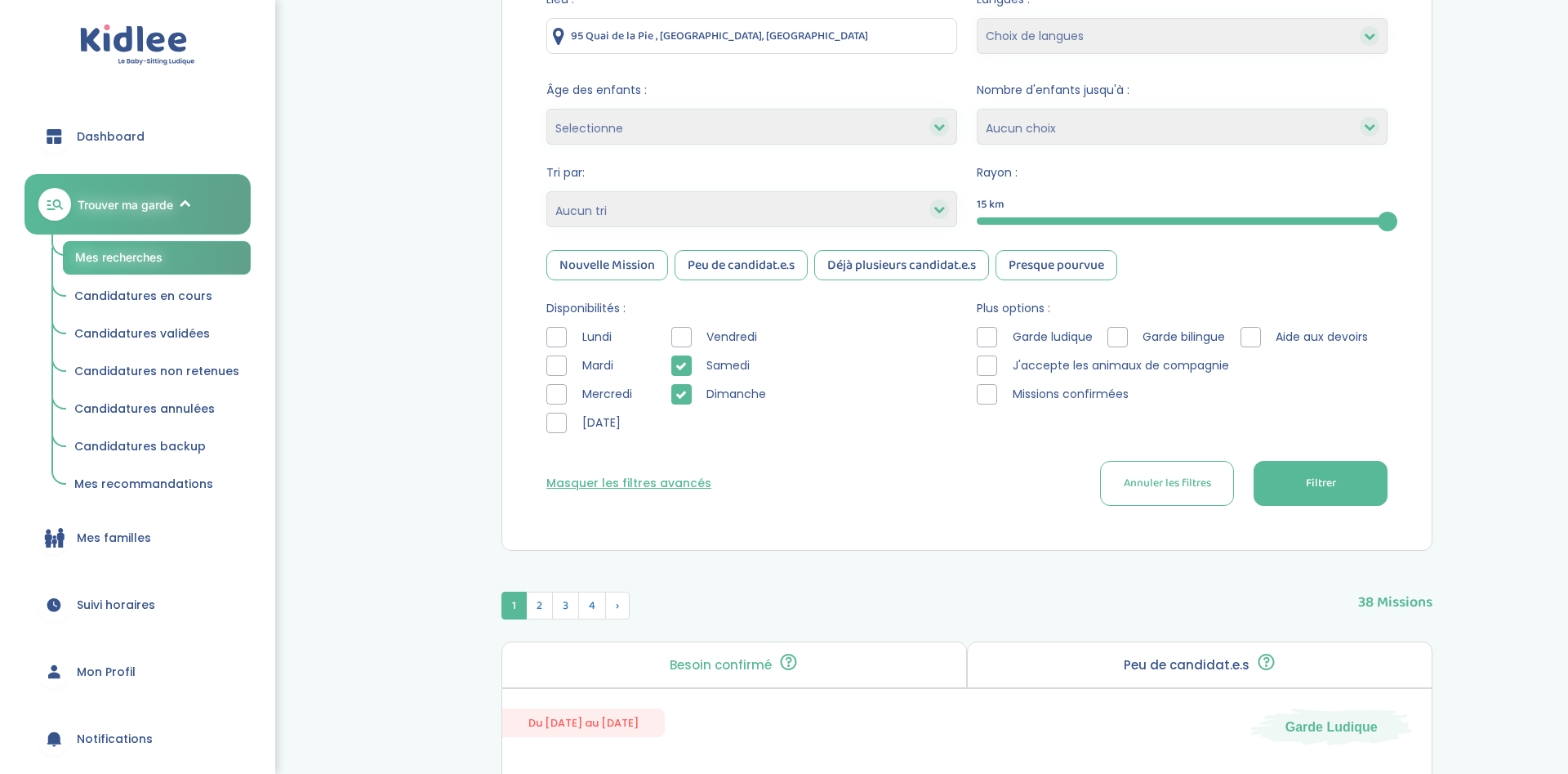
click at [1253, 485] on button "Filtrer" at bounding box center [1320, 483] width 134 height 45
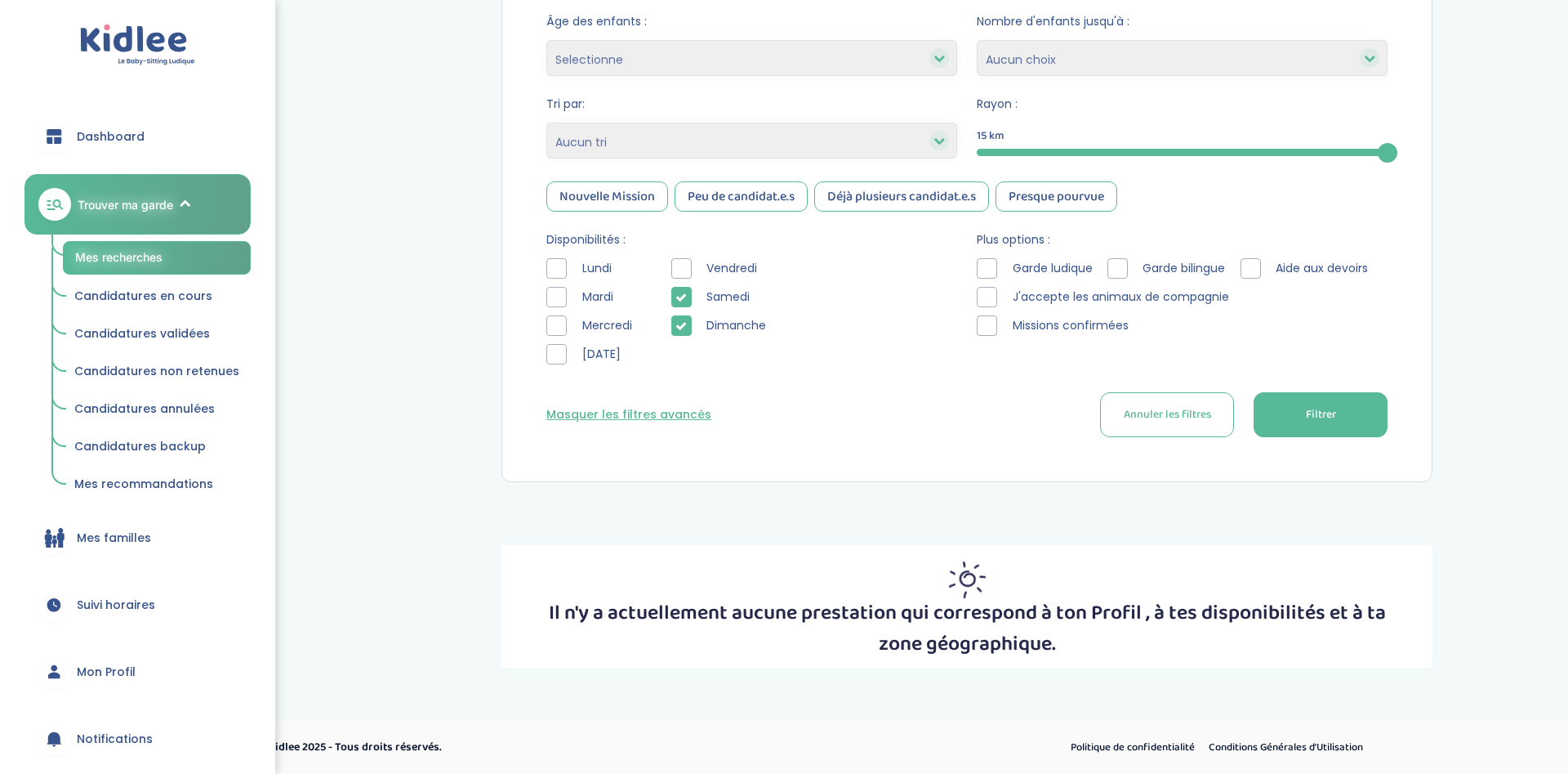
scroll to position [69, 0]
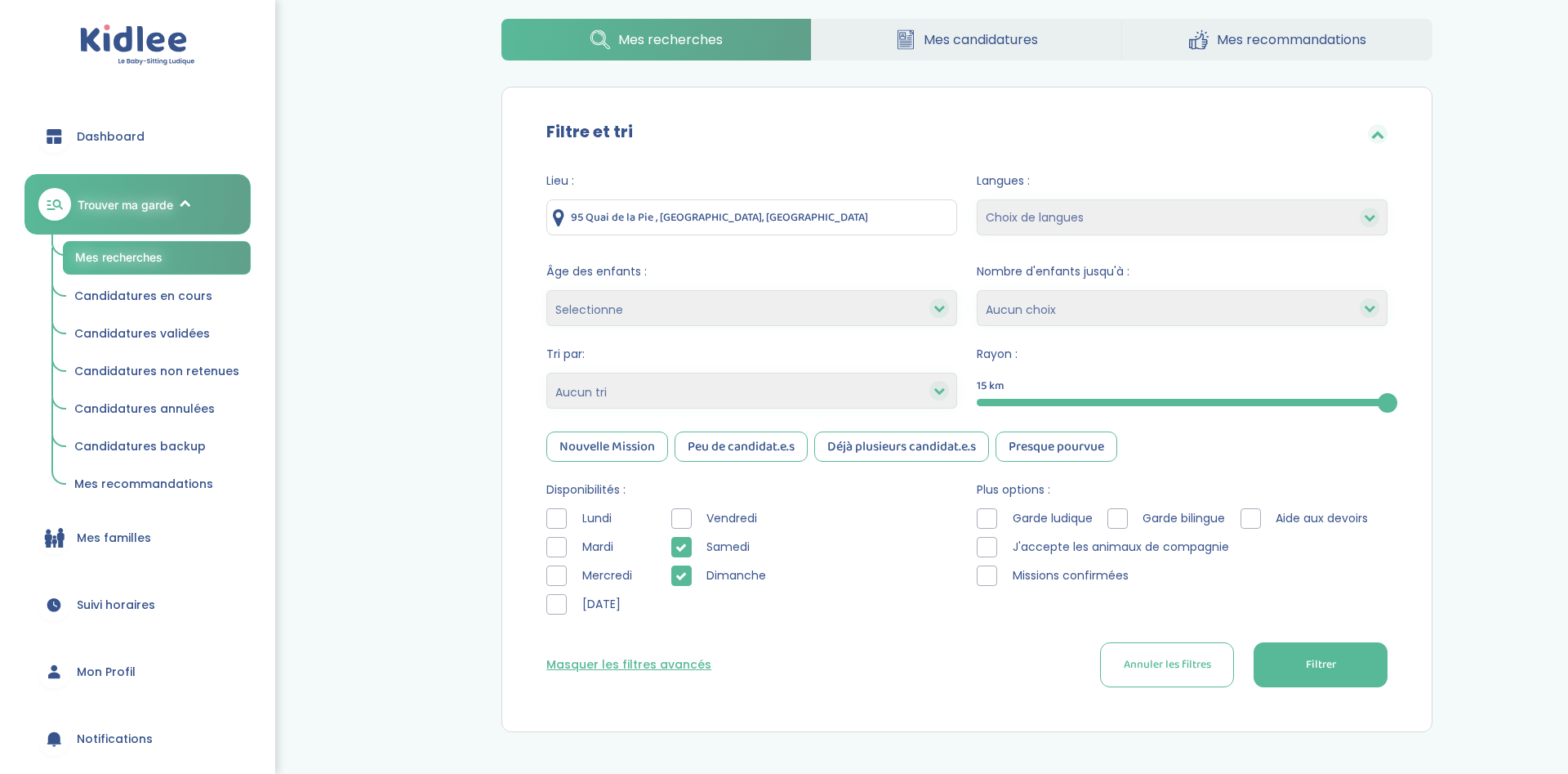
click at [687, 558] on div "Vendredi Samedi Dimanche" at bounding box center [727, 565] width 111 height 114
click at [684, 583] on div at bounding box center [681, 575] width 21 height 21
click at [675, 538] on div at bounding box center [681, 547] width 21 height 21
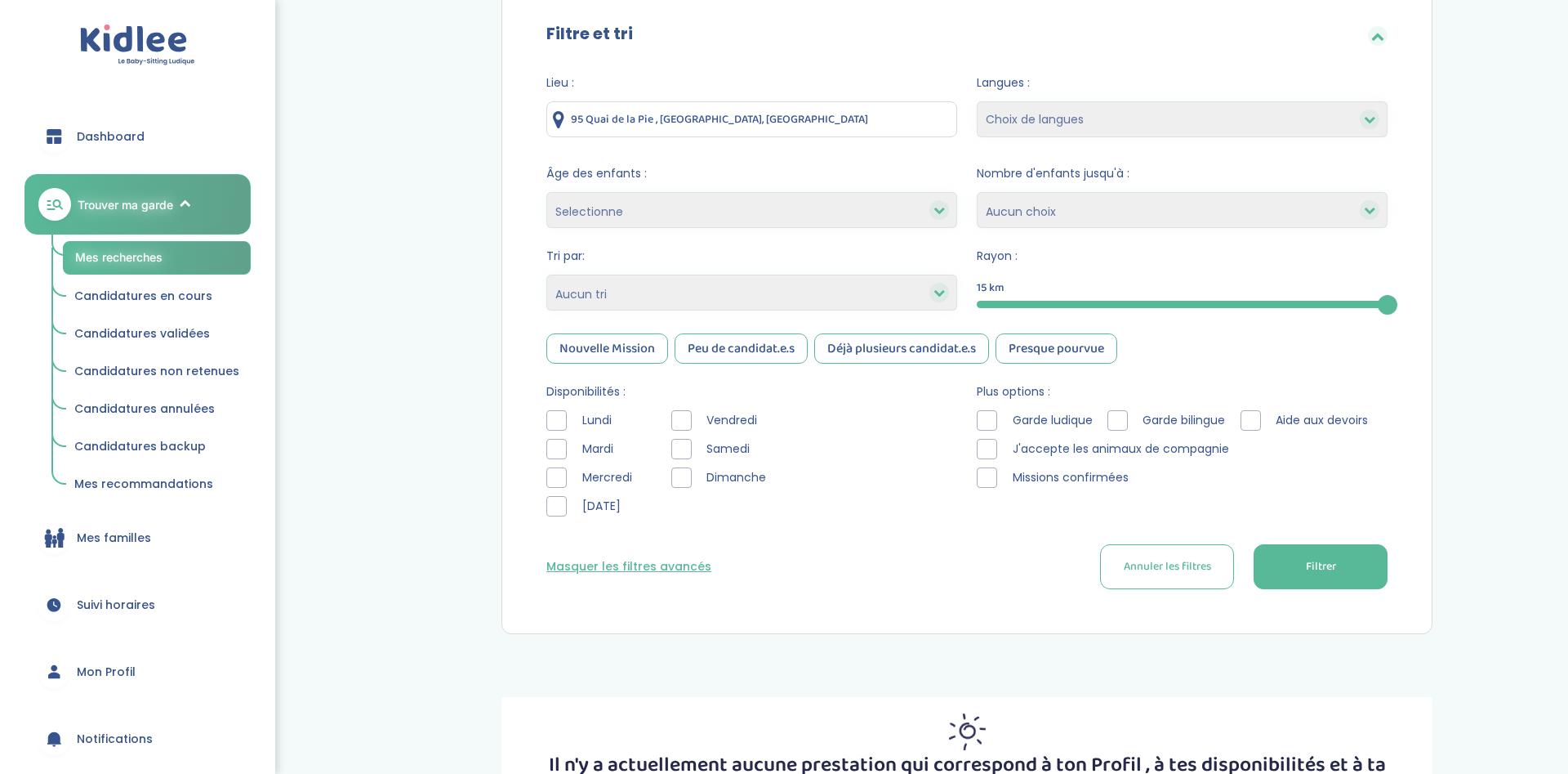
scroll to position [250, 0]
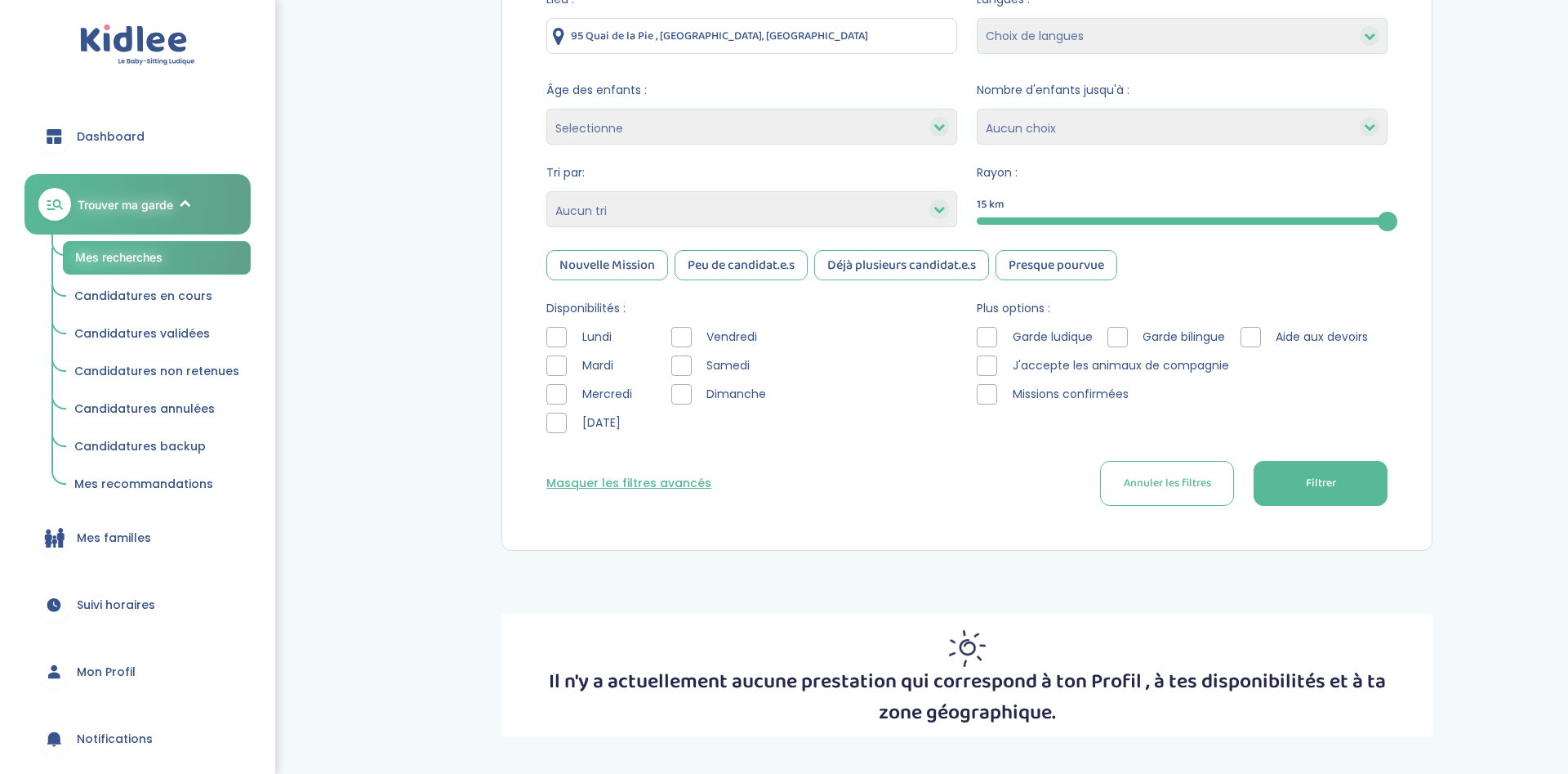
click at [560, 396] on div at bounding box center [557, 394] width 21 height 21
click at [557, 425] on div at bounding box center [557, 422] width 21 height 21
click at [559, 335] on div at bounding box center [557, 337] width 21 height 21
click at [550, 354] on div "Lundi Mardi Mercredi Jeudi" at bounding box center [597, 384] width 101 height 114
click at [1253, 484] on button "Filtrer" at bounding box center [1320, 483] width 134 height 45
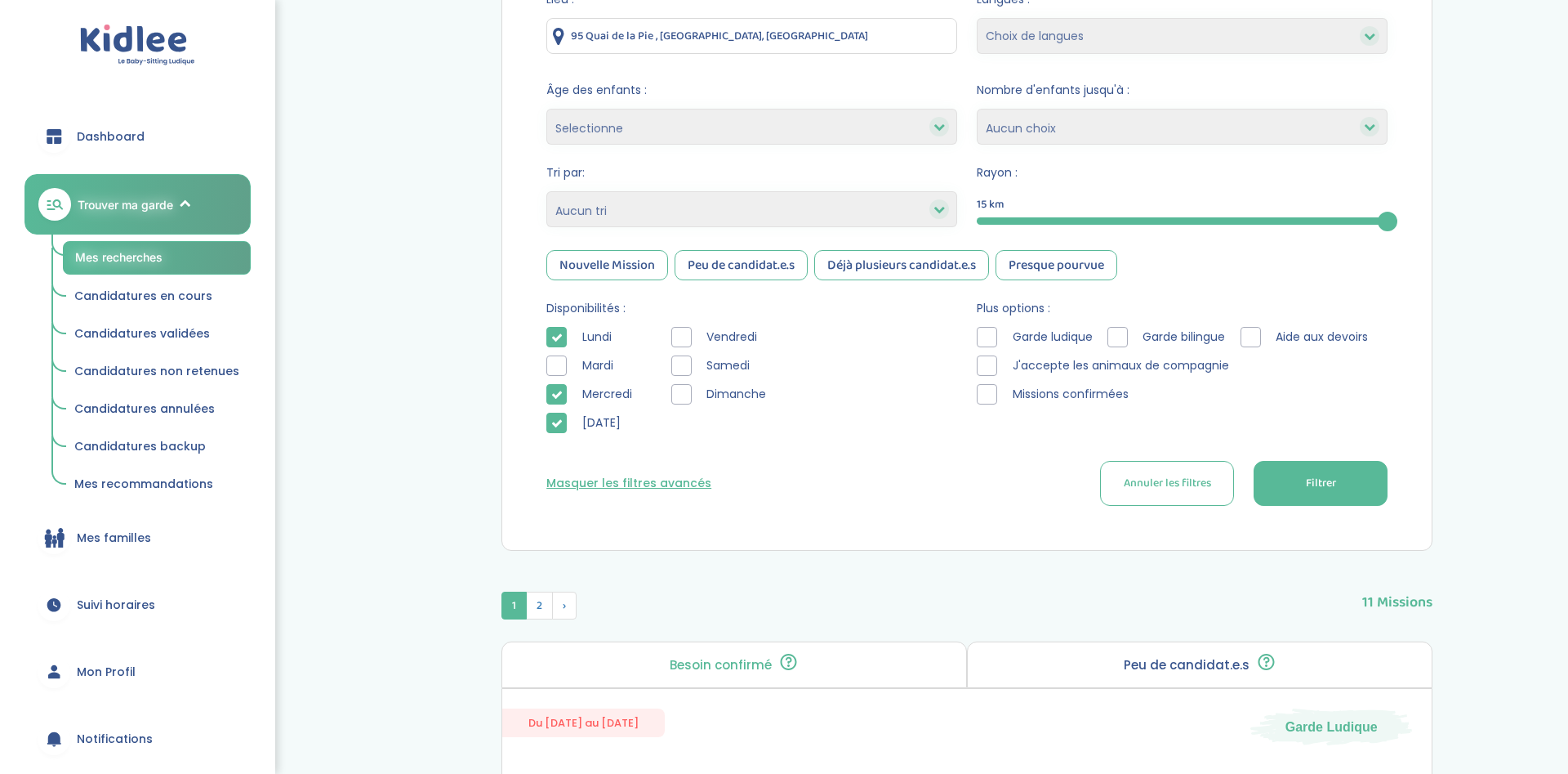
click at [557, 355] on div at bounding box center [557, 365] width 21 height 21
click at [1253, 482] on button "Filtrer" at bounding box center [1320, 483] width 134 height 45
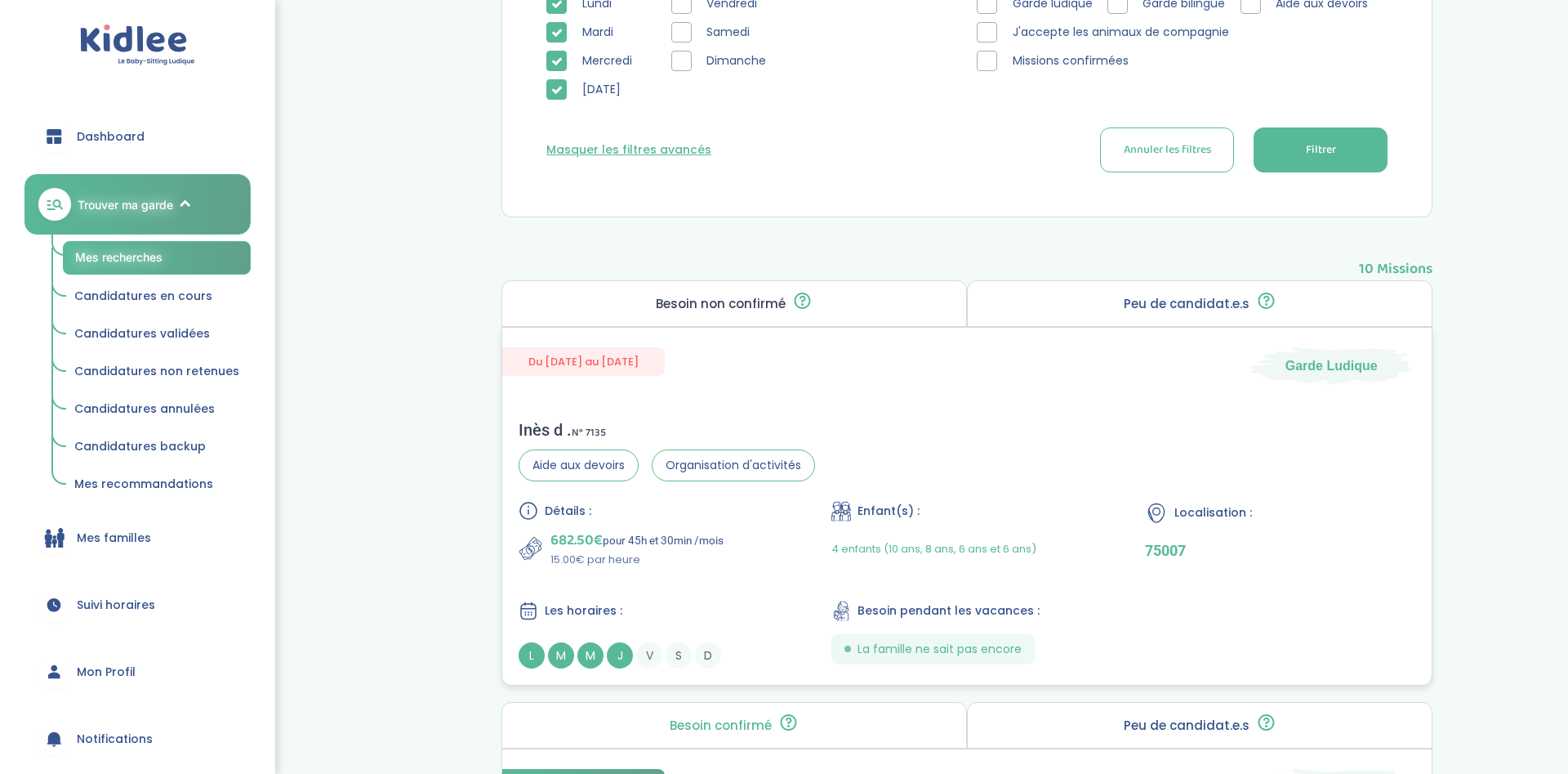
scroll to position [750, 0]
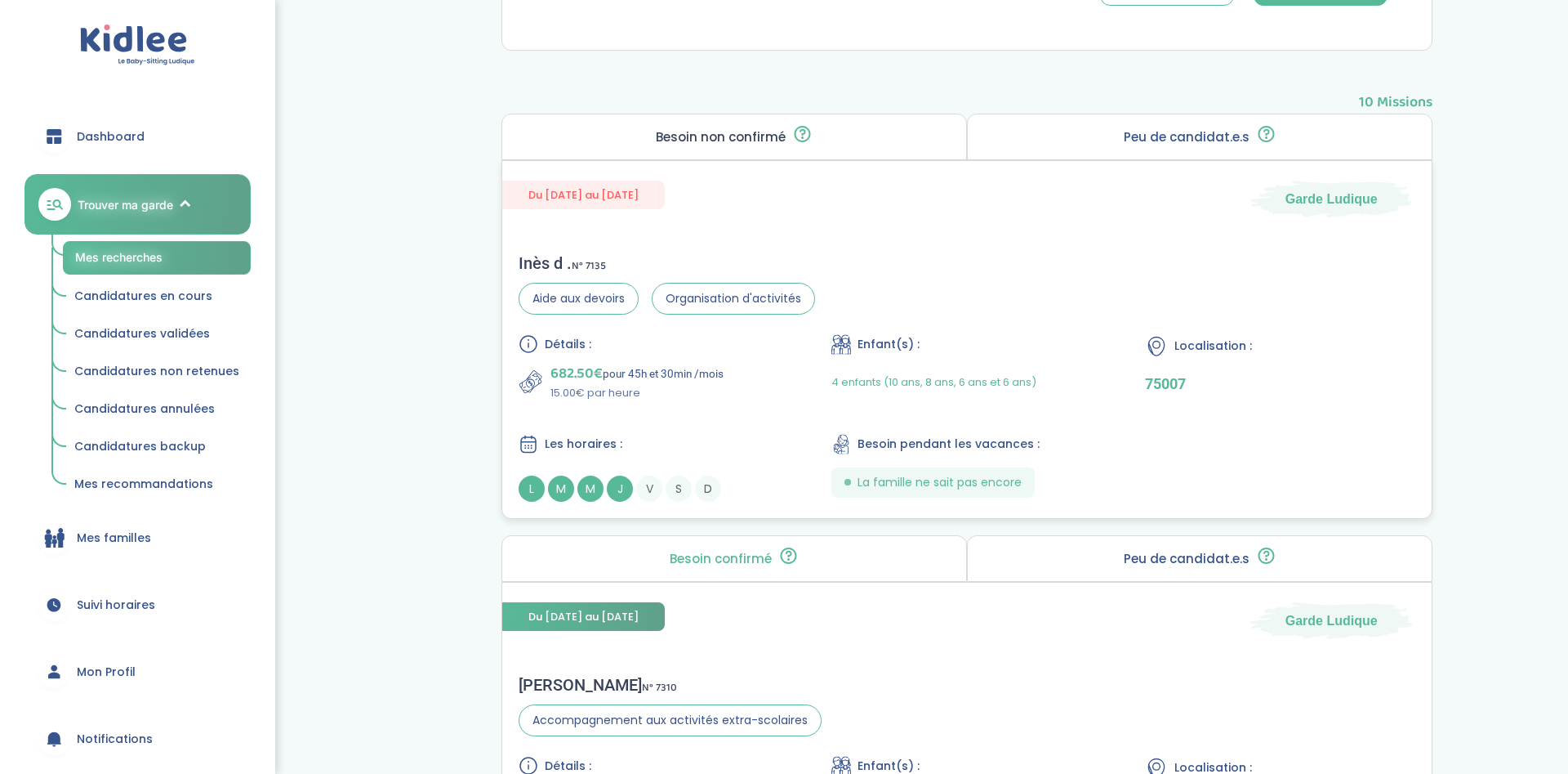
click at [590, 369] on span "682.50€" at bounding box center [576, 373] width 52 height 23
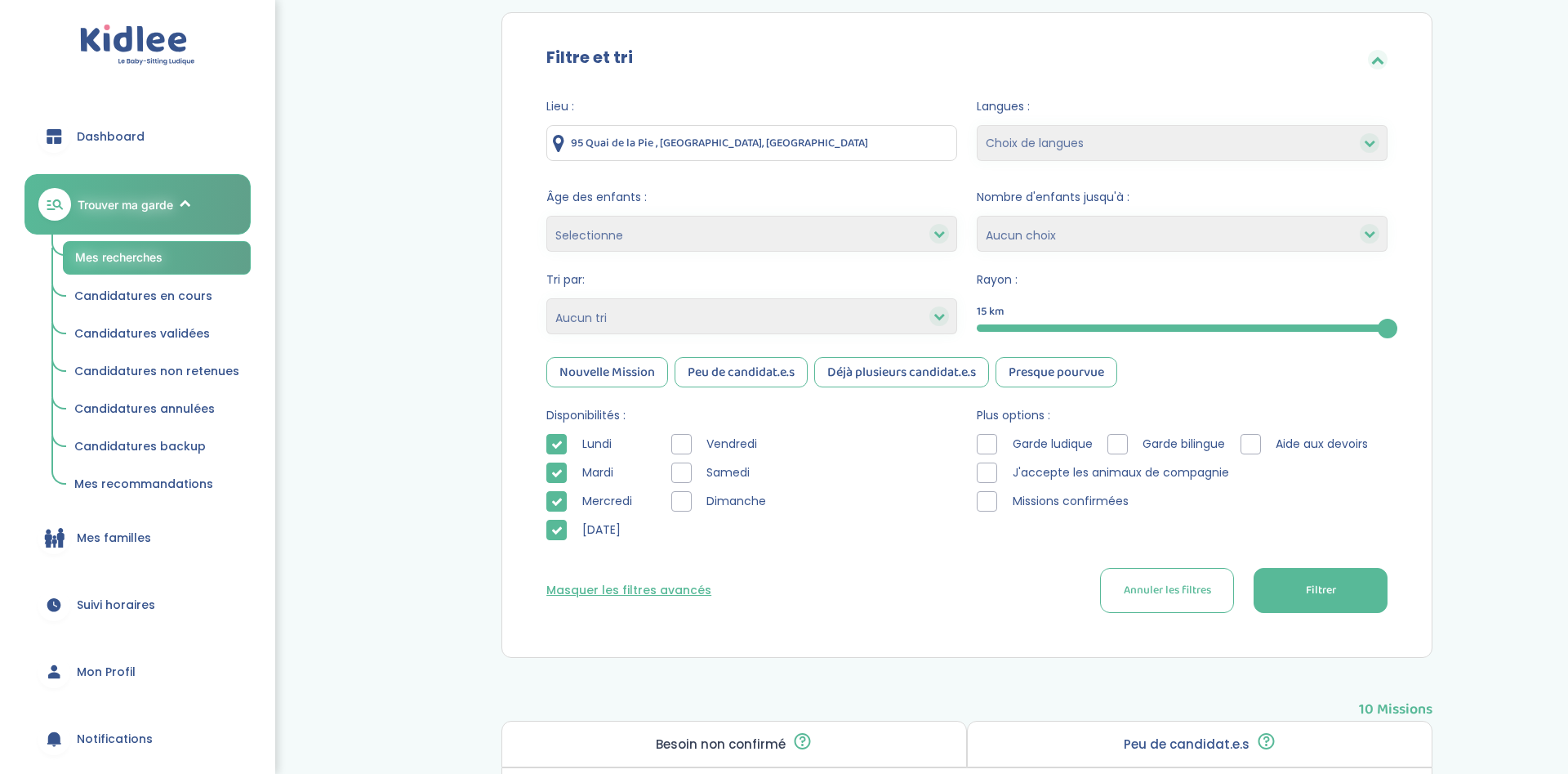
scroll to position [0, 0]
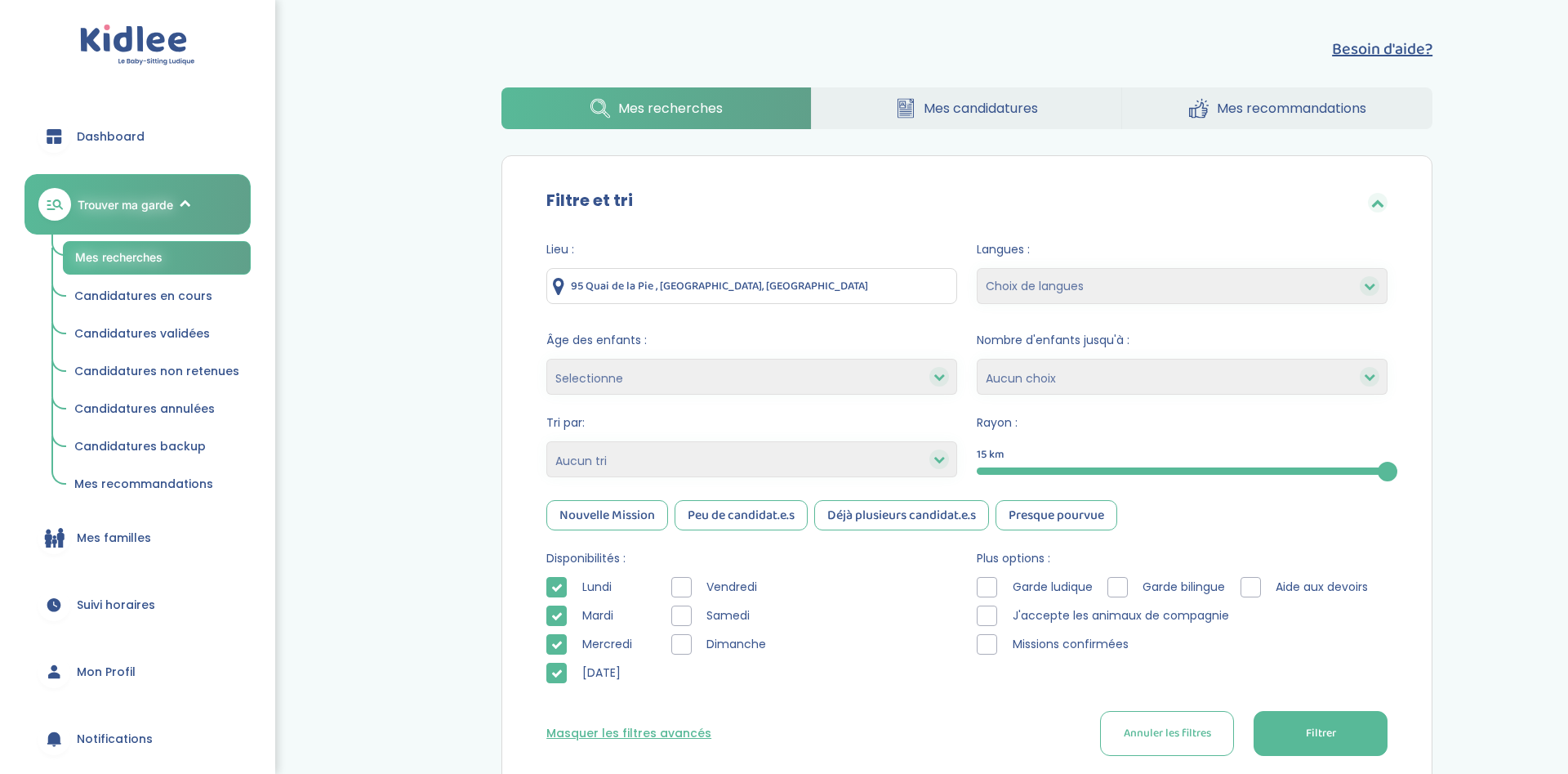
click at [977, 359] on select "1 2 3 4 Aucun choix" at bounding box center [1182, 377] width 411 height 36
click at [1354, 381] on select "1 2 3 4 Aucun choix" at bounding box center [1182, 377] width 411 height 36
click at [977, 359] on select "1 2 3 4 Aucun choix" at bounding box center [1182, 377] width 411 height 36
click at [1352, 376] on select "1 2 3 4 Aucun choix" at bounding box center [1182, 377] width 411 height 36
click at [1370, 284] on icon at bounding box center [1370, 286] width 12 height 12
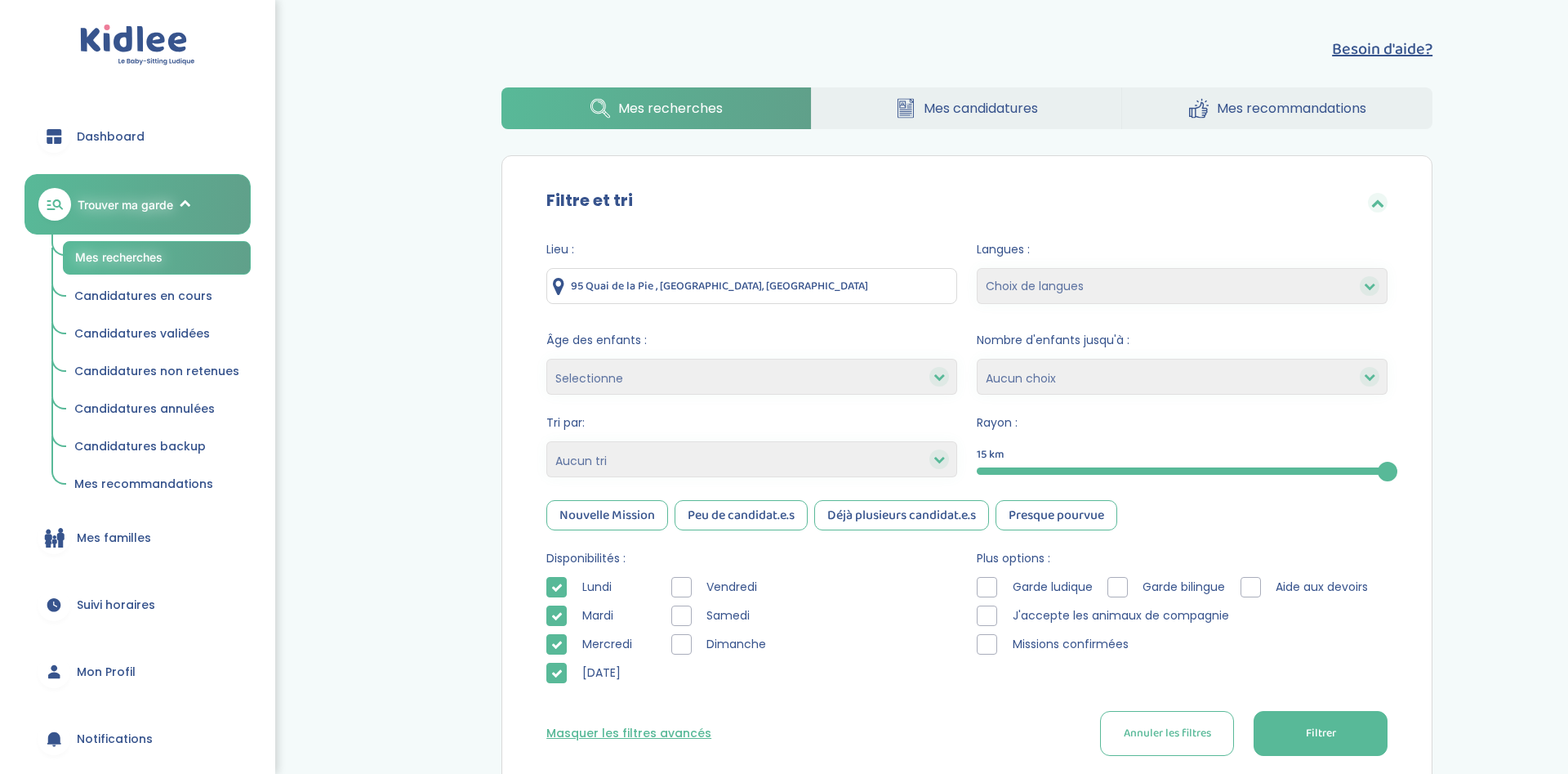
click at [977, 268] on select "Choix de langues Anglais Arabe Espagnol Italien Russe Français Coréen" at bounding box center [1182, 286] width 411 height 36
select select "2"
click option "Anglais" at bounding box center [0, 0] width 0 height 0
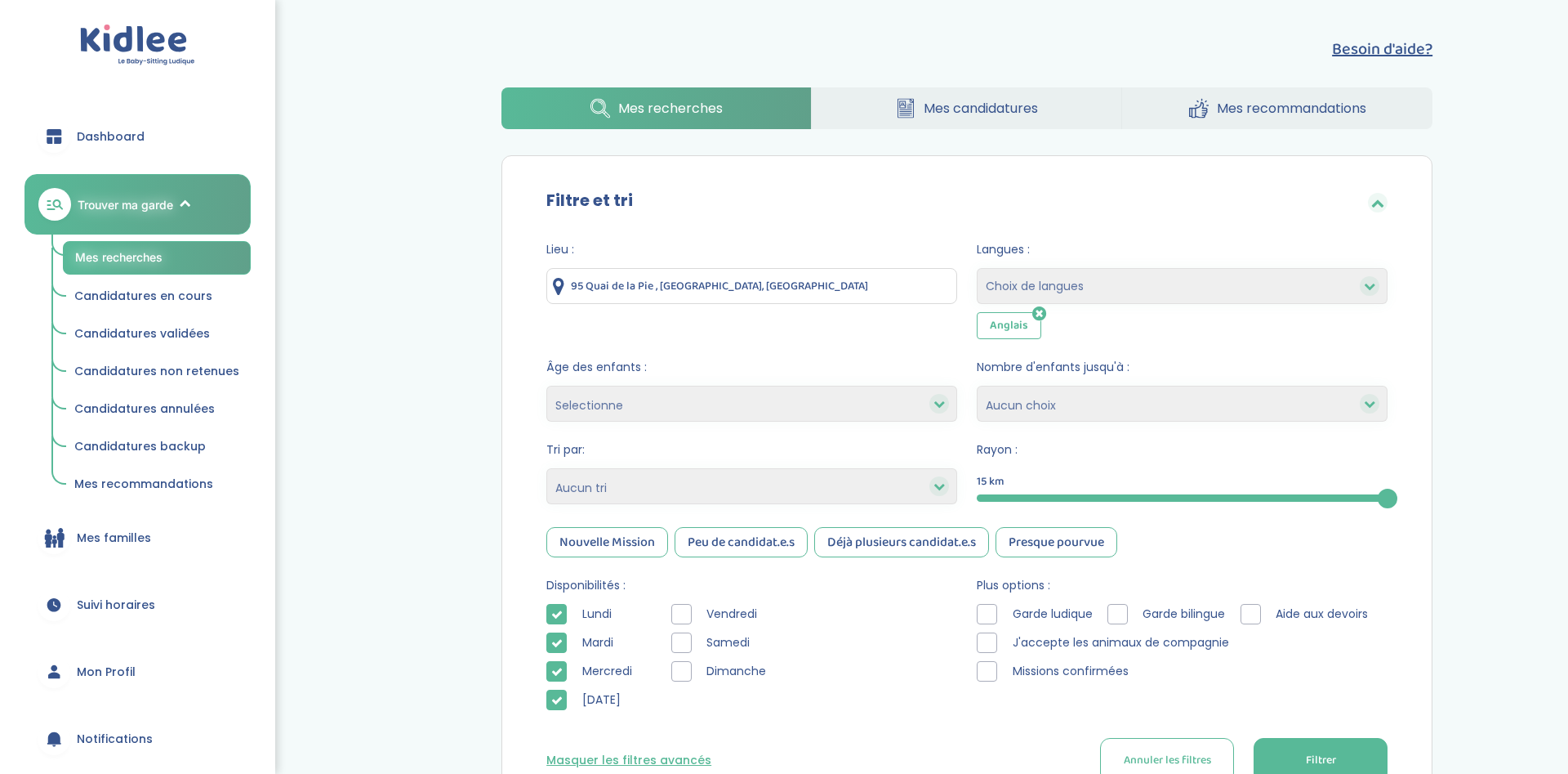
click at [977, 268] on select "Choix de langues Anglais Arabe Espagnol Italien Russe Français Coréen" at bounding box center [1182, 286] width 411 height 36
select select "12"
click option "Français" at bounding box center [0, 0] width 0 height 0
select select
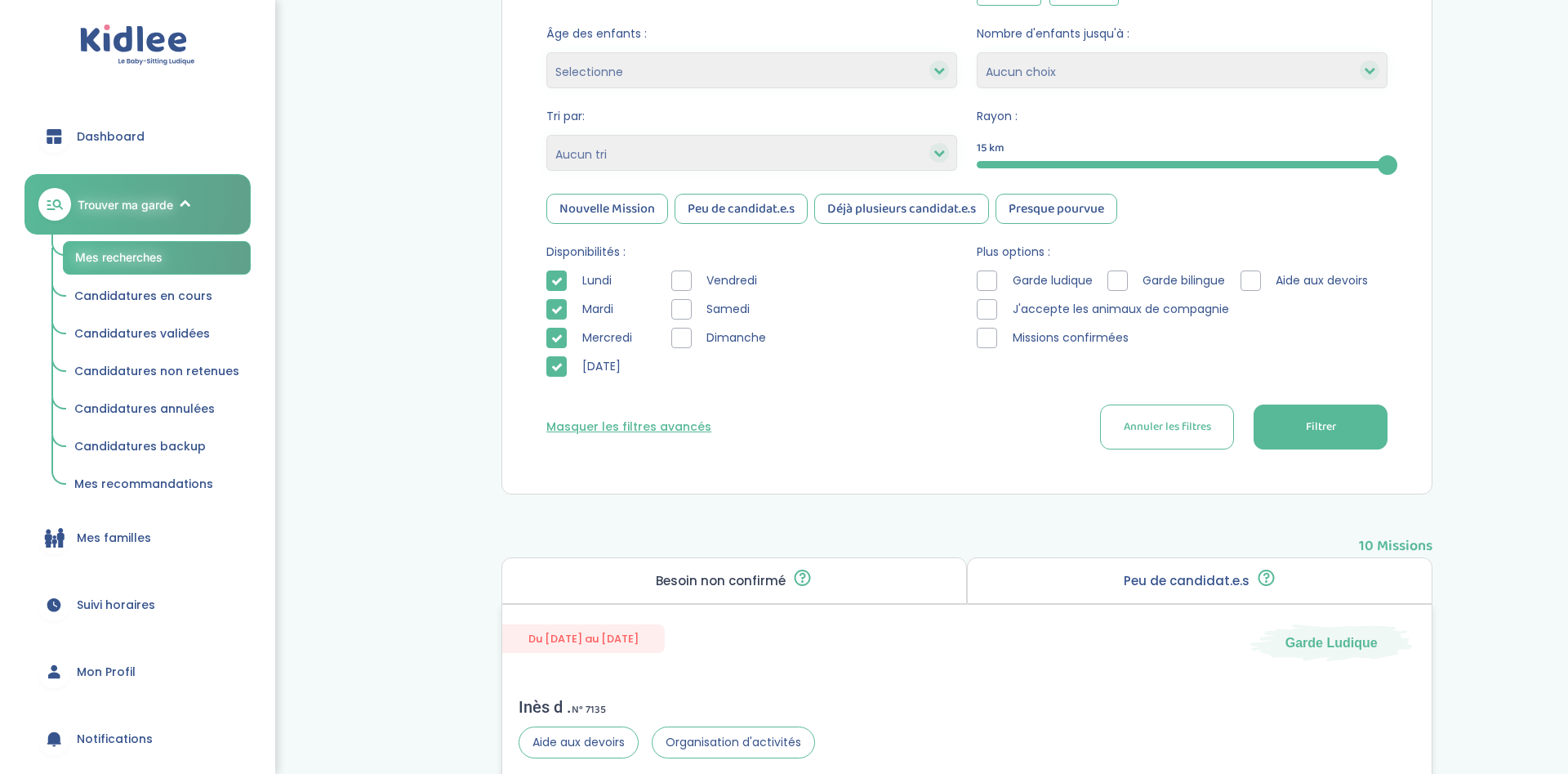
scroll to position [416, 0]
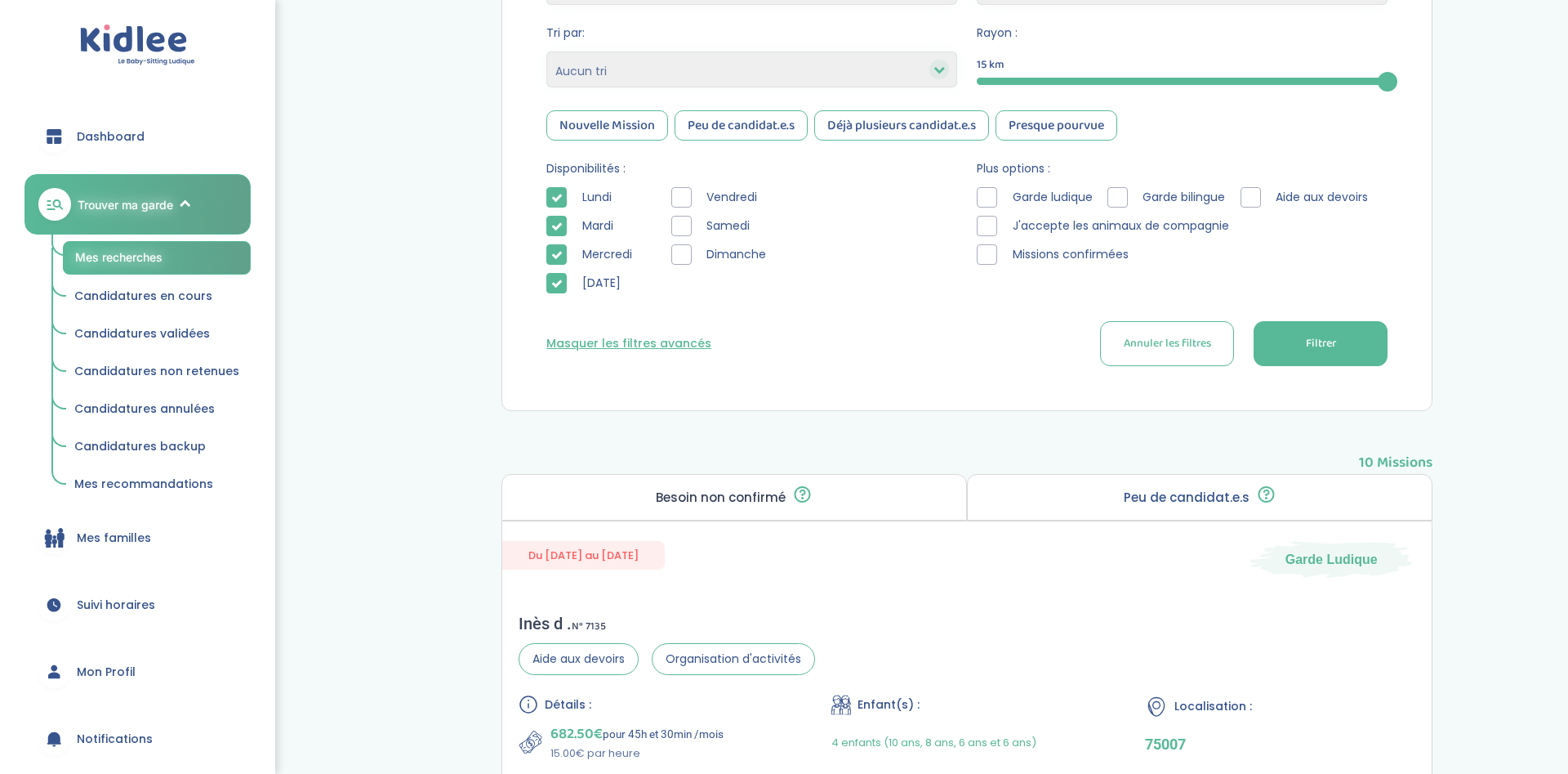
click at [1253, 339] on button "Filtrer" at bounding box center [1320, 344] width 134 height 45
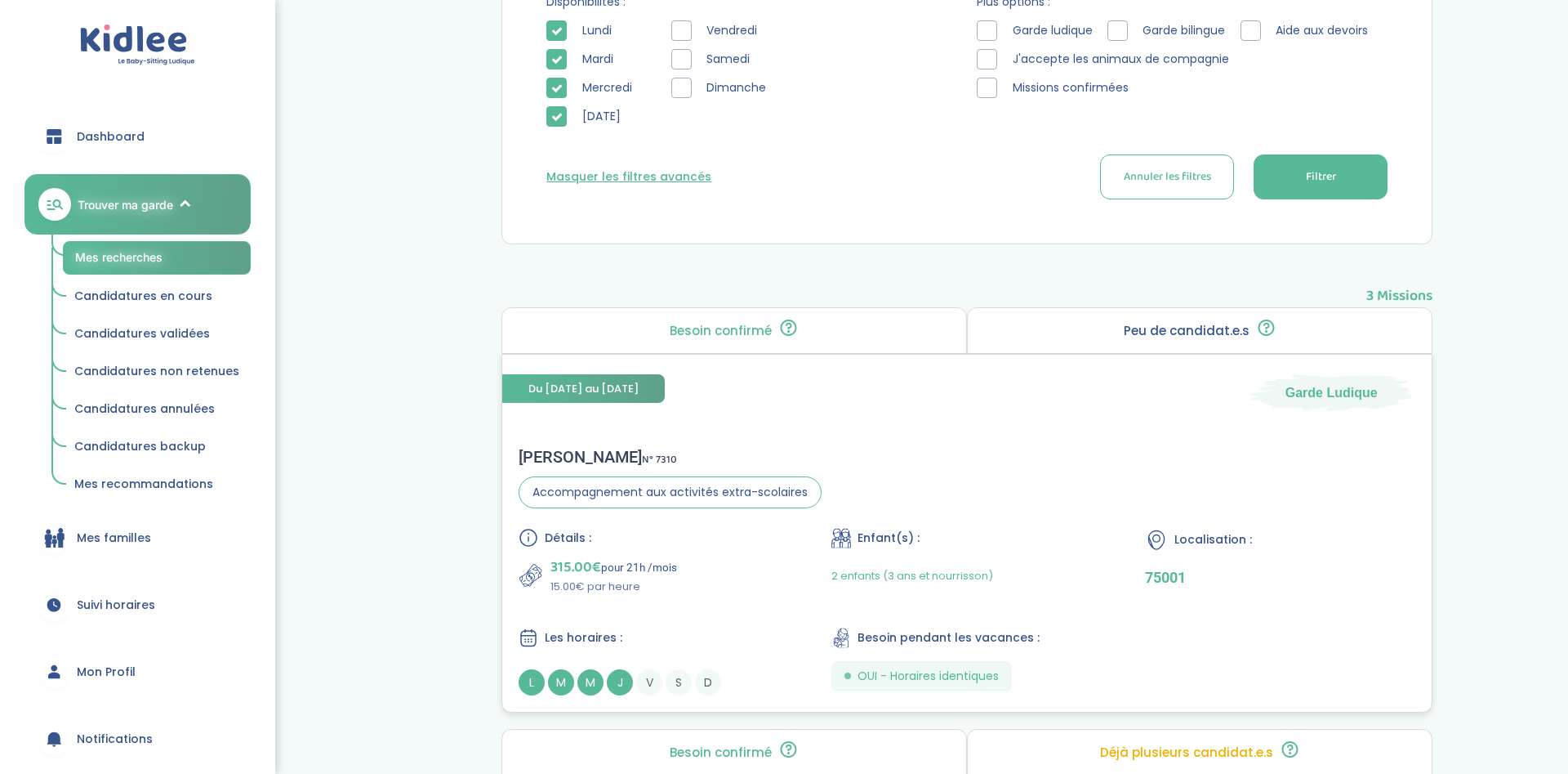
scroll to position [667, 0]
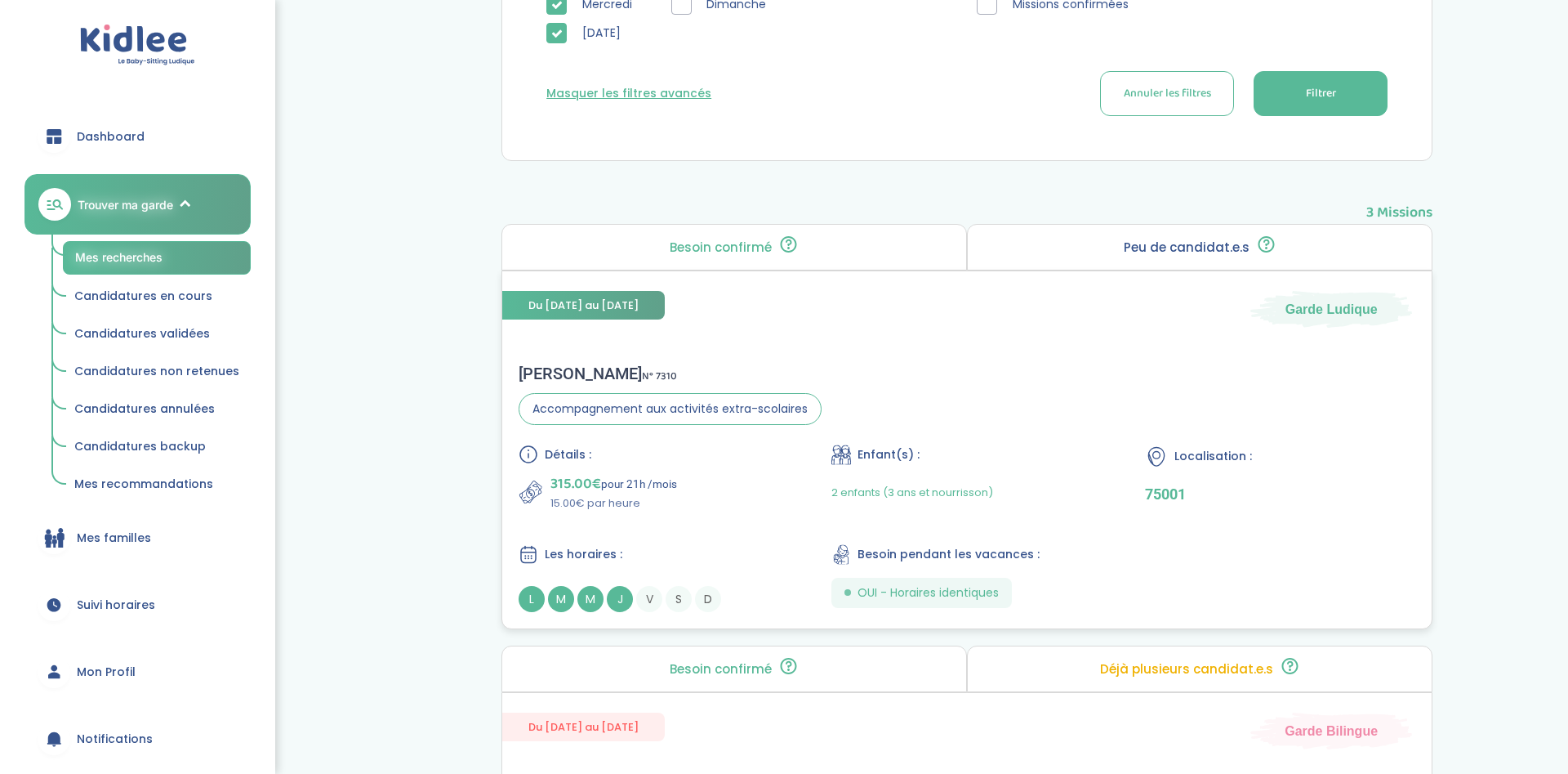
click at [587, 480] on span "315.00€" at bounding box center [576, 484] width 50 height 23
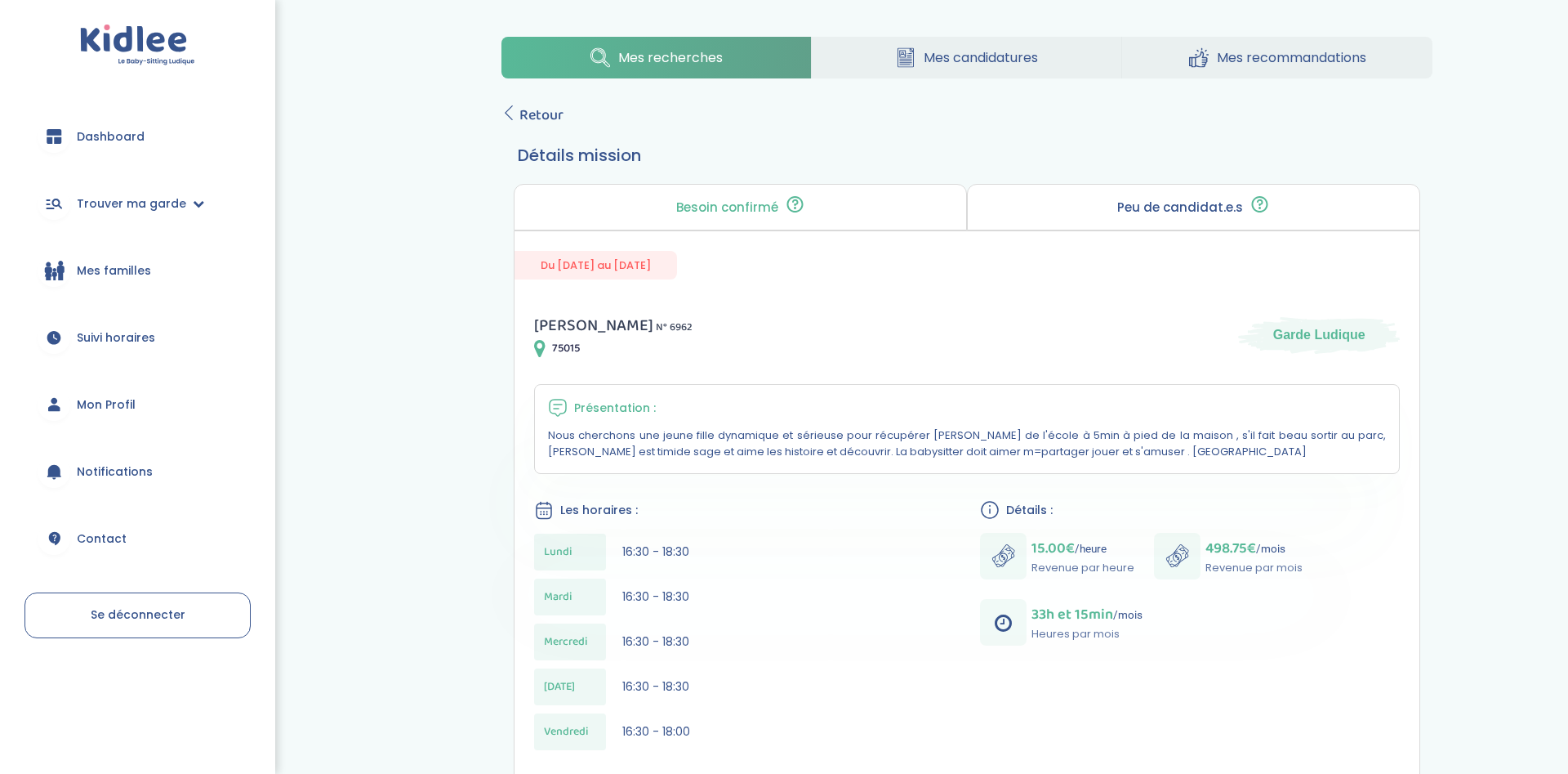
click at [523, 100] on div "Mes recherches Mes candidatures Mes recommandations Retour Détails mission Beso…" at bounding box center [967, 616] width 980 height 1184
click at [523, 115] on span "Retour" at bounding box center [541, 116] width 44 height 23
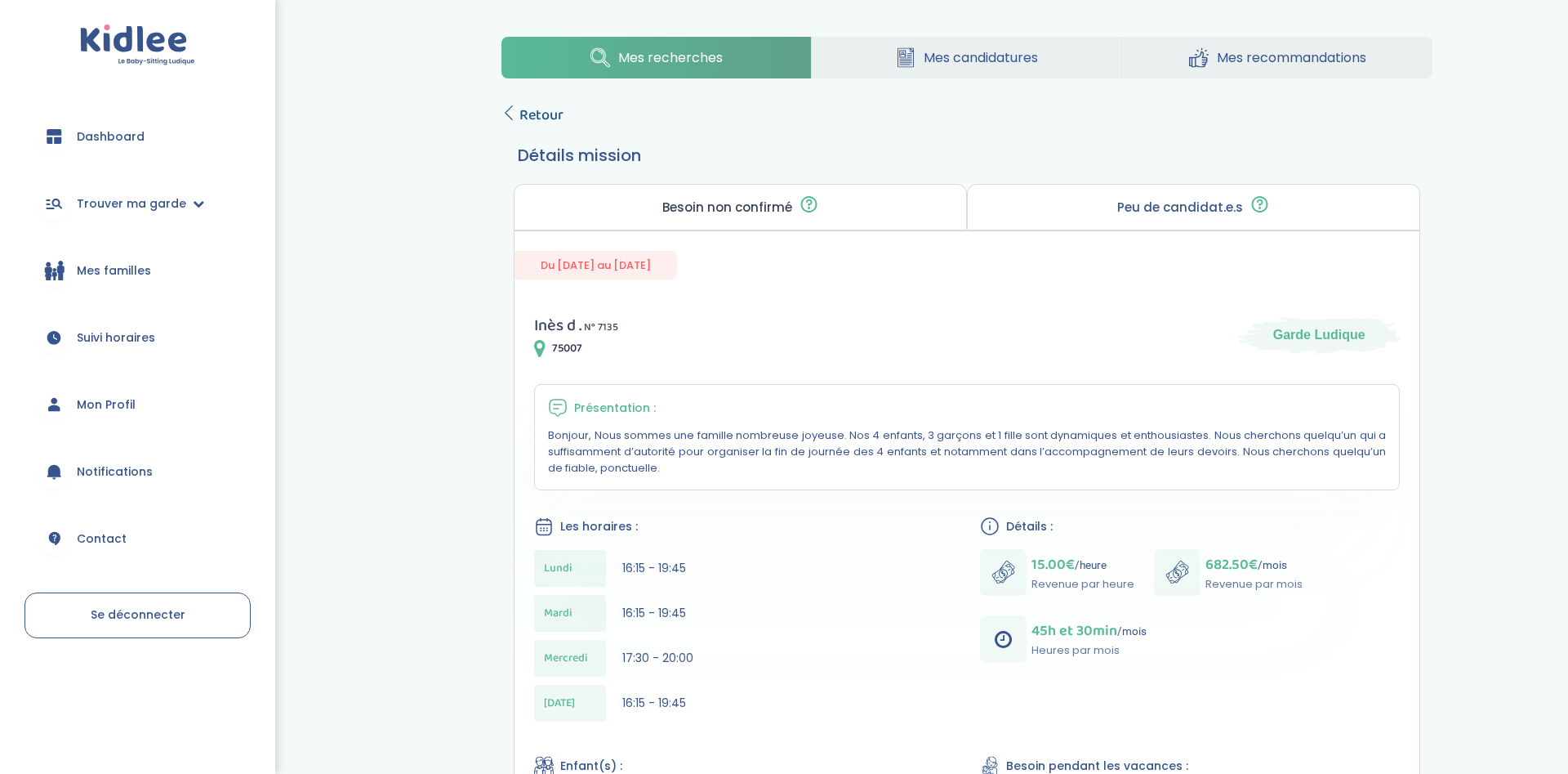
click at [540, 115] on span "Retour" at bounding box center [541, 116] width 44 height 23
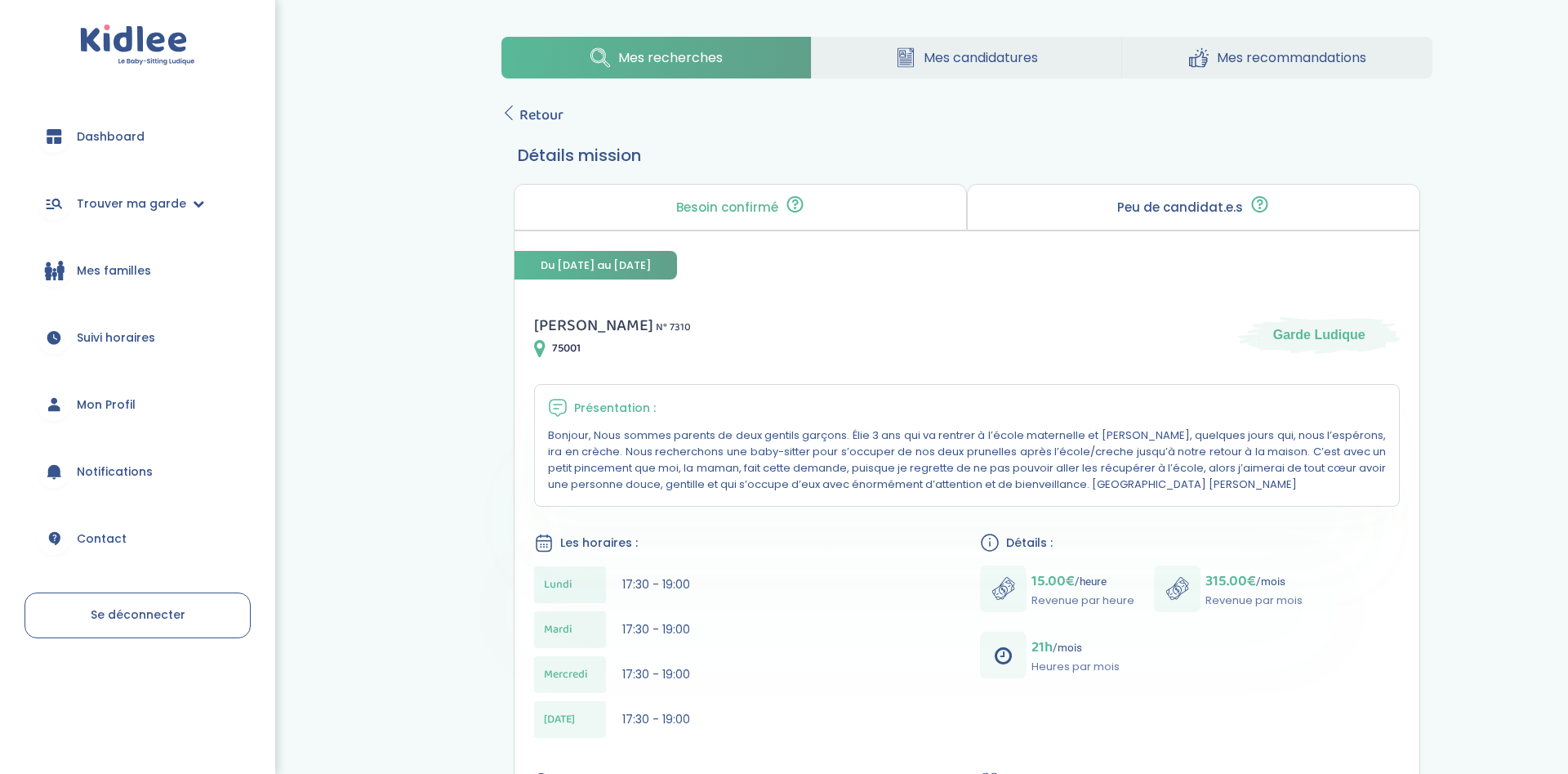
click at [182, 611] on link "Se déconnecter" at bounding box center [138, 615] width 226 height 45
